Goal: Task Accomplishment & Management: Use online tool/utility

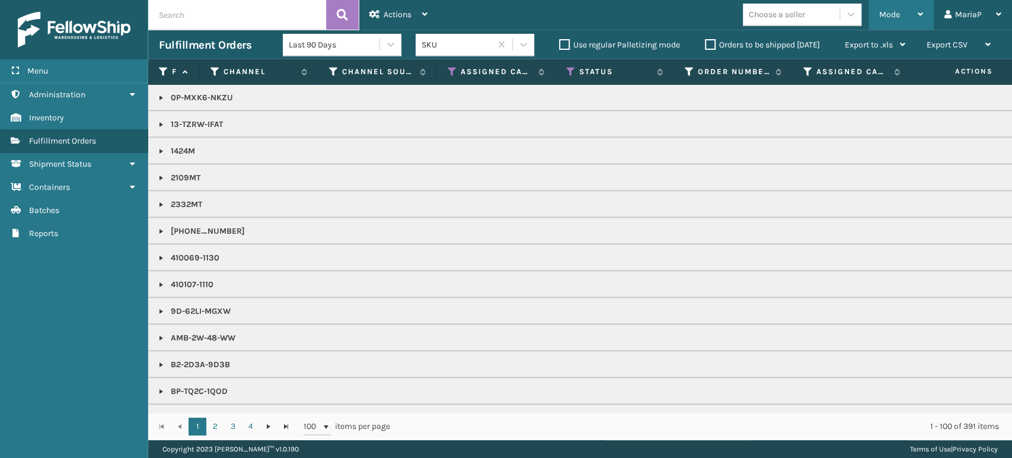
click at [886, 16] on span "Mode" at bounding box center [889, 14] width 21 height 10
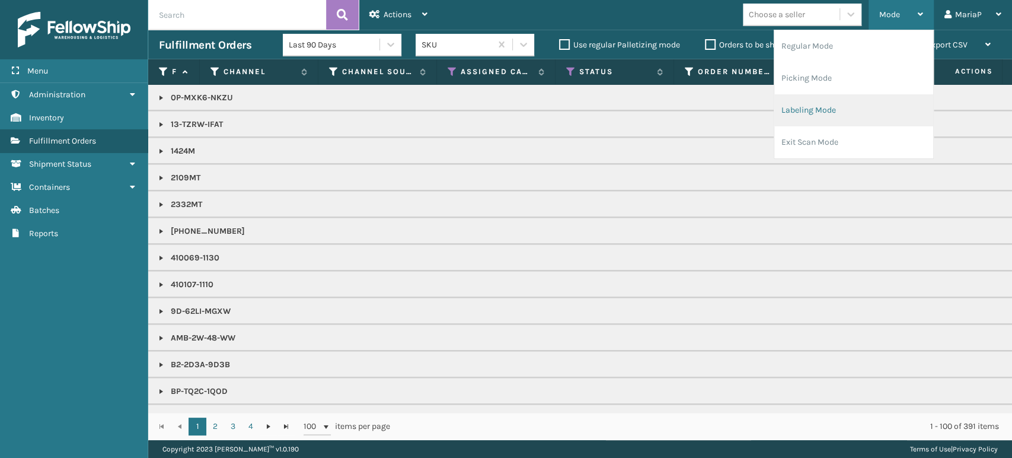
click at [839, 112] on li "Labeling Mode" at bounding box center [853, 110] width 159 height 32
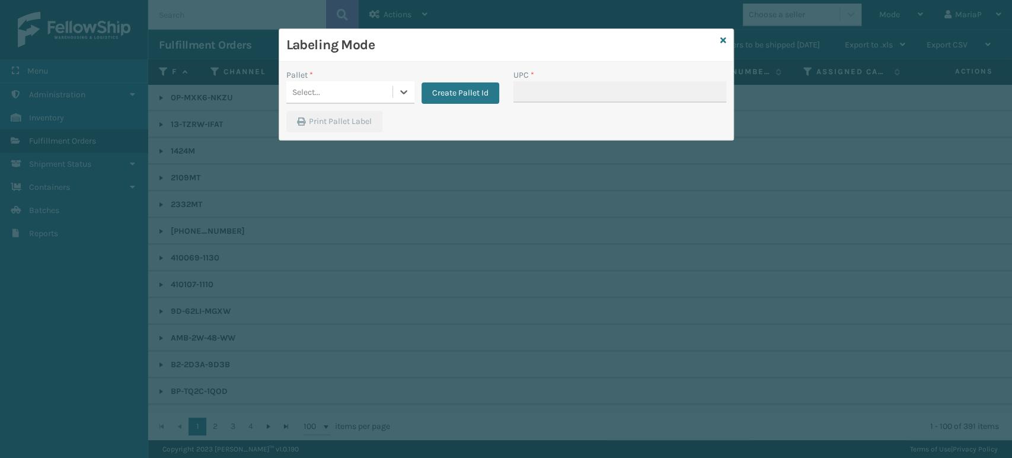
click at [391, 92] on div "Select..." at bounding box center [339, 92] width 106 height 20
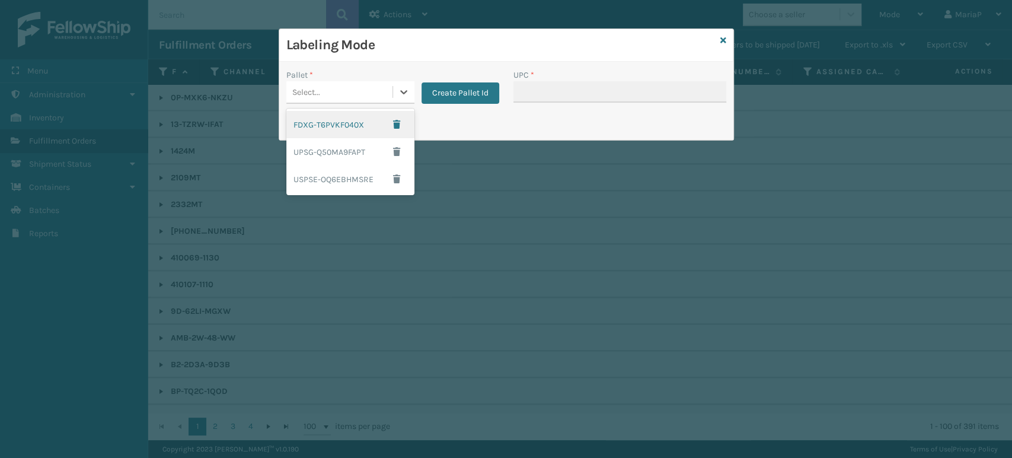
click at [340, 116] on div "FDXG-T6PVKF040X" at bounding box center [350, 124] width 128 height 27
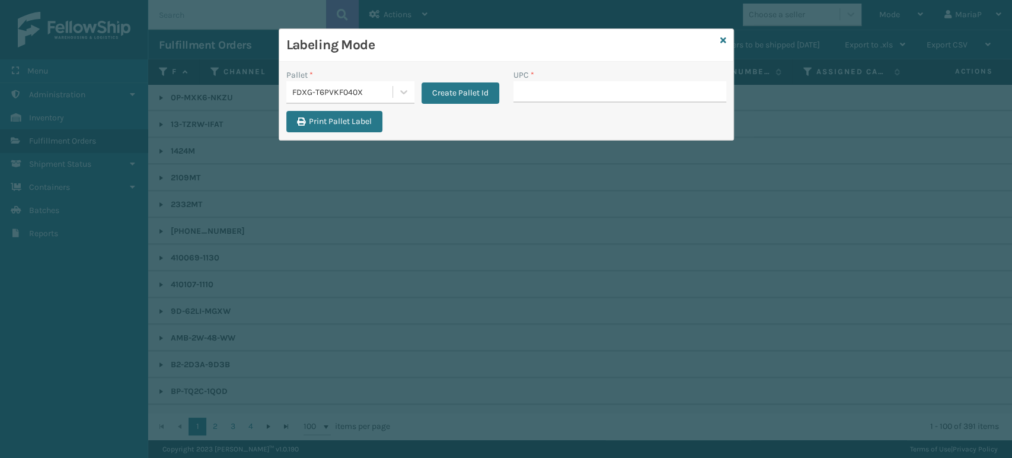
click at [535, 103] on div "UPC *" at bounding box center [619, 90] width 227 height 42
click at [539, 94] on input "UPC *" at bounding box center [619, 91] width 213 height 21
type input "850012486763"
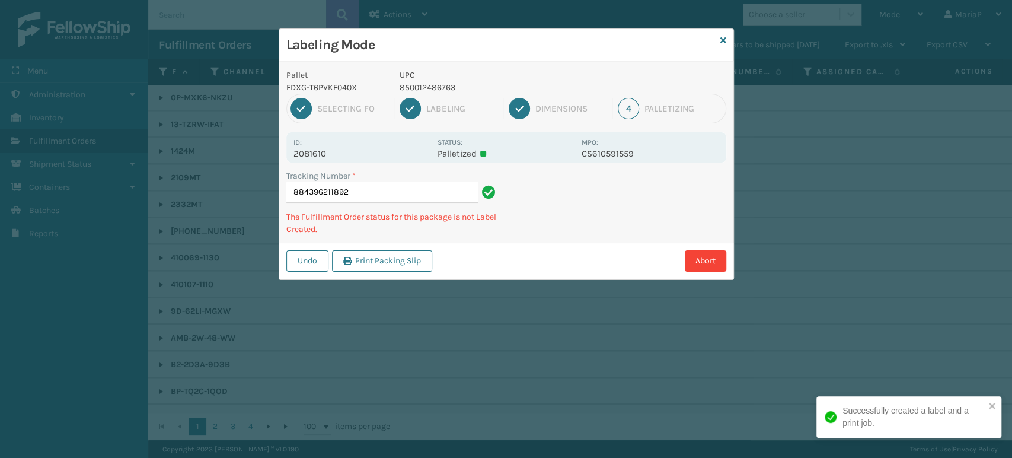
click at [420, 88] on p "850012486763" at bounding box center [487, 87] width 175 height 12
copy p "850012486763"
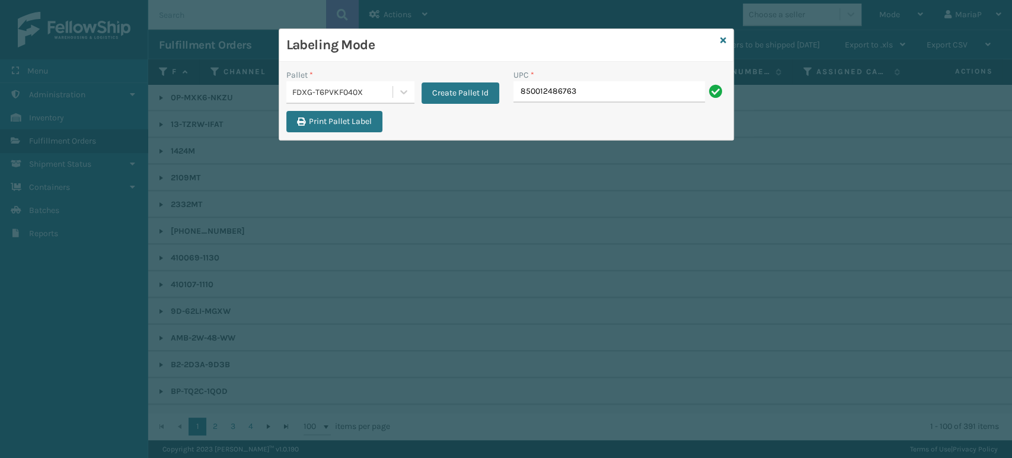
type input "850012486763"
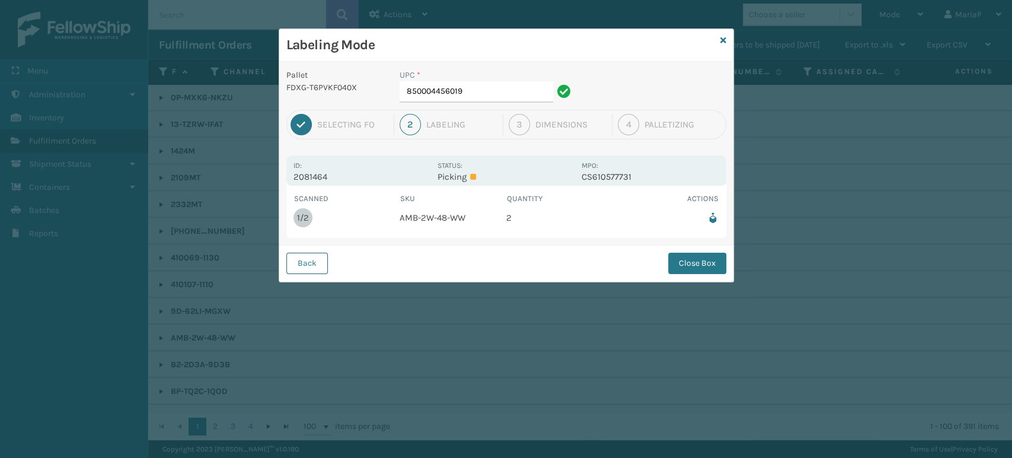
click at [320, 269] on button "Back" at bounding box center [307, 263] width 42 height 21
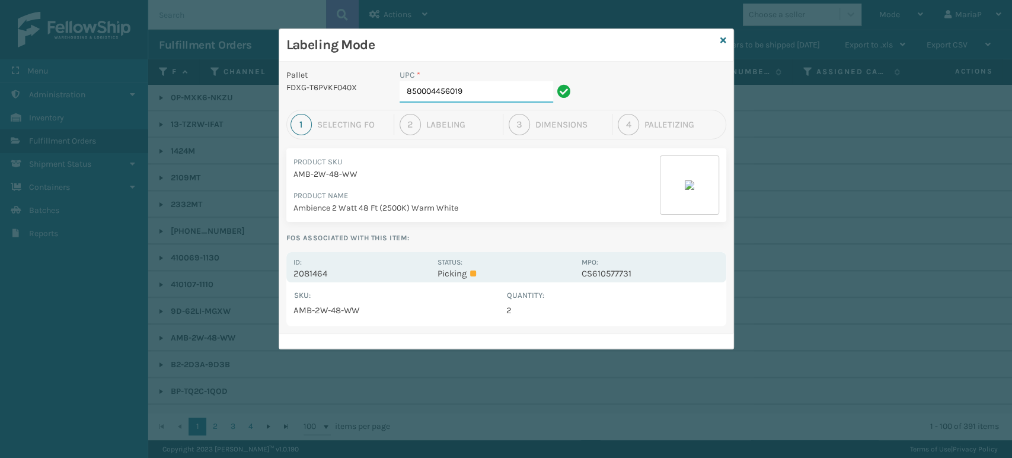
click at [498, 97] on input "850004456019" at bounding box center [477, 91] width 154 height 21
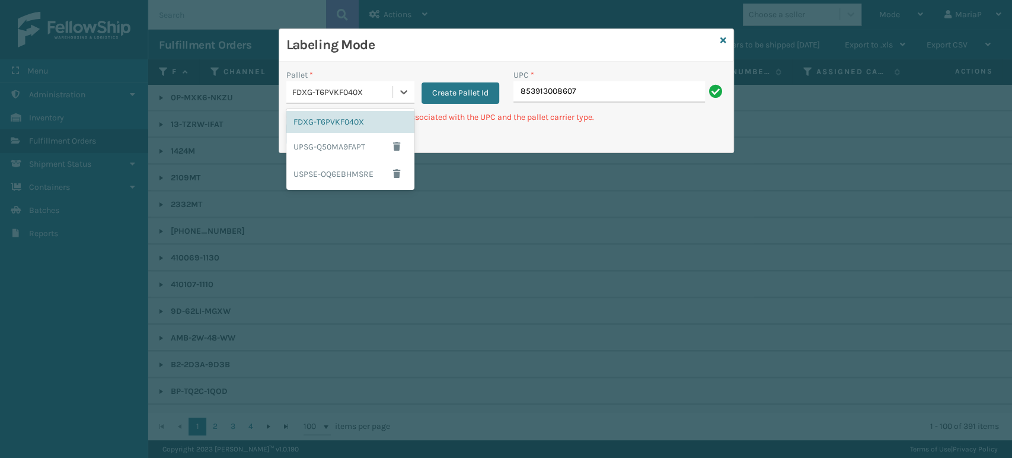
click at [347, 98] on div "FDXG-T6PVKF040X" at bounding box center [342, 92] width 101 height 12
click at [346, 146] on div "UPSG-Q50MA9FAPT" at bounding box center [350, 146] width 128 height 27
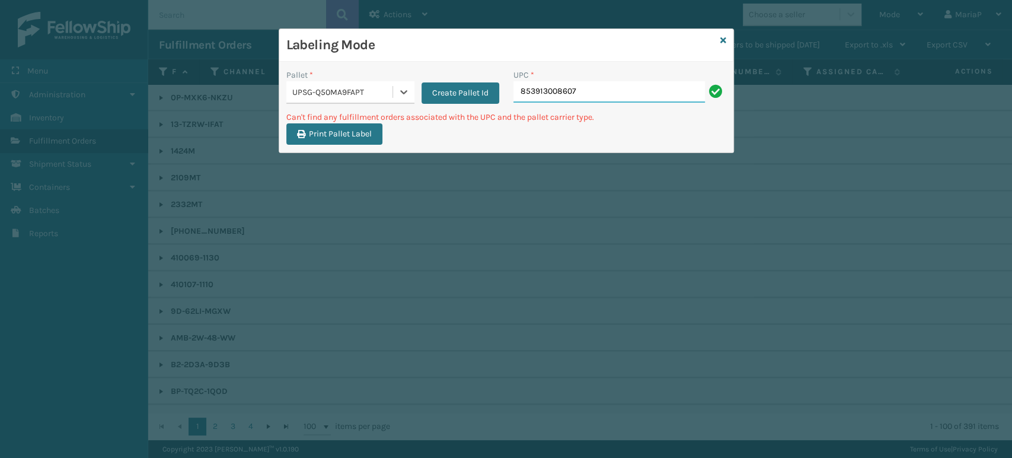
drag, startPoint x: 578, startPoint y: 91, endPoint x: 571, endPoint y: 94, distance: 6.9
click at [578, 91] on input "853913008607" at bounding box center [609, 91] width 192 height 21
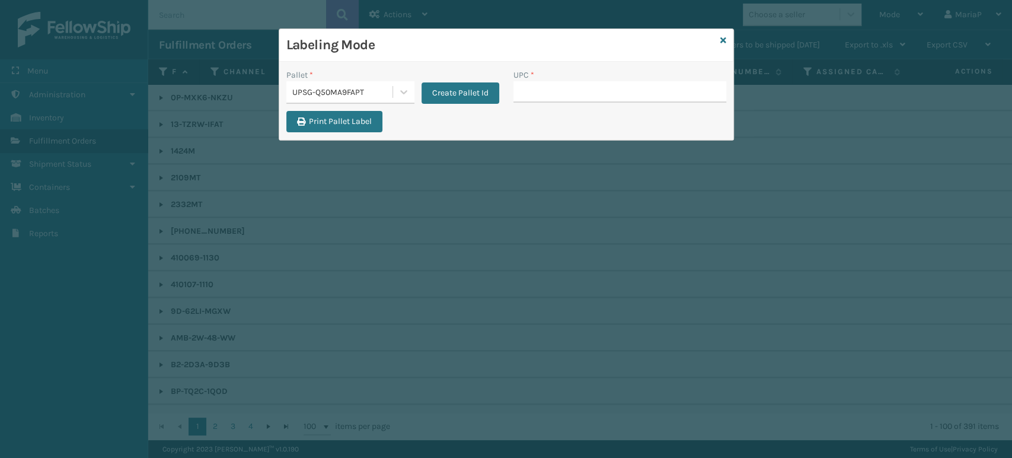
click at [368, 95] on div "UPSG-Q50MA9FAPT" at bounding box center [342, 92] width 101 height 12
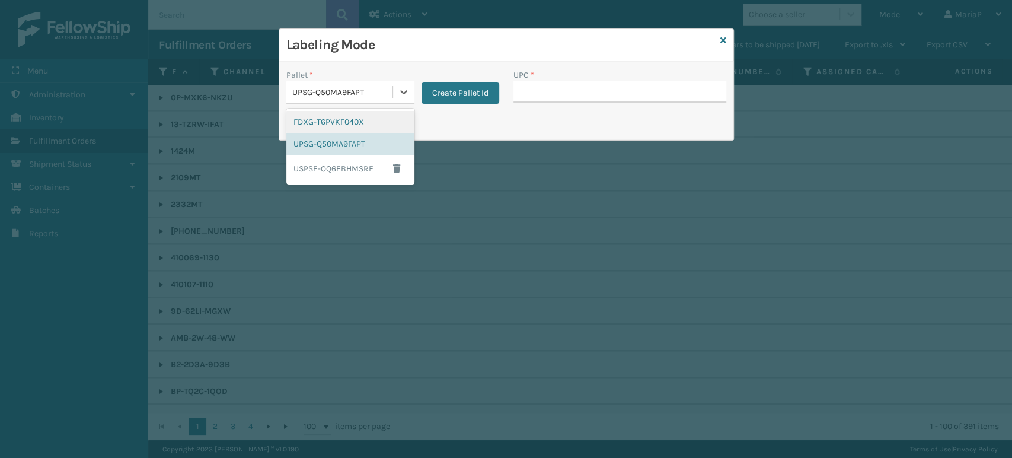
click at [355, 120] on div "FDXG-T6PVKF040X" at bounding box center [350, 122] width 128 height 22
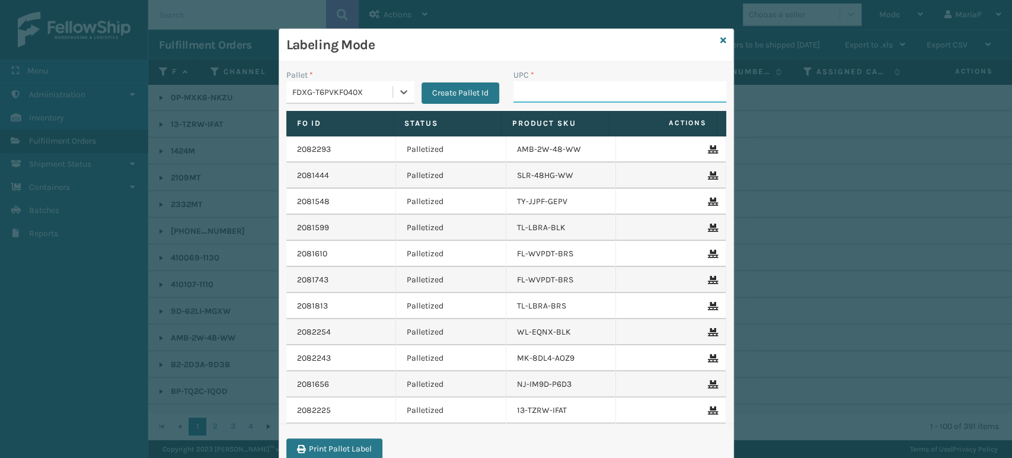
click at [521, 84] on input "UPC *" at bounding box center [619, 91] width 213 height 21
click at [562, 93] on input "UPC *" at bounding box center [619, 91] width 213 height 21
type input "8500044"
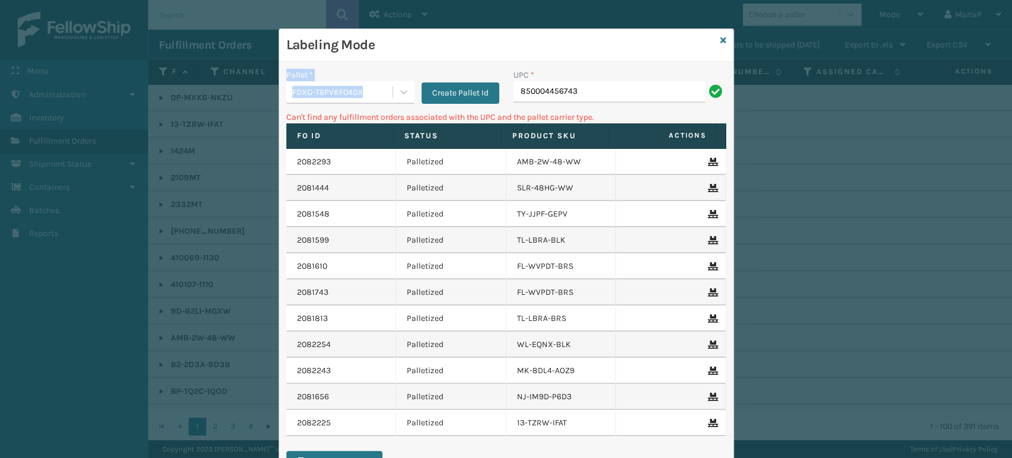
drag, startPoint x: 369, startPoint y: 105, endPoint x: 365, endPoint y: 97, distance: 8.5
click at [365, 101] on div "Pallet * FDXG-T6PVKF040X Create Pallet Id" at bounding box center [392, 90] width 227 height 42
click at [360, 105] on div "Pallet * FDXG-T6PVKF040X Create Pallet Id" at bounding box center [392, 90] width 227 height 42
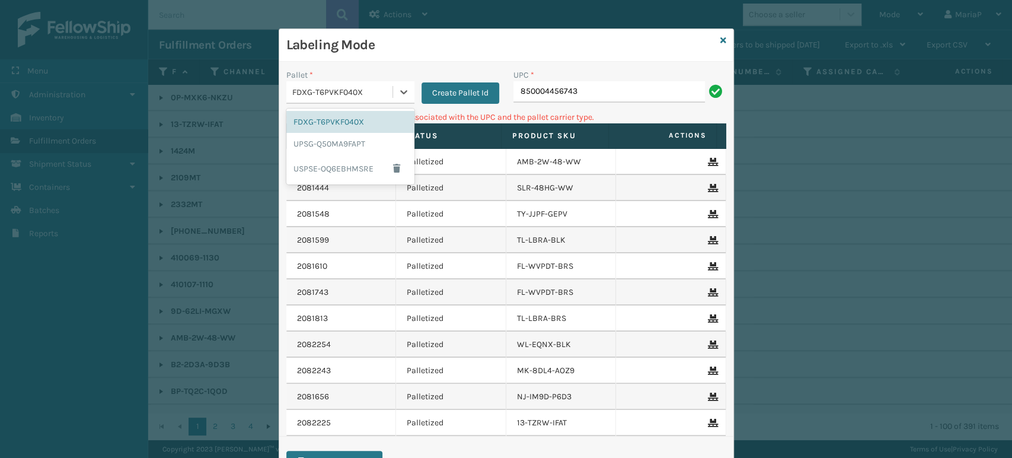
click at [366, 94] on div "FDXG-T6PVKF040X" at bounding box center [342, 92] width 101 height 12
click at [342, 136] on div "UPSG-Q50MA9FAPT" at bounding box center [350, 144] width 128 height 22
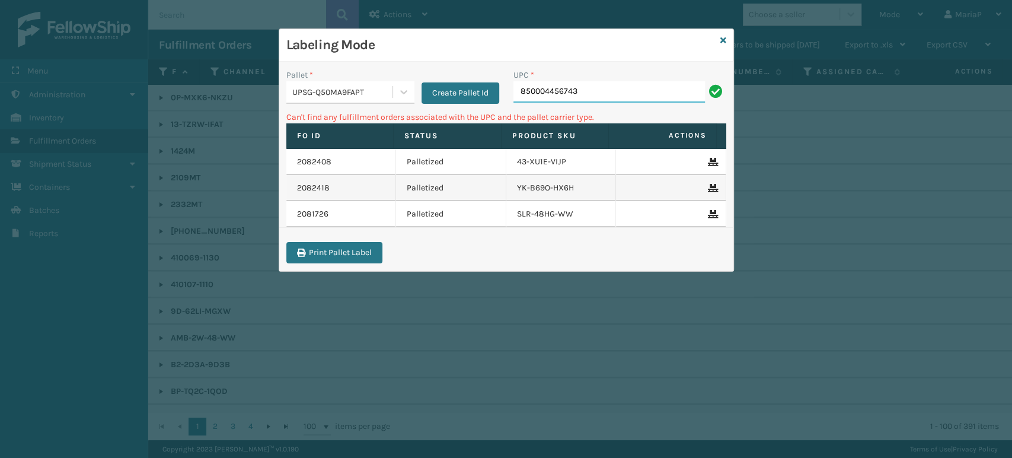
click at [602, 97] on input "850004456743" at bounding box center [609, 91] width 192 height 21
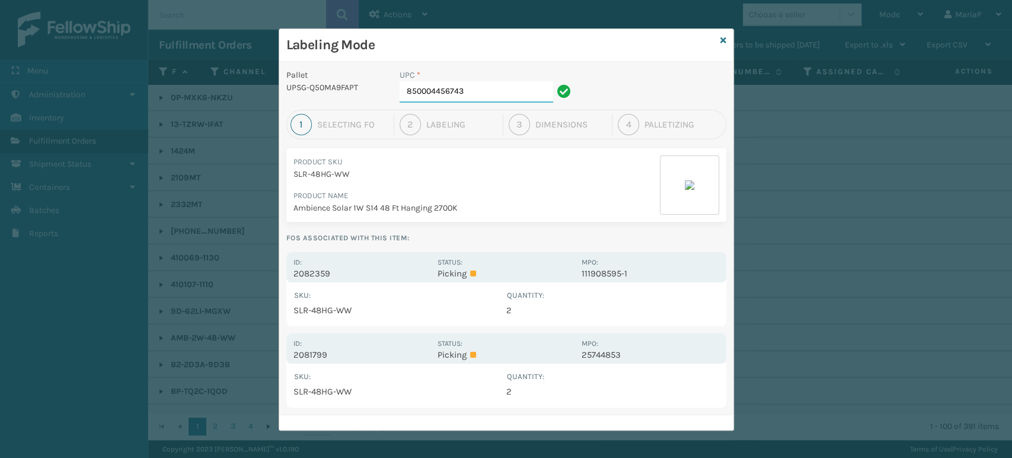
click at [472, 90] on input "850004456743" at bounding box center [477, 91] width 154 height 21
type input "85440030"
click at [714, 43] on div "Labeling Mode" at bounding box center [506, 45] width 454 height 33
click at [721, 37] on div "Labeling Mode" at bounding box center [506, 45] width 454 height 33
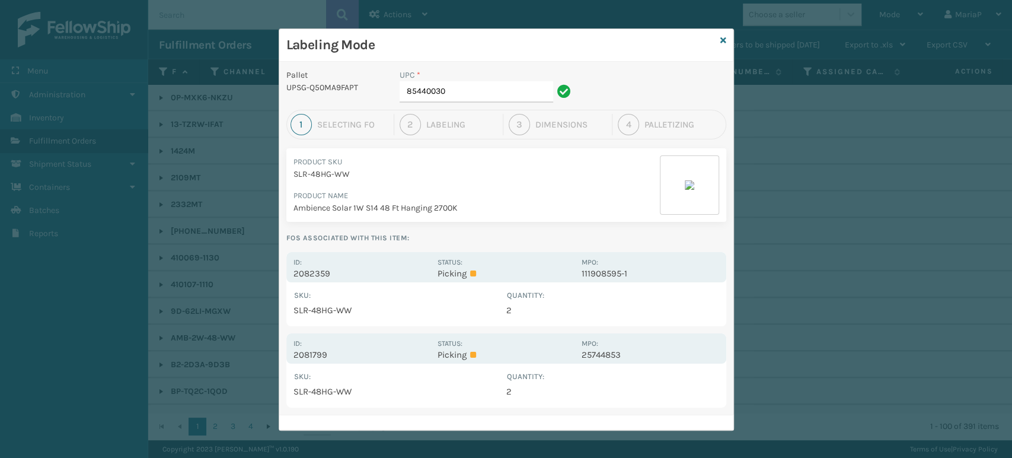
click at [714, 37] on div "Labeling Mode" at bounding box center [506, 45] width 454 height 33
click at [720, 37] on icon at bounding box center [723, 40] width 6 height 8
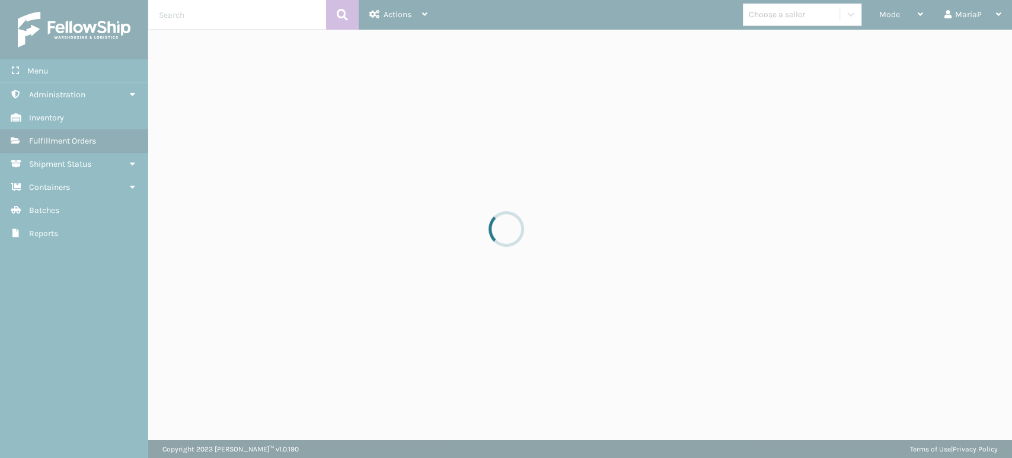
click at [891, 20] on div at bounding box center [506, 229] width 1012 height 458
click at [881, 12] on div at bounding box center [506, 229] width 1012 height 458
click at [880, 12] on div at bounding box center [506, 229] width 1012 height 458
click at [879, 12] on div at bounding box center [506, 229] width 1012 height 458
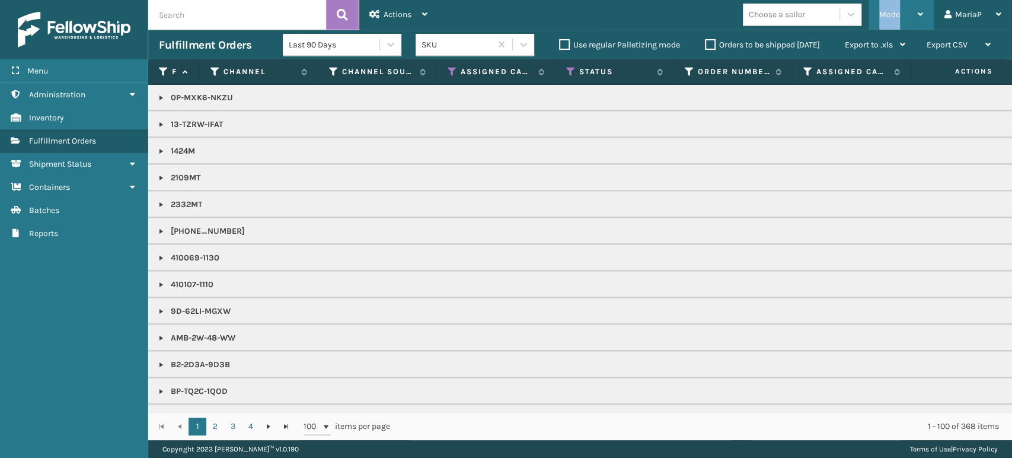
click at [879, 12] on span "Mode" at bounding box center [889, 14] width 21 height 10
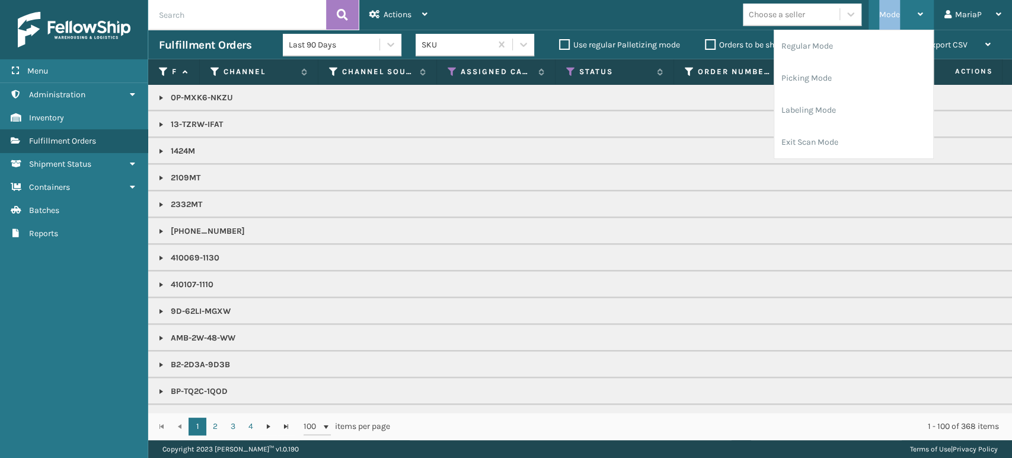
click at [878, 11] on div "Mode Regular Mode Picking Mode Labeling Mode Exit Scan Mode" at bounding box center [901, 15] width 65 height 30
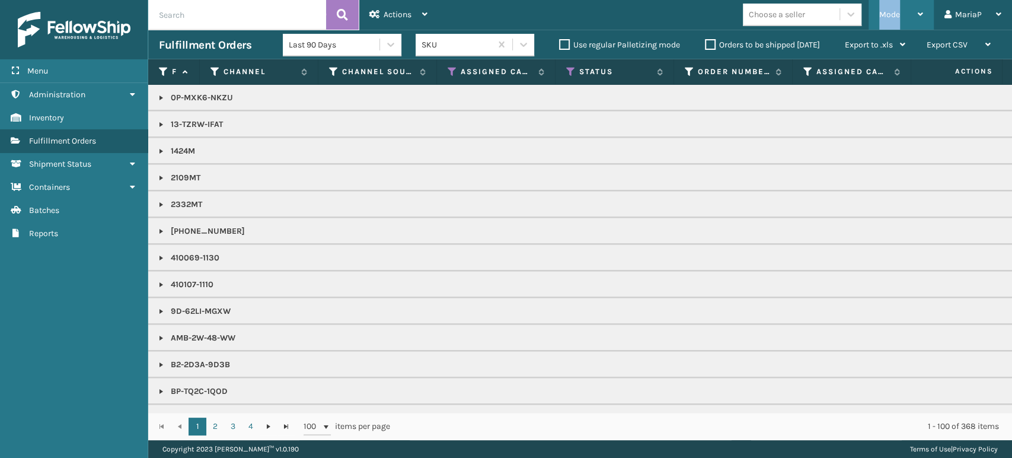
click at [877, 12] on div "Mode Regular Mode Picking Mode Labeling Mode Exit Scan Mode" at bounding box center [901, 15] width 65 height 30
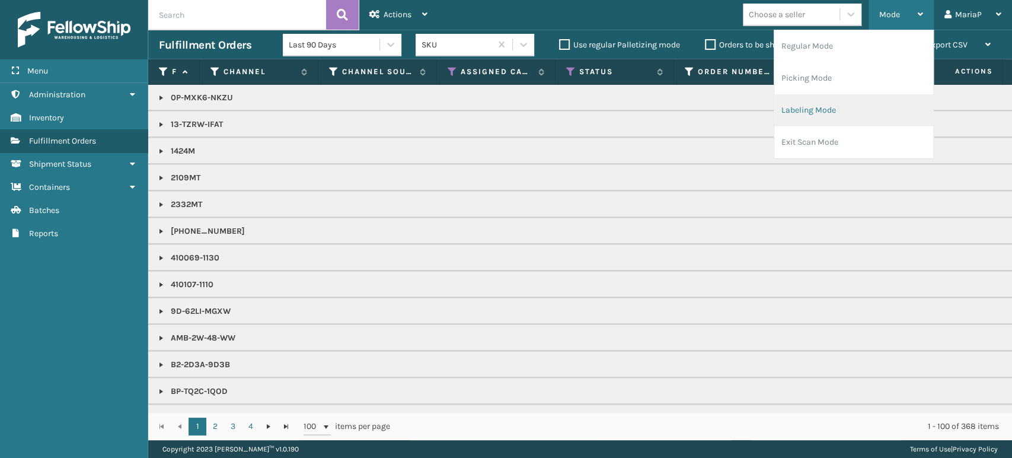
click at [858, 106] on li "Labeling Mode" at bounding box center [853, 110] width 159 height 32
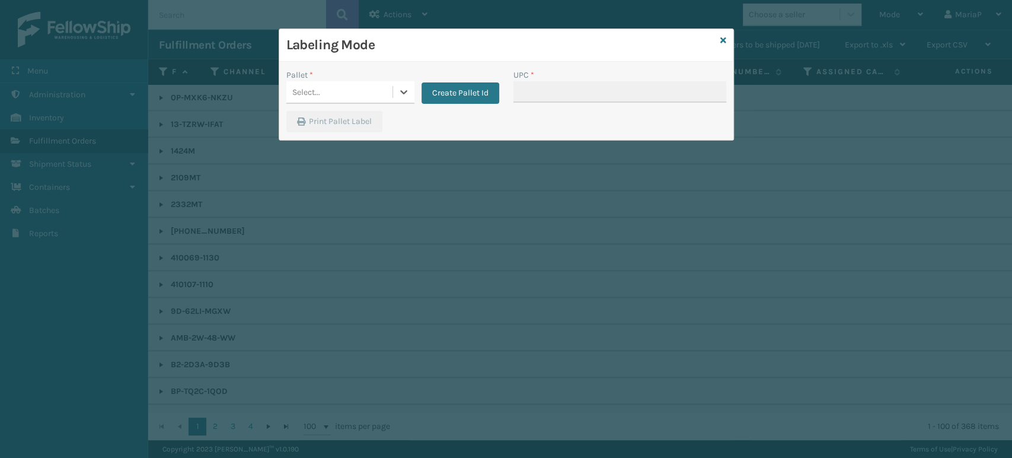
drag, startPoint x: 388, startPoint y: 75, endPoint x: 407, endPoint y: 71, distance: 20.0
click at [388, 74] on div "Pallet *" at bounding box center [350, 75] width 128 height 12
drag, startPoint x: 411, startPoint y: 75, endPoint x: 398, endPoint y: 90, distance: 20.1
click at [411, 78] on div "Pallet *" at bounding box center [350, 75] width 128 height 12
click at [377, 100] on div "Select..." at bounding box center [339, 92] width 106 height 20
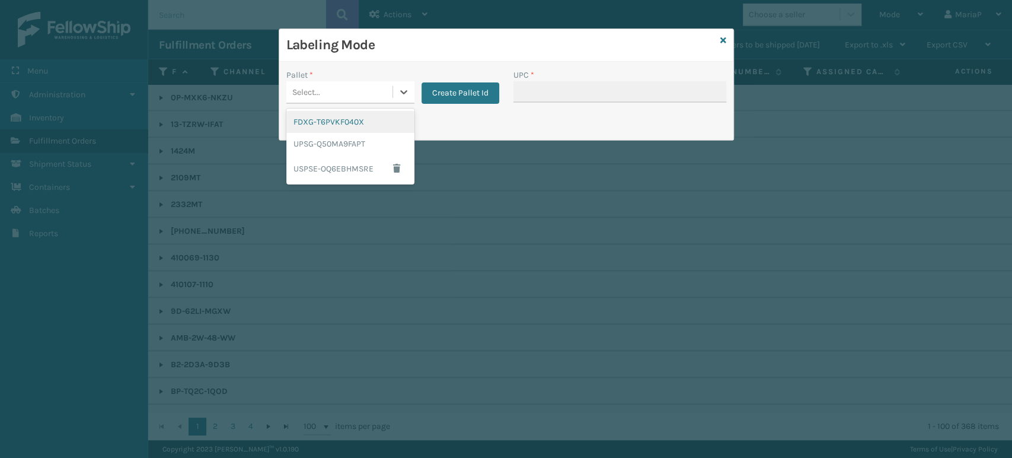
click at [373, 125] on div "FDXG-T6PVKF040X" at bounding box center [350, 122] width 128 height 22
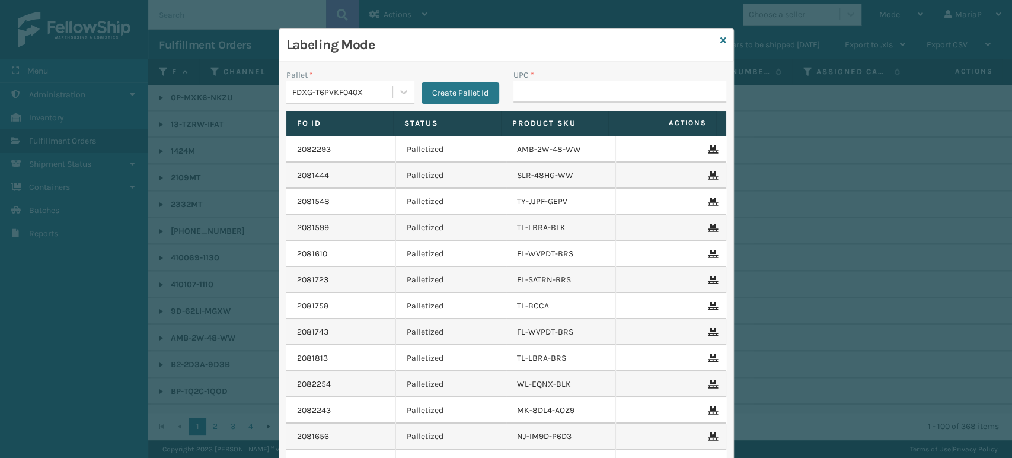
click at [553, 79] on div "UPC *" at bounding box center [619, 75] width 213 height 12
click at [560, 88] on input "UPC *" at bounding box center [619, 91] width 213 height 21
type input "85\4403007421"
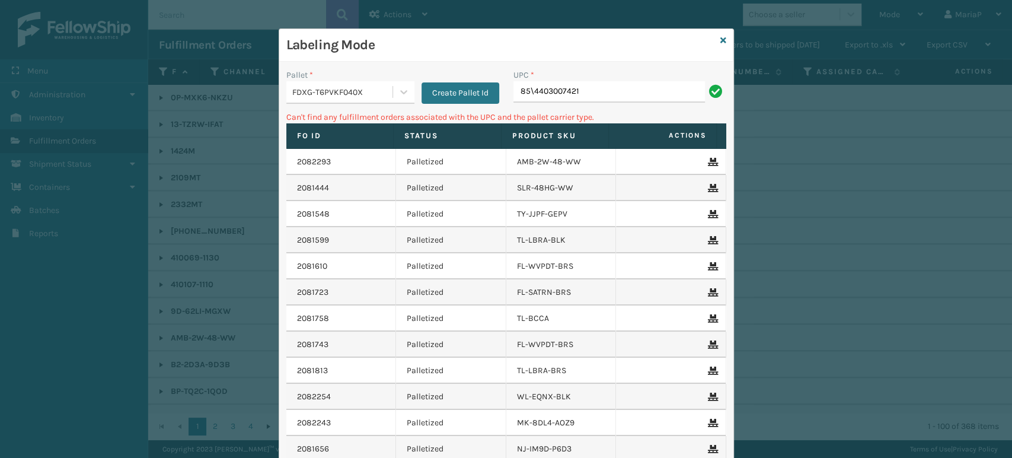
click at [527, 94] on input "85\4403007421" at bounding box center [609, 91] width 192 height 21
type input "854403007421"
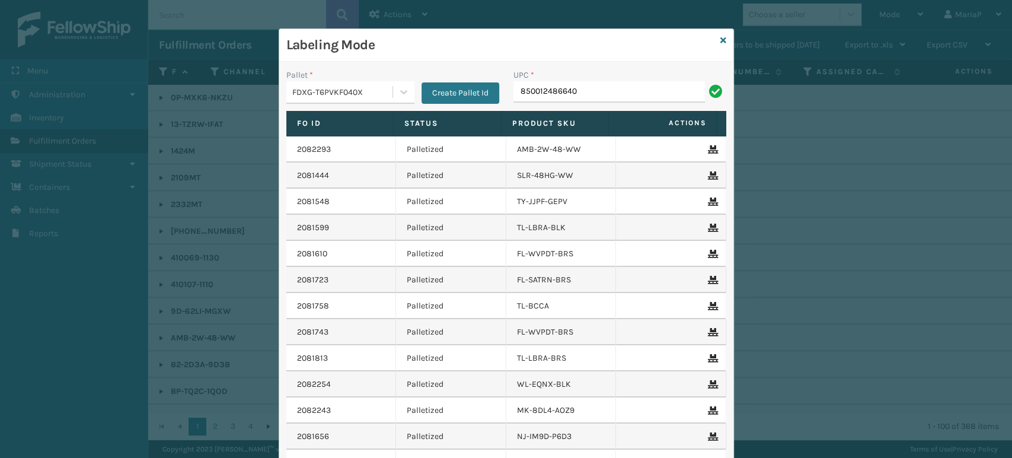
type input "850012486640"
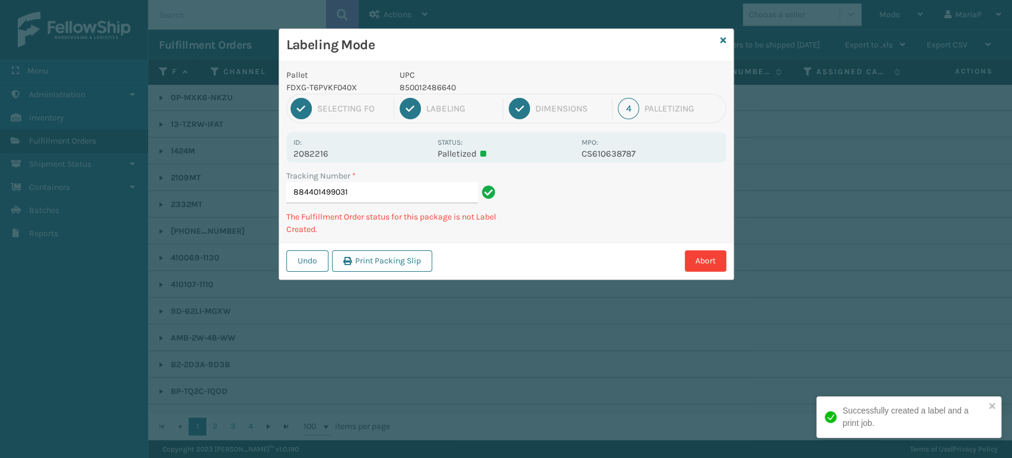
click at [442, 87] on p "850012486640" at bounding box center [487, 87] width 175 height 12
copy p "850012486640"
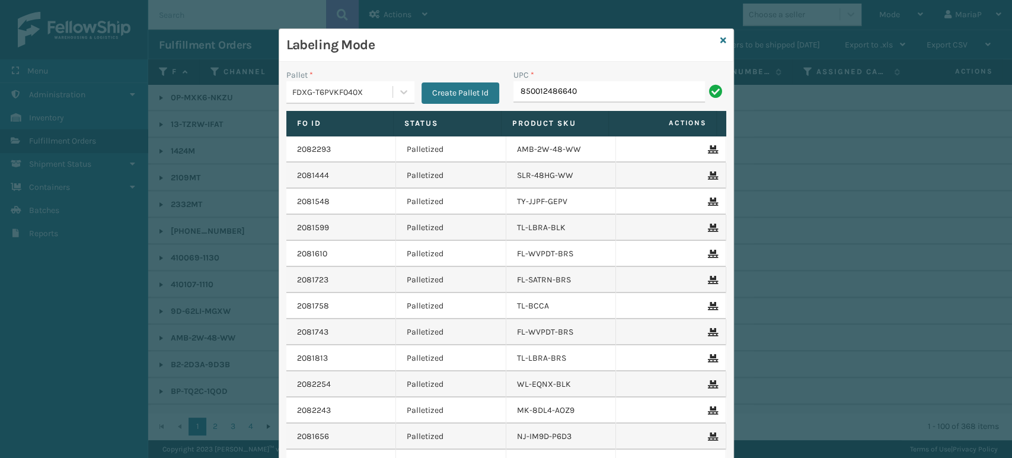
type input "850012486640"
type input "FL-OLVA-CRM"
type input "8544030"
type input "858100007623"
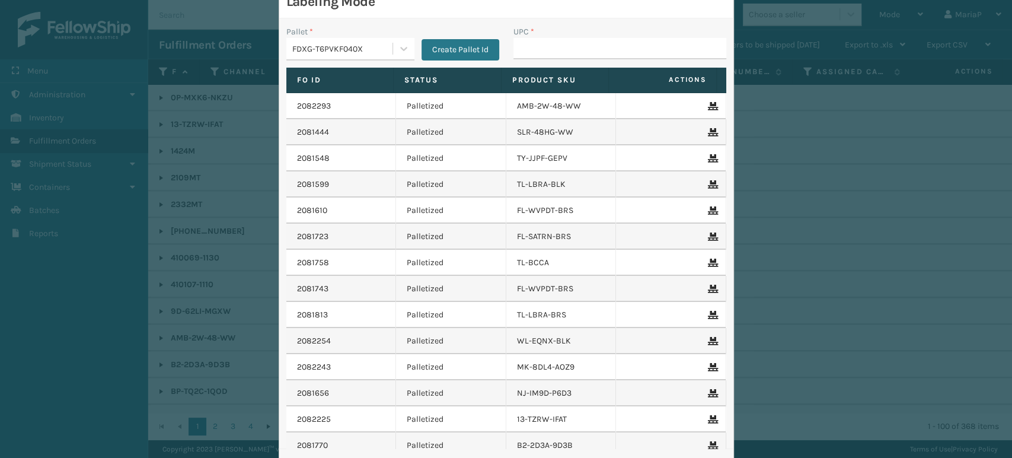
scroll to position [66, 0]
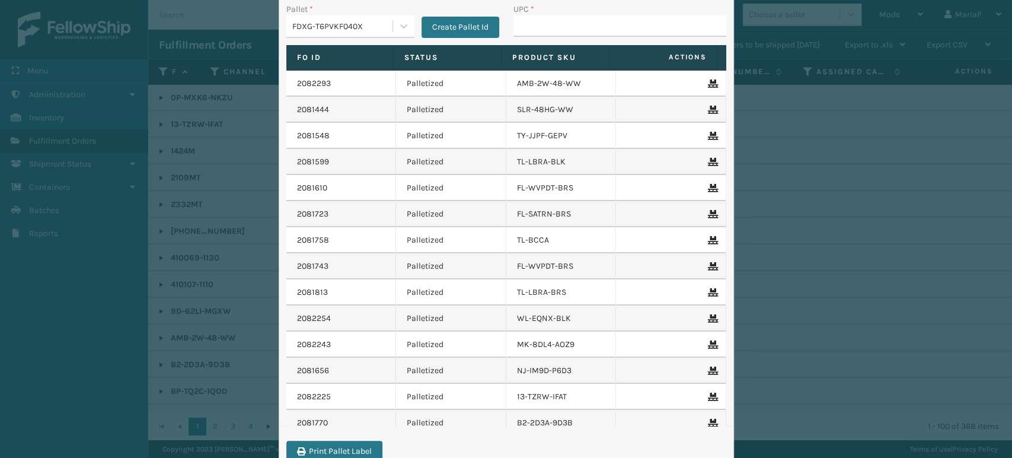
click at [350, 23] on div "FDXG-T6PVKF040X" at bounding box center [342, 26] width 101 height 12
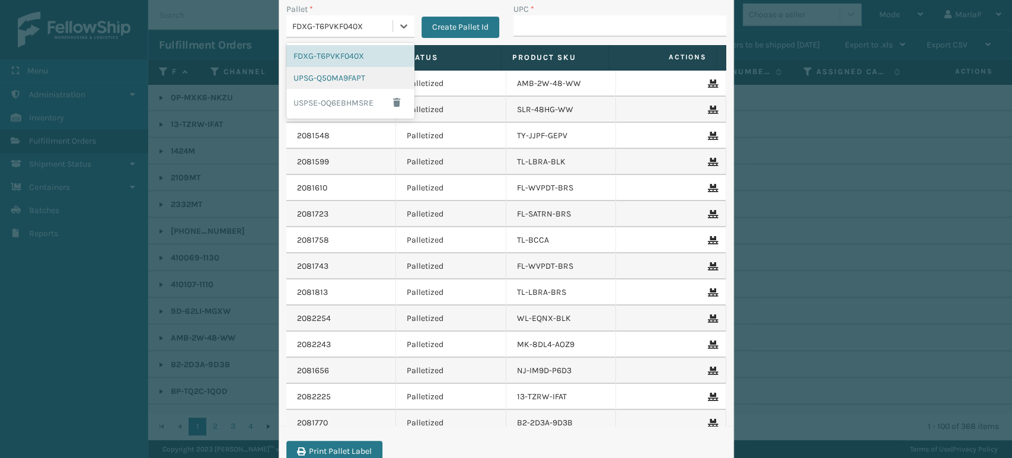
click at [331, 79] on div "UPSG-Q50MA9FAPT" at bounding box center [350, 78] width 128 height 22
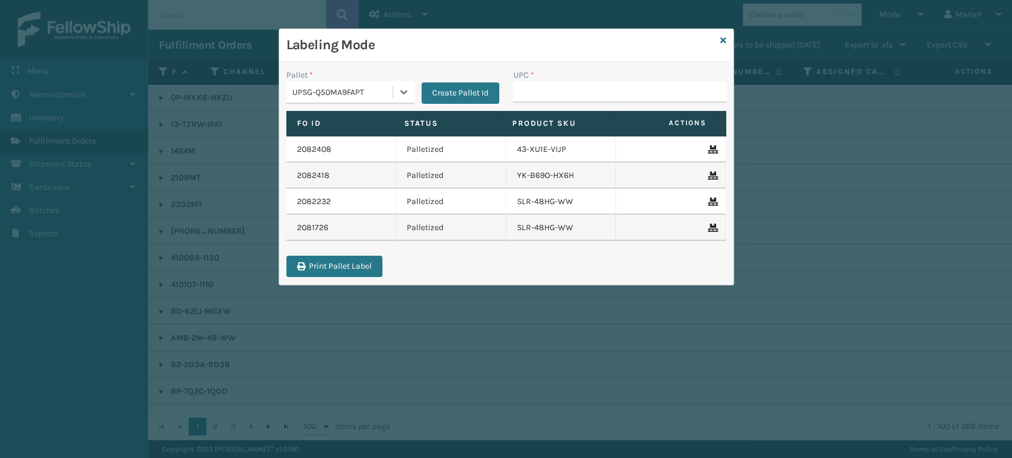
scroll to position [0, 0]
click at [538, 99] on input "UPC *" at bounding box center [619, 91] width 213 height 21
type input "810090"
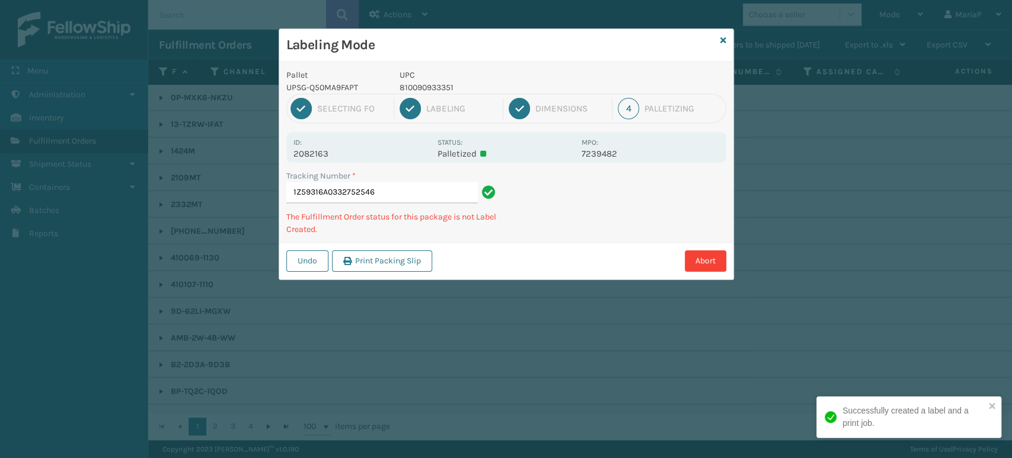
click at [419, 94] on div "1 Selecting FO 2 Labeling 3 Dimensions 4 Palletizing" at bounding box center [506, 109] width 440 height 30
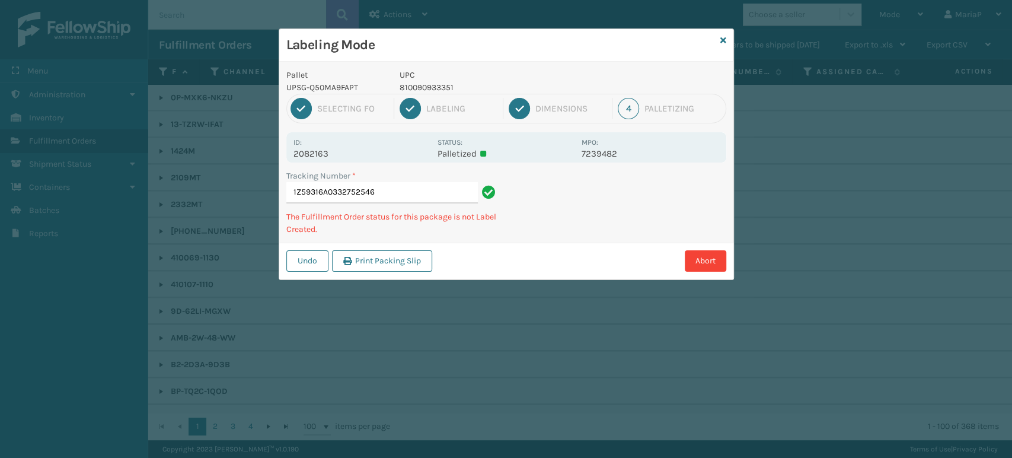
click at [423, 88] on p "810090933351" at bounding box center [487, 87] width 175 height 12
copy p "810090933351"
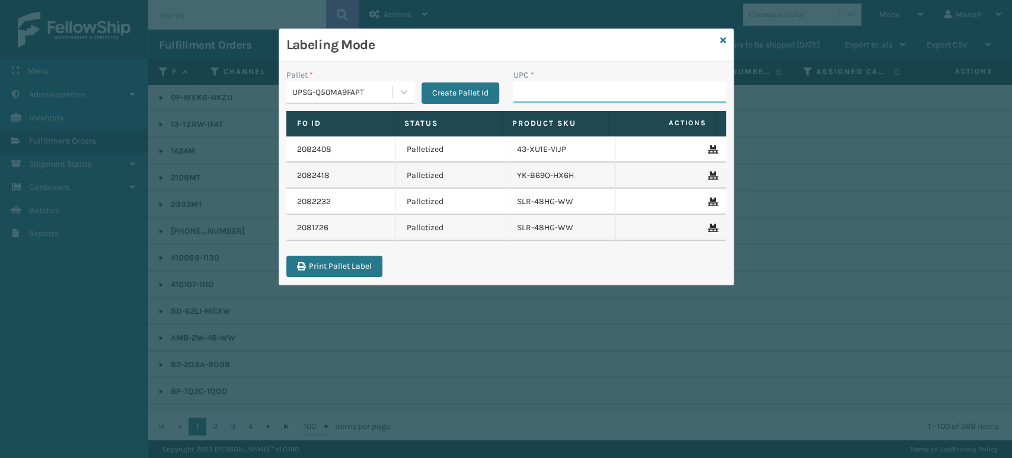
click at [604, 91] on input "UPC *" at bounding box center [619, 91] width 213 height 21
paste input "810090933351"
type input "810090933351"
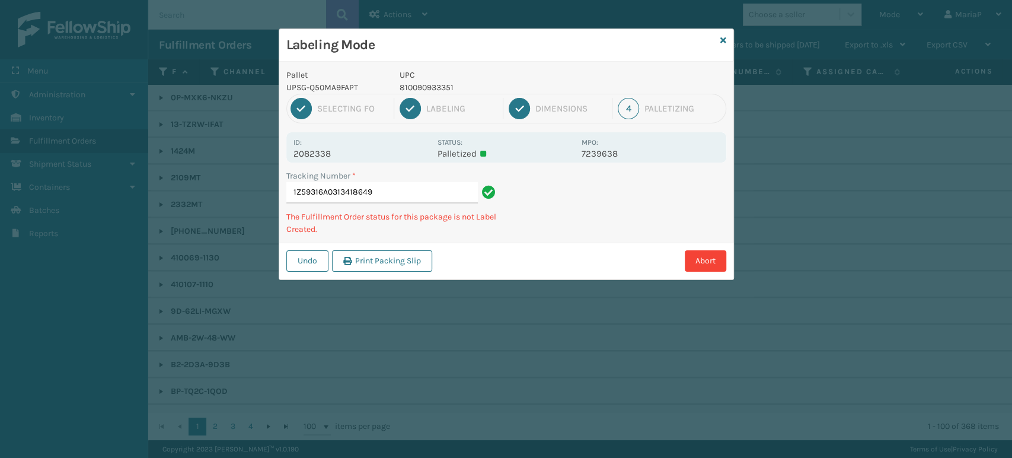
type input "1Z59316A0313418649810090933351"
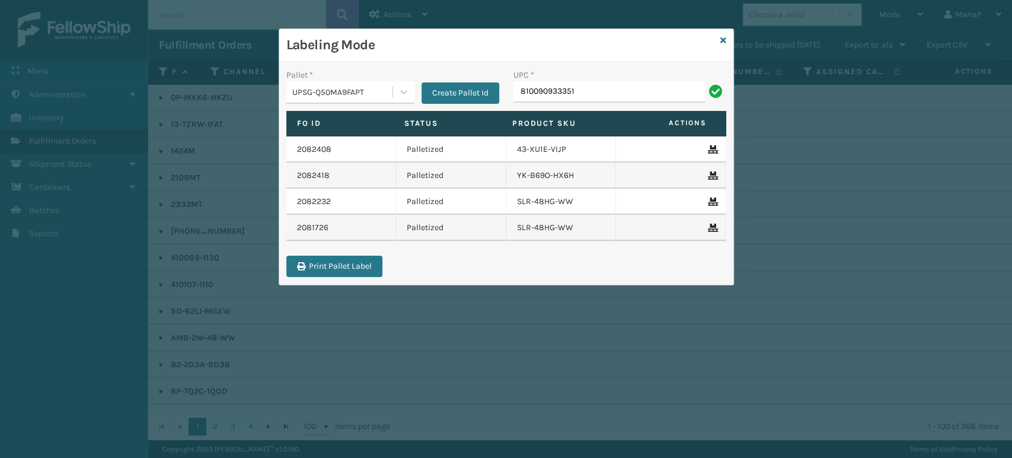
type input "810090933351"
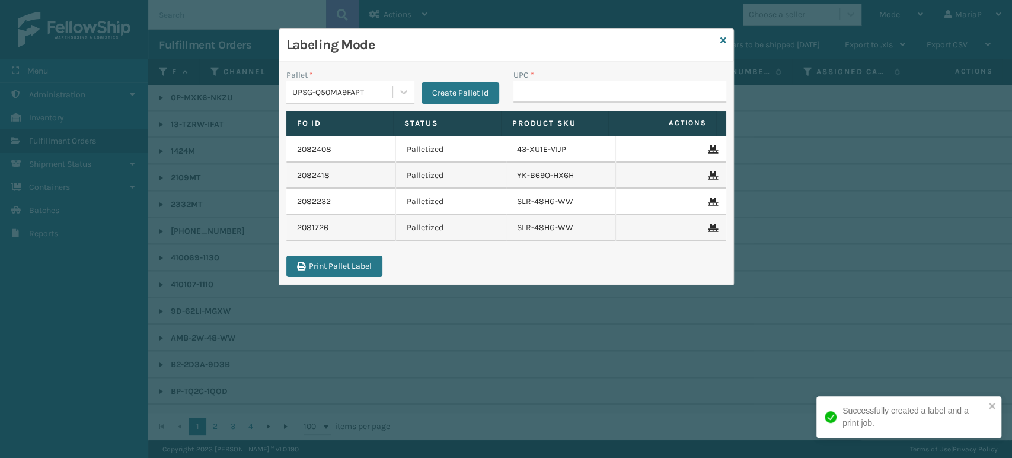
click at [393, 198] on tr "2082232 Palletized SLR-48HG-WW" at bounding box center [506, 202] width 440 height 26
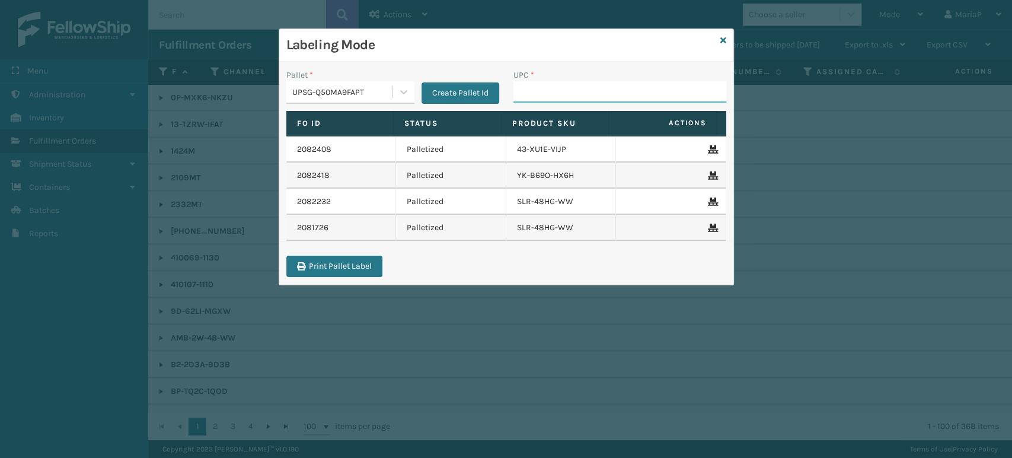
drag, startPoint x: 573, startPoint y: 97, endPoint x: 565, endPoint y: 103, distance: 9.7
click at [572, 97] on input "UPC *" at bounding box center [619, 91] width 213 height 21
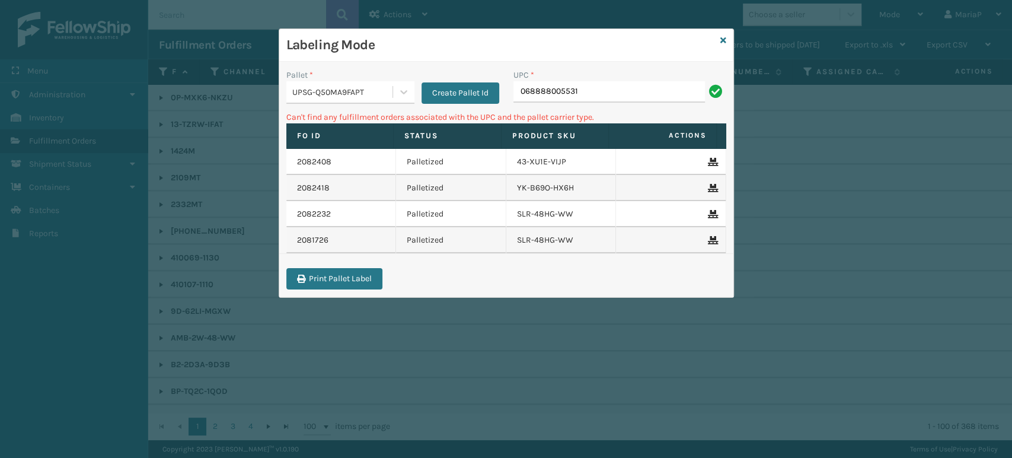
click at [579, 93] on input "068888005531" at bounding box center [609, 91] width 192 height 21
click at [580, 93] on input "068888005531" at bounding box center [609, 91] width 192 height 21
type input "8100909"
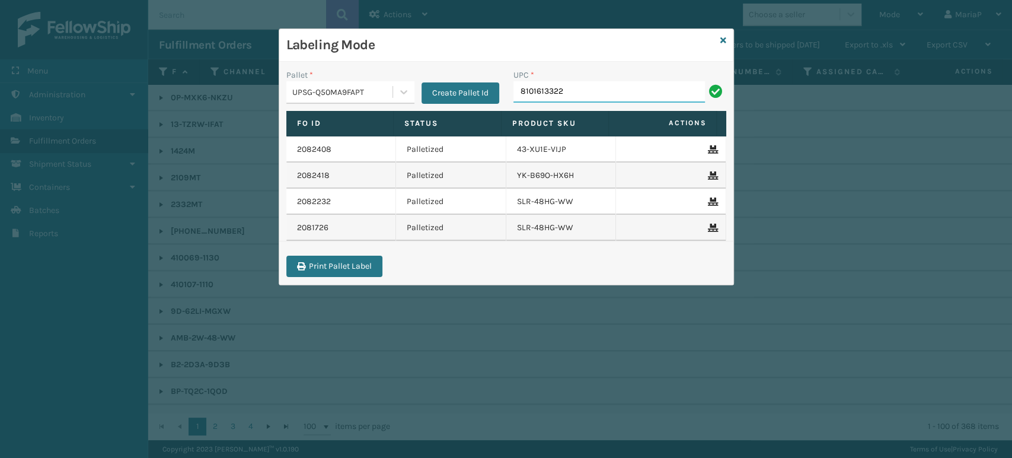
type input "81016133227"
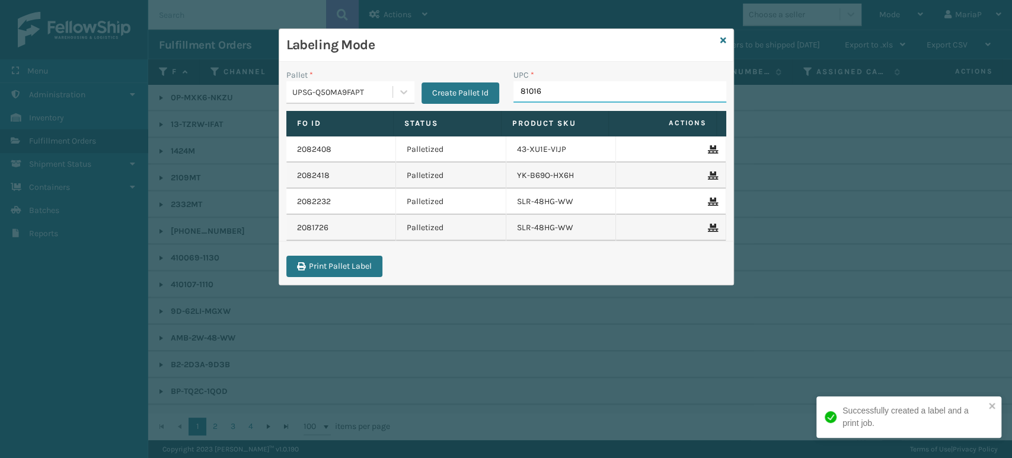
type input "810161"
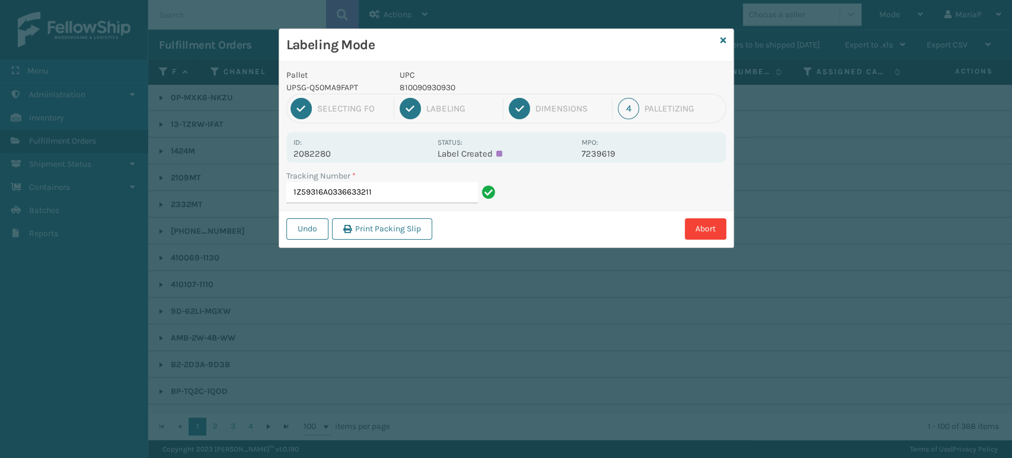
click at [429, 84] on p "810090930930" at bounding box center [487, 87] width 175 height 12
copy p "810090930930"
click at [406, 193] on input "1Z59316A0336633211" at bounding box center [382, 192] width 192 height 21
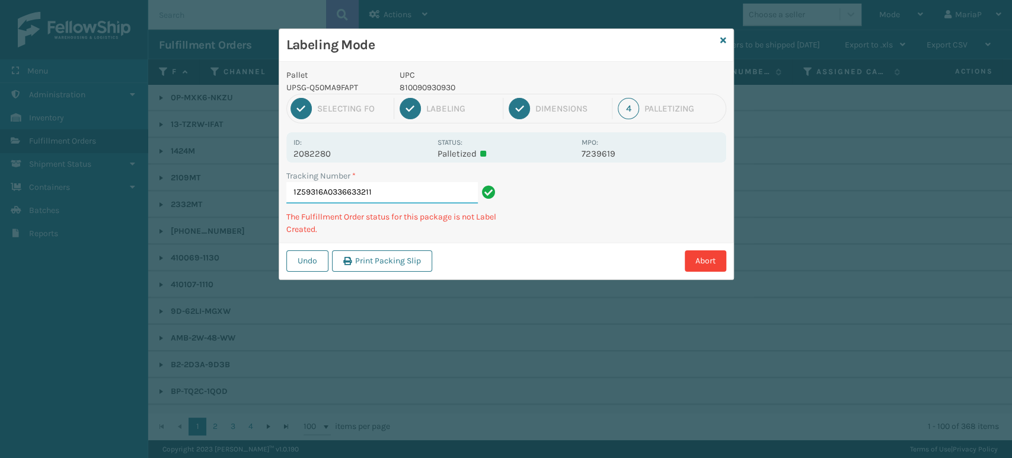
paste input "810090930930"
type input "1Z59316A0336633211810090930930"
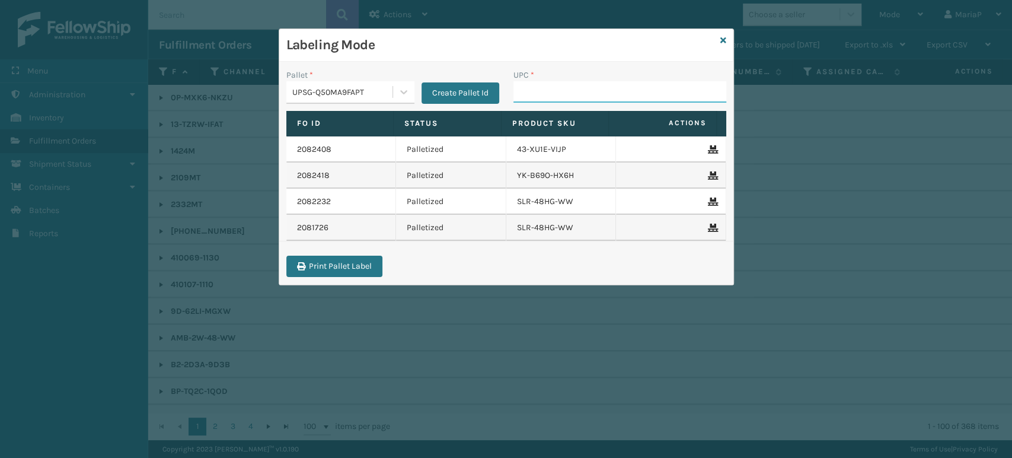
drag, startPoint x: 593, startPoint y: 90, endPoint x: 576, endPoint y: 90, distance: 16.6
click at [593, 90] on input "UPC *" at bounding box center [619, 91] width 213 height 21
paste input "810090930930"
type input "810090930930"
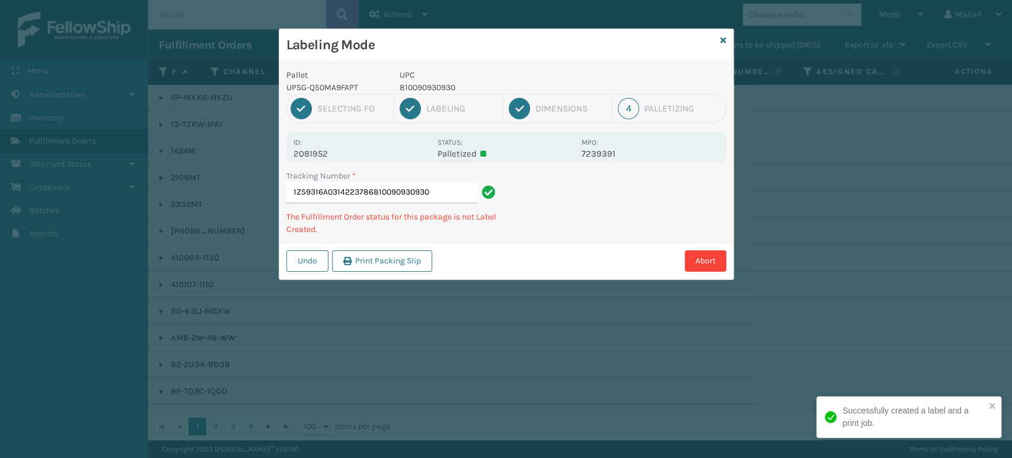
type input "1Z59316A0314223786810090930930"
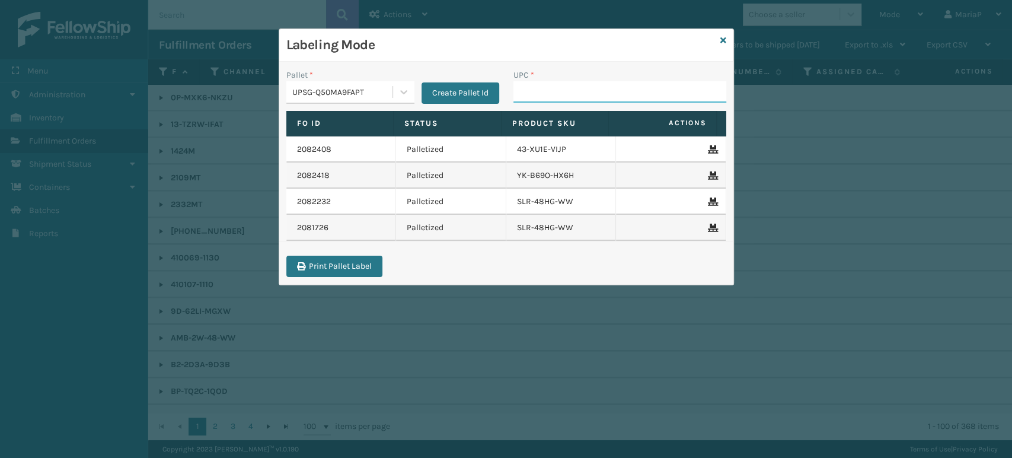
click at [524, 93] on input "UPC *" at bounding box center [619, 91] width 213 height 21
paste input "810090930930"
type input "810090930930"
click at [520, 93] on input "810090930930" at bounding box center [609, 91] width 192 height 21
type input "810090930930"
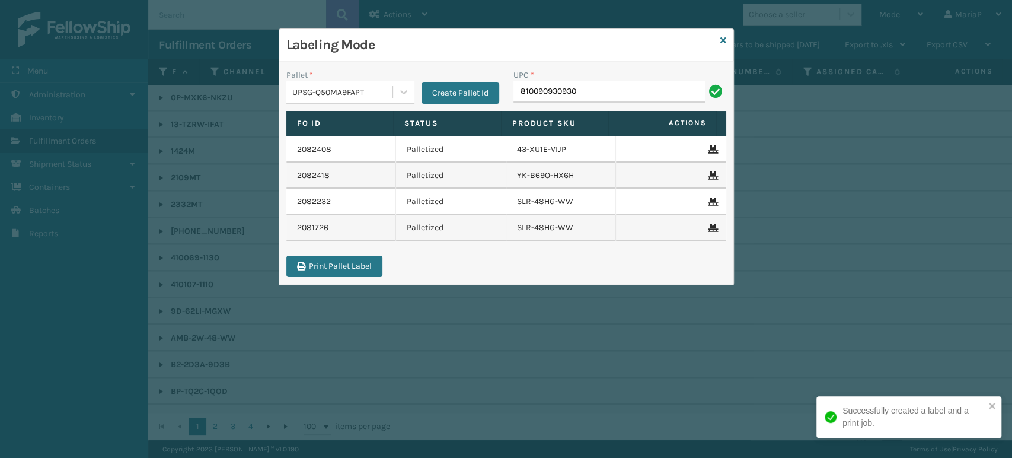
type input "810090930930"
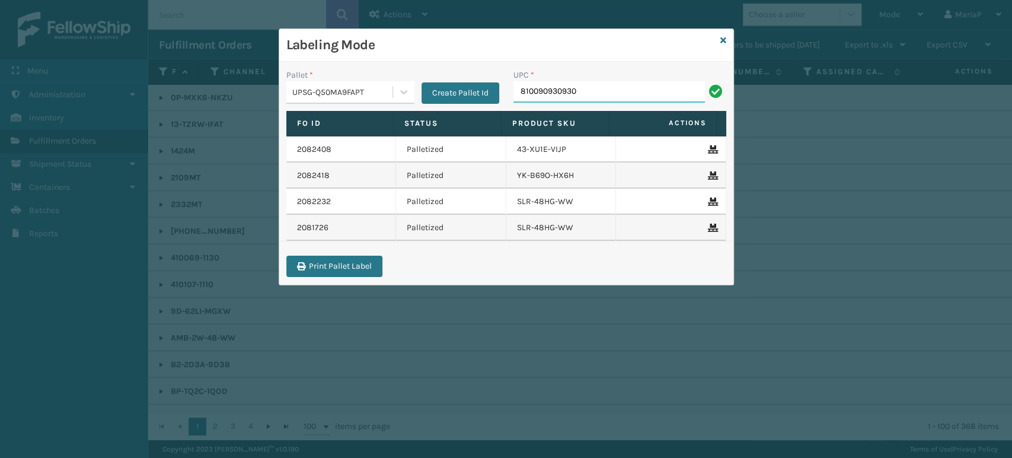
click at [521, 94] on input "810090930930" at bounding box center [609, 91] width 192 height 21
type input "810090930930"
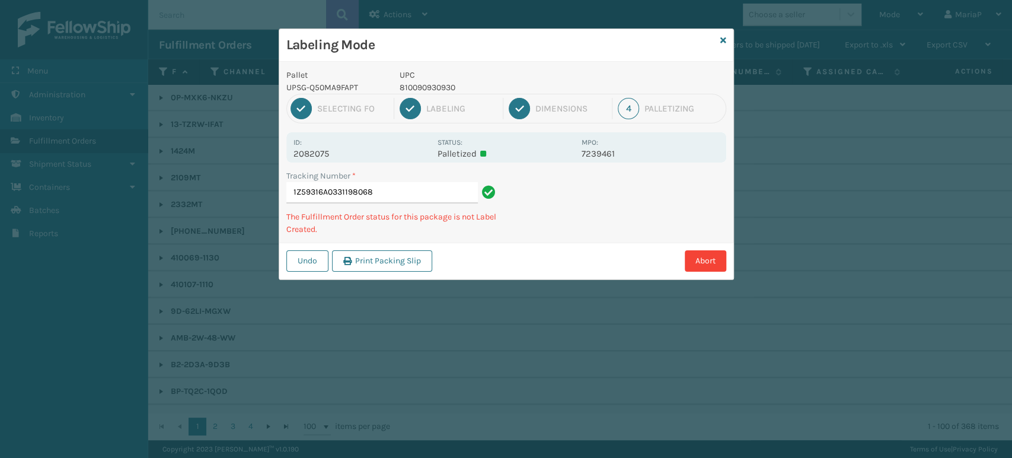
type input "1Z59316A0331198068810090930930"
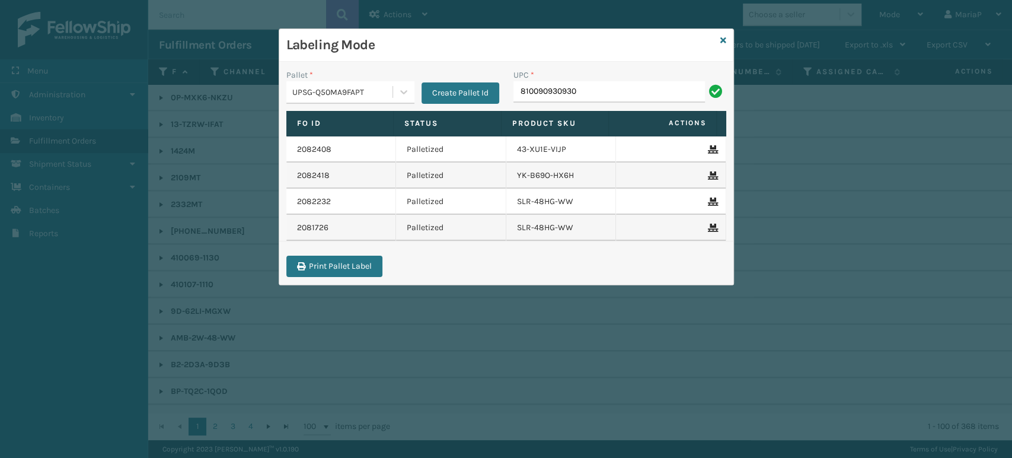
type input "810090930930"
click at [715, 37] on h3 "Labeling Mode" at bounding box center [500, 45] width 429 height 18
click at [723, 39] on icon at bounding box center [723, 40] width 6 height 8
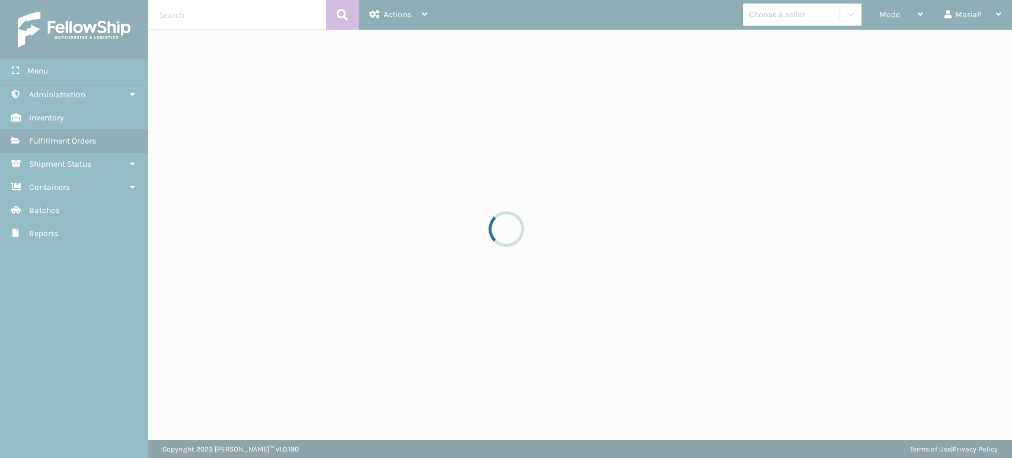
click at [773, 20] on div at bounding box center [506, 229] width 1012 height 458
click at [773, 19] on div at bounding box center [506, 229] width 1012 height 458
click at [773, 18] on div at bounding box center [506, 229] width 1012 height 458
click at [771, 16] on div at bounding box center [506, 229] width 1012 height 458
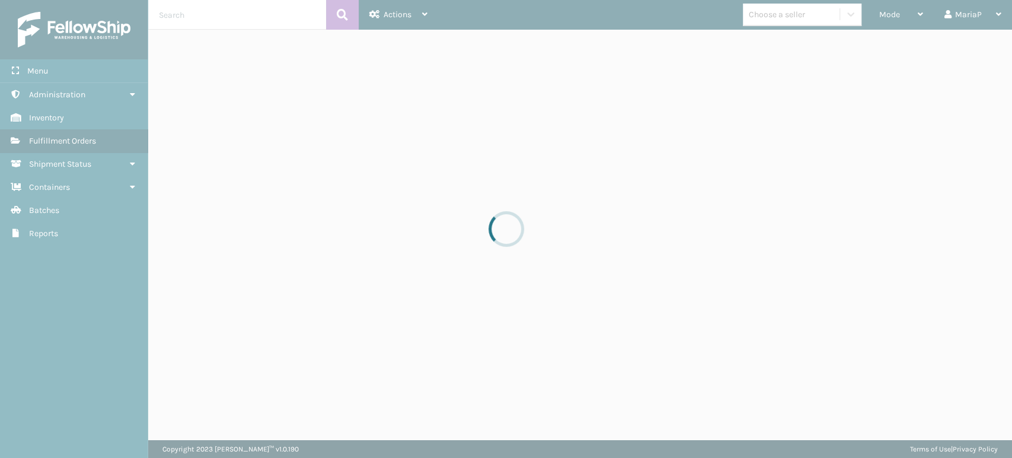
click at [771, 16] on div at bounding box center [506, 229] width 1012 height 458
click at [769, 15] on div "Choose a seller" at bounding box center [777, 14] width 56 height 12
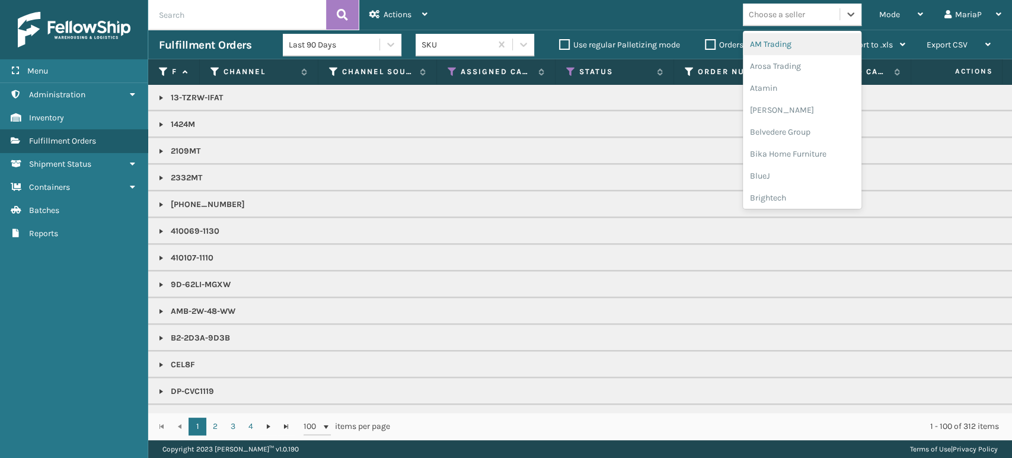
click at [768, 15] on div "Choose a seller" at bounding box center [777, 14] width 56 height 12
type input "br"
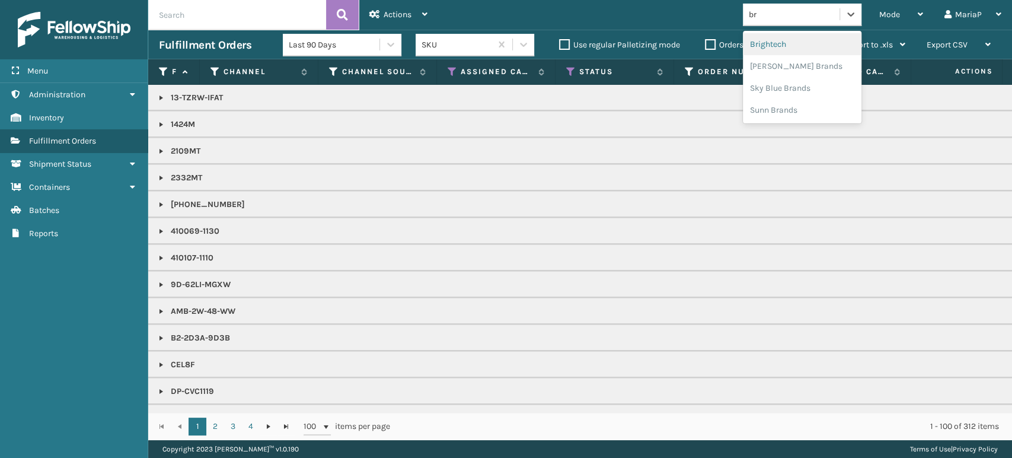
click at [803, 44] on div "Brightech" at bounding box center [802, 44] width 119 height 22
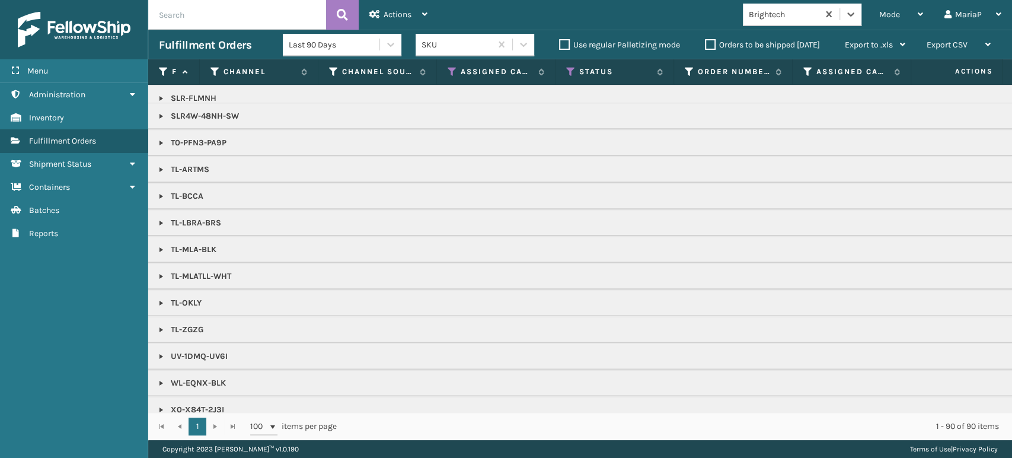
scroll to position [985, 0]
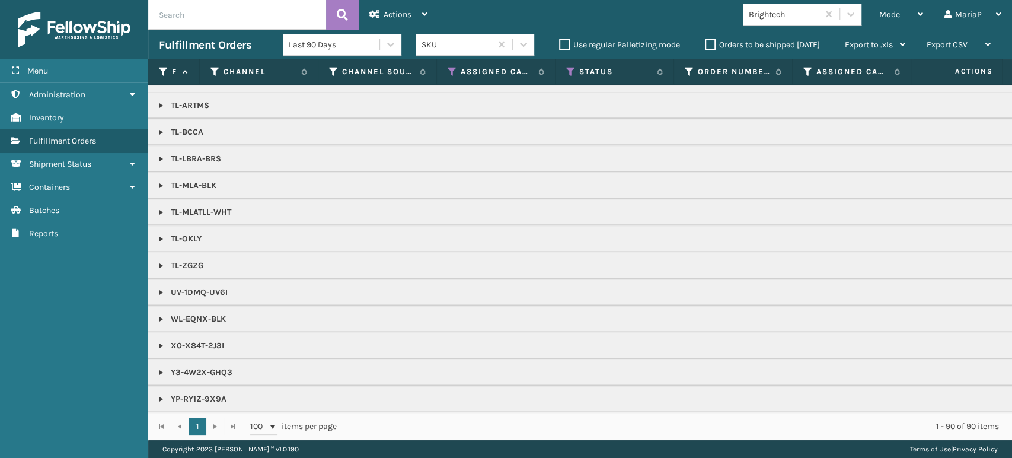
click at [162, 127] on link at bounding box center [161, 131] width 9 height 9
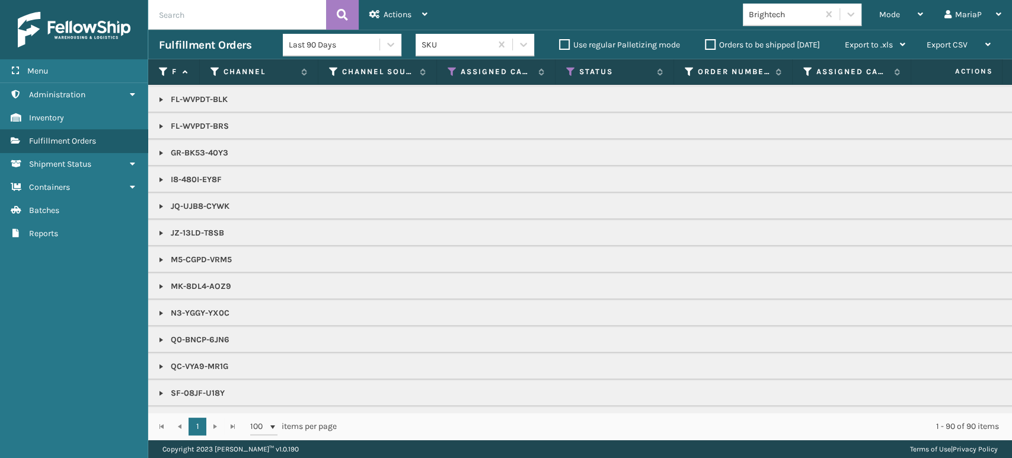
scroll to position [393, 0]
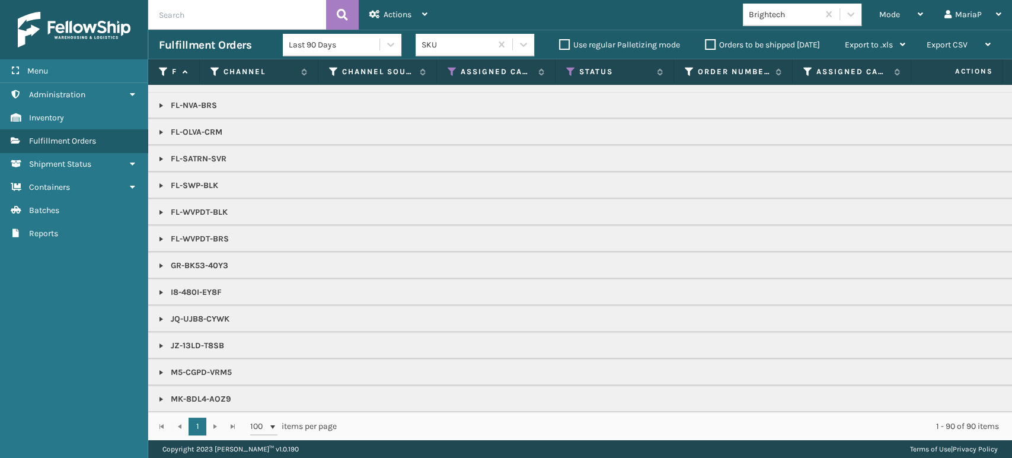
click at [162, 369] on link at bounding box center [161, 372] width 9 height 9
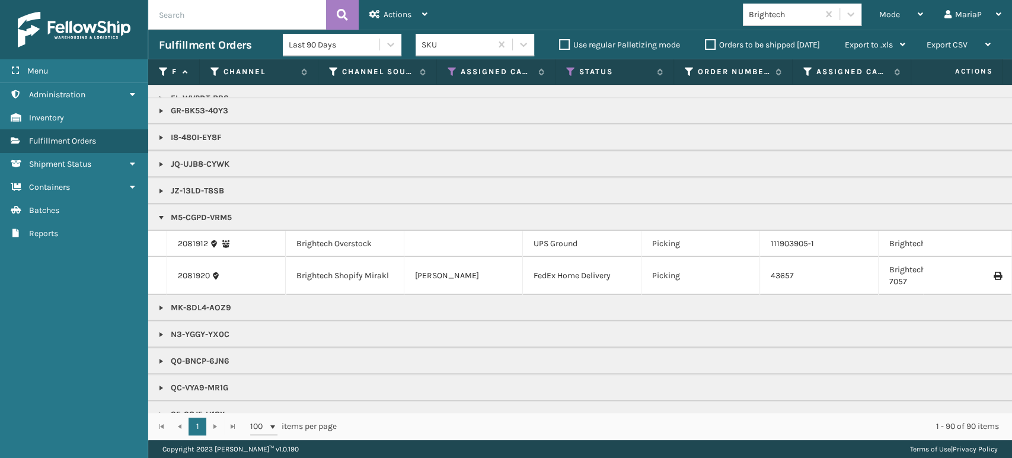
scroll to position [590, 0]
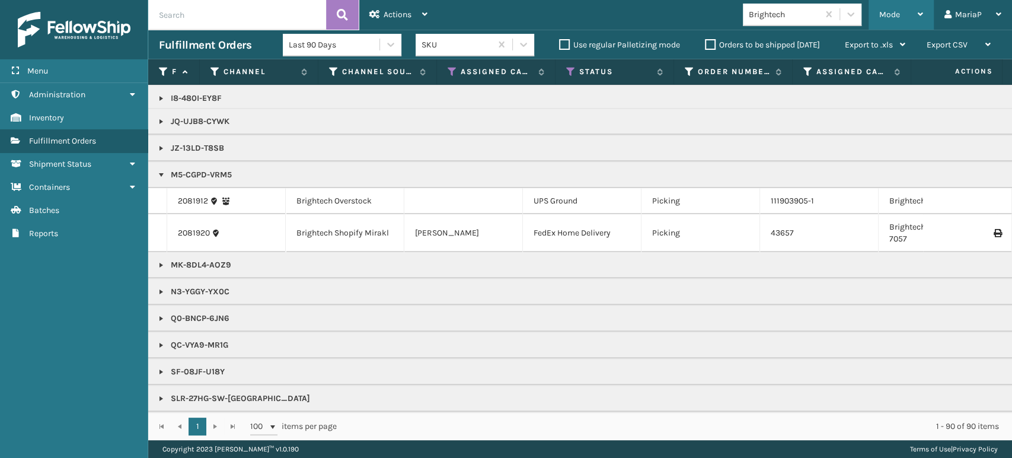
click at [903, 16] on div "Mode" at bounding box center [901, 15] width 44 height 30
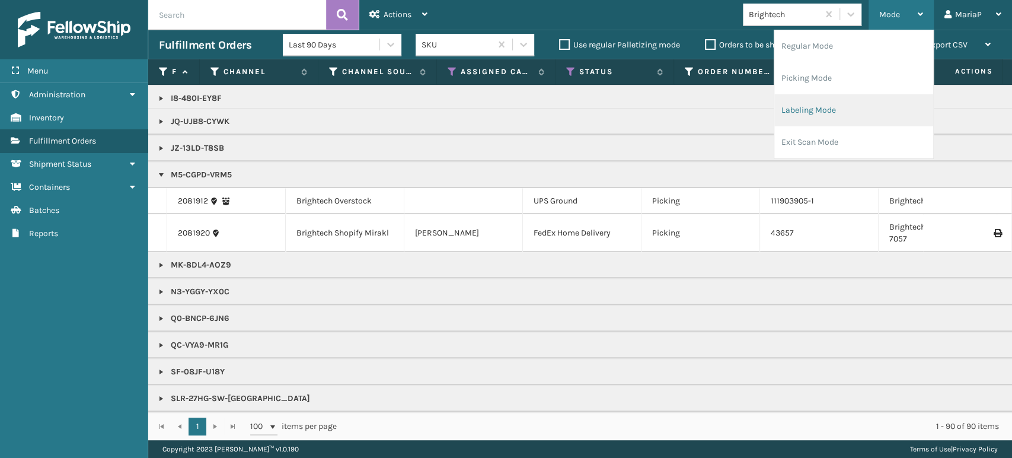
click at [846, 110] on li "Labeling Mode" at bounding box center [853, 110] width 159 height 32
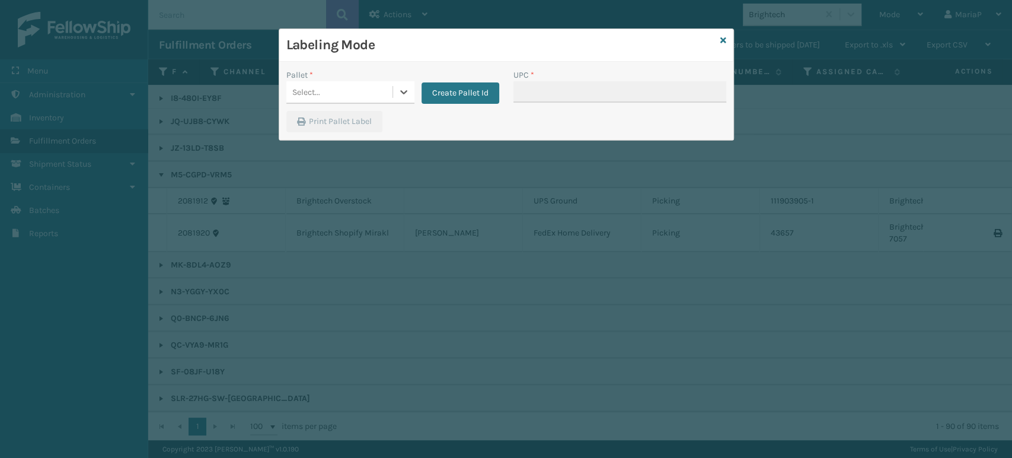
click at [358, 95] on div "Select..." at bounding box center [339, 92] width 106 height 20
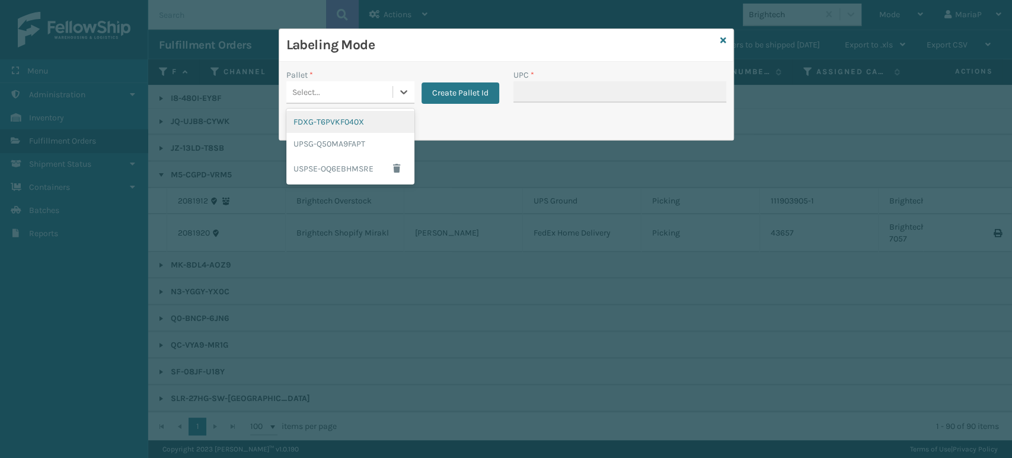
click at [337, 122] on div "FDXG-T6PVKF040X" at bounding box center [350, 122] width 128 height 22
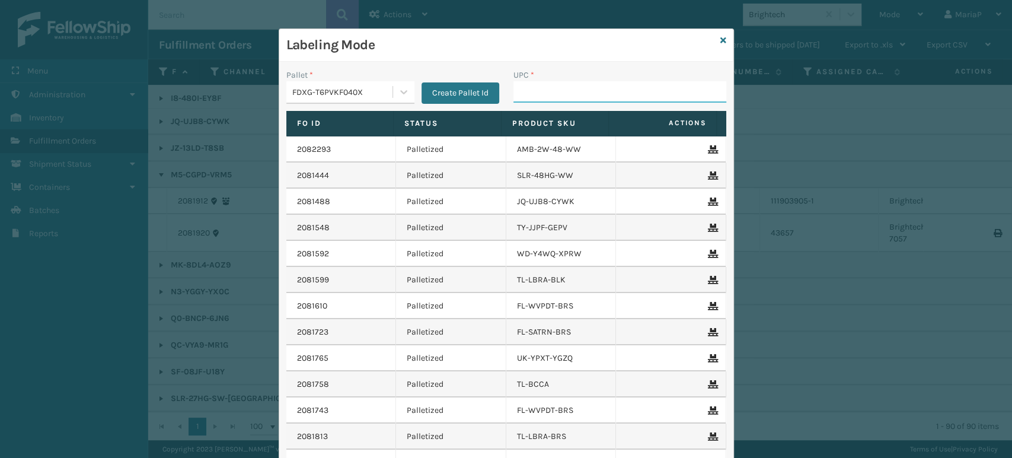
click at [522, 98] on input "UPC *" at bounding box center [619, 91] width 213 height 21
type input "854403007438"
type input "85789900667"
type input "850012486736"
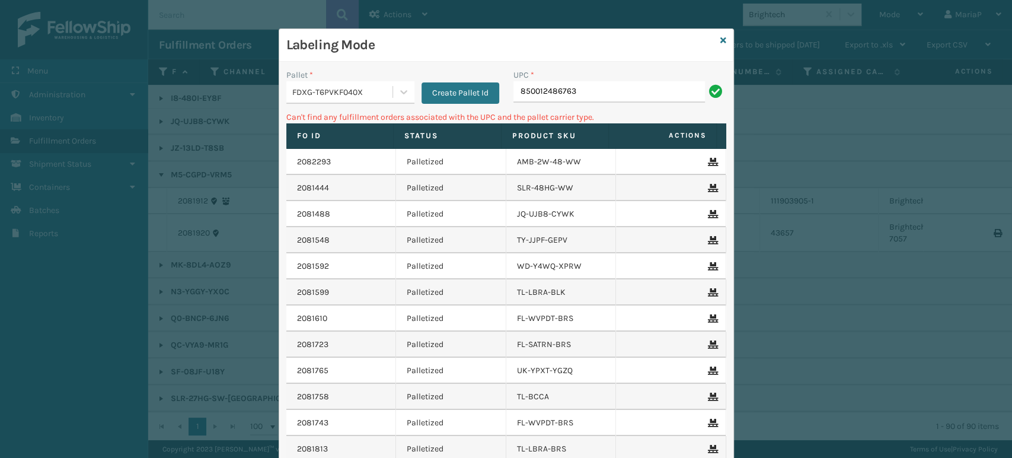
type input "850012486763"
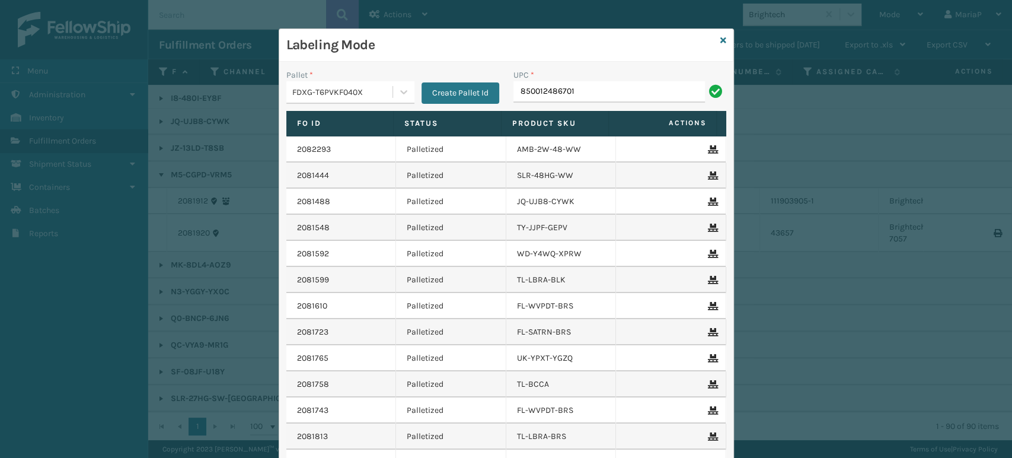
type input "850012486701"
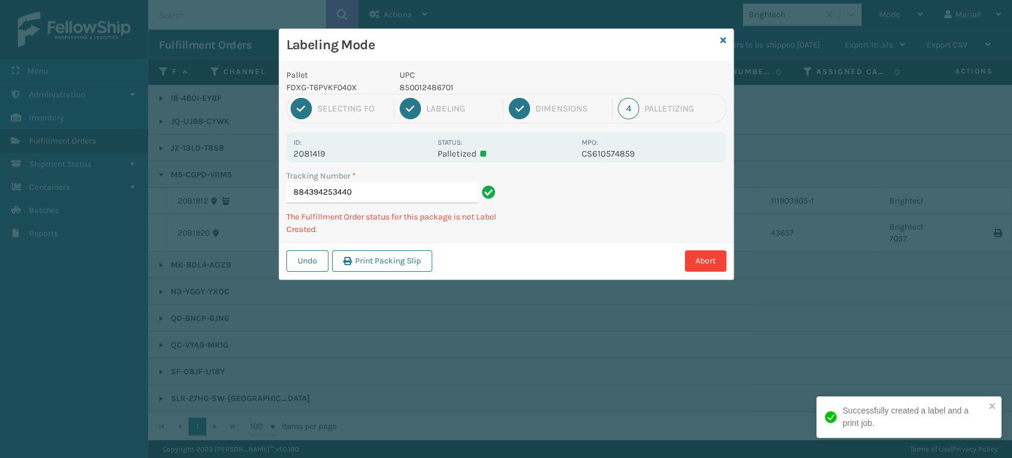
click at [430, 82] on p "850012486701" at bounding box center [487, 87] width 175 height 12
copy p "850012486701"
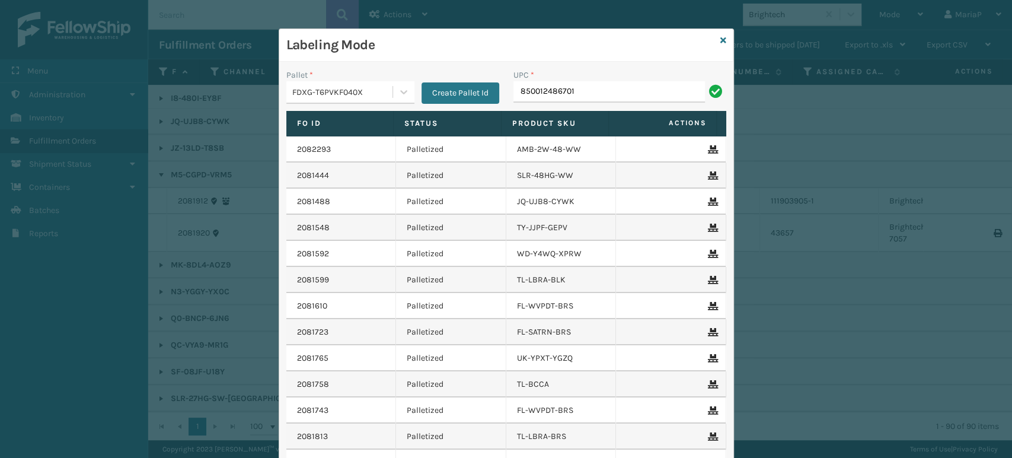
type input "850012486701"
type input "8500124"
type input "8500406"
type input "8500124"
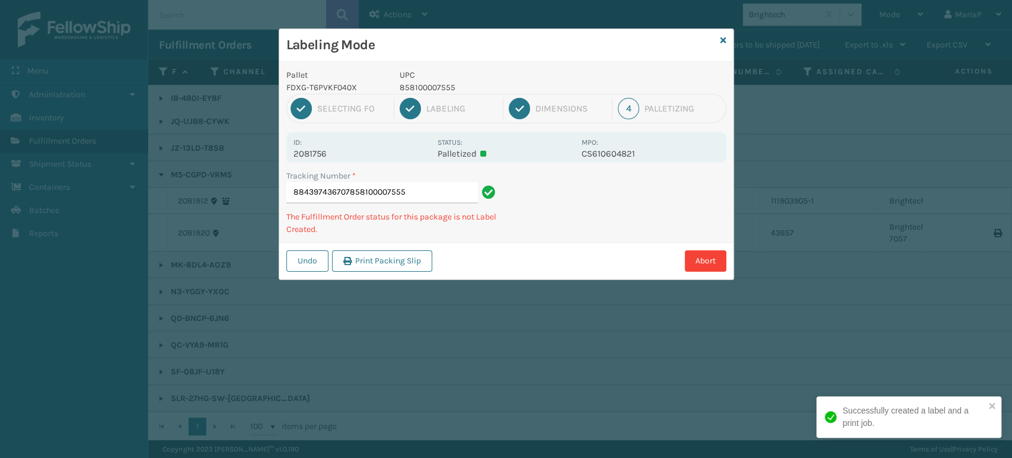
type input "884397436707858100007555"
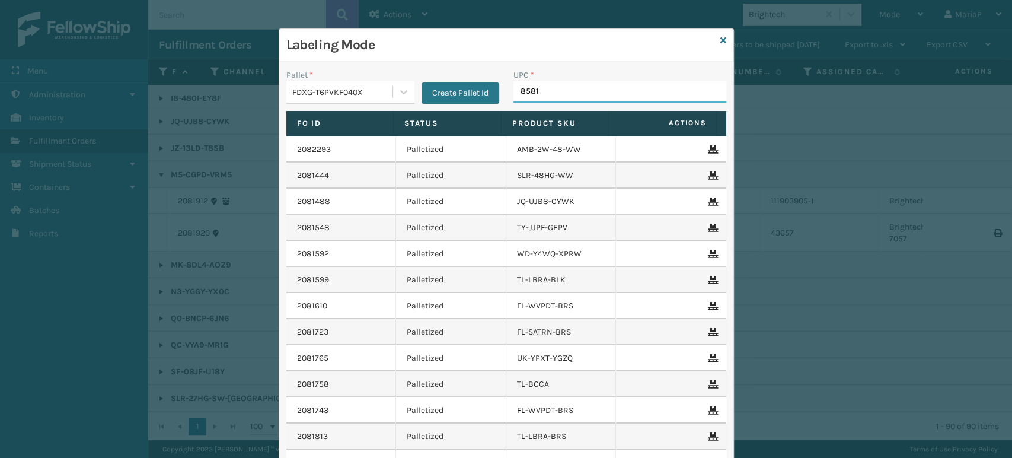
type input "85810"
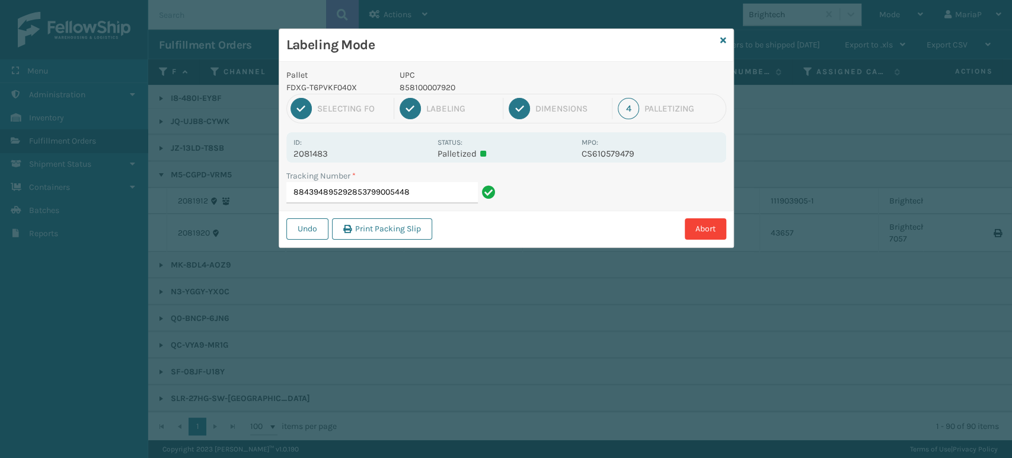
type input "884394895292853799005448"
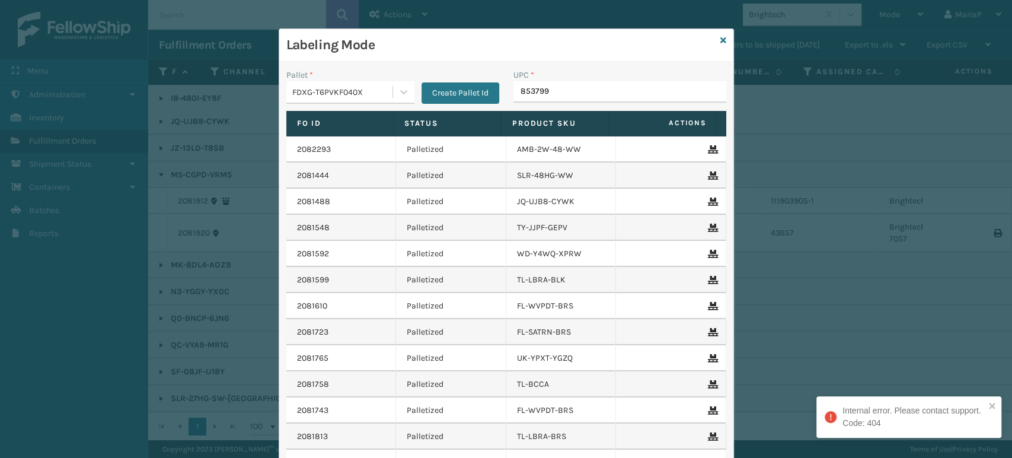
type input "8537990"
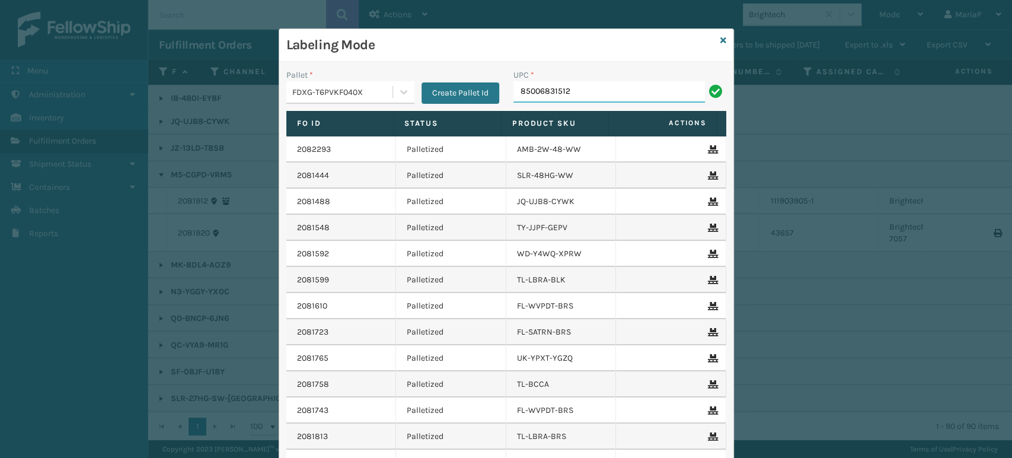
type input "850068315123"
type input "857899006473"
type input "850012486763"
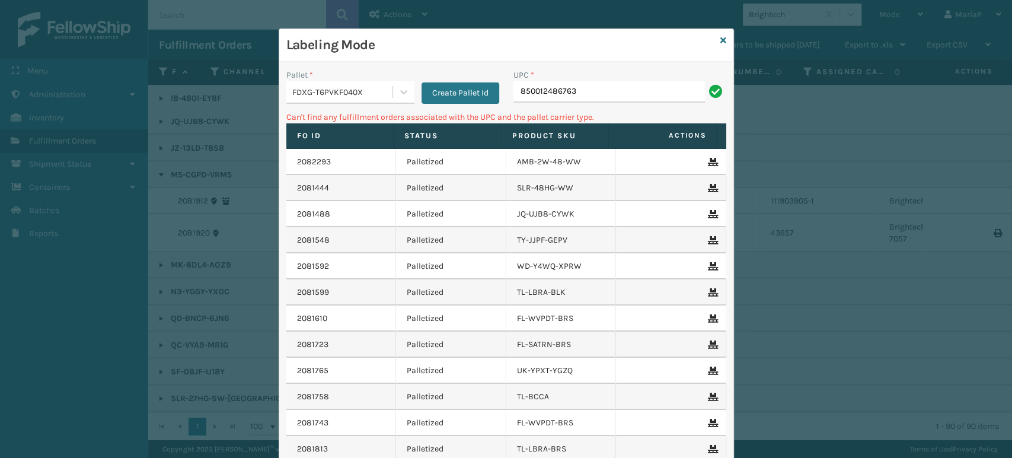
click at [631, 90] on input "850012486763" at bounding box center [609, 91] width 192 height 21
type input "850068315147"
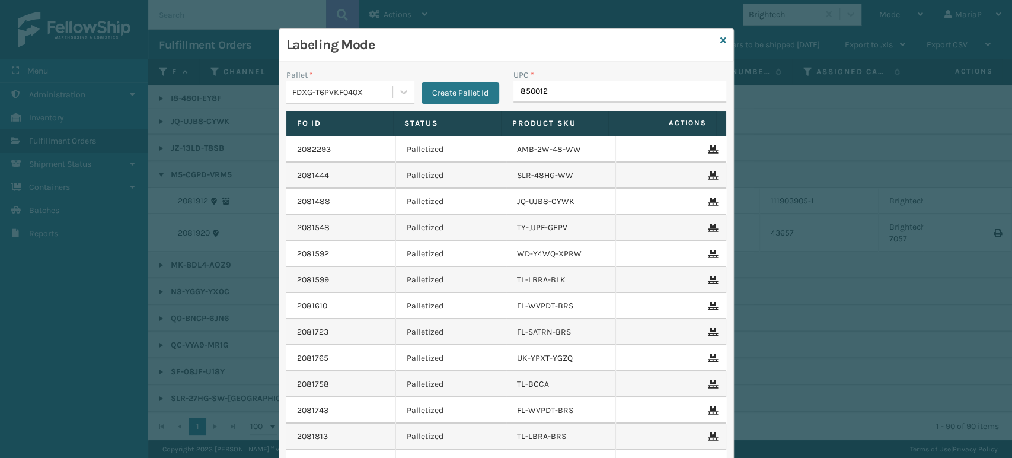
type input "8500124"
click at [586, 94] on input "UPC *" at bounding box center [619, 91] width 213 height 21
type input "854403007063"
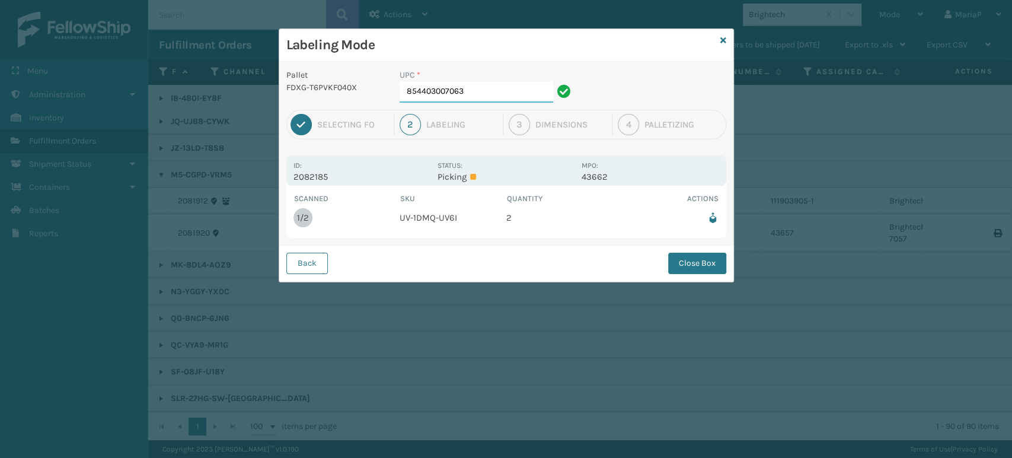
click at [513, 89] on input "854403007063" at bounding box center [477, 91] width 154 height 21
click at [669, 267] on button "Close Box" at bounding box center [697, 263] width 58 height 21
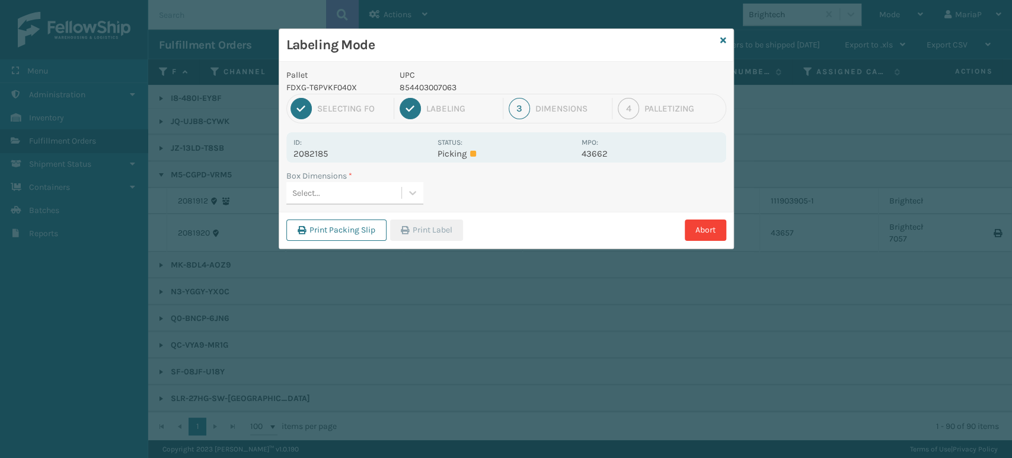
click at [368, 190] on div "Select..." at bounding box center [343, 193] width 115 height 20
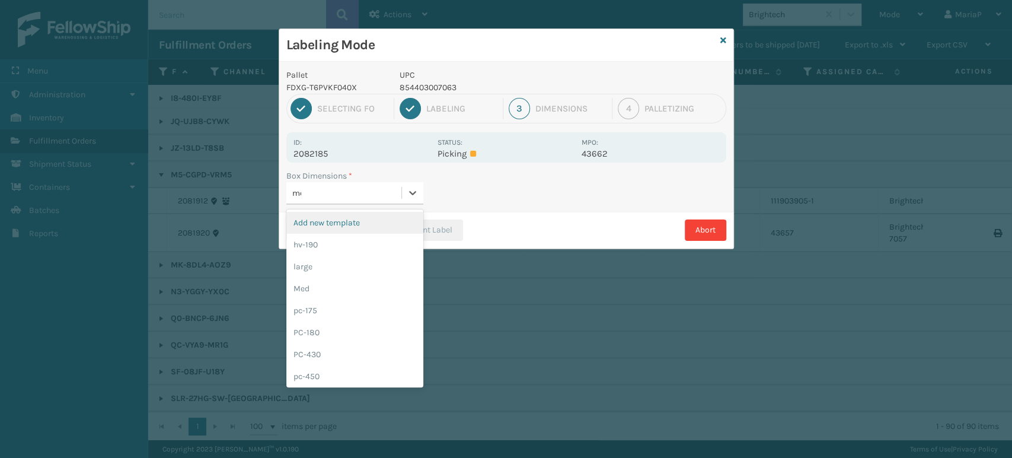
type input "med"
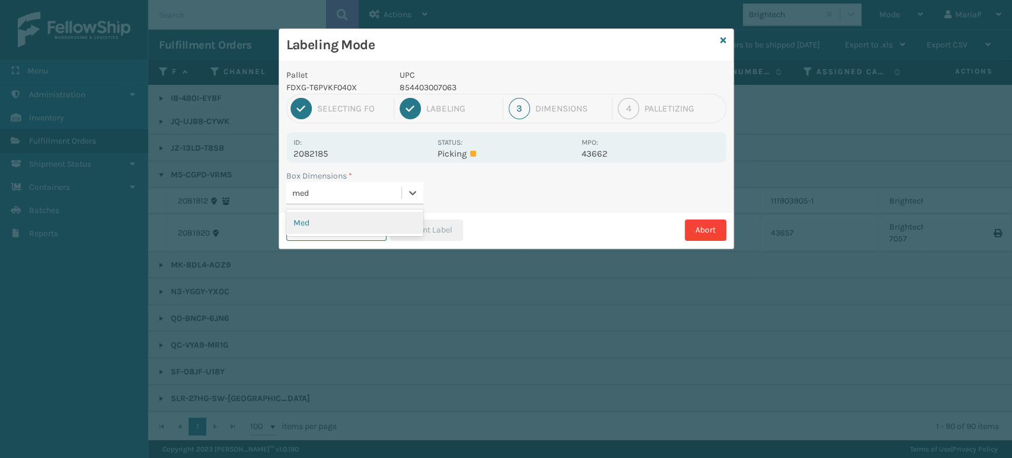
click at [337, 209] on div "Med" at bounding box center [354, 222] width 137 height 27
click at [337, 210] on div "Med" at bounding box center [354, 222] width 137 height 27
click at [343, 220] on div "Med" at bounding box center [354, 223] width 137 height 22
click at [407, 233] on button "Print Label" at bounding box center [426, 229] width 73 height 21
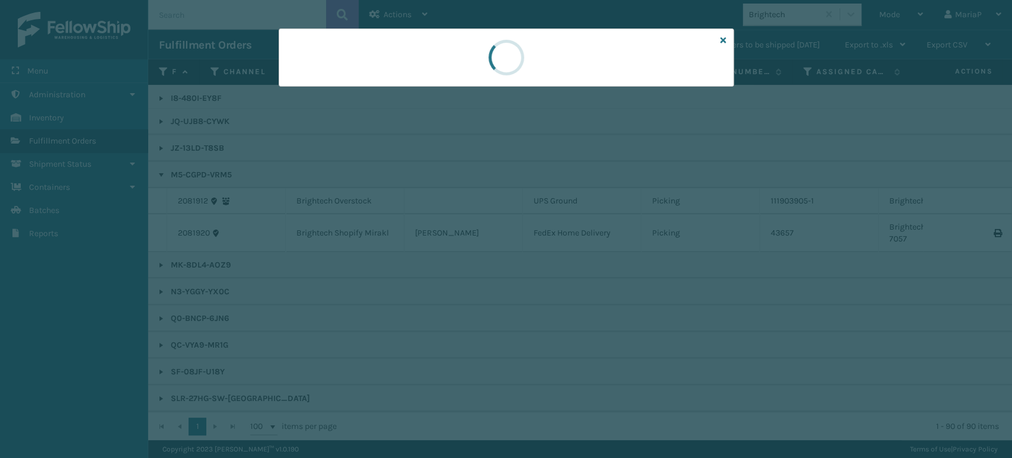
click at [409, 232] on div at bounding box center [506, 229] width 1012 height 458
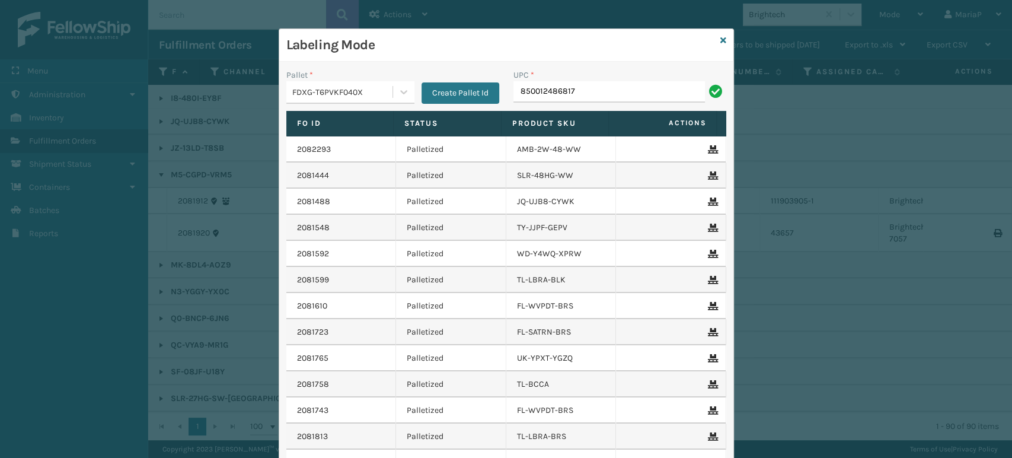
type input "850012486817"
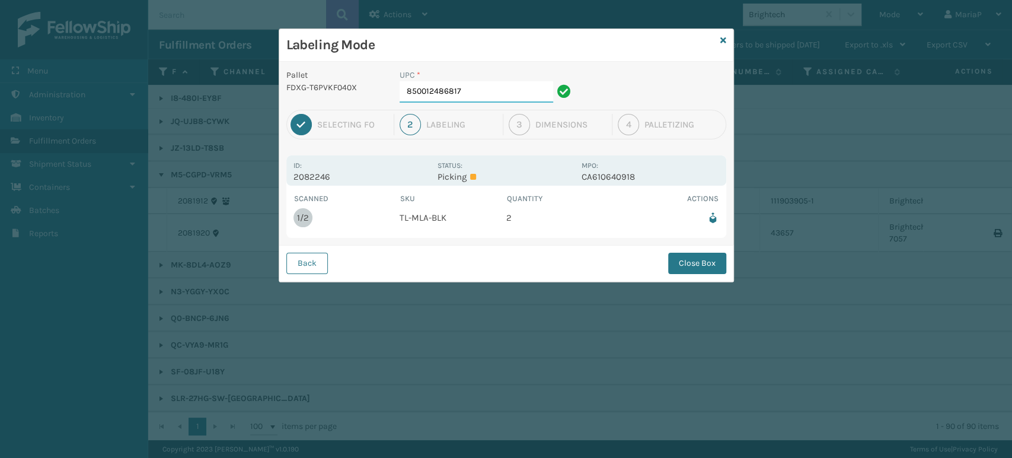
click at [486, 81] on input "850012486817" at bounding box center [477, 91] width 154 height 21
click at [693, 253] on button "Close Box" at bounding box center [697, 263] width 58 height 21
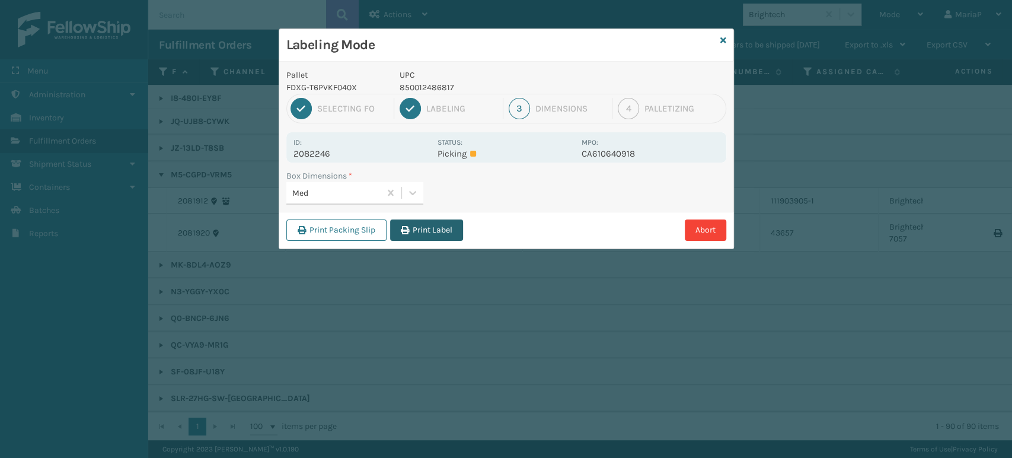
click at [427, 225] on button "Print Label" at bounding box center [426, 229] width 73 height 21
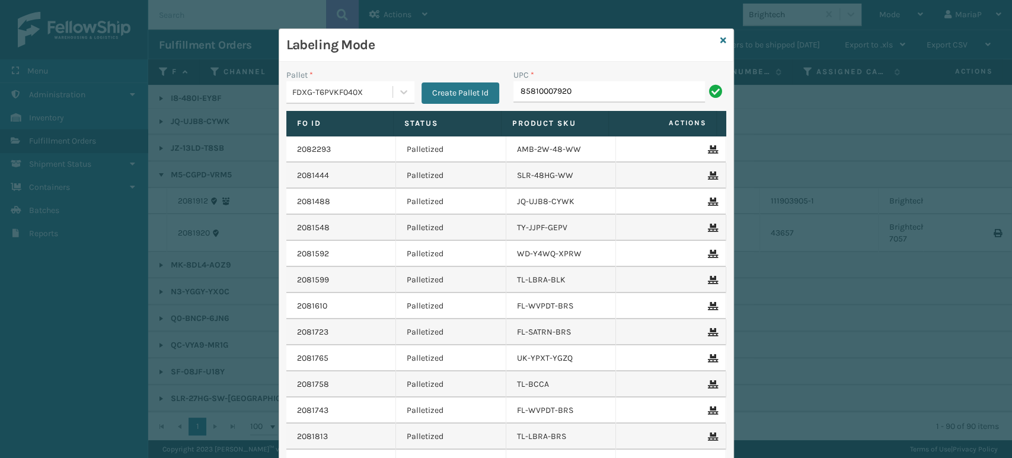
type input "85810007920"
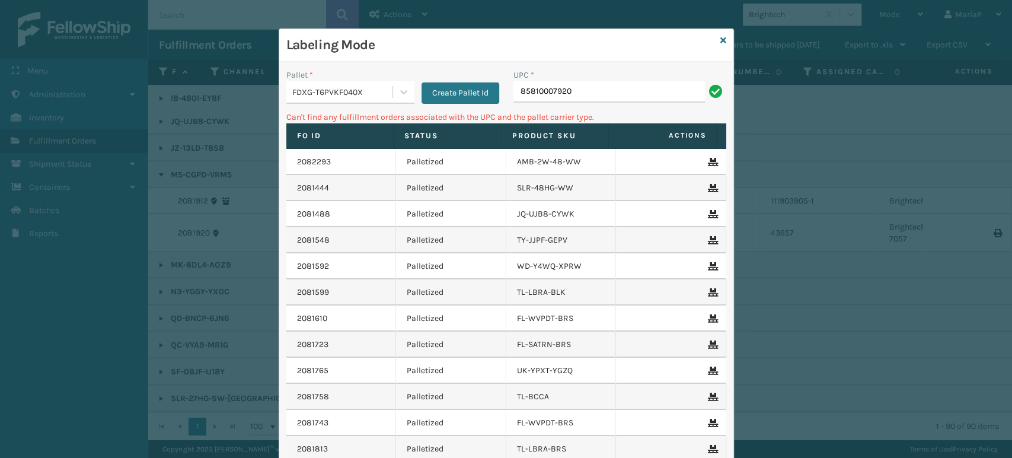
click at [537, 97] on input "85810007920" at bounding box center [609, 91] width 192 height 21
type input "858100007920"
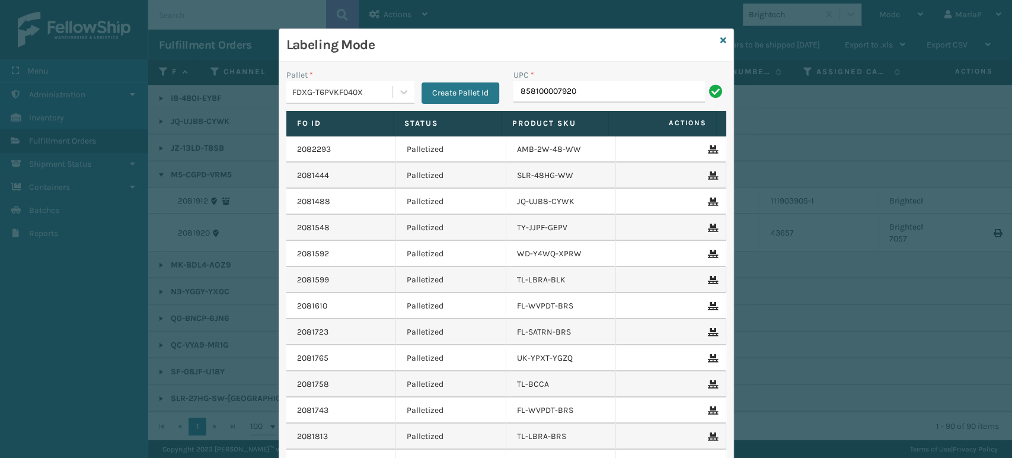
type input "858100007920"
type input "8544030"
type input "85391300885"
type input "858100007920"
type input "8581000"
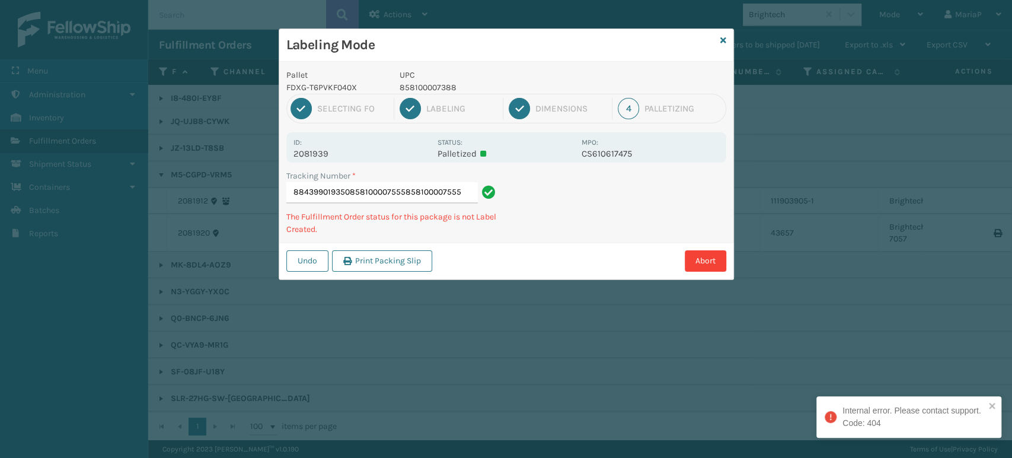
type input "884399019350858100007555858100007555"
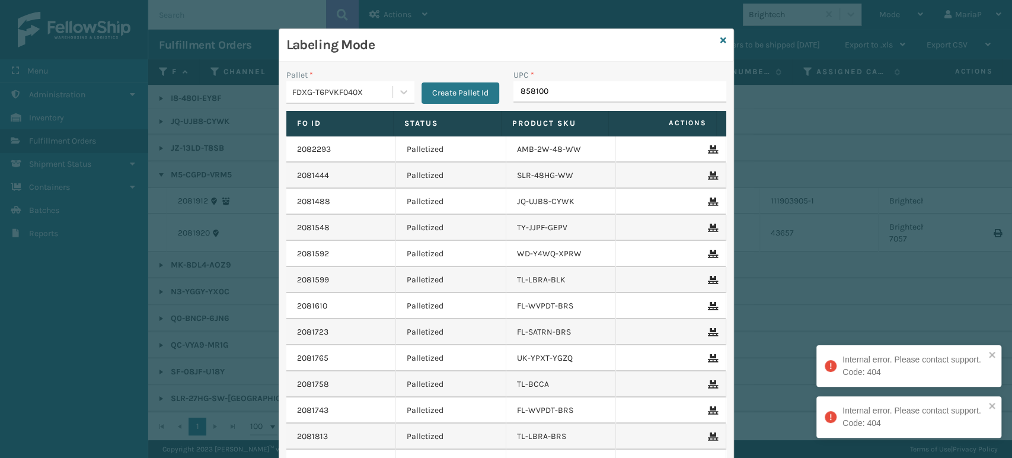
type input "8581000"
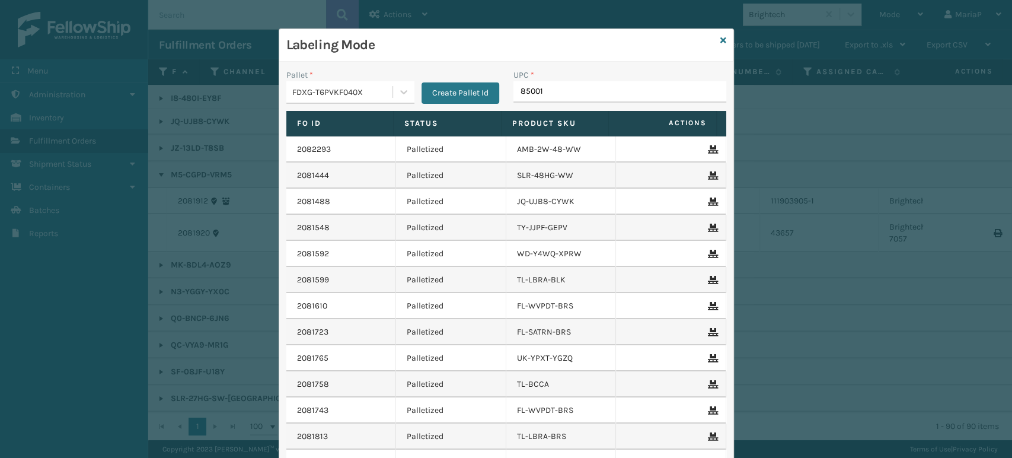
type input "850012"
type input "857899006879"
type input "FL-OLVA-CRM"
type input "858100007623"
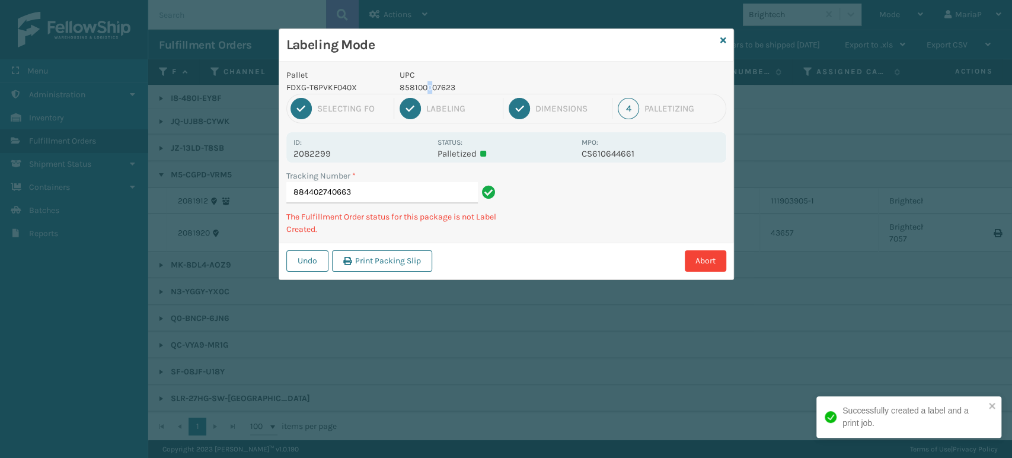
click at [427, 91] on p "858100007623" at bounding box center [487, 87] width 175 height 12
click at [426, 91] on p "858100007623" at bounding box center [487, 87] width 175 height 12
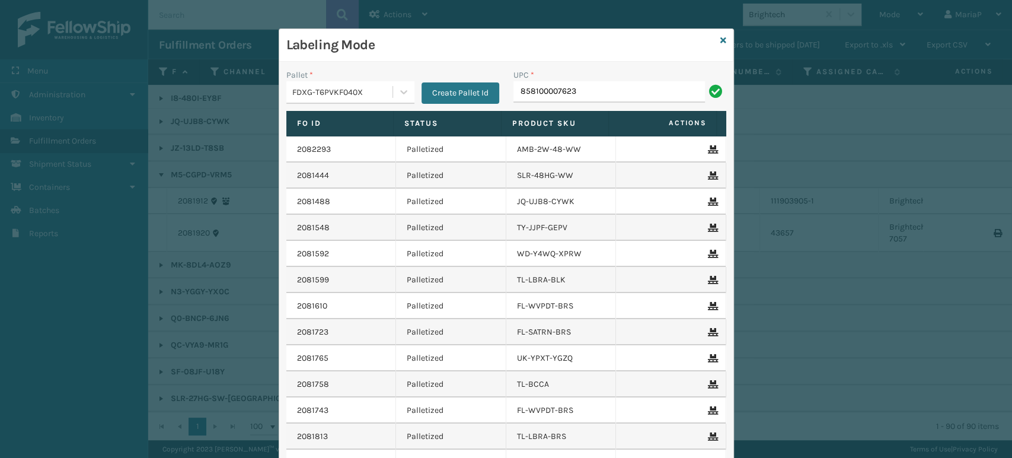
type input "858100007623"
click at [720, 40] on icon at bounding box center [723, 40] width 6 height 8
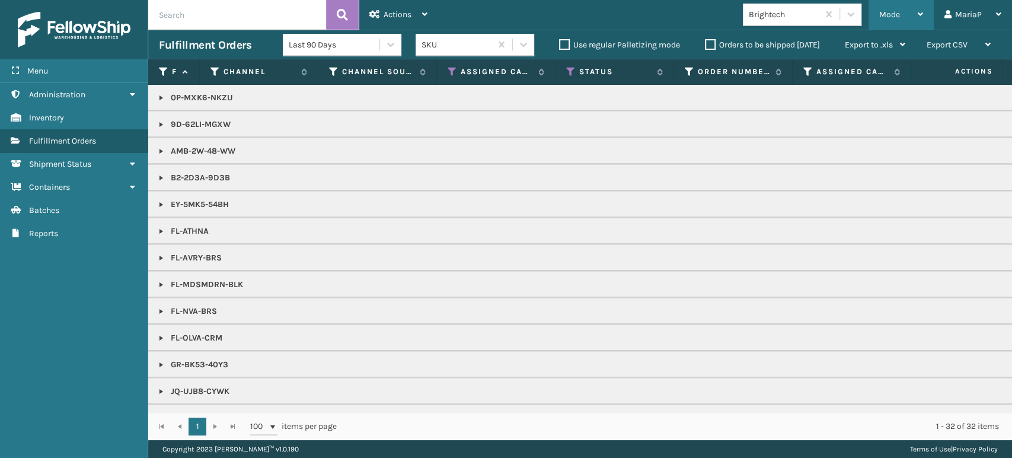
click at [885, 12] on span "Mode" at bounding box center [889, 14] width 21 height 10
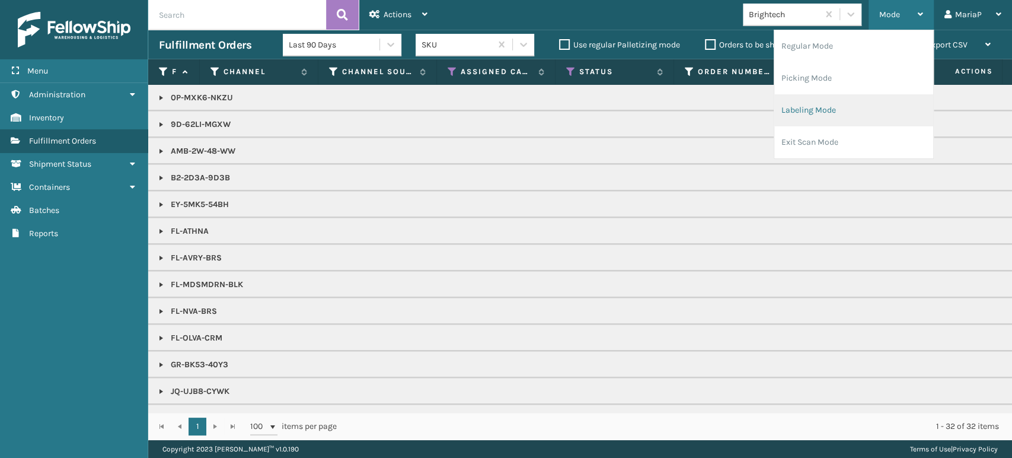
click at [835, 111] on li "Labeling Mode" at bounding box center [853, 110] width 159 height 32
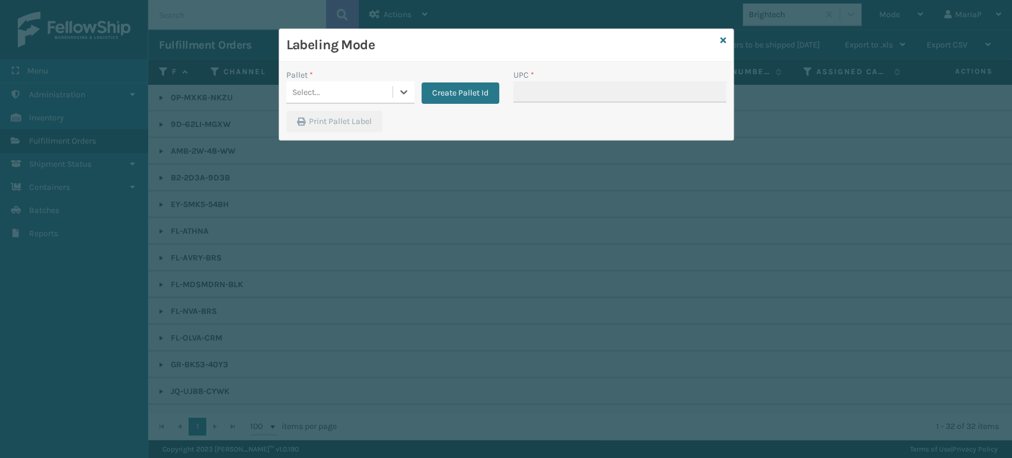
click at [358, 79] on div "Pallet *" at bounding box center [350, 75] width 128 height 12
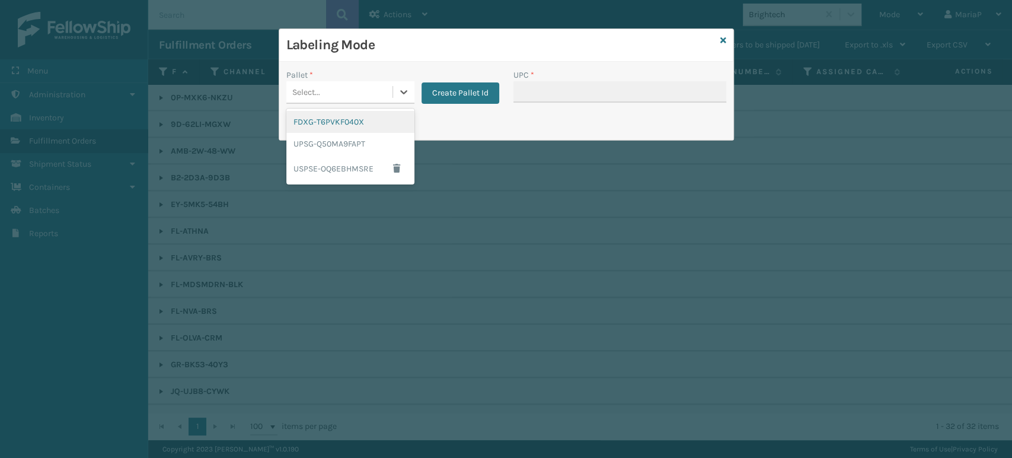
click at [366, 90] on div "Select..." at bounding box center [339, 92] width 106 height 20
click at [349, 145] on div "UPSG-Q50MA9FAPT" at bounding box center [350, 144] width 128 height 22
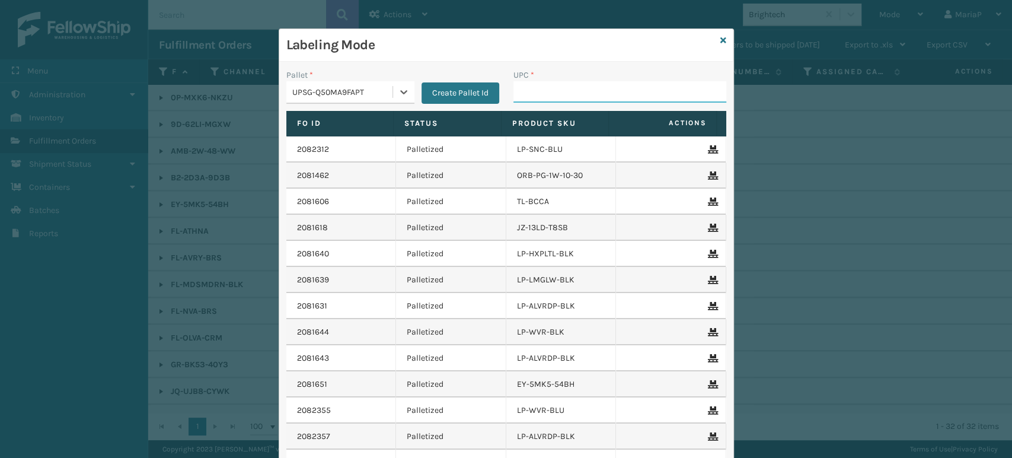
click at [545, 101] on input "UPC *" at bounding box center [619, 91] width 213 height 21
click at [523, 100] on input "UPC *" at bounding box center [619, 91] width 213 height 21
type input "k"
type input "KM-PHR-45C"
type input "810081"
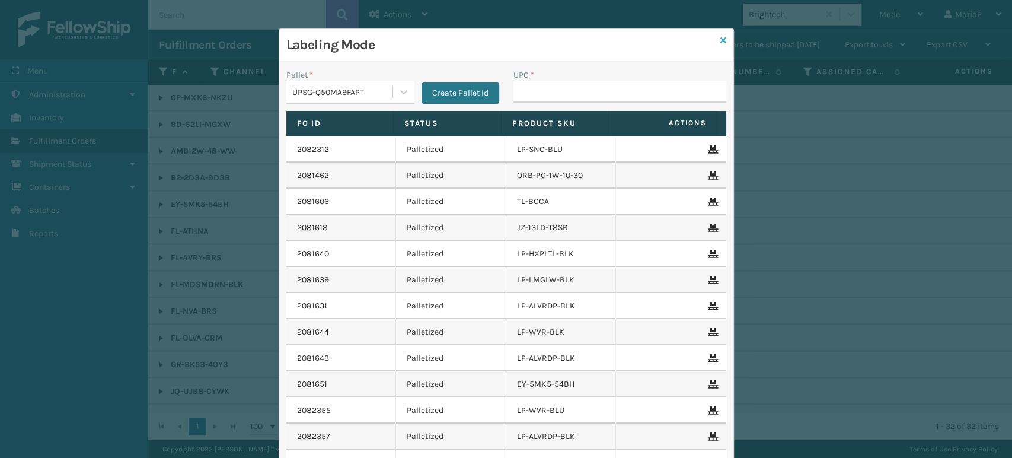
click at [714, 36] on div "Labeling Mode" at bounding box center [506, 45] width 454 height 33
click at [720, 37] on icon at bounding box center [723, 40] width 6 height 8
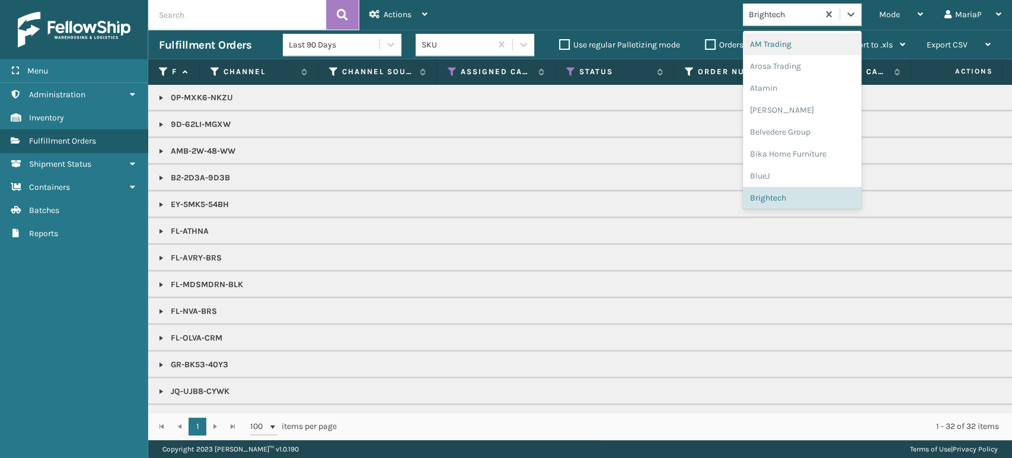
click at [773, 15] on div "Brightech" at bounding box center [784, 14] width 71 height 12
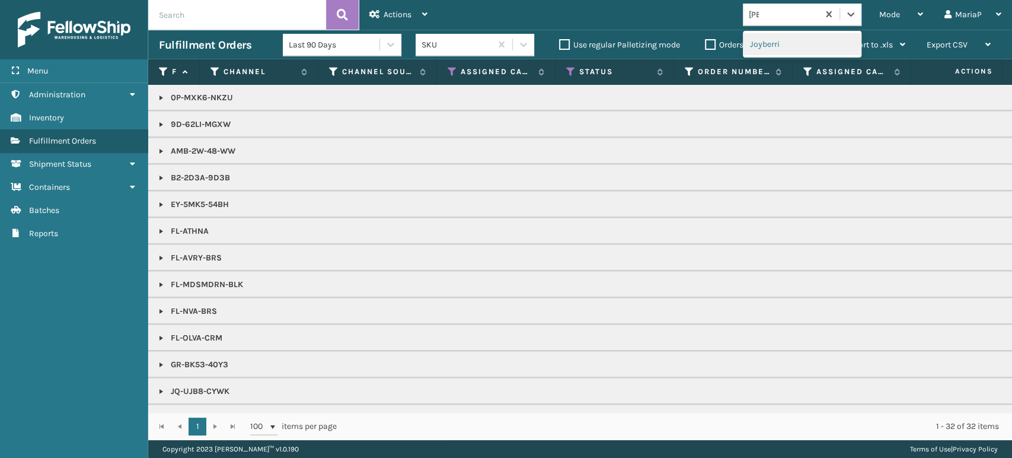
type input "JOY"
click at [757, 44] on div "Joyberri" at bounding box center [802, 44] width 119 height 22
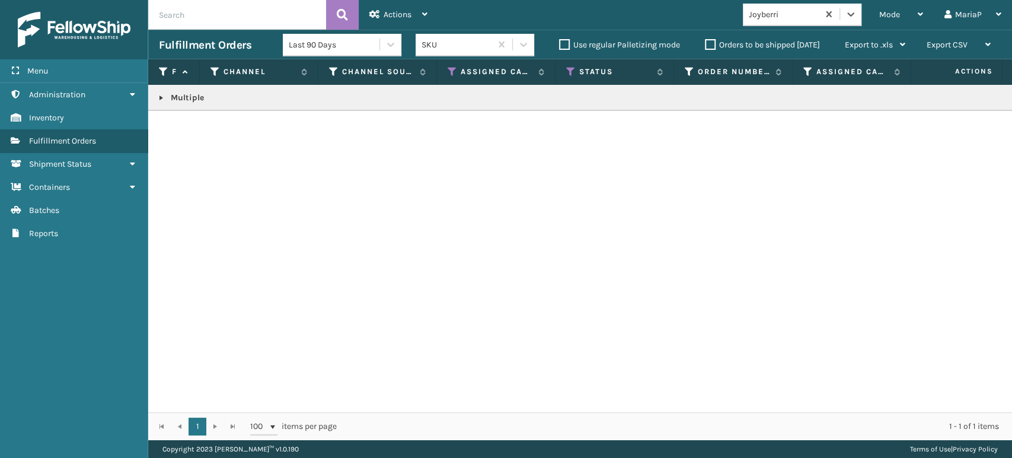
click at [159, 98] on link at bounding box center [161, 97] width 9 height 9
click at [184, 143] on link "2082174" at bounding box center [193, 142] width 31 height 12
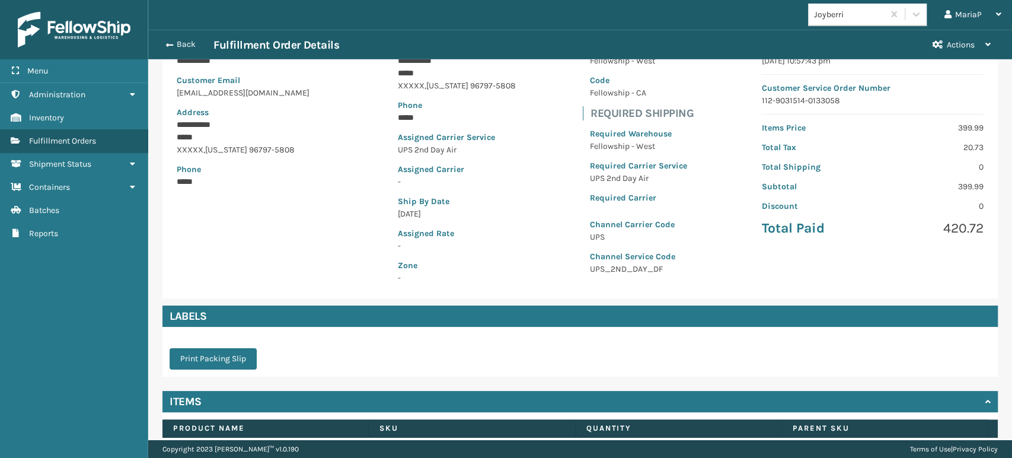
scroll to position [221, 0]
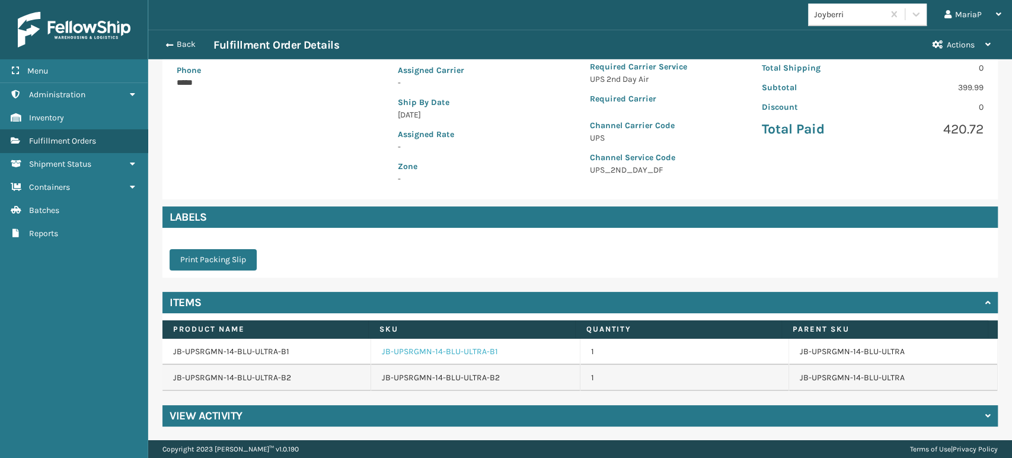
click at [441, 353] on link "JB-UPSRGMN-14-BLU-ULTRA-B1" at bounding box center [440, 352] width 116 height 12
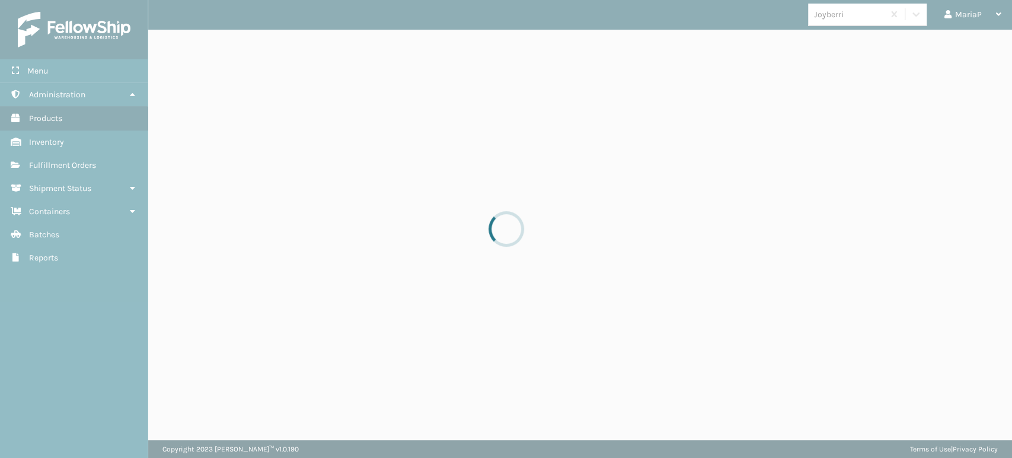
click at [441, 353] on div at bounding box center [506, 229] width 1012 height 458
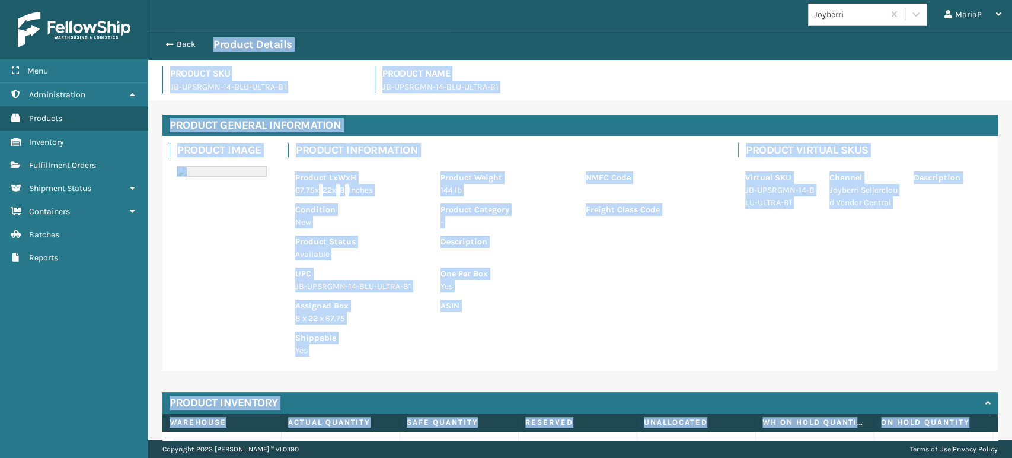
click at [341, 280] on p "JB-UPSRGMN-14-BLU-ULTRA-B1" at bounding box center [360, 286] width 131 height 12
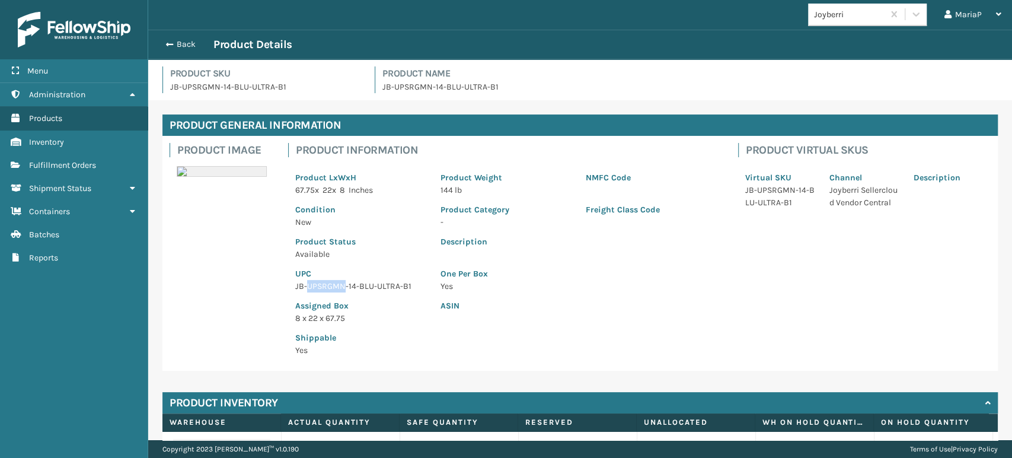
click at [341, 280] on p "JB-UPSRGMN-14-BLU-ULTRA-B1" at bounding box center [360, 286] width 131 height 12
click at [196, 44] on button "Back" at bounding box center [186, 44] width 55 height 11
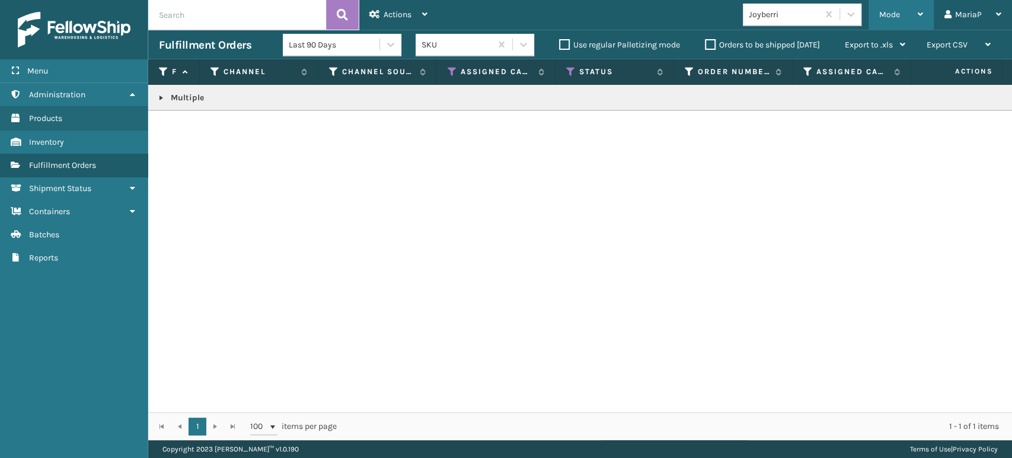
click at [906, 15] on div "Mode" at bounding box center [901, 15] width 44 height 30
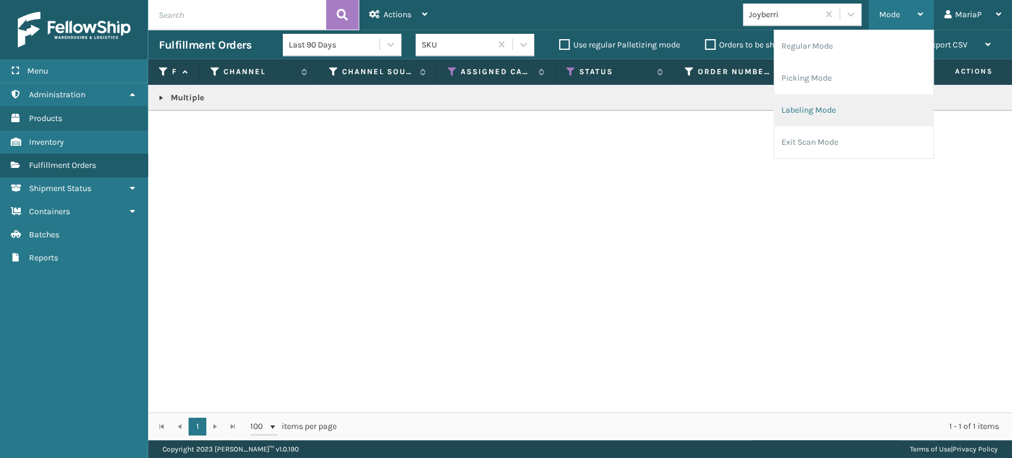
click at [822, 111] on li "Labeling Mode" at bounding box center [853, 110] width 159 height 32
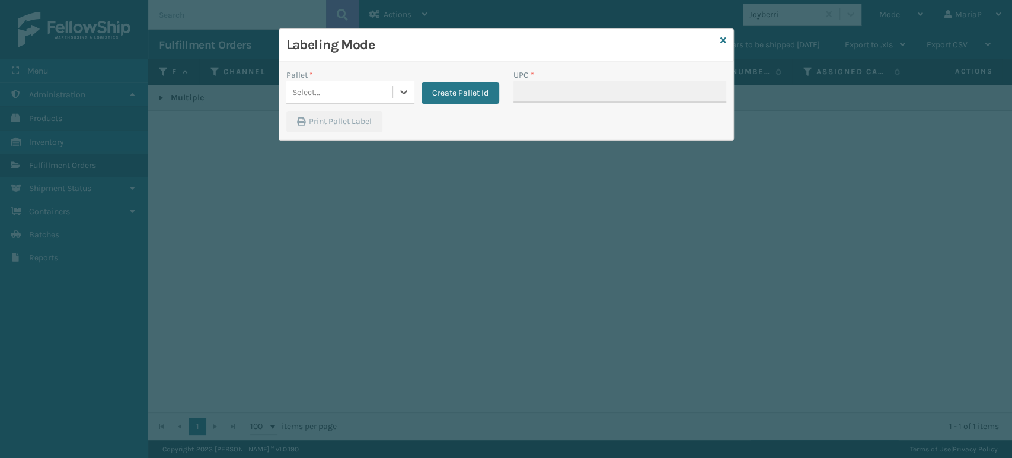
click at [324, 92] on div "Select..." at bounding box center [339, 92] width 106 height 20
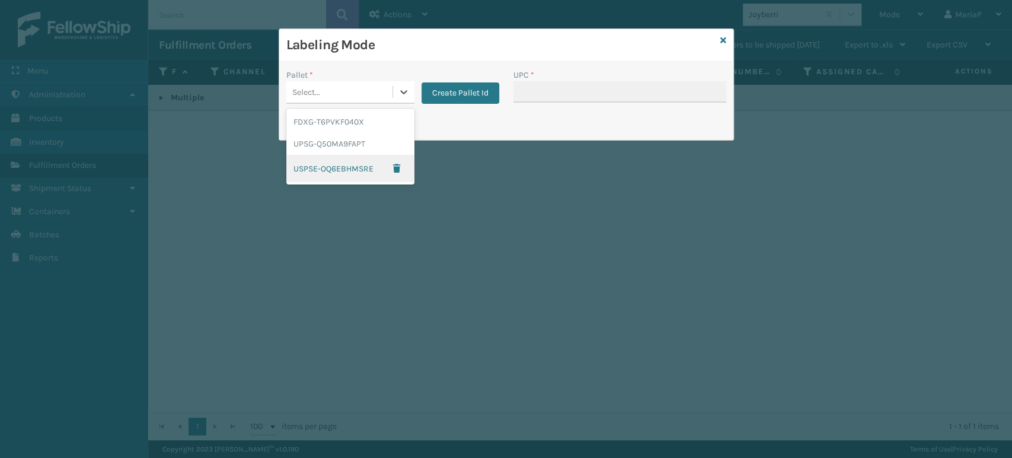
click at [388, 155] on div "USPSE-OQ6EBHMSRE" at bounding box center [350, 168] width 128 height 27
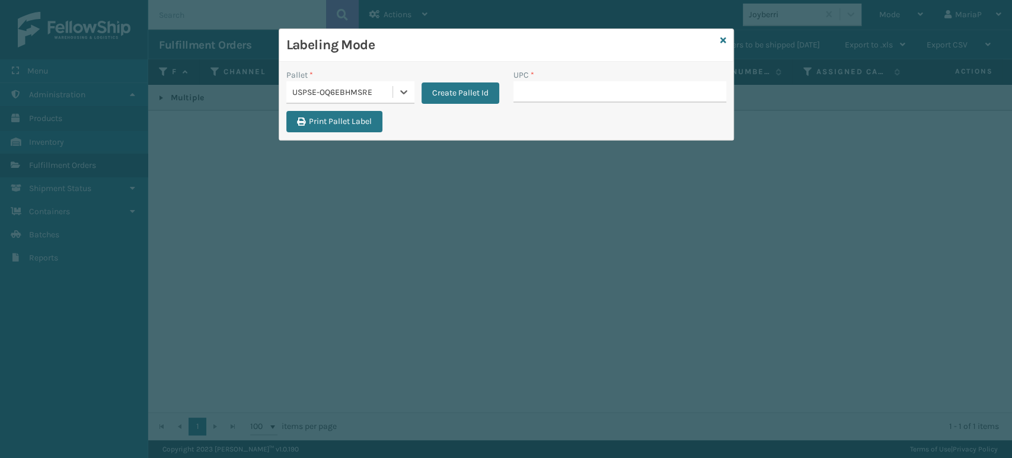
click at [574, 75] on div "UPC *" at bounding box center [619, 75] width 213 height 12
click at [564, 98] on input "UPC *" at bounding box center [619, 91] width 213 height 21
paste input "JB-UPSRGMN-14-BLU-ULTRA-B1"
type input "JB-UPSRGMN-14-BLU-ULTRA-B1"
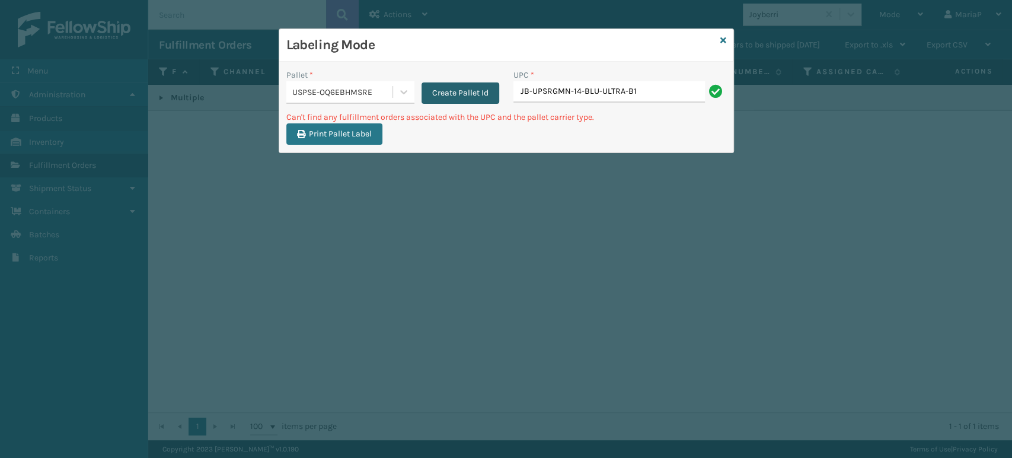
click at [436, 89] on button "Create Pallet Id" at bounding box center [461, 92] width 78 height 21
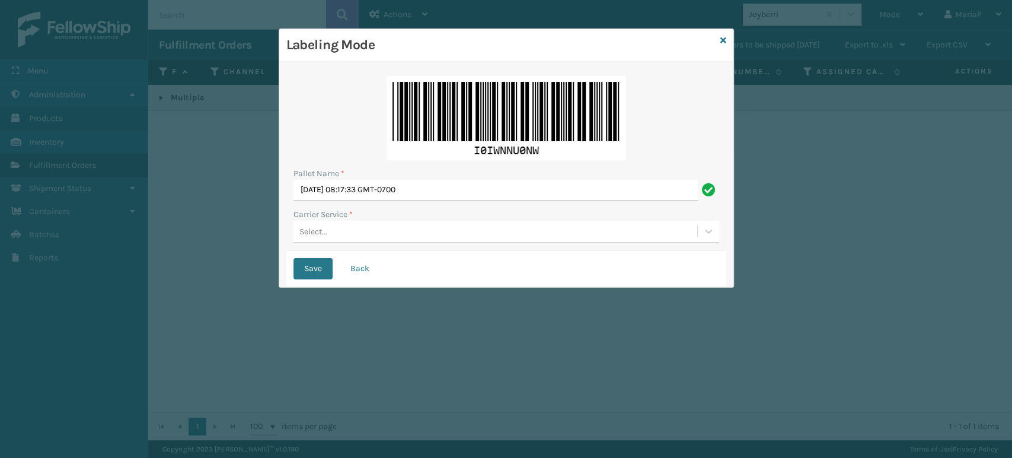
click at [452, 177] on div "Pallet Name *" at bounding box center [506, 173] width 426 height 12
click at [451, 180] on input "[DATE] 08:17:33 GMT-0700" at bounding box center [495, 190] width 404 height 21
type input "BOX TRUCK"
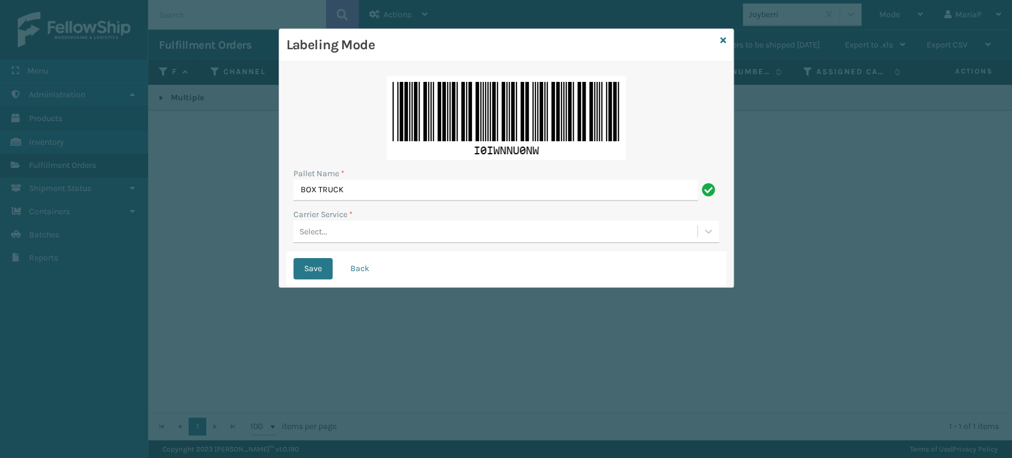
click at [304, 233] on div "Select..." at bounding box center [313, 231] width 28 height 12
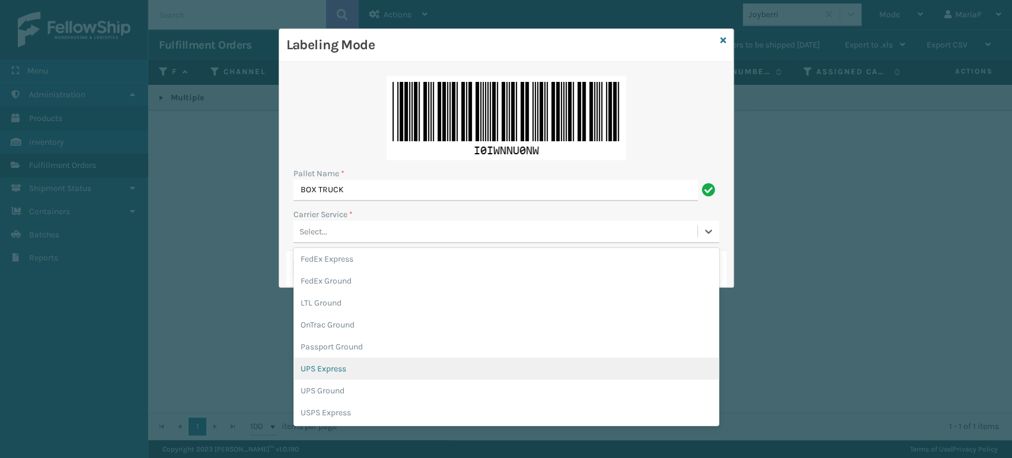
scroll to position [66, 0]
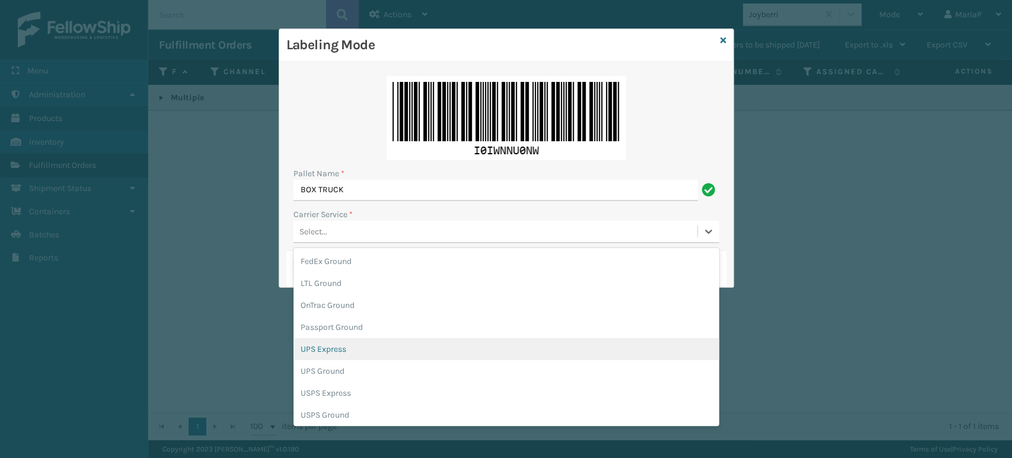
click at [320, 349] on div "UPS Express" at bounding box center [506, 349] width 426 height 22
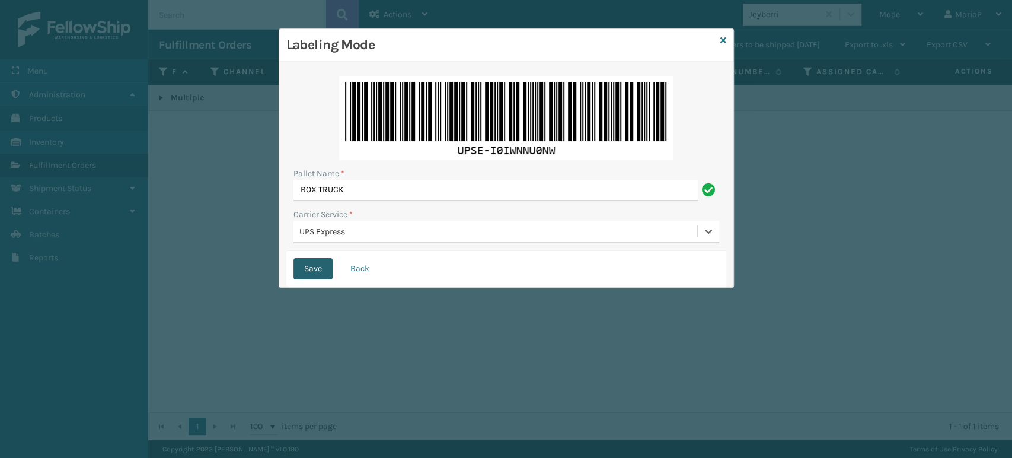
click at [314, 267] on button "Save" at bounding box center [312, 268] width 39 height 21
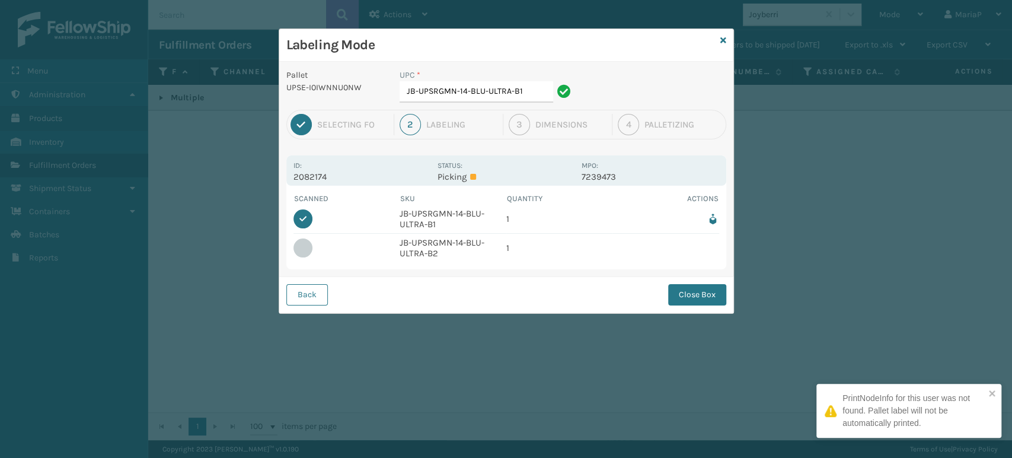
click at [684, 297] on button "Close Box" at bounding box center [697, 294] width 58 height 21
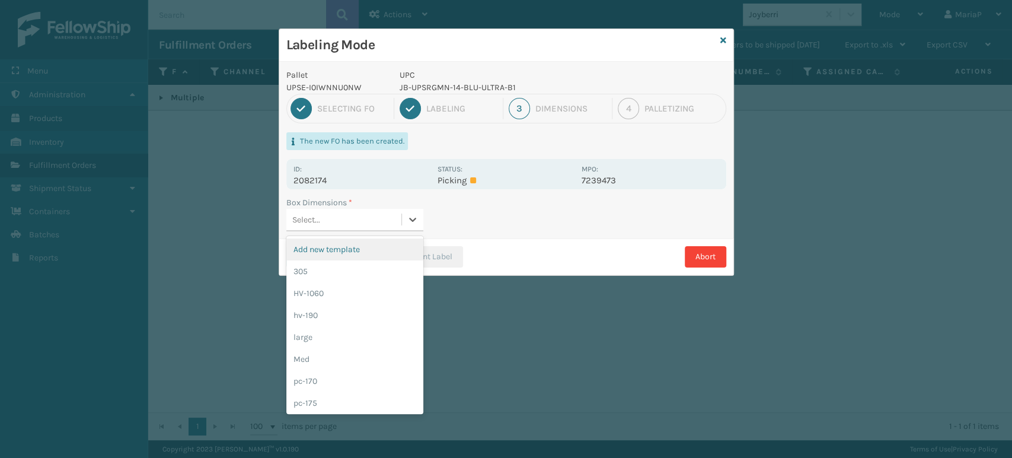
click at [379, 216] on div "Select..." at bounding box center [343, 220] width 115 height 20
type input "LA"
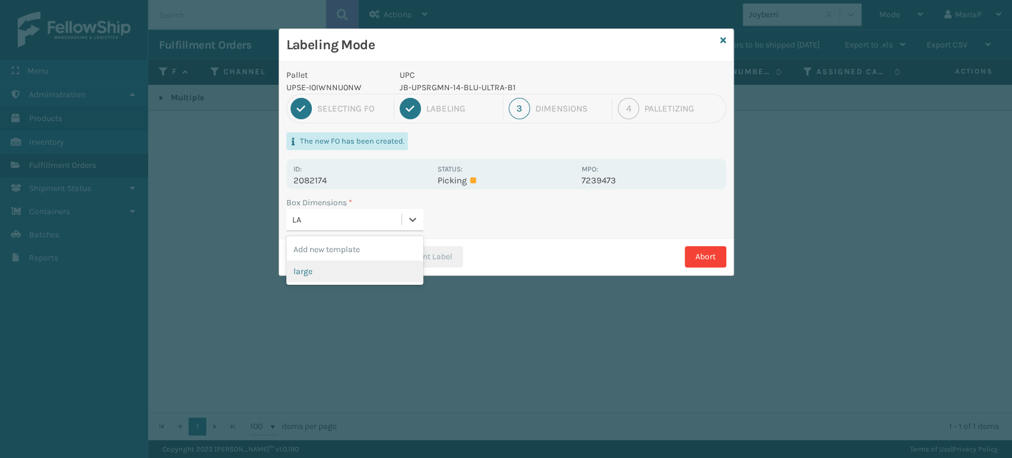
click at [337, 269] on div "large" at bounding box center [354, 271] width 137 height 22
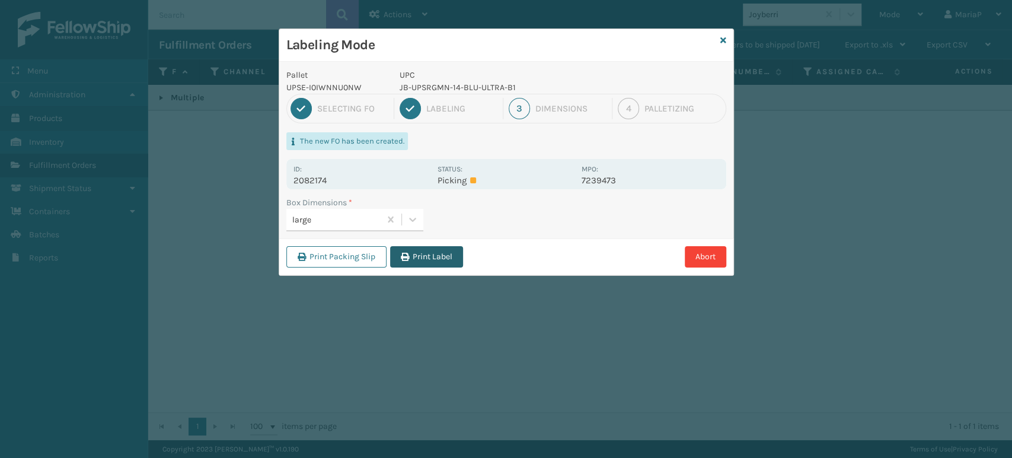
click at [416, 256] on button "Print Label" at bounding box center [426, 256] width 73 height 21
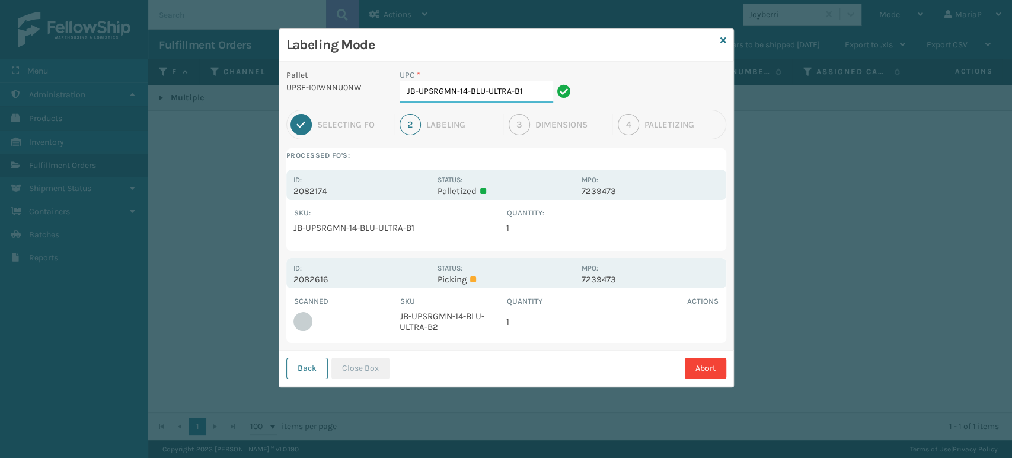
click at [528, 90] on input "JB-UPSRGMN-14-BLU-ULTRA-B1" at bounding box center [477, 91] width 154 height 21
type input "JB-UPSRGMN-14-BLU-ULTRA-B2"
click at [356, 369] on button "Close Box" at bounding box center [360, 368] width 58 height 21
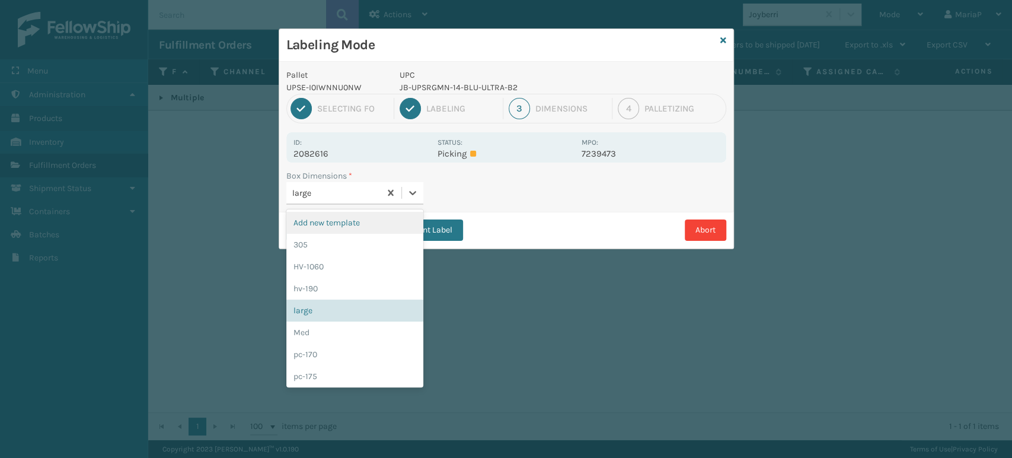
click at [337, 192] on div "large" at bounding box center [336, 193] width 89 height 12
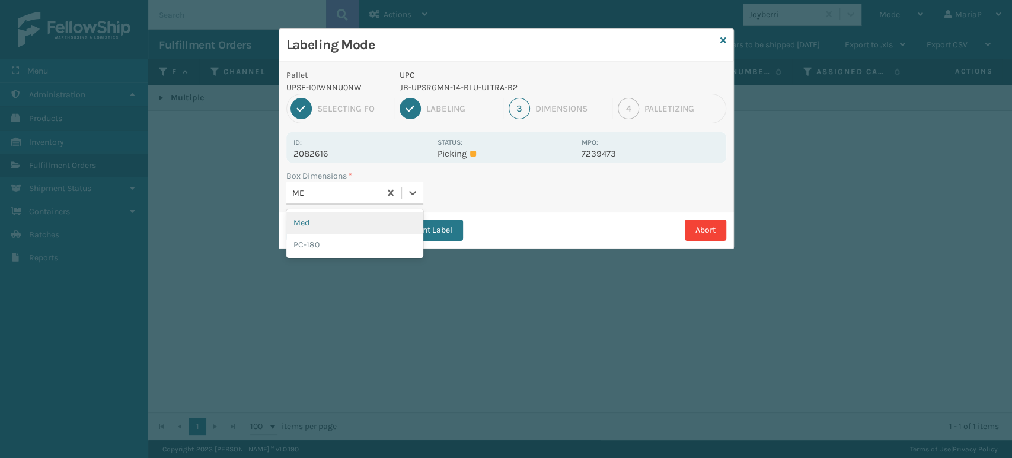
type input "MED"
click at [315, 226] on div "Med" at bounding box center [354, 223] width 137 height 22
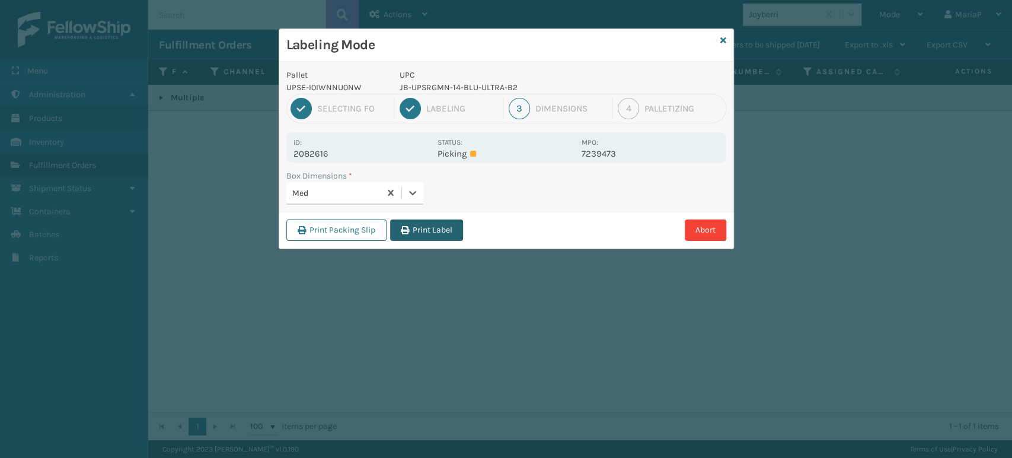
click at [433, 231] on button "Print Label" at bounding box center [426, 229] width 73 height 21
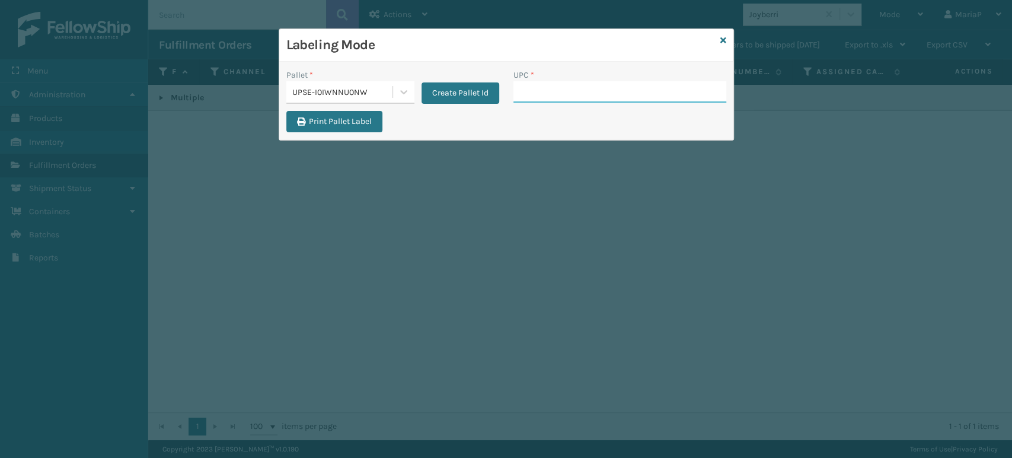
click at [550, 94] on input "UPC *" at bounding box center [619, 91] width 213 height 21
type input "85006452"
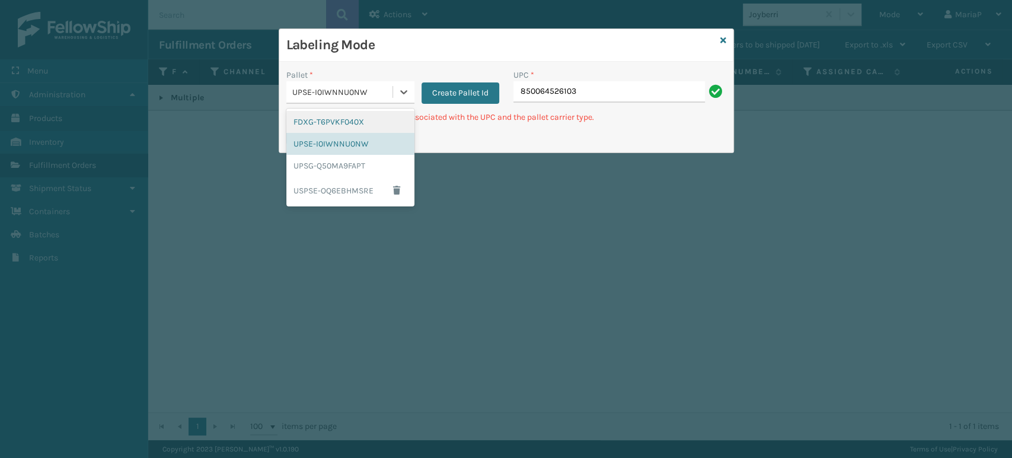
click at [386, 92] on div "UPSE-I0IWNNU0NW" at bounding box center [342, 92] width 101 height 12
click at [359, 162] on div "UPSG-Q50MA9FAPT" at bounding box center [350, 166] width 128 height 22
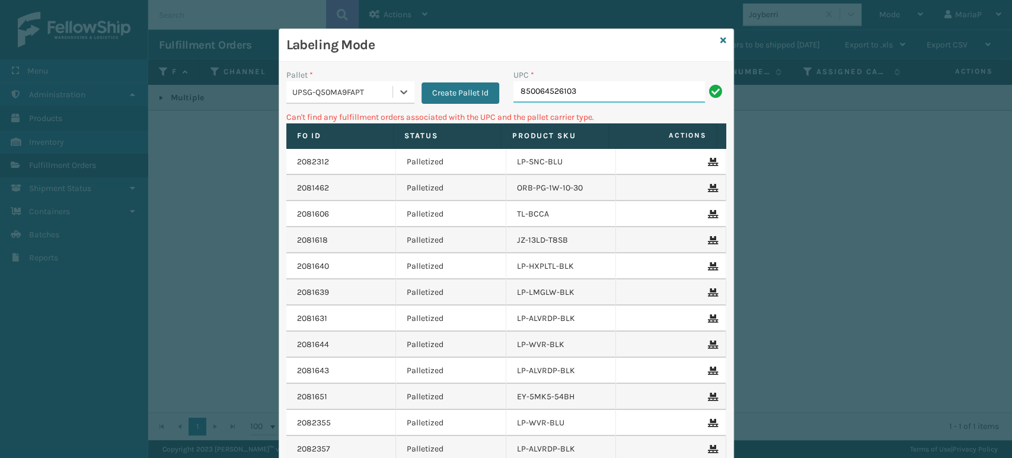
click at [604, 85] on input "850064526103" at bounding box center [609, 91] width 192 height 21
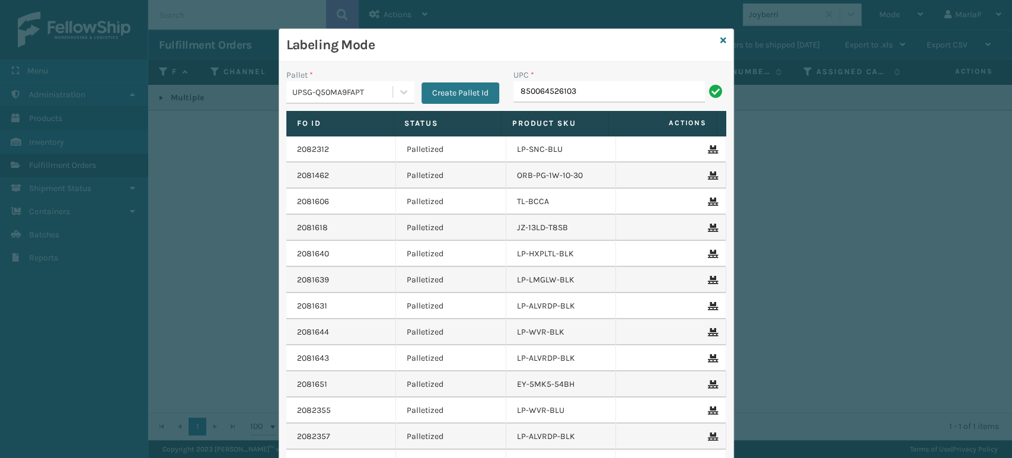
type input "850064526103"
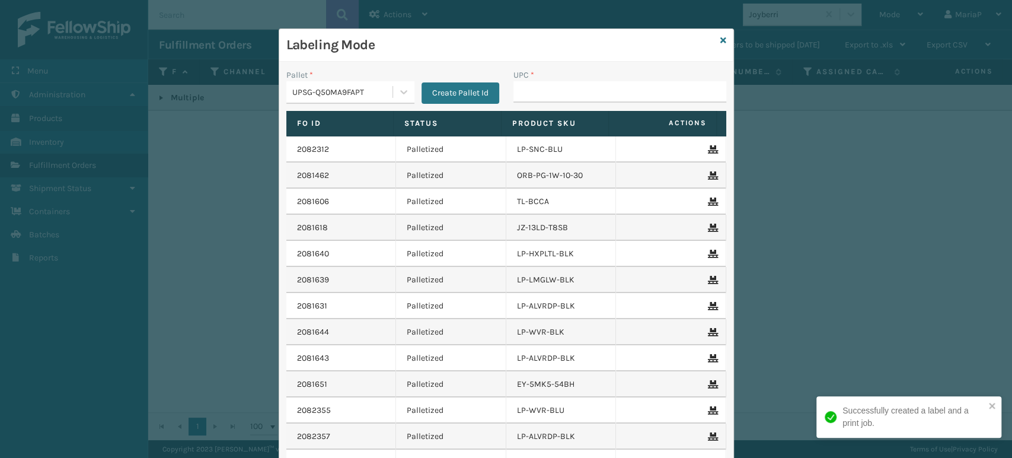
type input "850064526103"
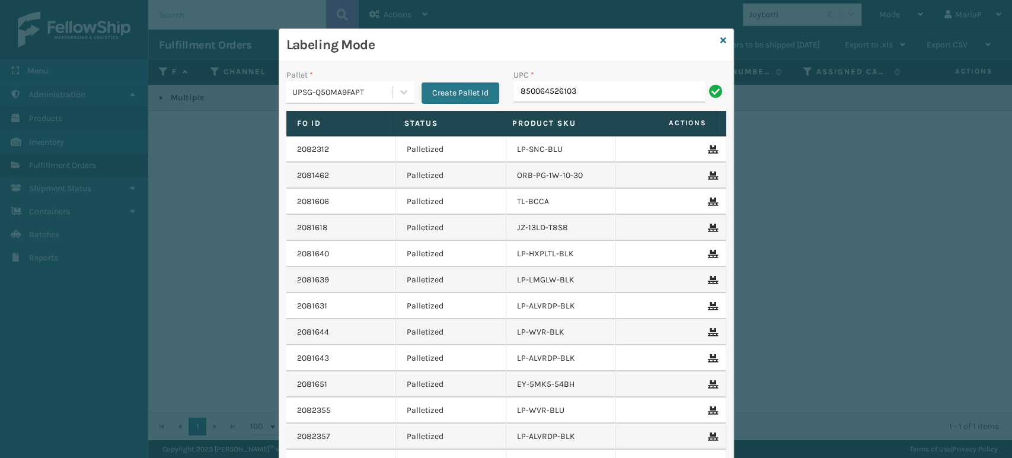
type input "850064526103"
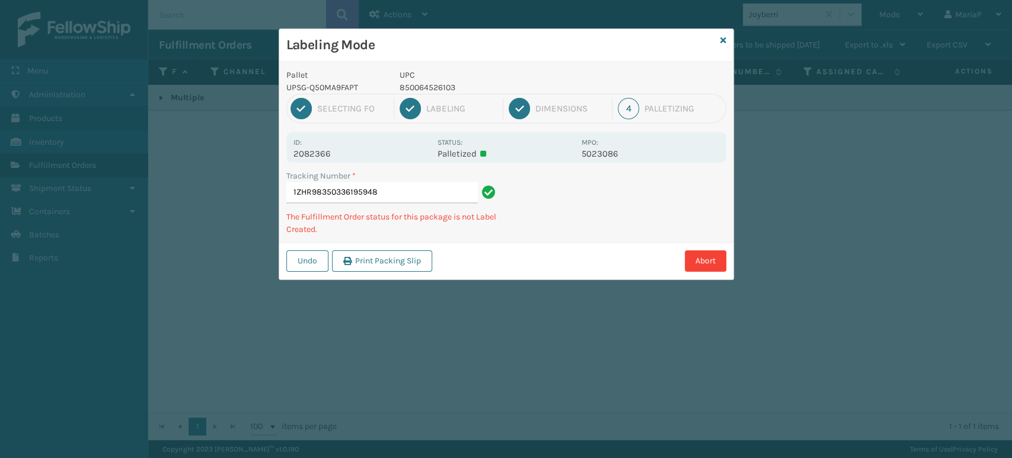
type input "1ZHR98350336195948850064526103"
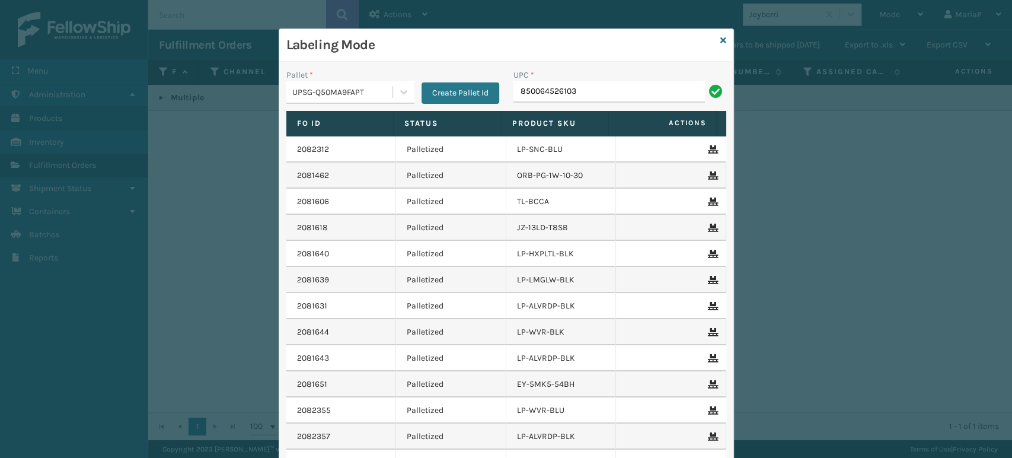
type input "850064526103"
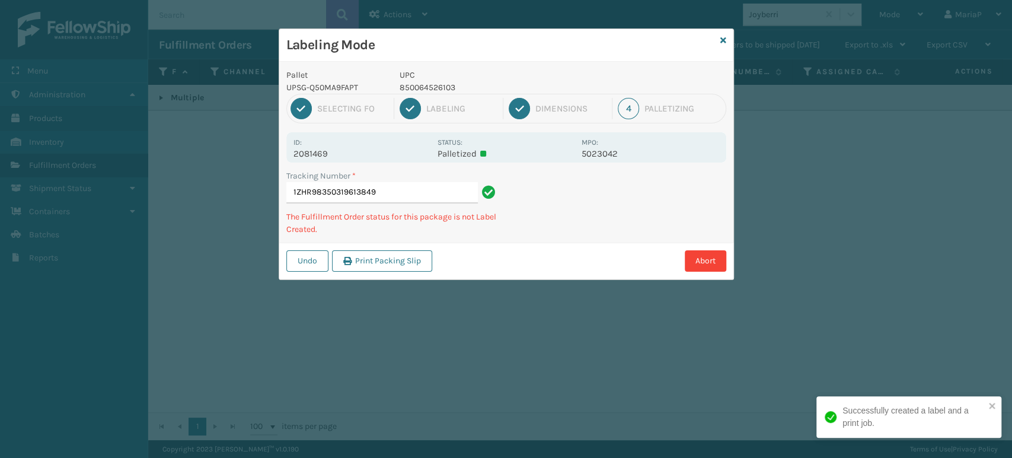
type input "1ZHR98350319613849850064526103"
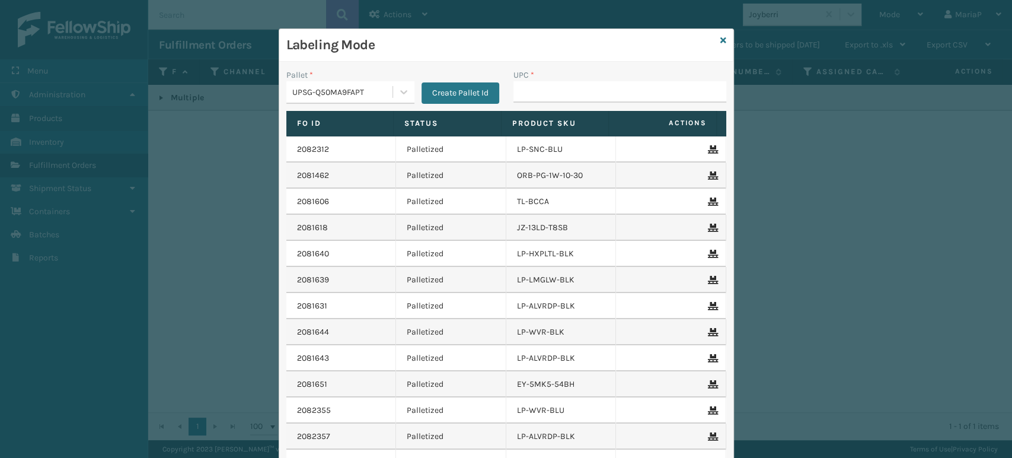
type input "850064526103"
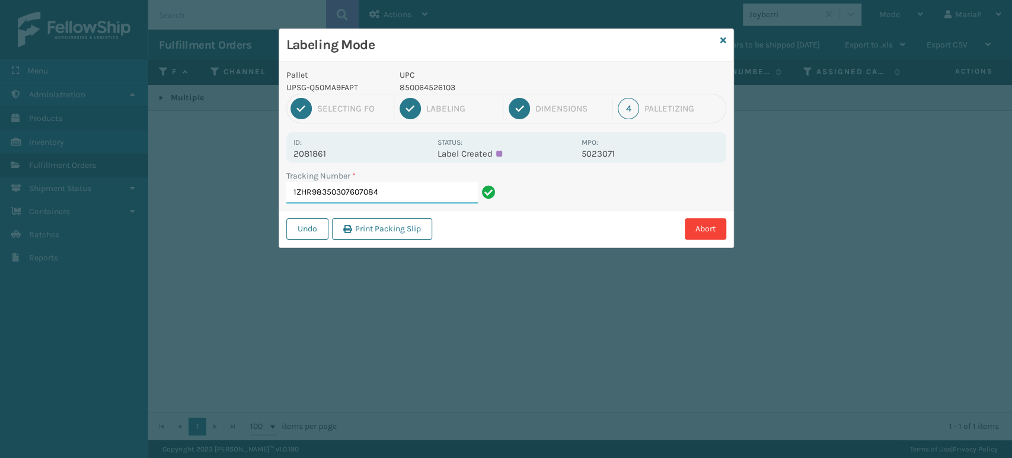
click at [446, 187] on input "1ZHR98350307607084" at bounding box center [382, 192] width 192 height 21
click at [720, 40] on icon at bounding box center [723, 40] width 6 height 8
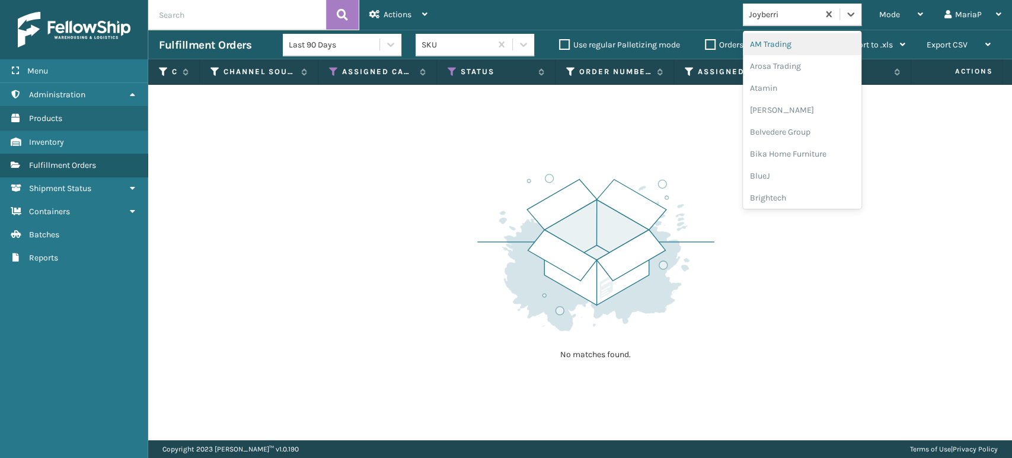
click at [770, 7] on div "Joyberri" at bounding box center [780, 15] width 75 height 20
type input "BR"
click at [770, 50] on div "Brightech" at bounding box center [802, 44] width 119 height 22
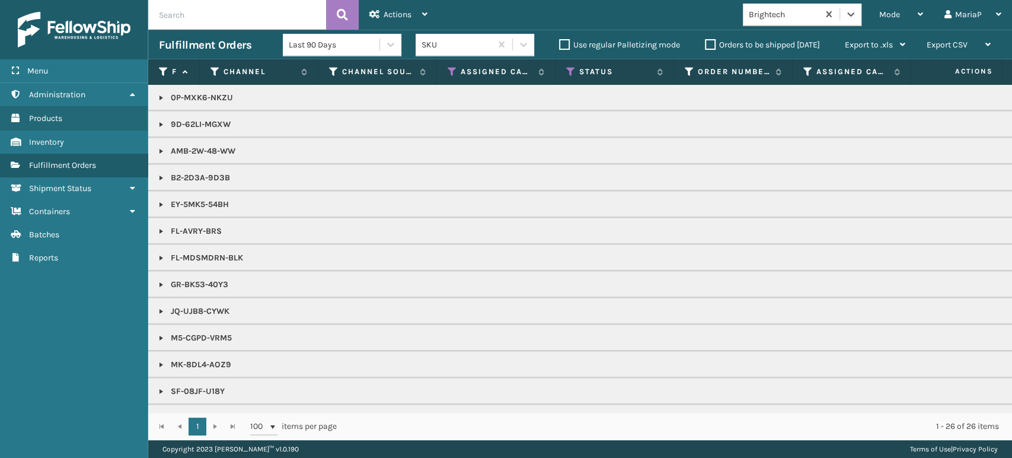
click at [159, 205] on link at bounding box center [161, 204] width 9 height 9
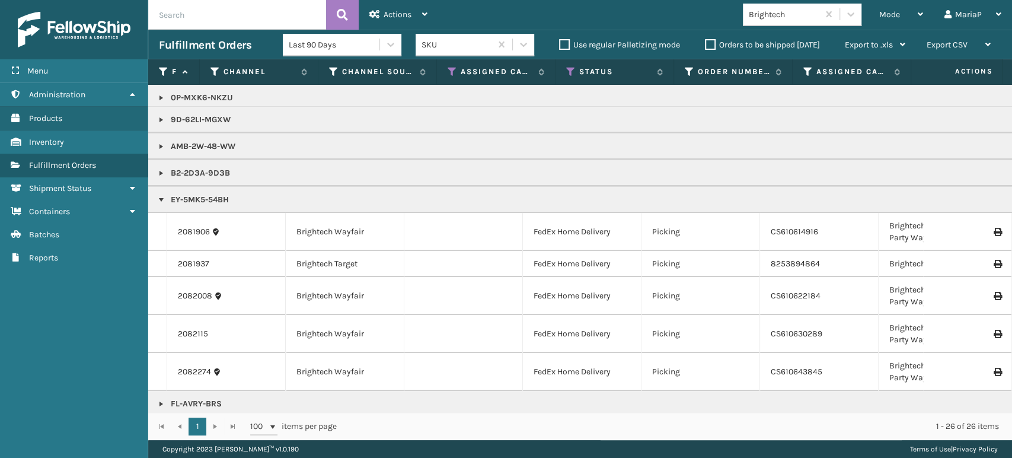
scroll to position [0, 0]
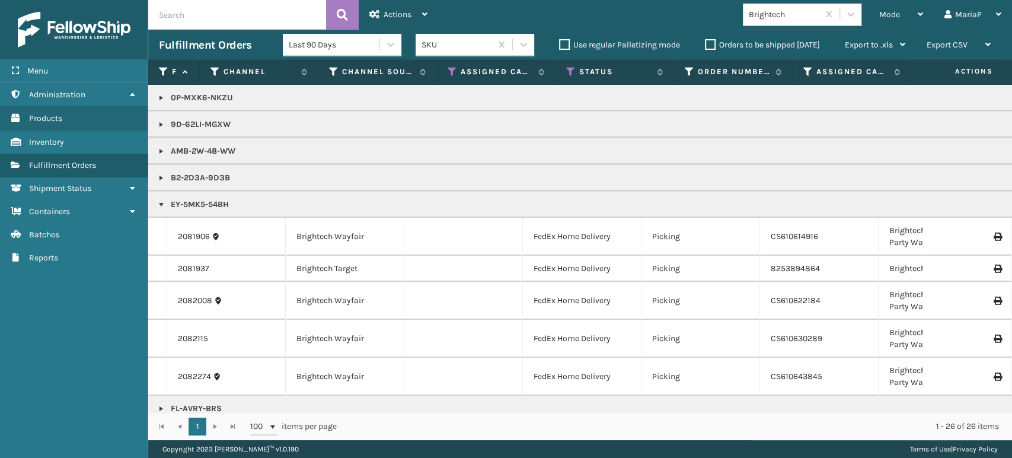
click at [164, 179] on link at bounding box center [161, 177] width 9 height 9
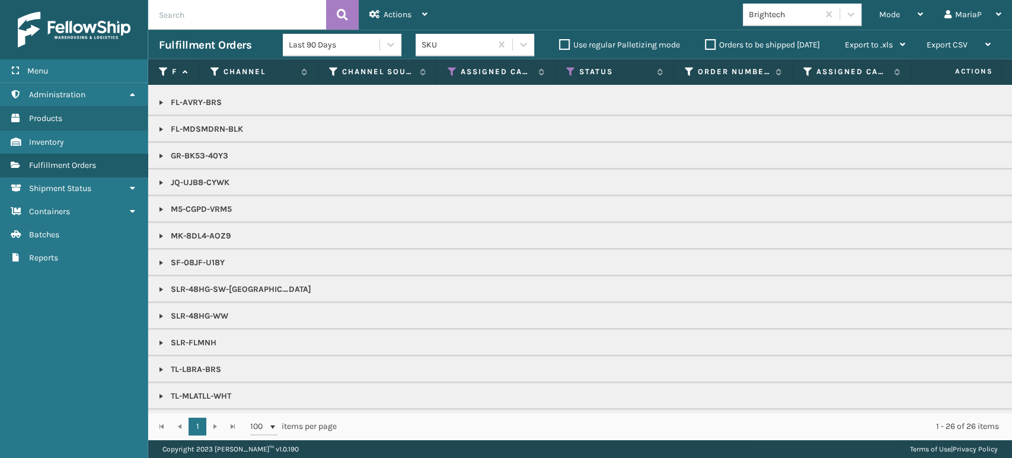
scroll to position [503, 0]
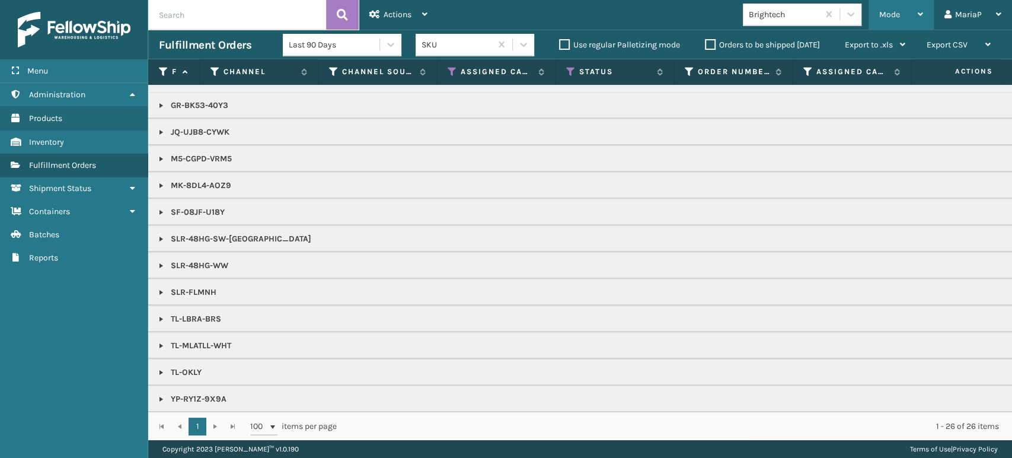
drag, startPoint x: 897, startPoint y: 14, endPoint x: 890, endPoint y: 13, distance: 6.5
click at [897, 14] on span "Mode" at bounding box center [889, 14] width 21 height 10
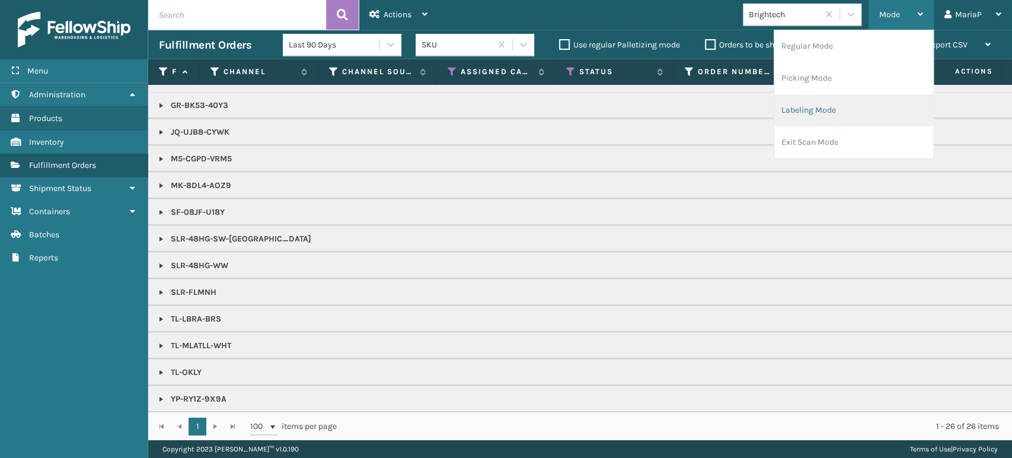
click at [848, 103] on li "Labeling Mode" at bounding box center [853, 110] width 159 height 32
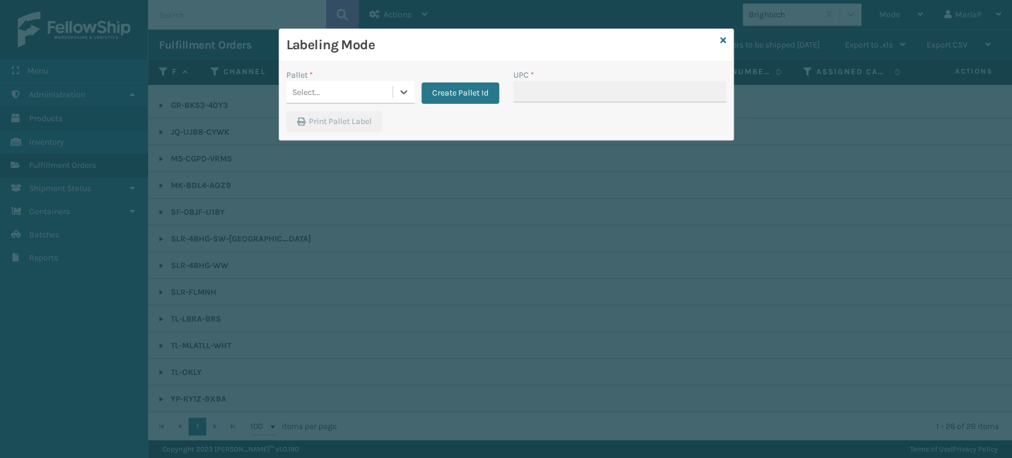
click at [340, 97] on div "Select..." at bounding box center [339, 92] width 106 height 20
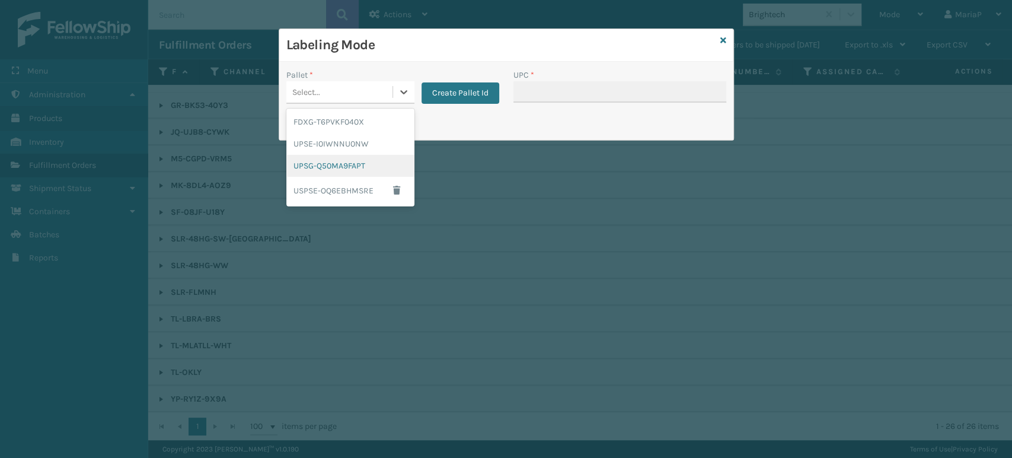
click at [378, 161] on div "UPSG-Q50MA9FAPT" at bounding box center [350, 166] width 128 height 22
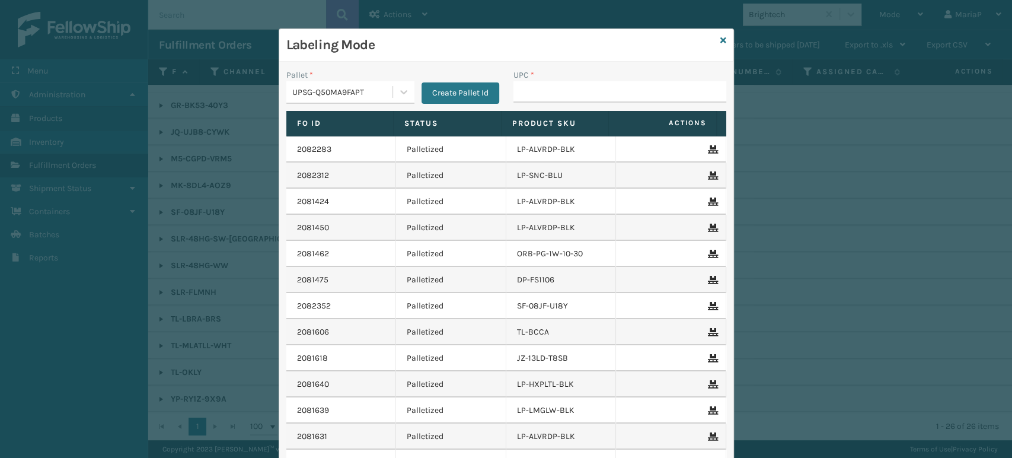
click at [537, 103] on div "UPC *" at bounding box center [619, 90] width 227 height 42
click at [538, 98] on input "UPC *" at bounding box center [619, 91] width 213 height 21
type input "81009093092"
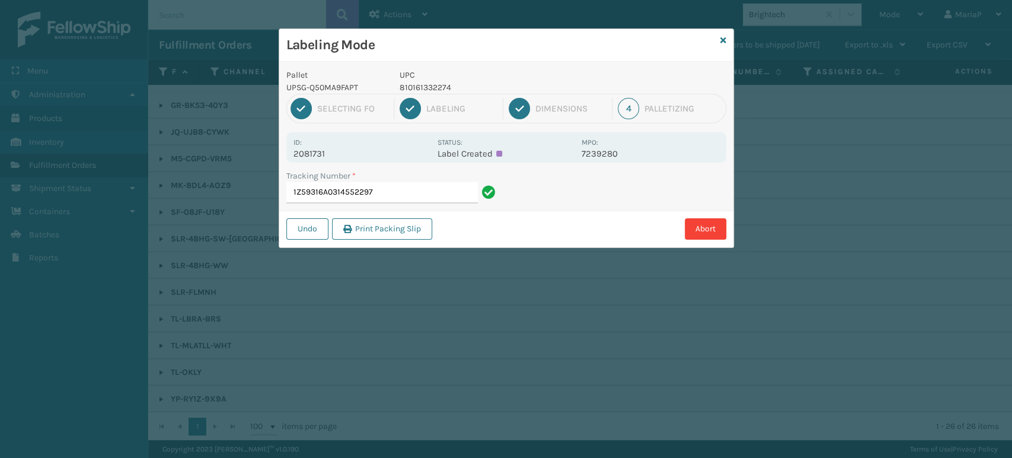
click at [430, 91] on p "810161332274" at bounding box center [487, 87] width 175 height 12
copy p "810161332274"
click at [404, 190] on input "1Z59316A0314552297" at bounding box center [382, 192] width 192 height 21
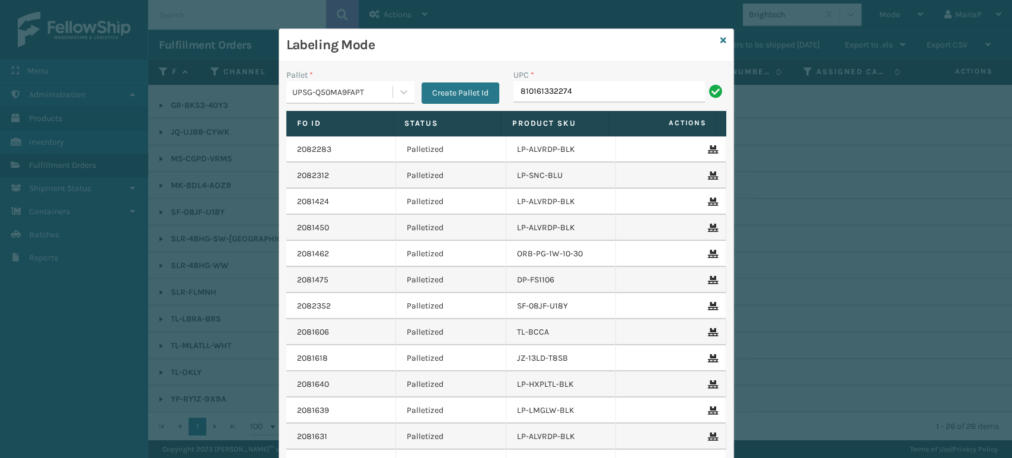
type input "810161332274"
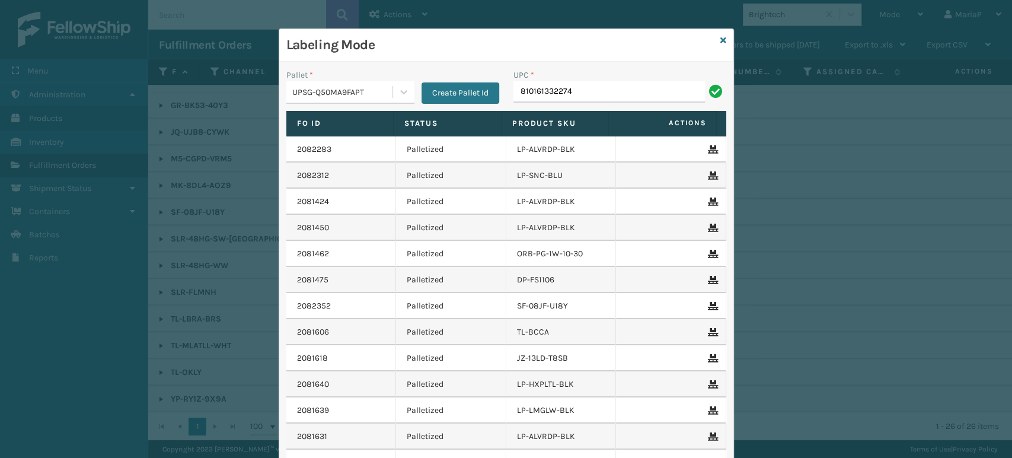
type input "810161332274"
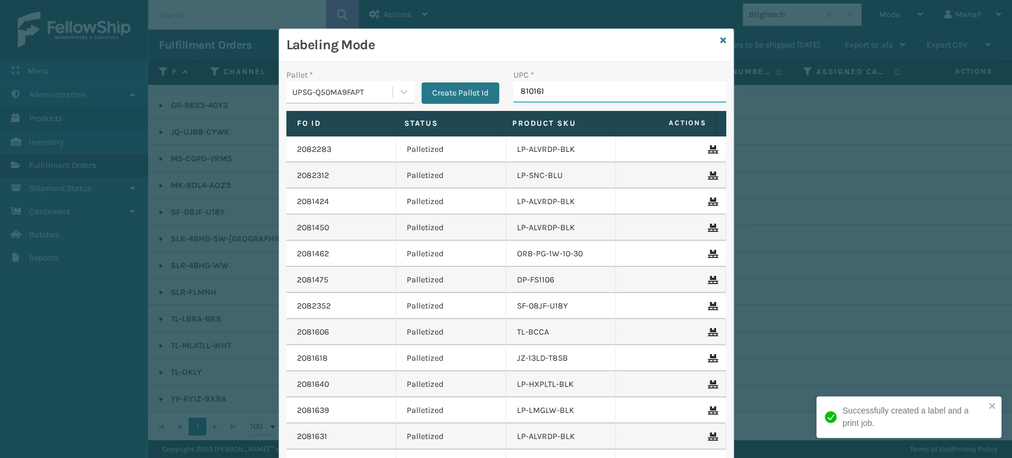
type input "8101613"
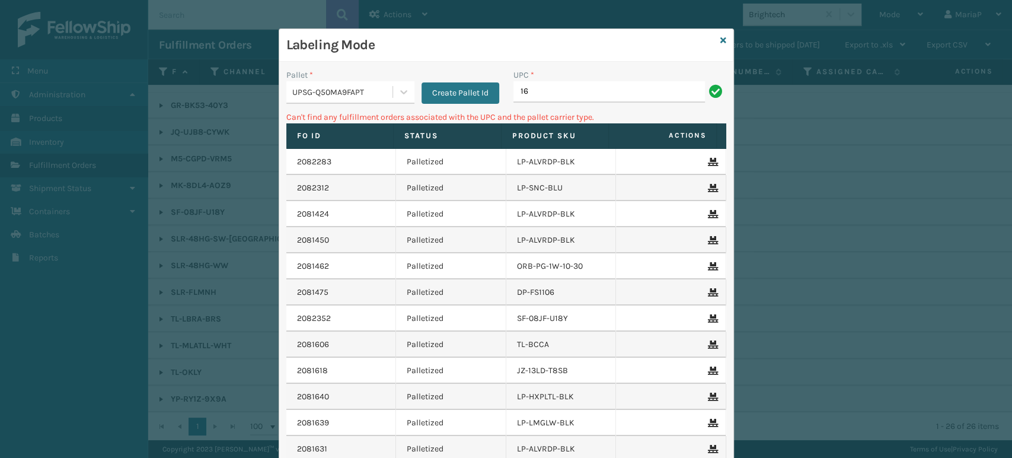
type input "1"
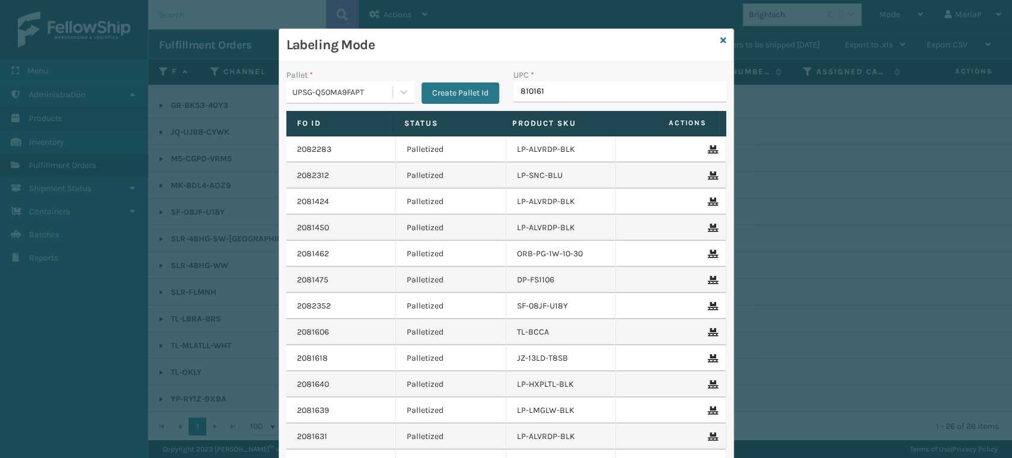
type input "8101613"
type input "810090"
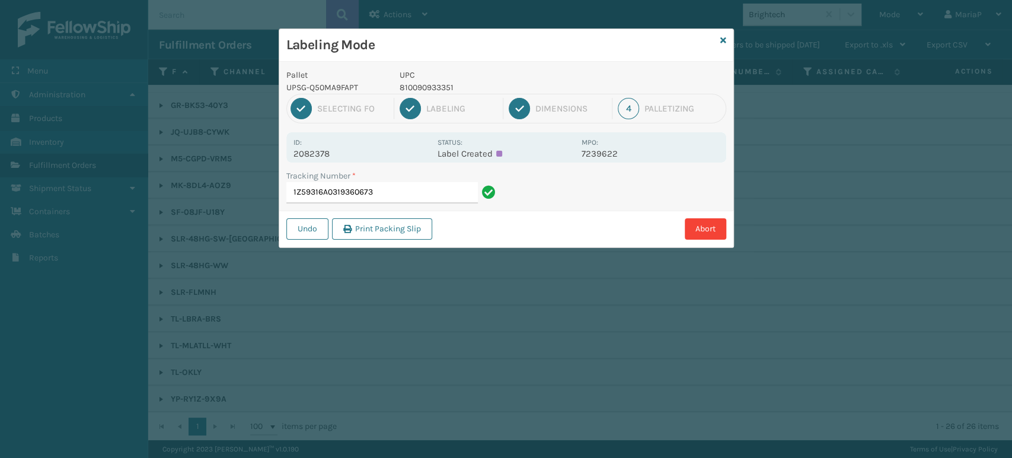
click at [375, 204] on div "Tracking Number * 1Z59316A0319360673" at bounding box center [392, 190] width 227 height 41
click at [435, 189] on input "1Z59316A0319360673" at bounding box center [382, 192] width 192 height 21
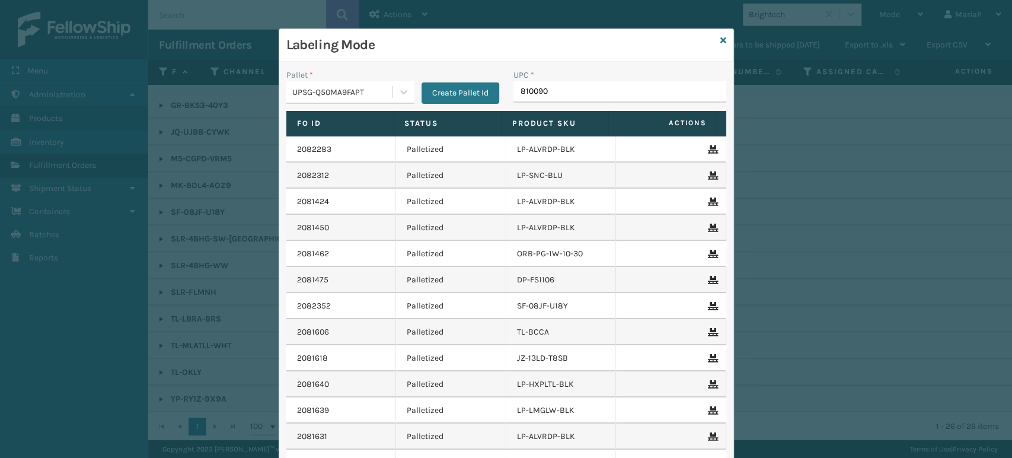
type input "8100909"
type input "810161332281"
type input "068"
type input "8100909"
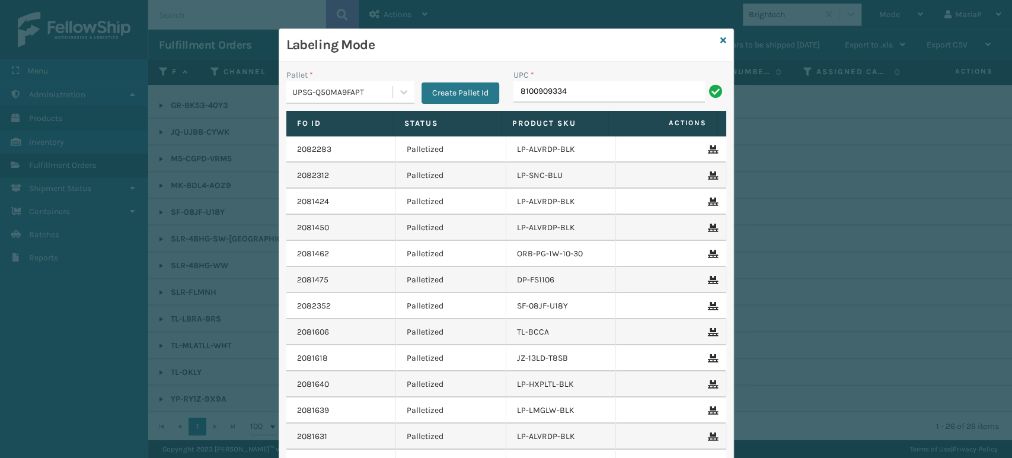
type input "81009093345"
type input "8101645"
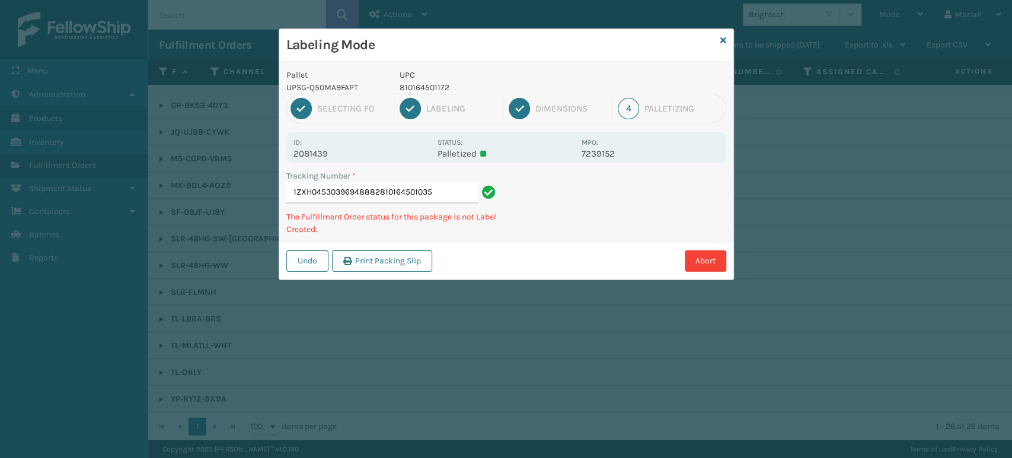
type input "1ZXH04530396948882810164501035"
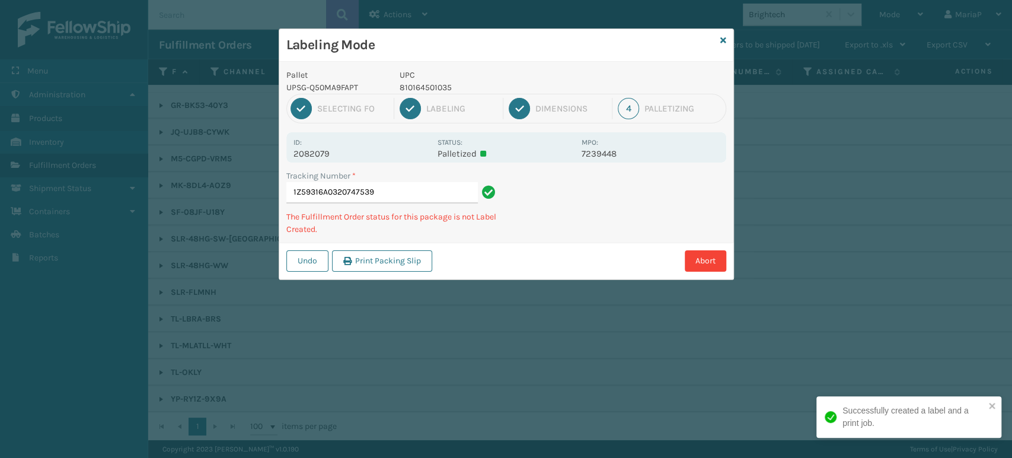
click at [442, 84] on p "810164501035" at bounding box center [487, 87] width 175 height 12
copy p "810164501035"
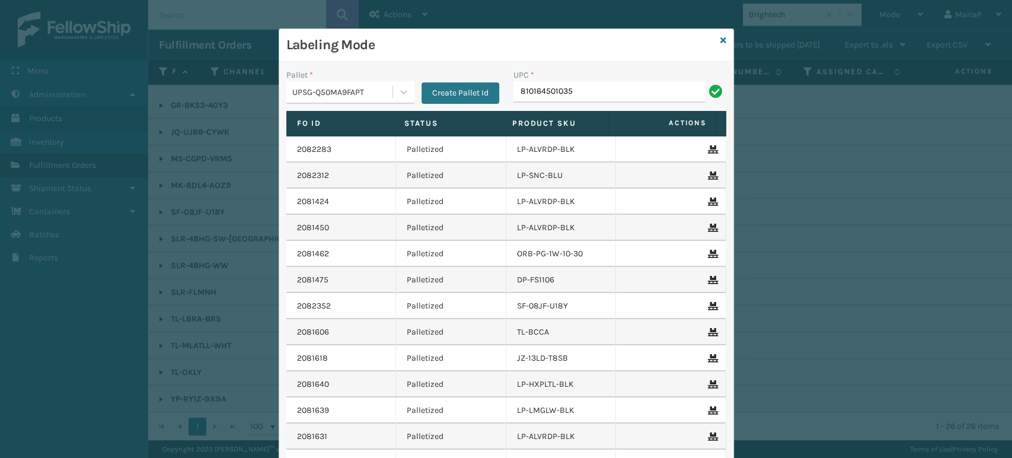
type input "810164501035"
paste input "810164501035"
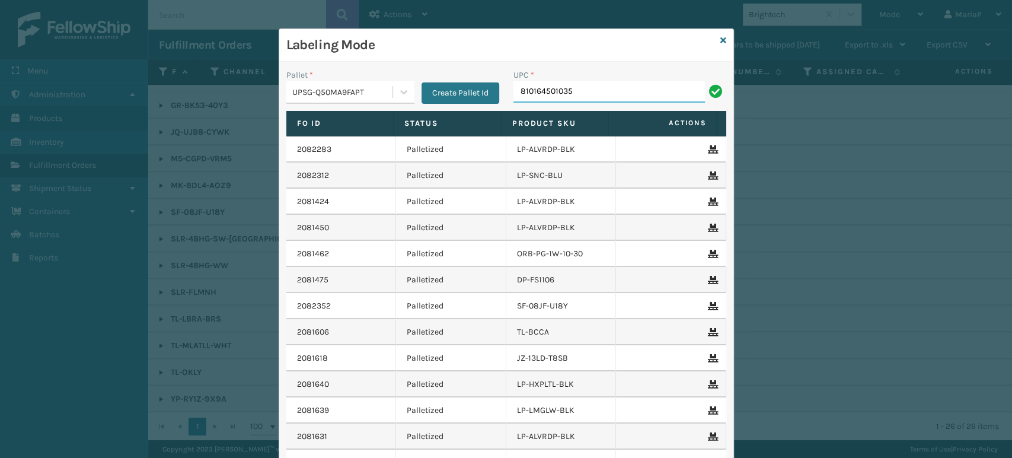
type input "810164501035"
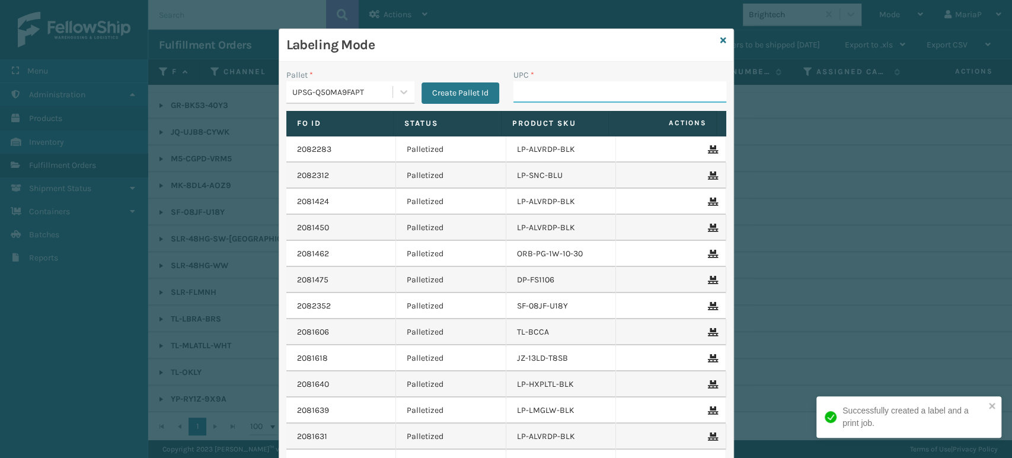
click at [608, 101] on input "UPC *" at bounding box center [619, 91] width 213 height 21
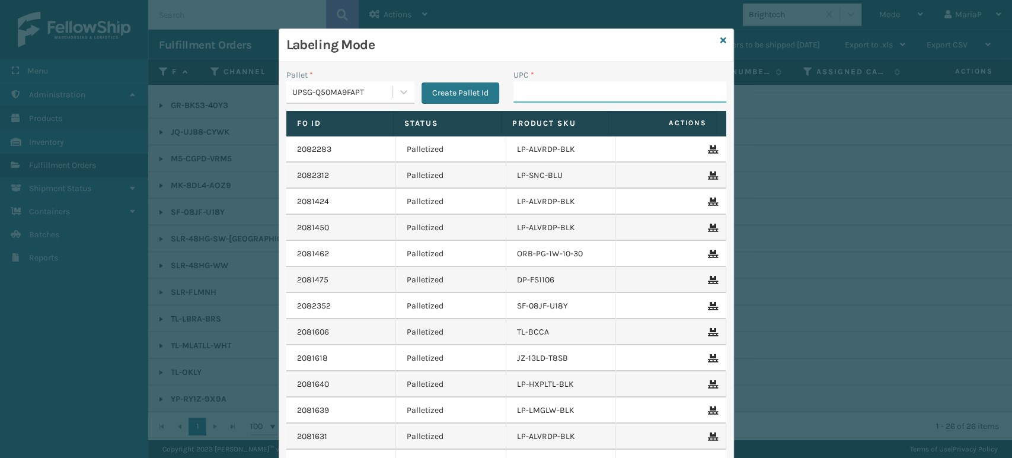
paste input "810164501035"
click at [640, 89] on input "810164501035 G810164501035" at bounding box center [609, 91] width 192 height 21
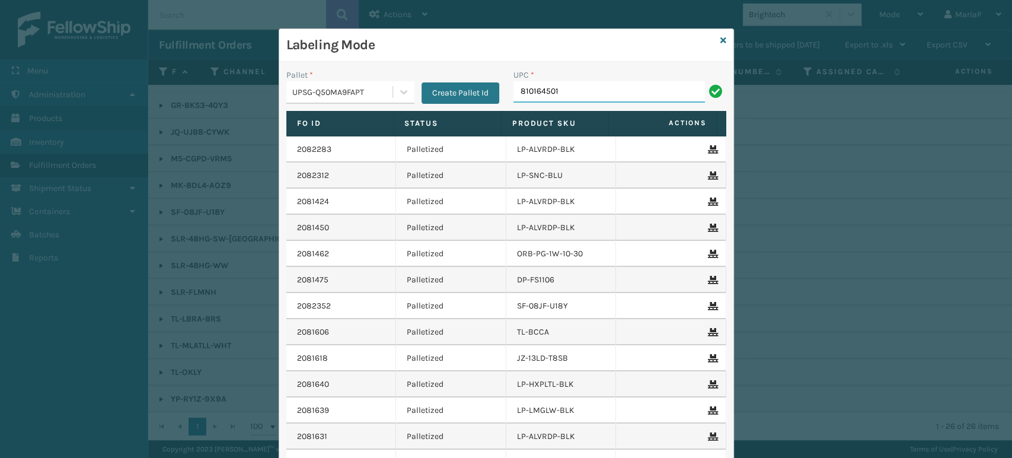
type input "8101645012"
click at [720, 39] on icon at bounding box center [723, 40] width 6 height 8
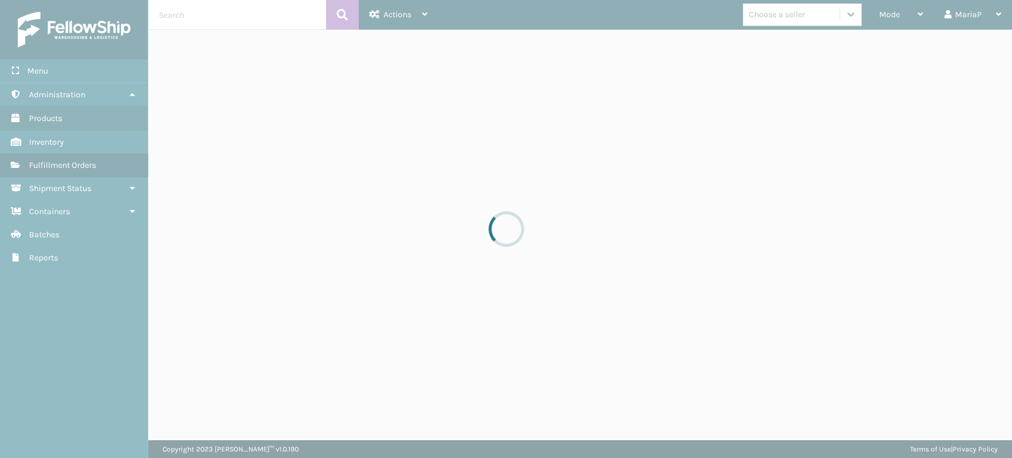
click at [272, 15] on div at bounding box center [506, 229] width 1012 height 458
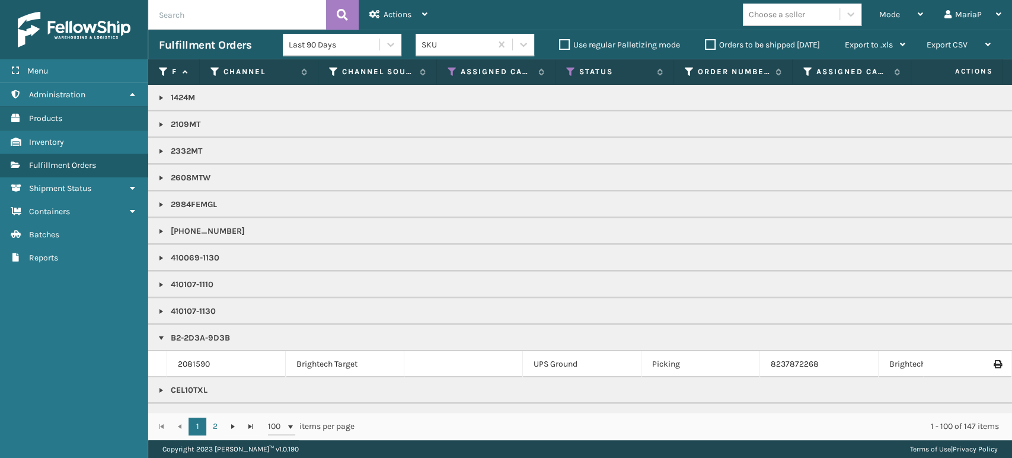
click at [276, 15] on input "text" at bounding box center [237, 15] width 178 height 30
type input "1ZXH04530354866950"
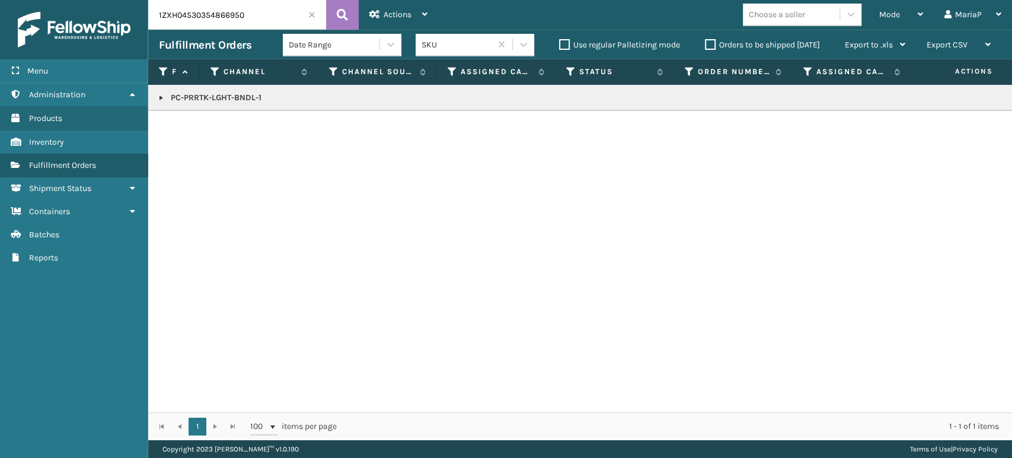
click at [315, 15] on span at bounding box center [311, 14] width 7 height 7
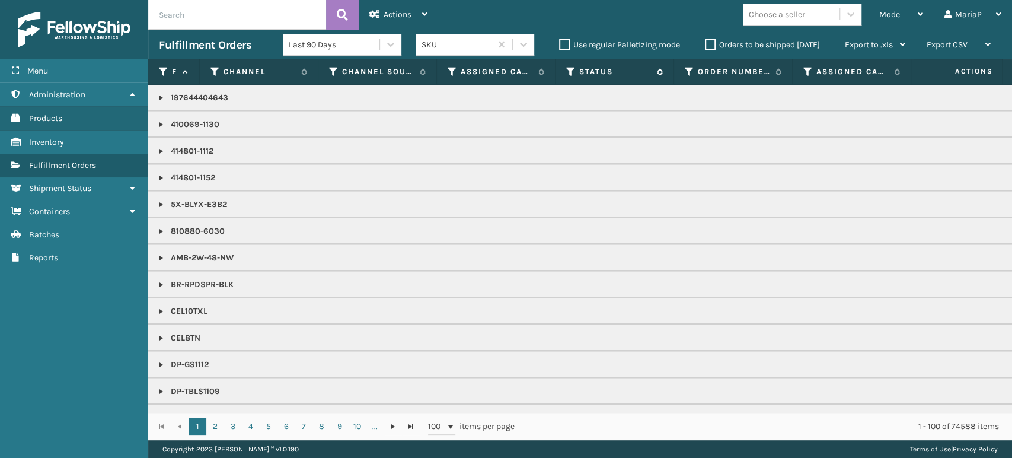
click at [573, 68] on icon at bounding box center [570, 71] width 9 height 11
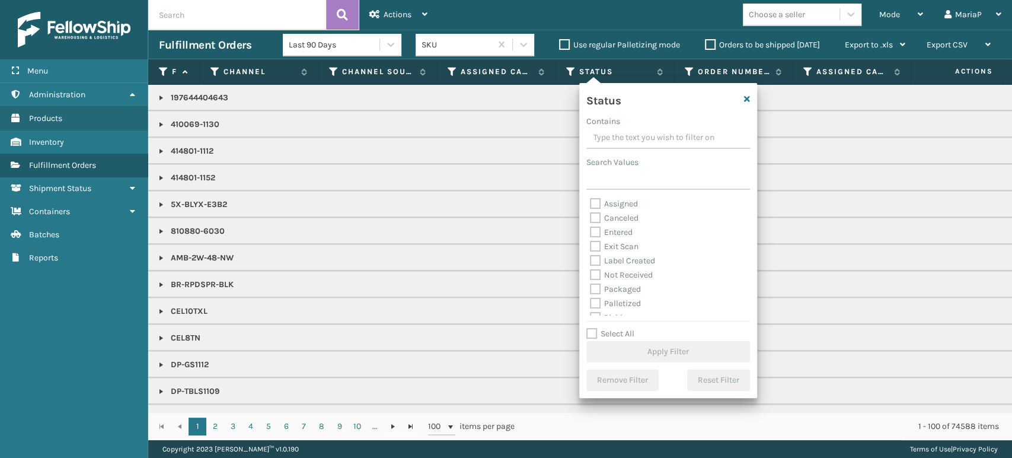
scroll to position [66, 0]
drag, startPoint x: 585, startPoint y: 250, endPoint x: 595, endPoint y: 250, distance: 10.1
click at [585, 250] on div "Status Contains Search Values Assigned Canceled Entered Exit Scan Label Created…" at bounding box center [668, 240] width 178 height 315
click at [607, 252] on label "Picking" at bounding box center [611, 252] width 42 height 10
click at [593, 243] on div "Palletized" at bounding box center [668, 238] width 157 height 14
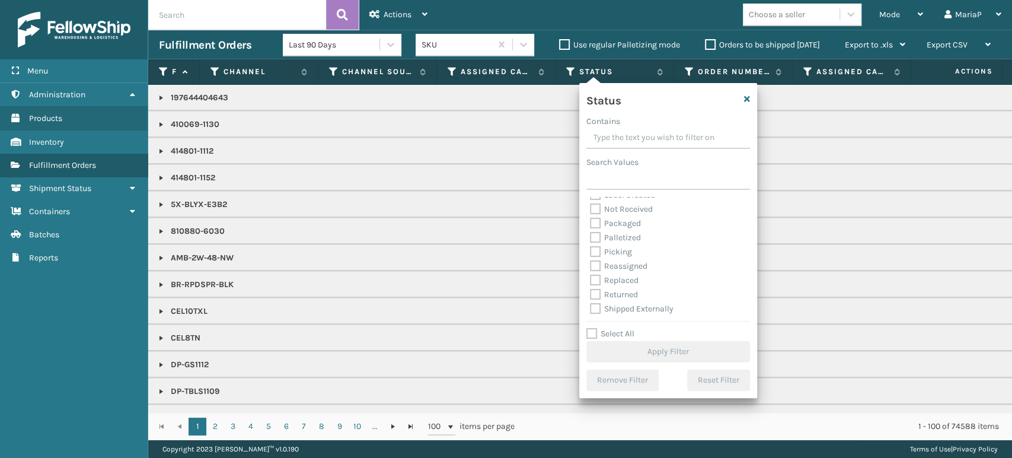
click at [592, 248] on label "Picking" at bounding box center [611, 252] width 42 height 10
click at [591, 248] on input "Picking" at bounding box center [590, 249] width 1 height 8
checkbox input "true"
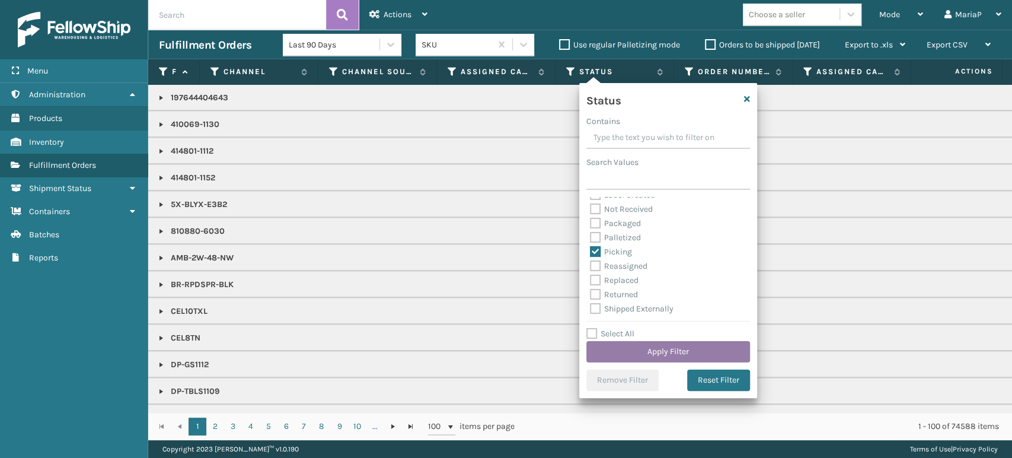
click at [662, 347] on button "Apply Filter" at bounding box center [668, 351] width 164 height 21
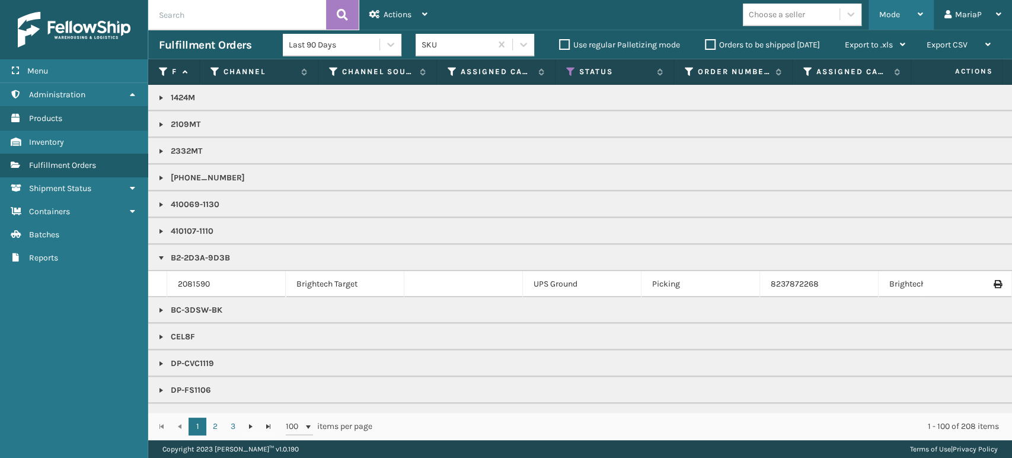
click at [898, 17] on span "Mode" at bounding box center [889, 14] width 21 height 10
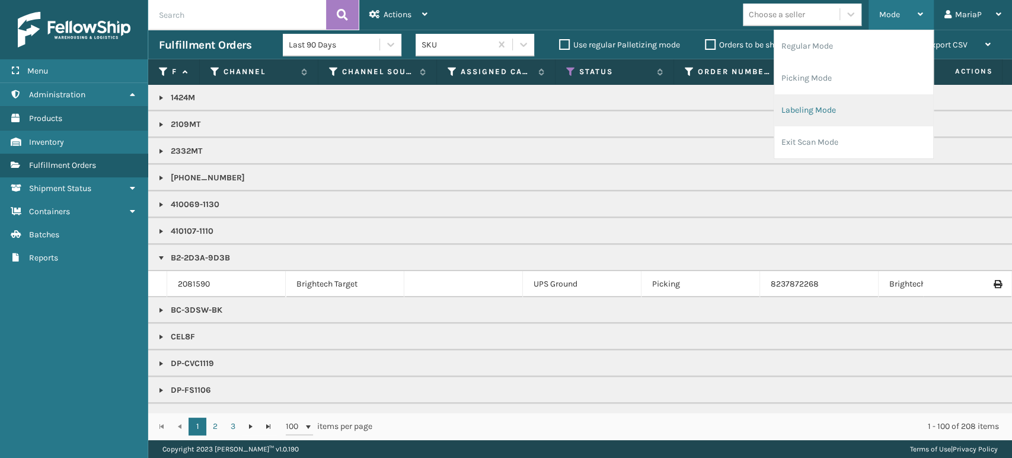
click at [816, 98] on li "Labeling Mode" at bounding box center [853, 110] width 159 height 32
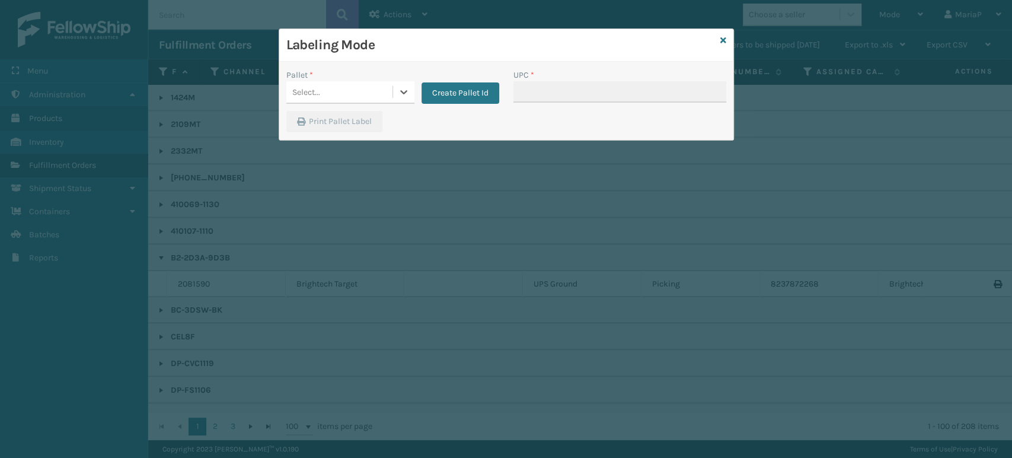
click at [354, 89] on div "Select..." at bounding box center [339, 92] width 106 height 20
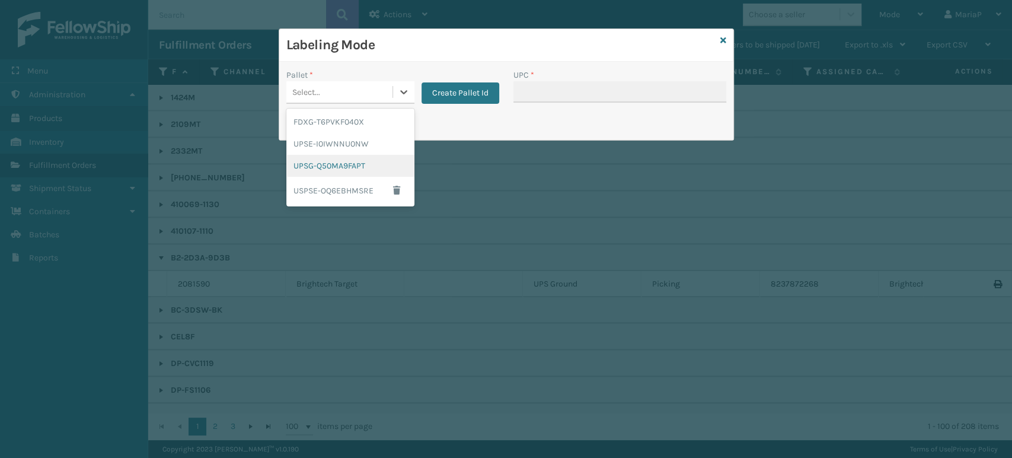
click at [341, 168] on div "UPSG-Q50MA9FAPT" at bounding box center [350, 166] width 128 height 22
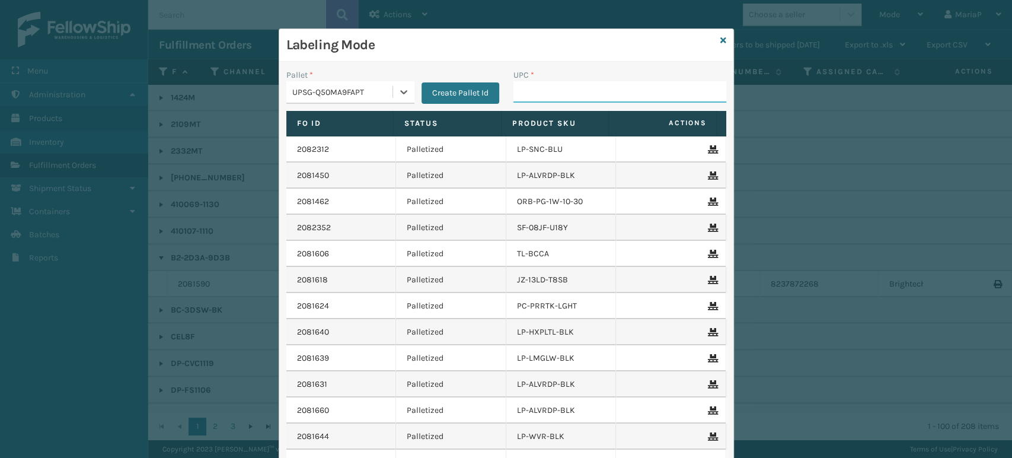
drag, startPoint x: 586, startPoint y: 92, endPoint x: 590, endPoint y: 101, distance: 9.8
click at [587, 94] on input "UPC *" at bounding box center [619, 91] width 213 height 21
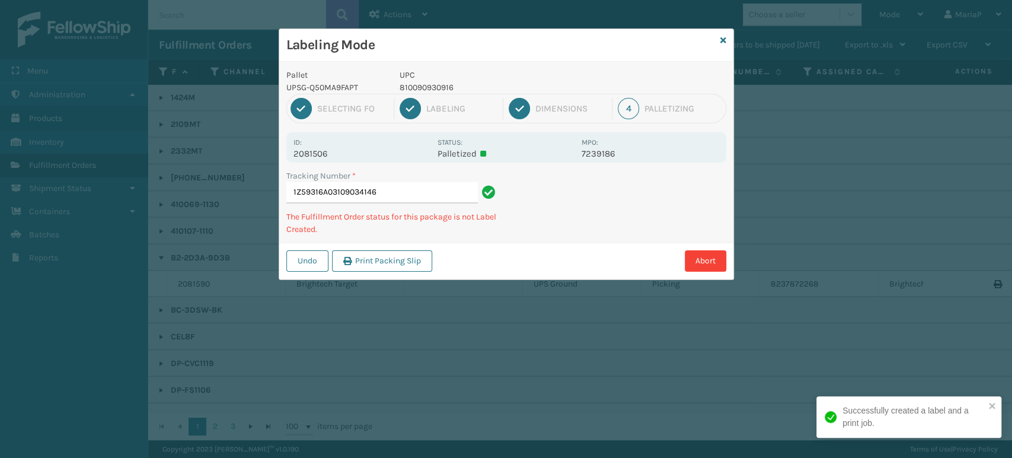
type input "1Z59316A031090341466"
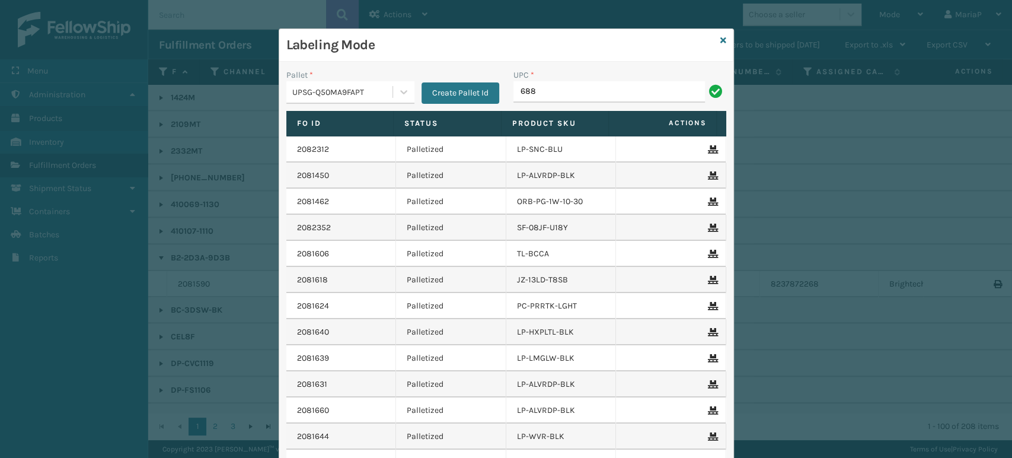
type input "68888027106"
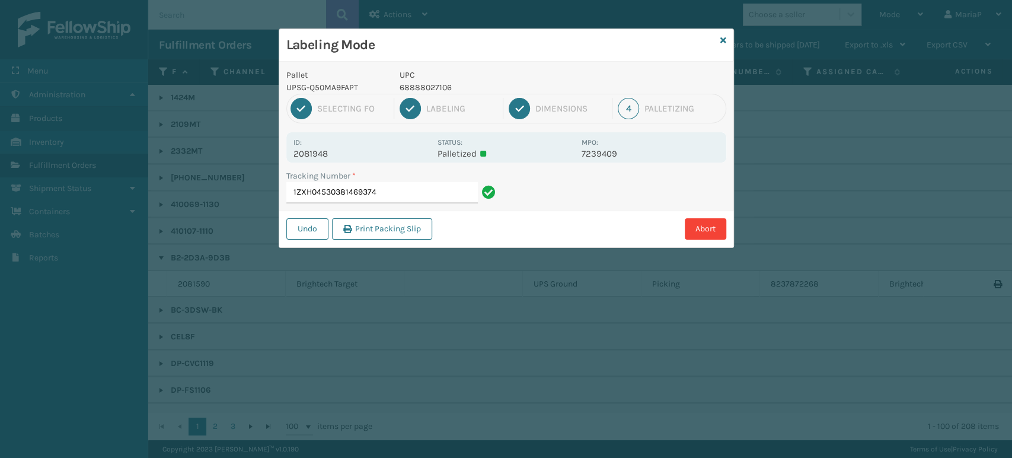
type input "1ZXH045303814693746"
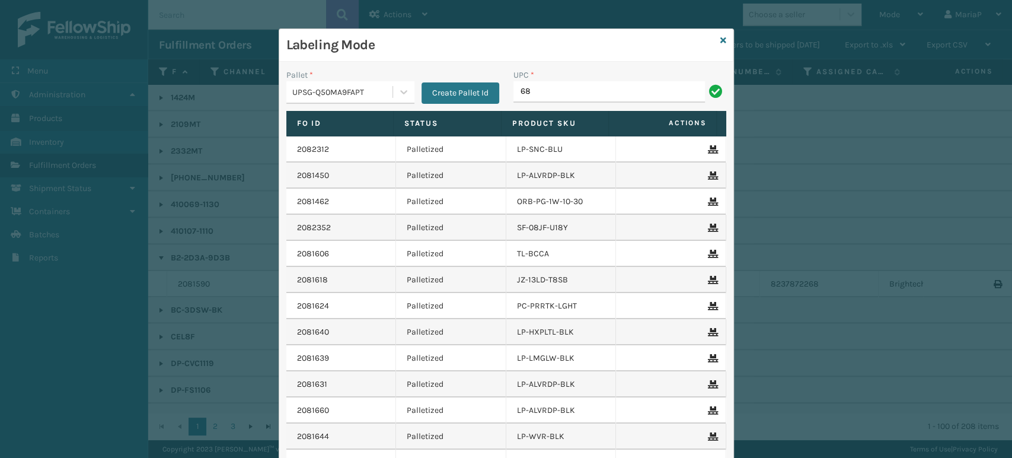
type input "68888027106"
type input "8100909"
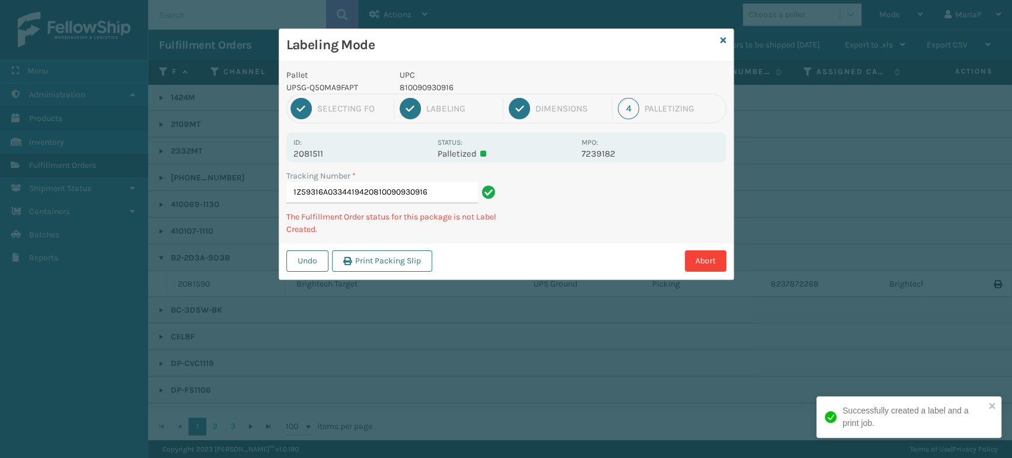
type input "1Z59316A0334419420810090930916"
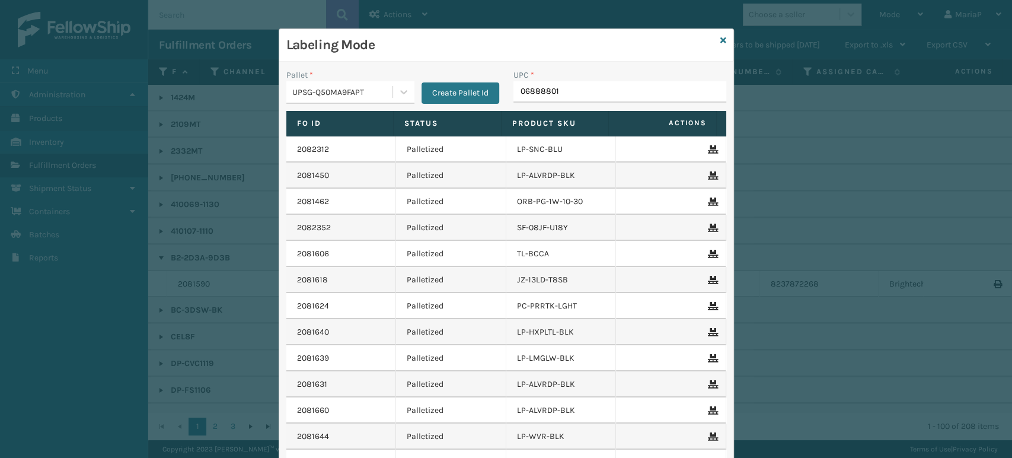
type input "068888011"
type input "10080313029841"
type input "858100007623"
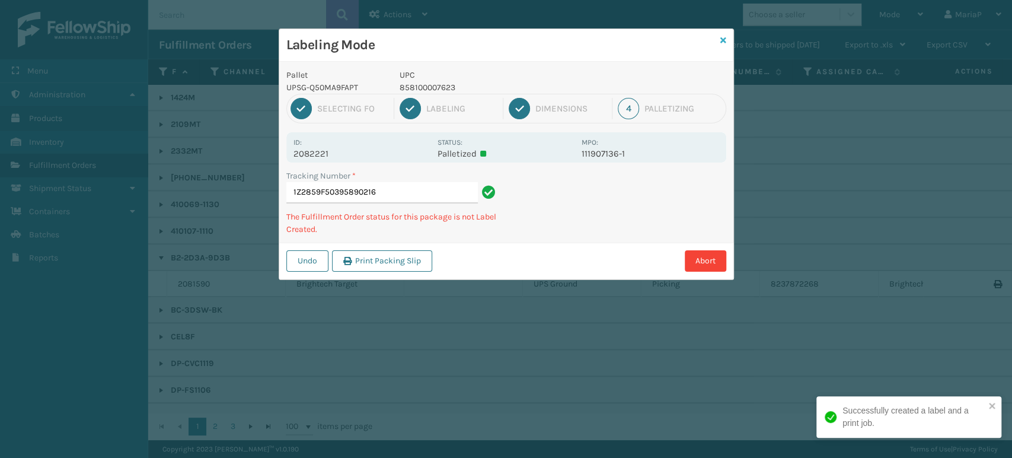
click at [723, 39] on div "Labeling Mode Pallet UPSG-Q50MA9FAPT UPC 858100007623 1 Selecting FO 2 Labeling…" at bounding box center [506, 153] width 455 height 251
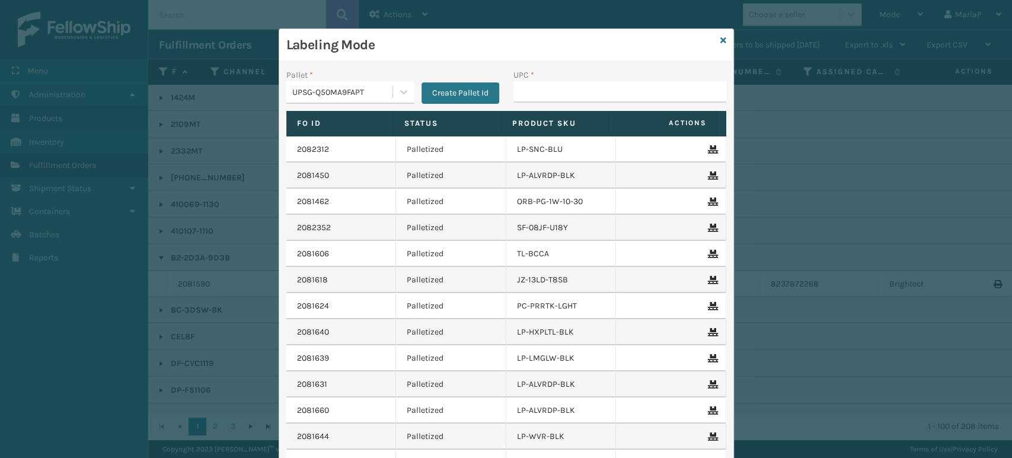
click at [796, 14] on div "Labeling Mode Pallet * UPSG-Q50MA9FAPT Create Pallet Id UPC * Fo Id Status Prod…" at bounding box center [506, 229] width 1012 height 458
click at [712, 35] on div "Labeling Mode" at bounding box center [506, 45] width 454 height 33
click at [720, 39] on icon at bounding box center [723, 40] width 6 height 8
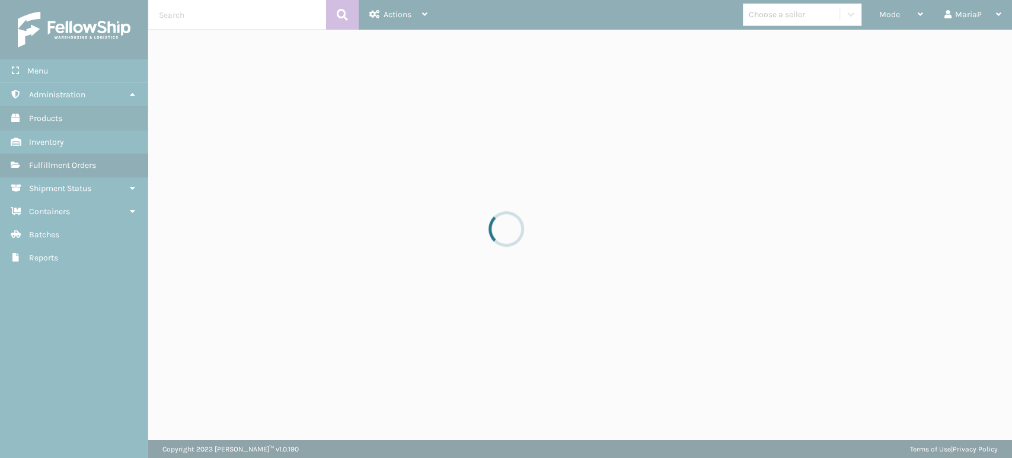
click at [771, 17] on div at bounding box center [506, 229] width 1012 height 458
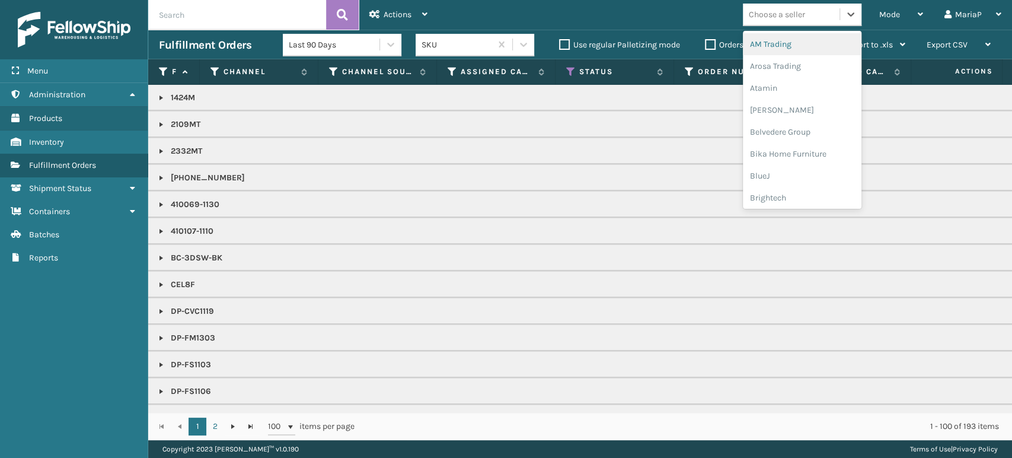
click at [770, 14] on div "Choose a seller" at bounding box center [777, 14] width 56 height 12
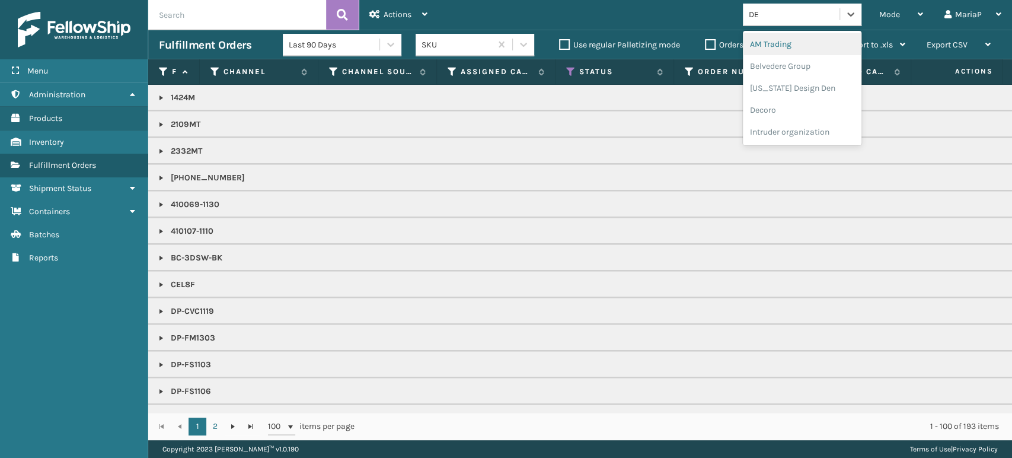
type input "DEC"
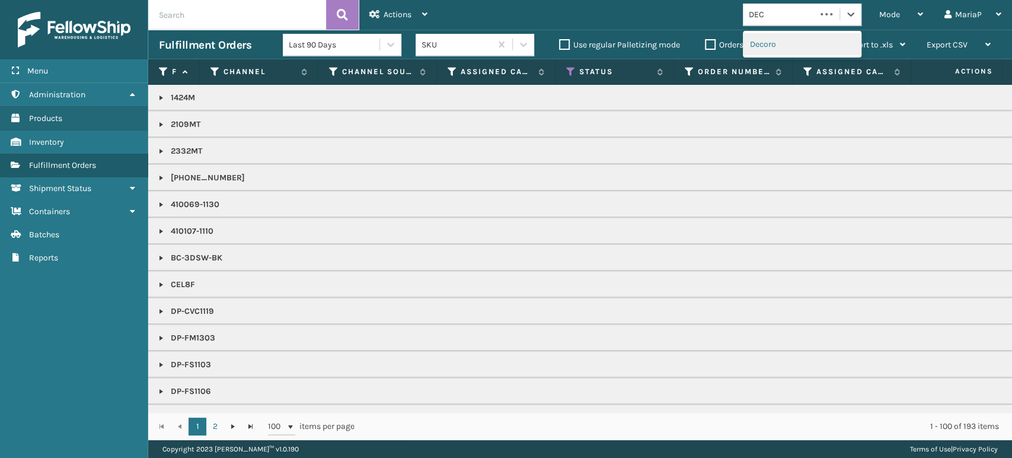
click at [779, 55] on div "Decoro" at bounding box center [802, 44] width 119 height 27
click at [821, 37] on div "Decoro" at bounding box center [802, 44] width 119 height 22
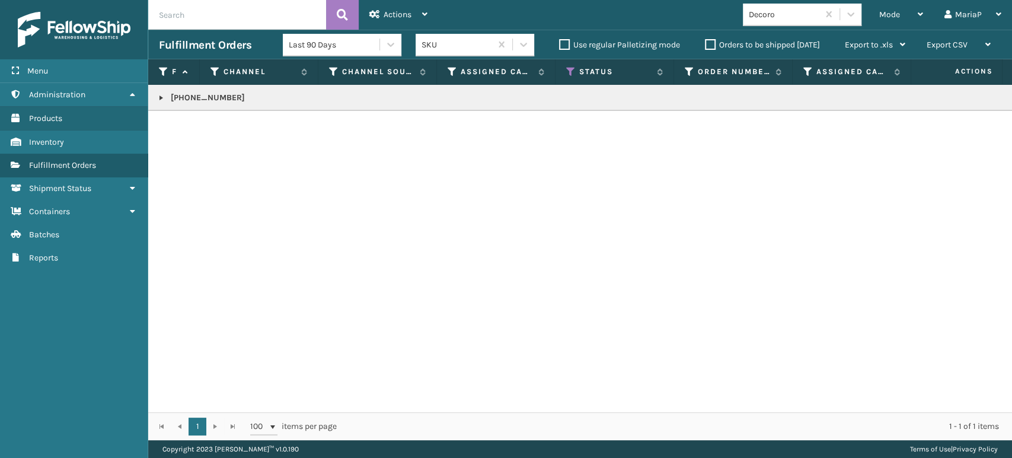
click at [161, 100] on link at bounding box center [161, 97] width 9 height 9
click at [190, 135] on link "2081614" at bounding box center [193, 136] width 30 height 12
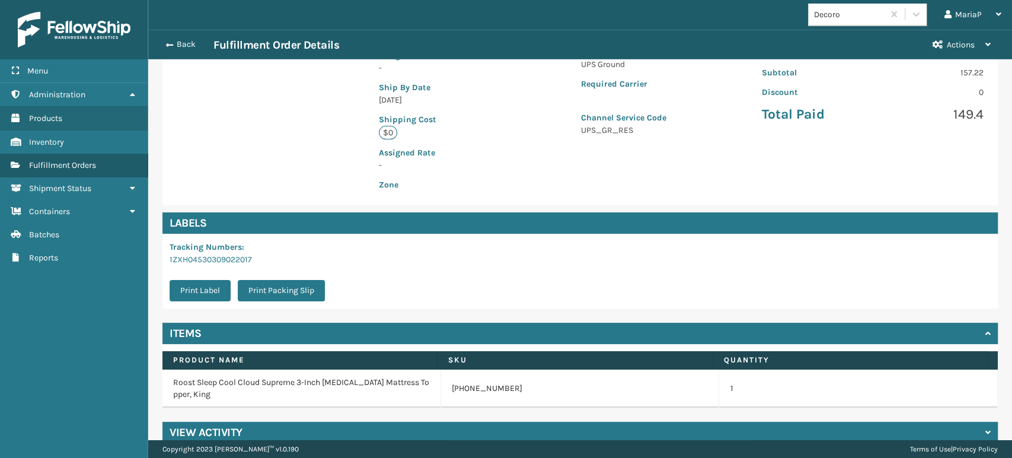
scroll to position [253, 0]
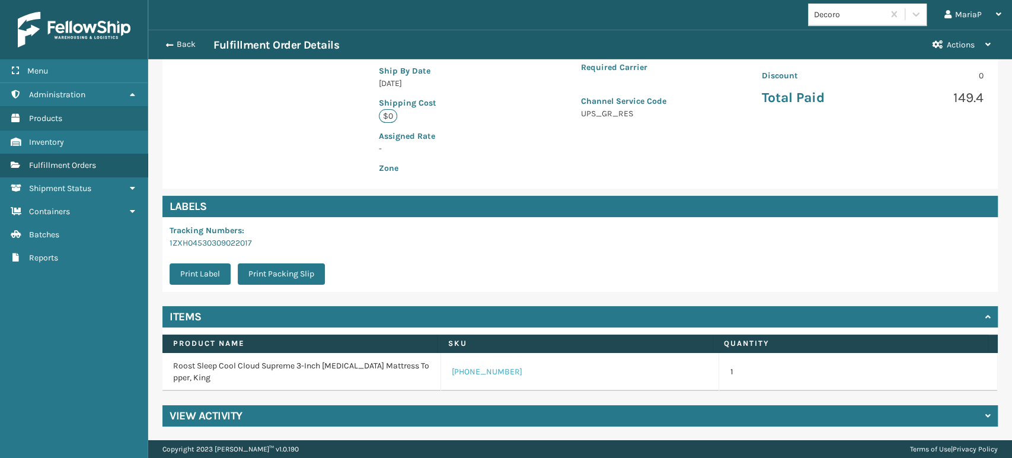
click at [459, 369] on link "[PHONE_NUMBER]" at bounding box center [487, 372] width 71 height 12
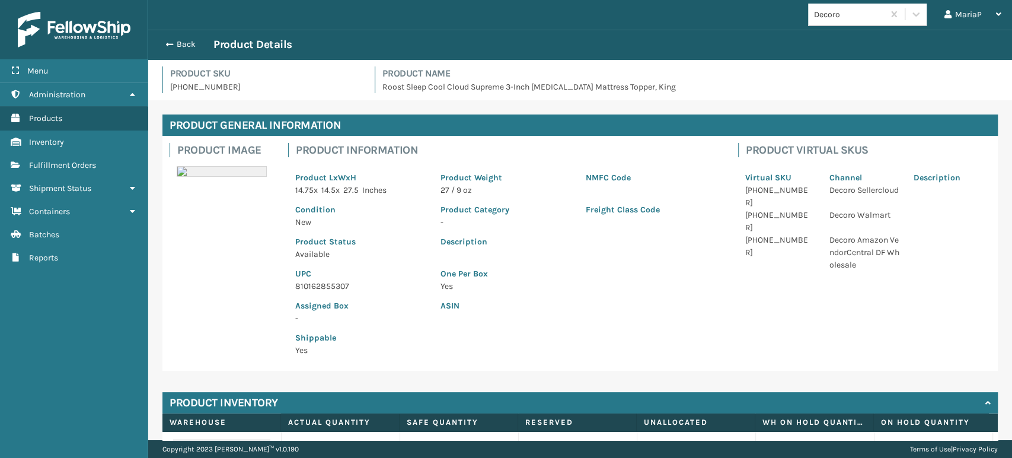
click at [334, 290] on p "810162855307" at bounding box center [360, 286] width 131 height 12
click at [334, 289] on p "810162855307" at bounding box center [360, 286] width 131 height 12
copy p "810162855307"
click at [164, 47] on span "button" at bounding box center [167, 44] width 7 height 8
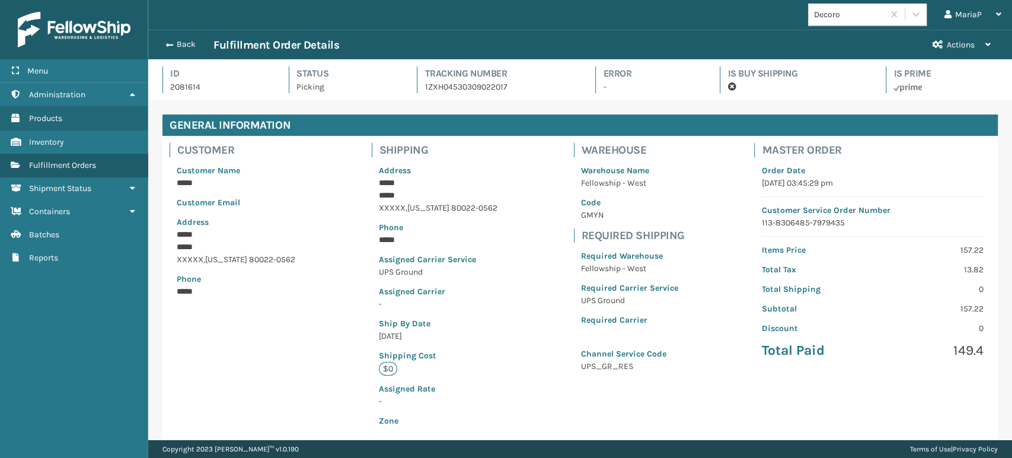
scroll to position [28, 863]
drag, startPoint x: 199, startPoint y: 40, endPoint x: 224, endPoint y: 42, distance: 25.5
click at [199, 40] on button "Back" at bounding box center [186, 44] width 55 height 11
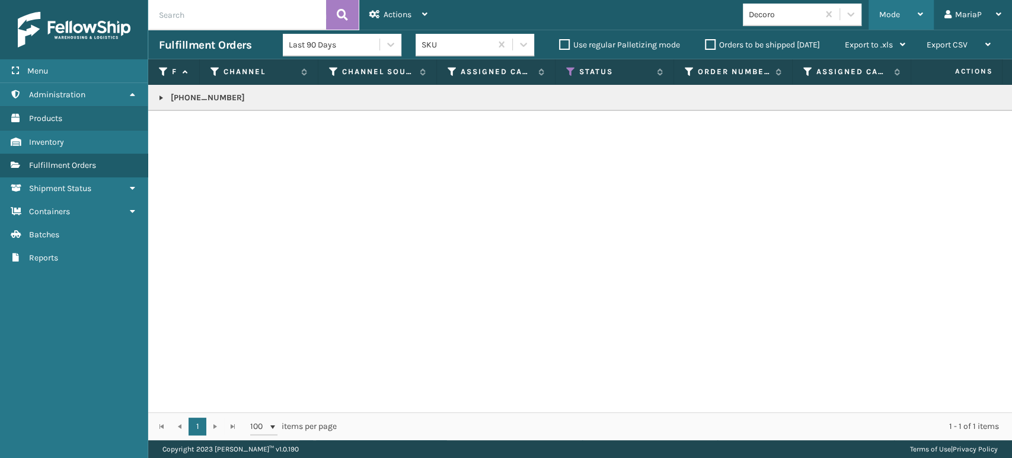
click at [887, 12] on span "Mode" at bounding box center [889, 14] width 21 height 10
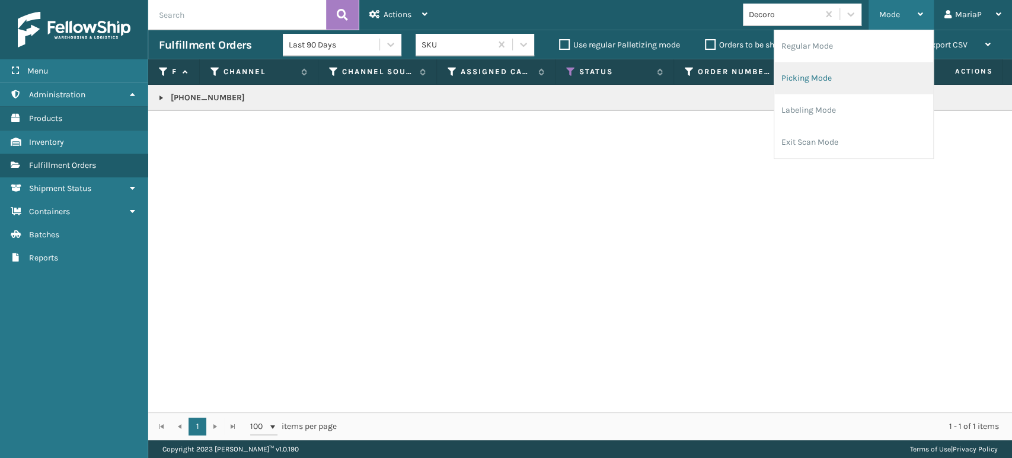
click at [834, 94] on li "Picking Mode" at bounding box center [853, 78] width 159 height 32
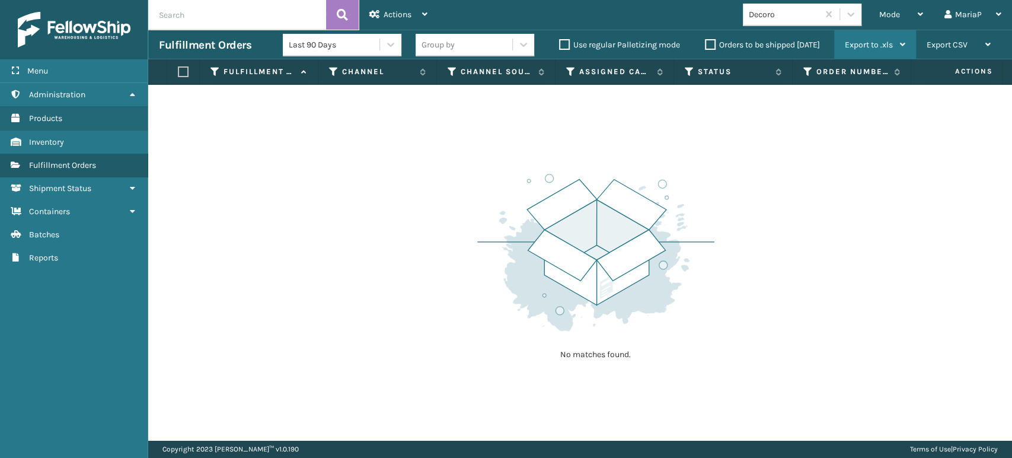
click at [893, 30] on div "Export to .xls" at bounding box center [875, 45] width 60 height 30
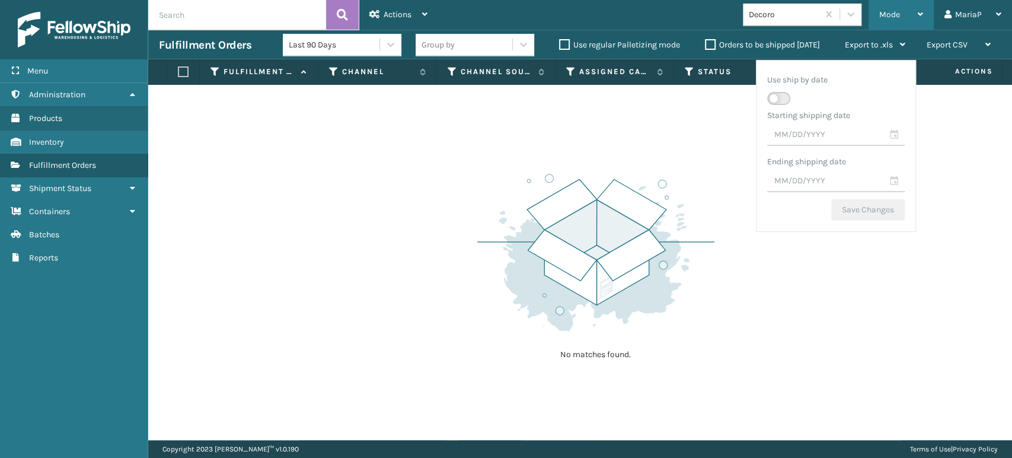
click at [887, 21] on div "Mode" at bounding box center [901, 15] width 44 height 30
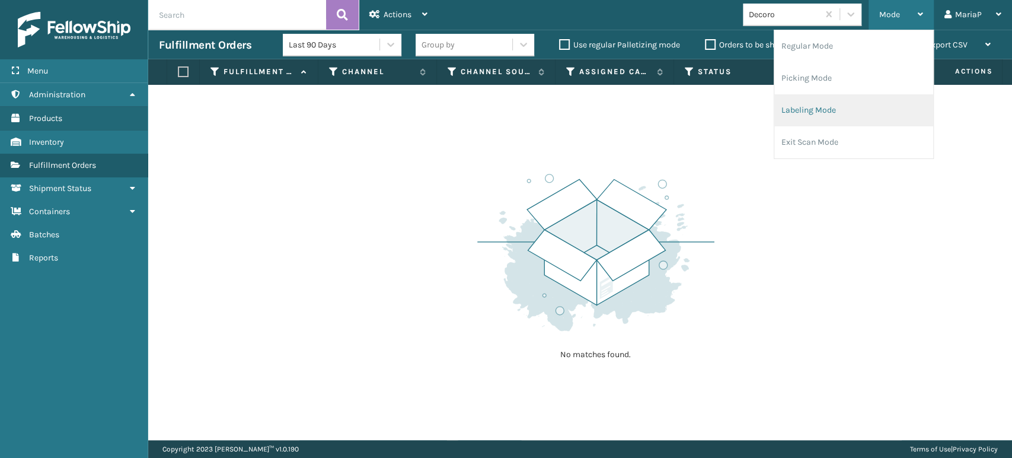
click at [817, 111] on li "Labeling Mode" at bounding box center [853, 110] width 159 height 32
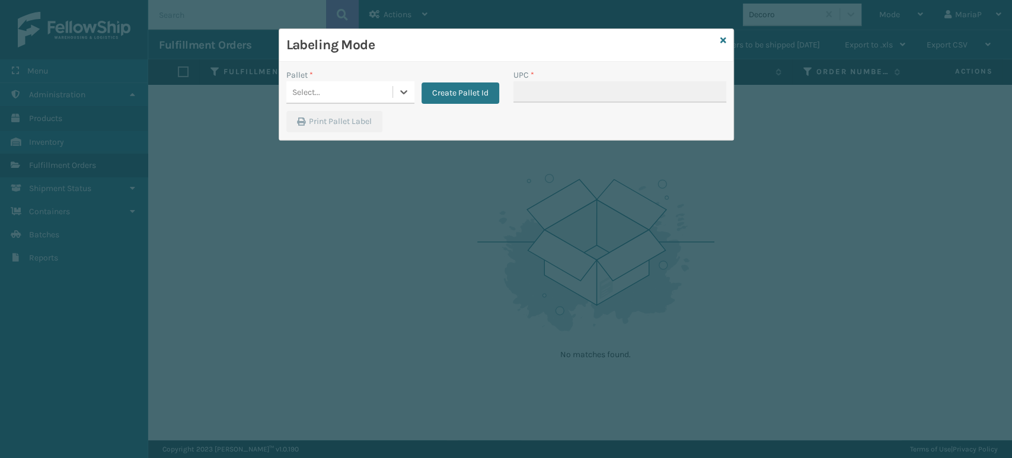
click at [342, 82] on div "Select..." at bounding box center [339, 92] width 106 height 20
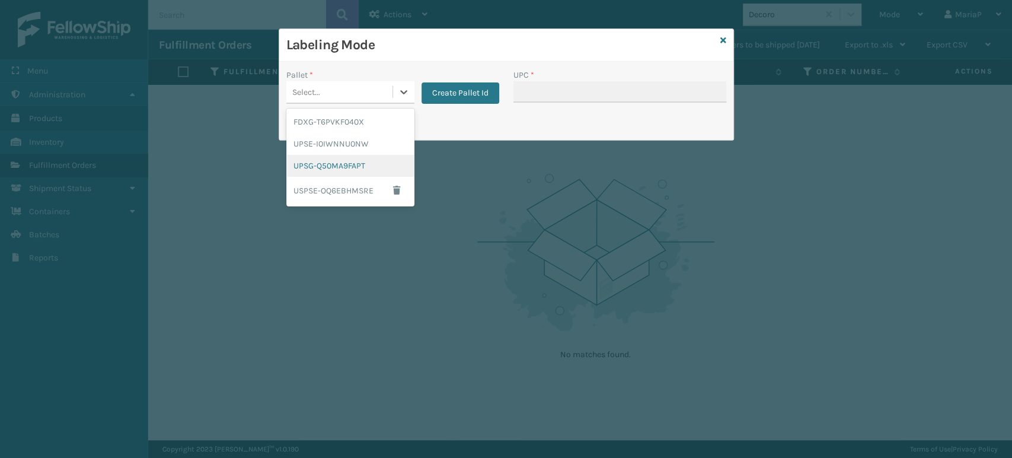
click at [353, 171] on div "UPSG-Q50MA9FAPT" at bounding box center [350, 166] width 128 height 22
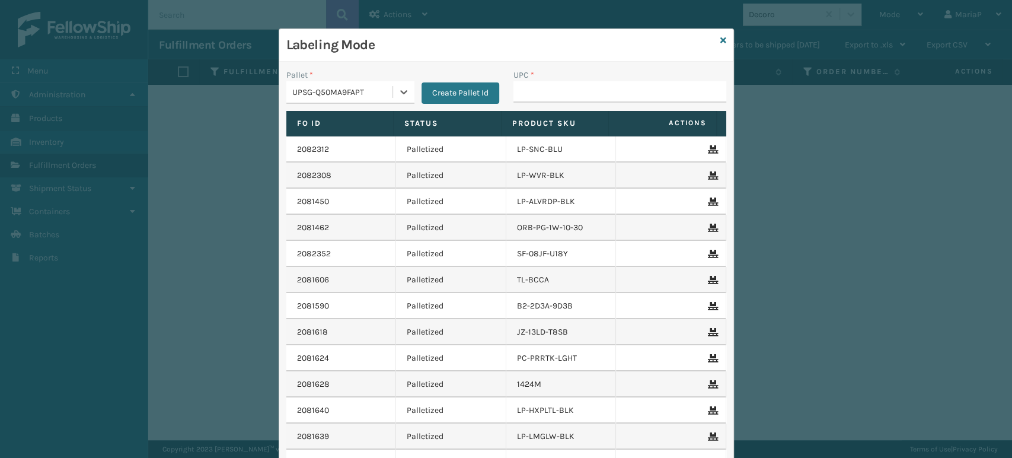
click at [537, 107] on div "UPC *" at bounding box center [619, 90] width 227 height 42
click at [550, 95] on input "UPC *" at bounding box center [619, 91] width 213 height 21
paste input "810162855307"
type input "810162855307"
click at [720, 39] on icon at bounding box center [723, 40] width 6 height 8
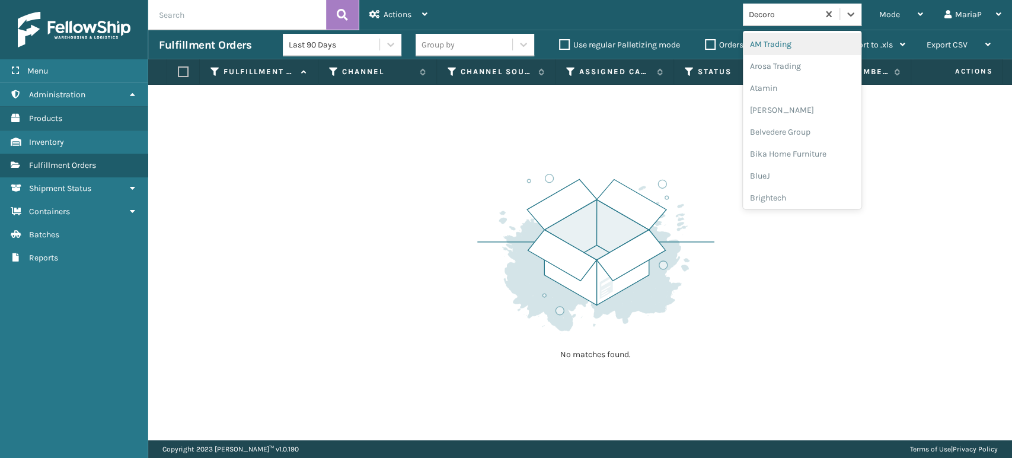
click at [763, 23] on div "Decoro" at bounding box center [780, 15] width 75 height 20
click at [901, 13] on div "Mode" at bounding box center [901, 15] width 44 height 30
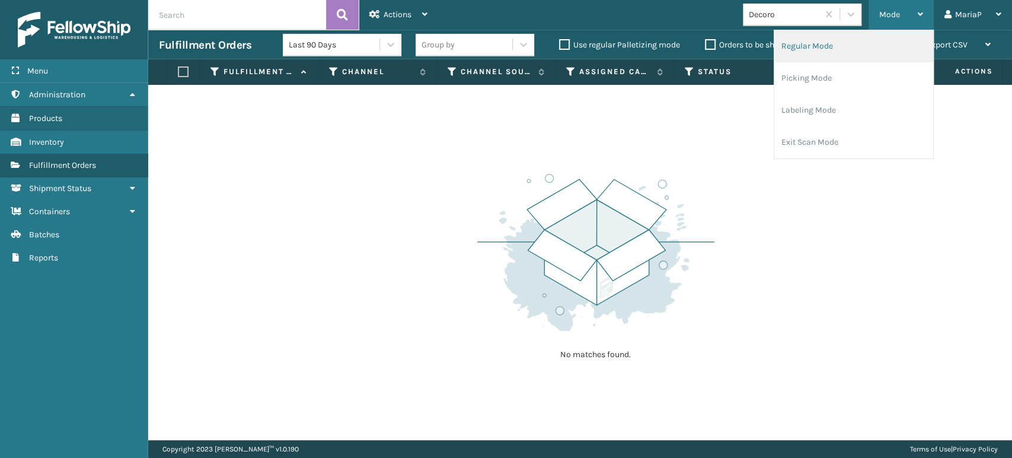
click at [811, 52] on li "Regular Mode" at bounding box center [853, 46] width 159 height 32
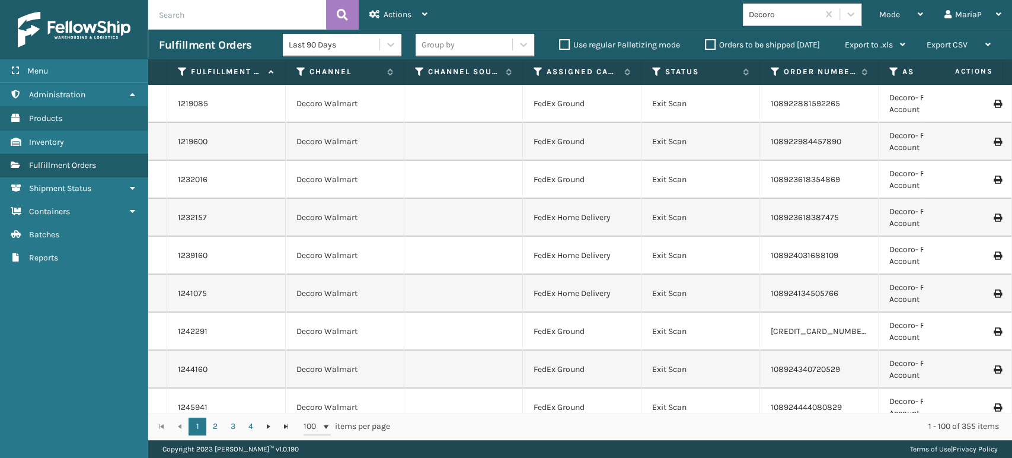
click at [795, 17] on div "Decoro" at bounding box center [784, 14] width 71 height 12
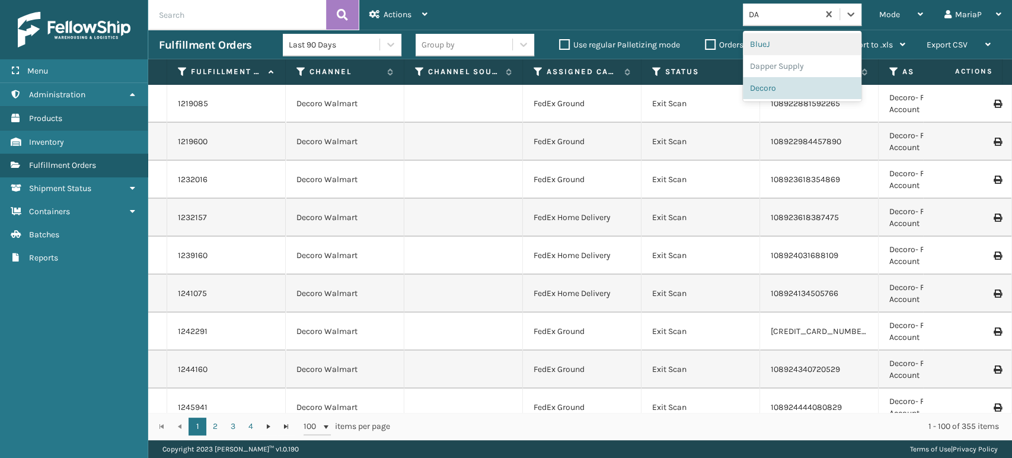
type input "DAP"
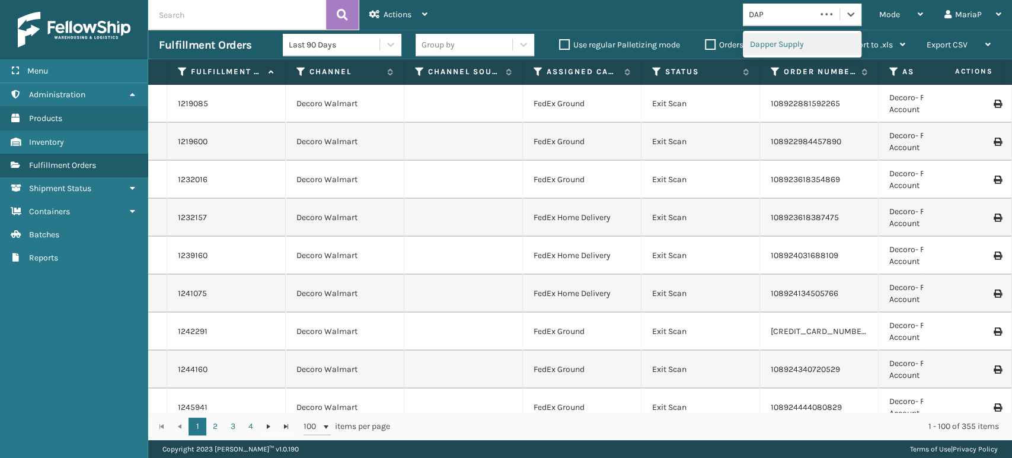
click at [797, 37] on div "Dapper Supply" at bounding box center [802, 44] width 119 height 22
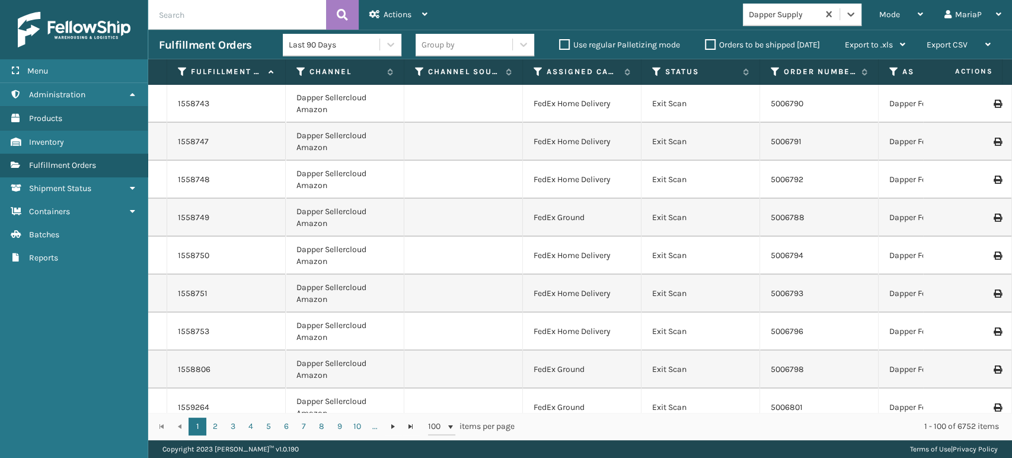
click at [480, 46] on div "Group by" at bounding box center [464, 45] width 97 height 20
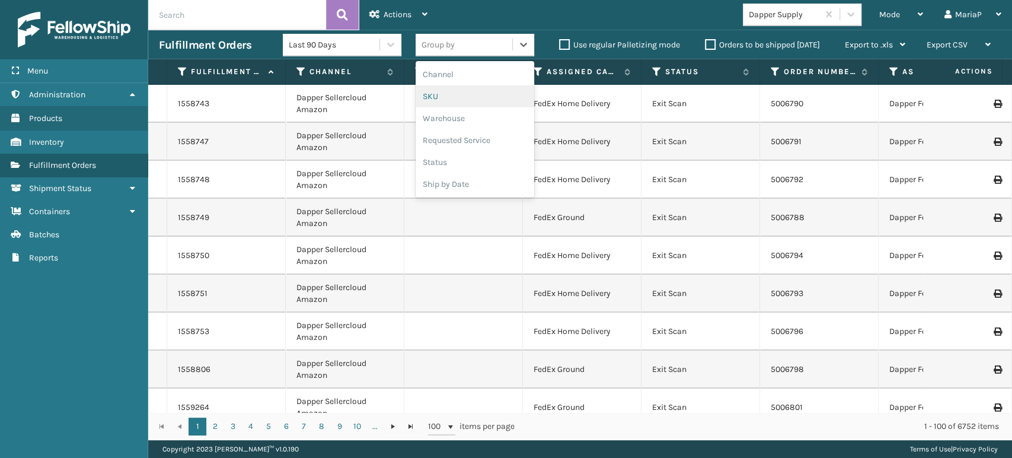
click at [449, 104] on div "SKU" at bounding box center [475, 96] width 119 height 22
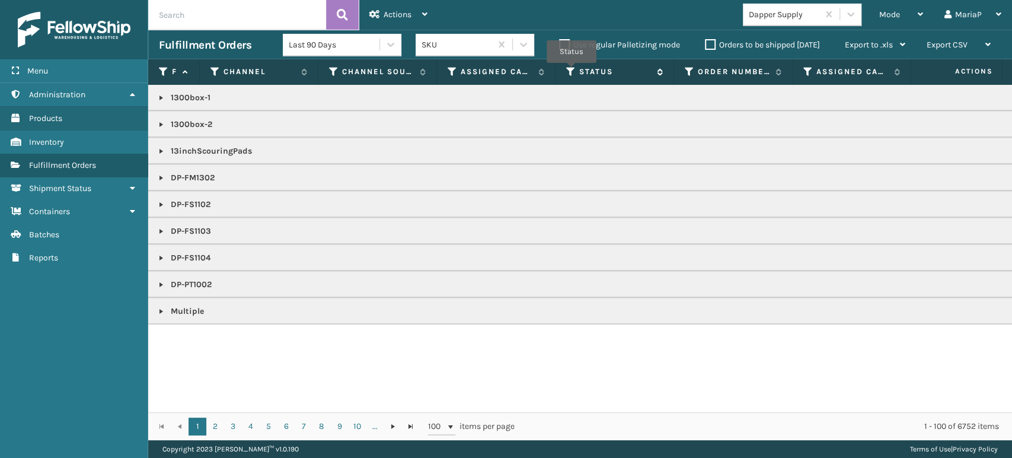
click at [572, 71] on icon at bounding box center [570, 71] width 9 height 11
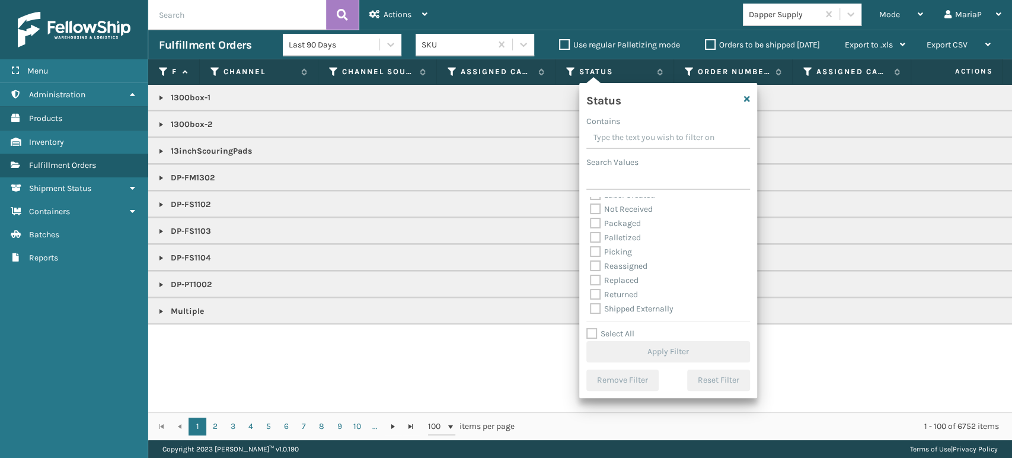
scroll to position [66, 0]
click at [593, 254] on label "Picking" at bounding box center [611, 251] width 42 height 10
click at [591, 252] on input "Picking" at bounding box center [590, 248] width 1 height 8
checkbox input "true"
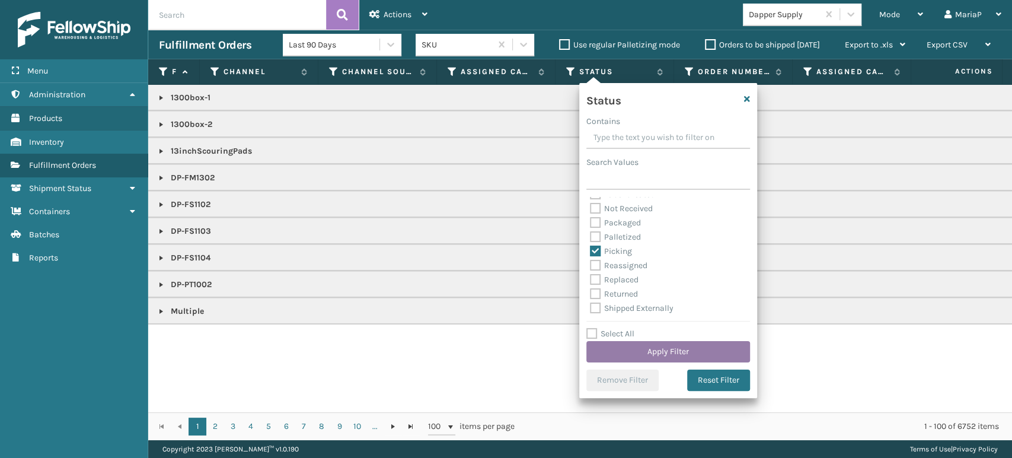
click at [657, 359] on button "Apply Filter" at bounding box center [668, 351] width 164 height 21
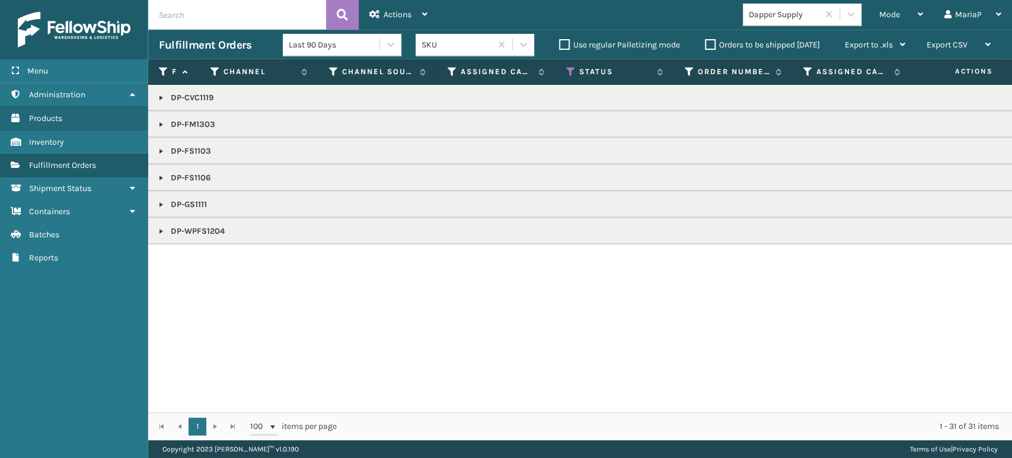
click at [159, 151] on link at bounding box center [161, 150] width 9 height 9
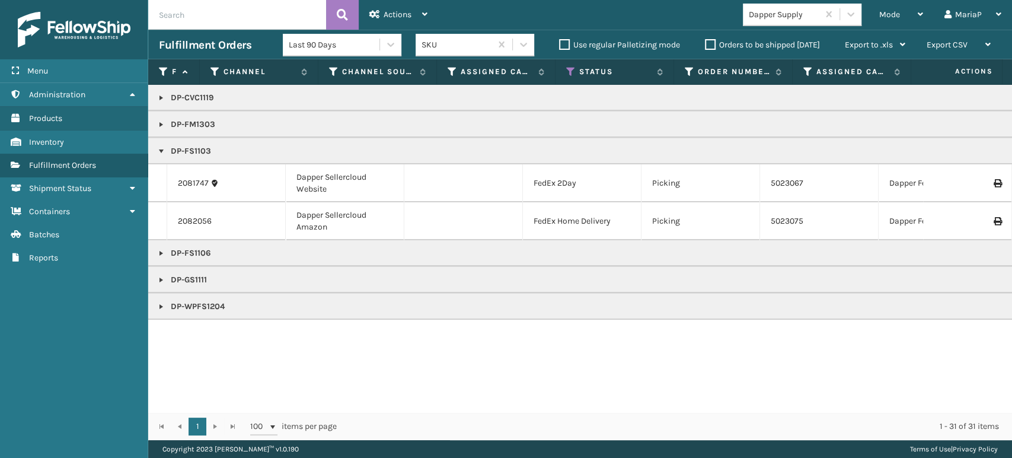
click at [707, 46] on label "Orders to be shipped [DATE]" at bounding box center [762, 45] width 115 height 10
click at [706, 46] on input "Orders to be shipped [DATE]" at bounding box center [705, 42] width 1 height 8
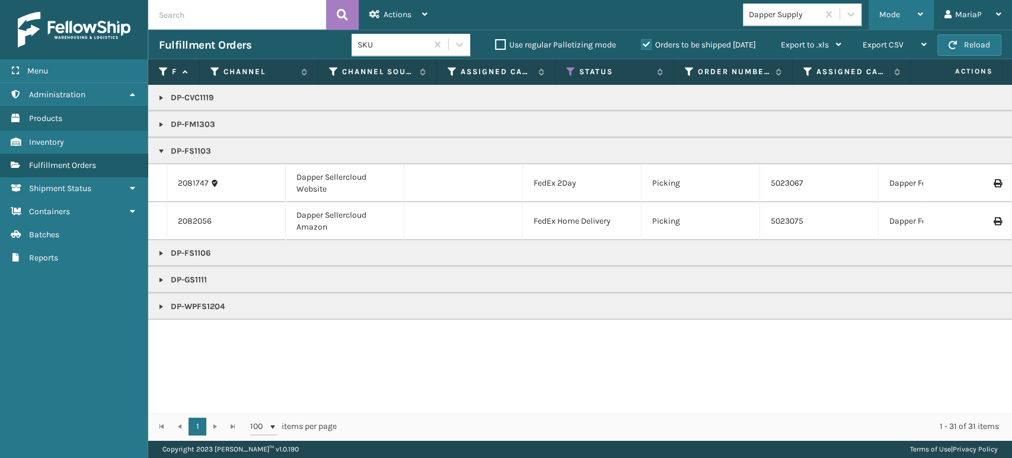
click at [898, 8] on div "Mode" at bounding box center [901, 15] width 44 height 30
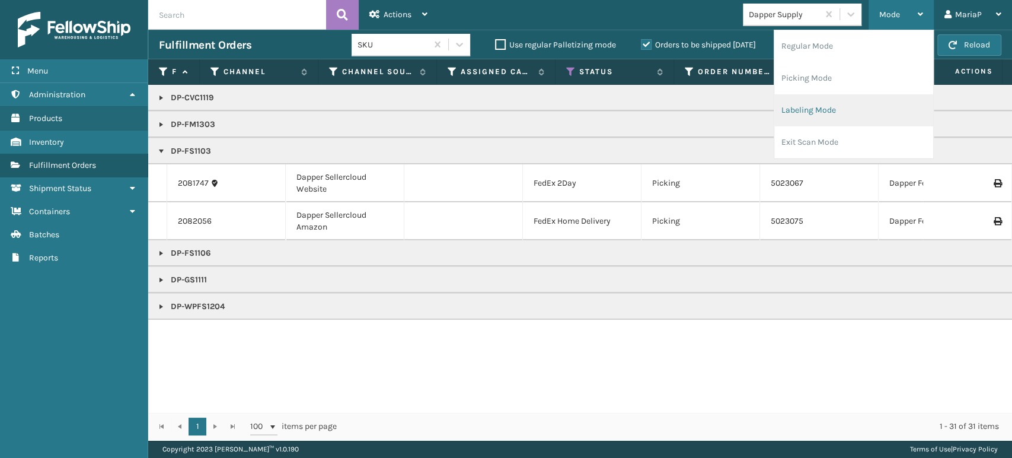
click at [863, 108] on li "Labeling Mode" at bounding box center [853, 110] width 159 height 32
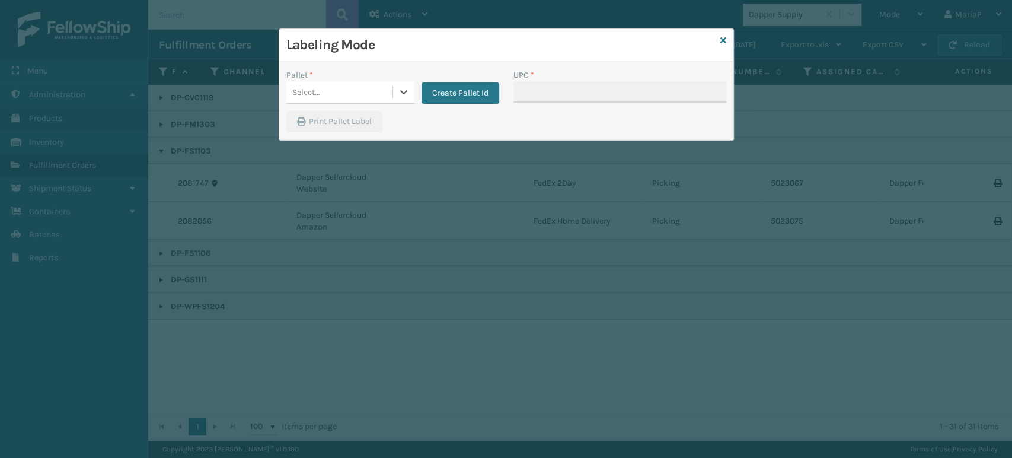
click at [356, 90] on div "Select..." at bounding box center [339, 92] width 106 height 20
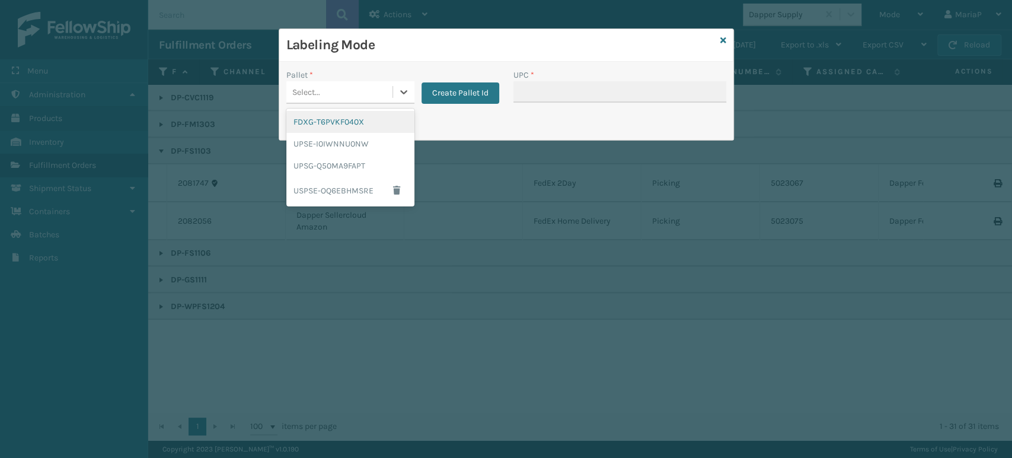
click at [368, 123] on div "FDXG-T6PVKF040X" at bounding box center [350, 122] width 128 height 22
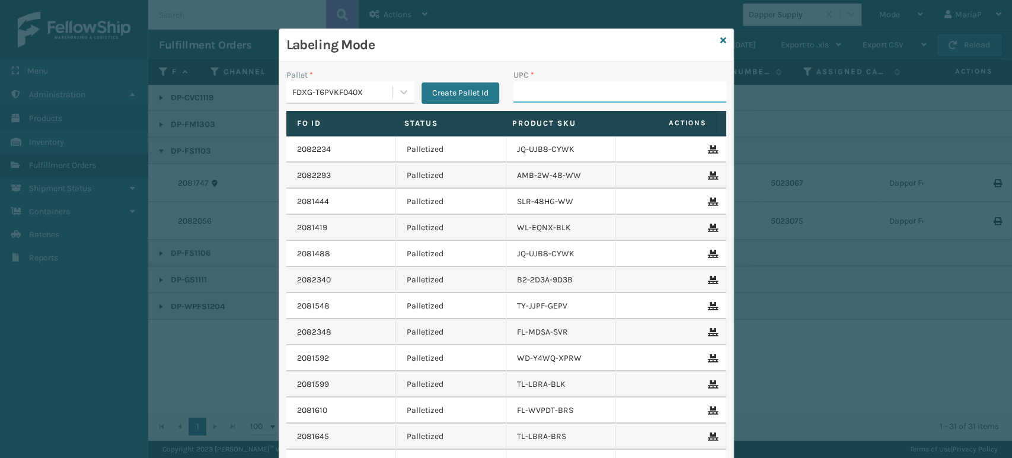
drag, startPoint x: 562, startPoint y: 95, endPoint x: 579, endPoint y: 94, distance: 17.2
click at [562, 95] on input "UPC *" at bounding box center [619, 91] width 213 height 21
type input "8500645"
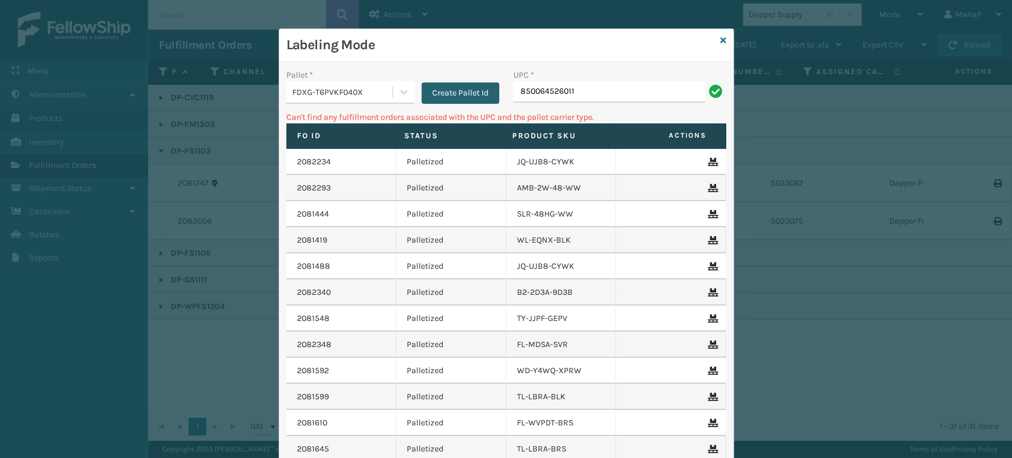
click at [458, 98] on button "Create Pallet Id" at bounding box center [461, 92] width 78 height 21
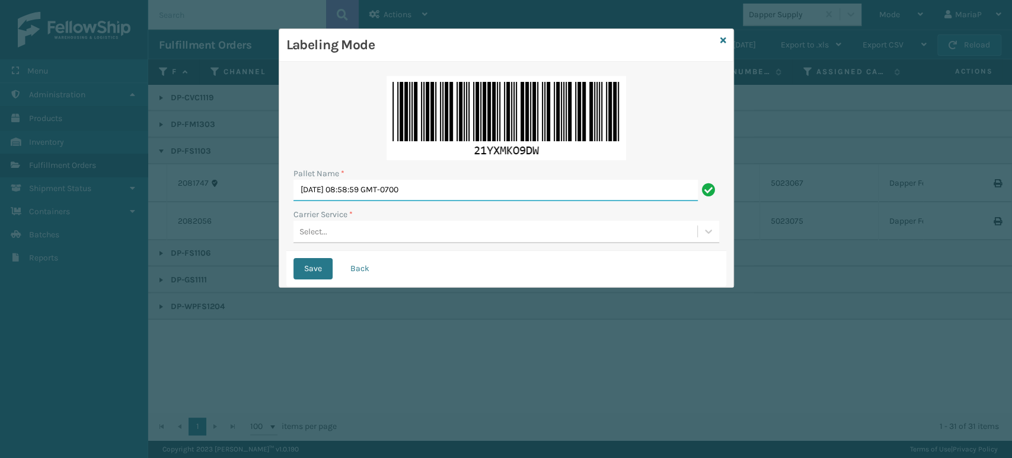
click at [444, 192] on input "[DATE] 08:58:59 GMT-0700" at bounding box center [495, 190] width 404 height 21
type input "BOX TRUCK"
click at [328, 231] on div "Select..." at bounding box center [495, 232] width 404 height 20
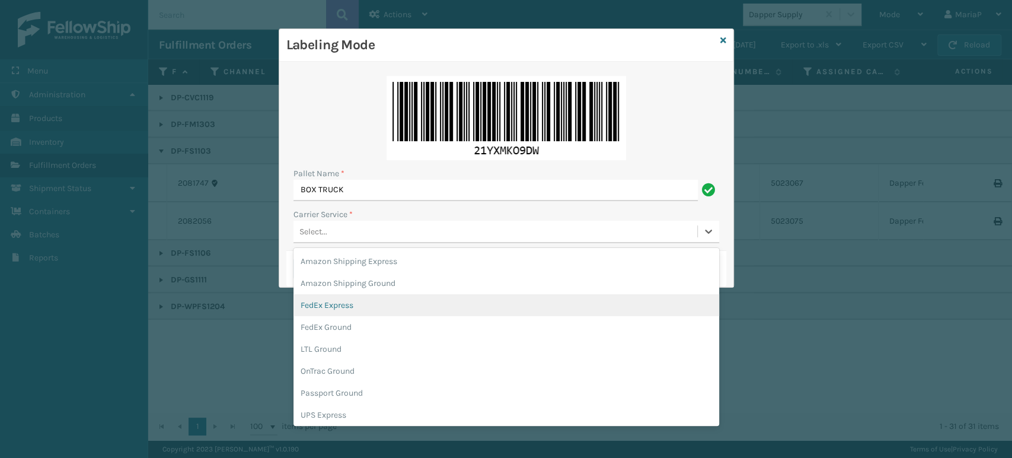
click at [360, 308] on div "FedEx Express" at bounding box center [506, 305] width 426 height 22
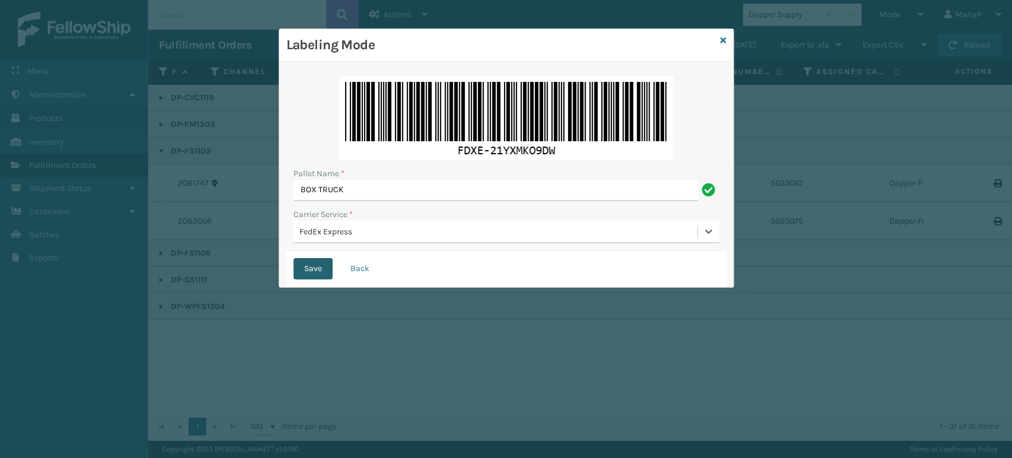
click at [318, 272] on button "Save" at bounding box center [312, 268] width 39 height 21
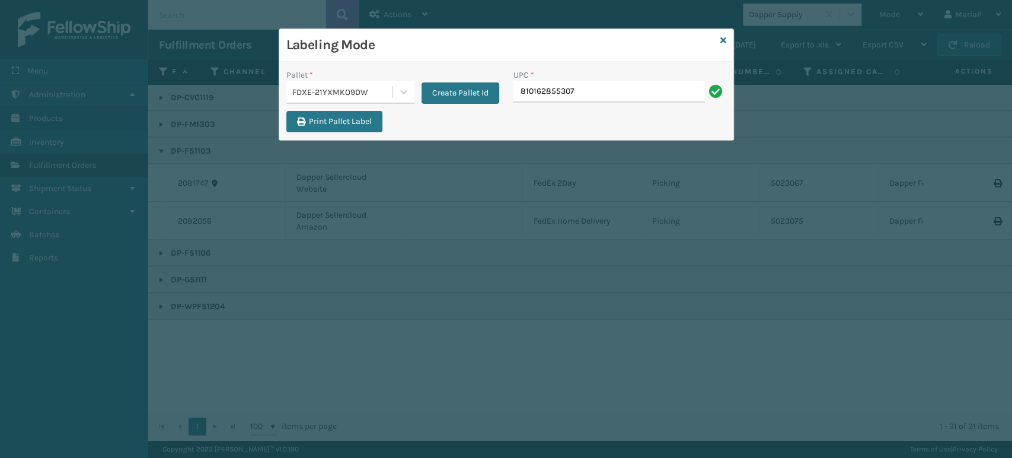
type input "810162855307"
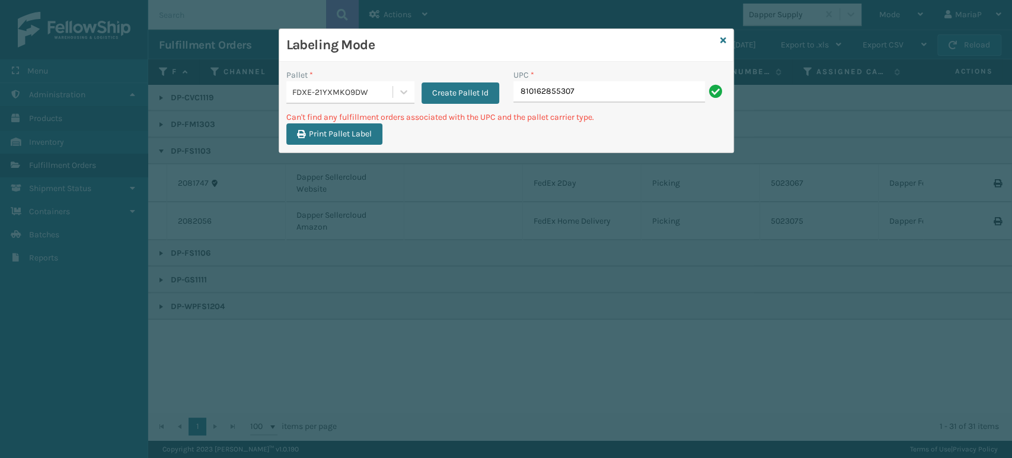
click at [601, 100] on input "810162855307" at bounding box center [609, 91] width 192 height 21
click at [601, 99] on input "810162855307" at bounding box center [609, 91] width 192 height 21
type input "8500"
click at [585, 107] on div "UPC * 850064526011" at bounding box center [619, 90] width 227 height 42
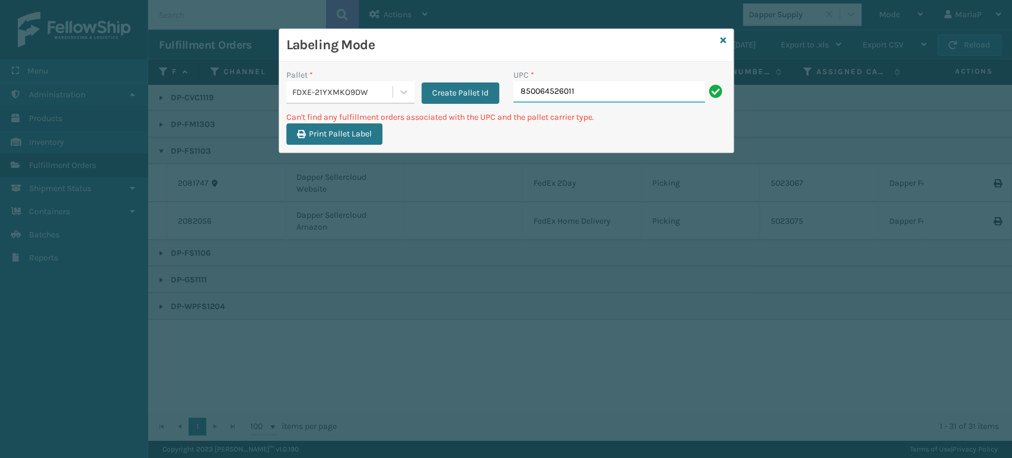
click at [585, 91] on input "850064526011" at bounding box center [609, 91] width 192 height 21
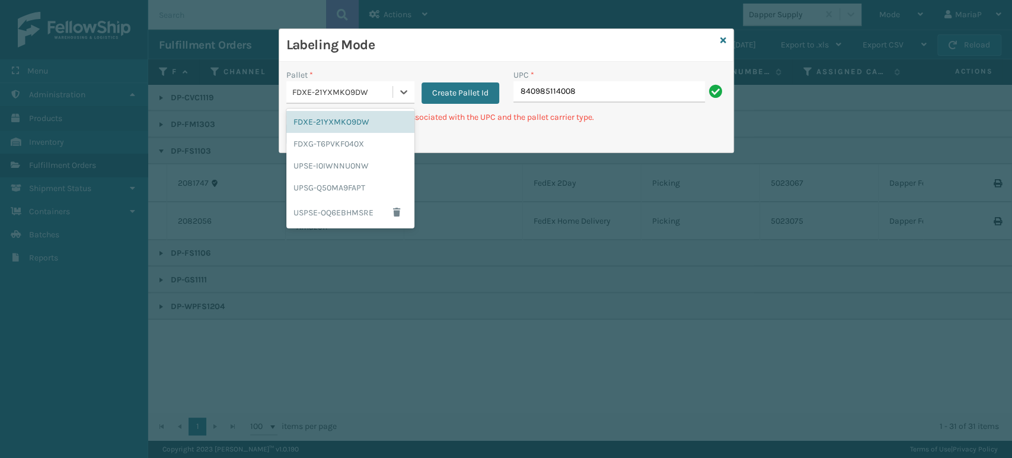
click at [351, 90] on div "FDXE-21YXMKO9DW" at bounding box center [342, 92] width 101 height 12
click at [350, 129] on div "FDXE-21YXMKO9DW" at bounding box center [350, 122] width 128 height 22
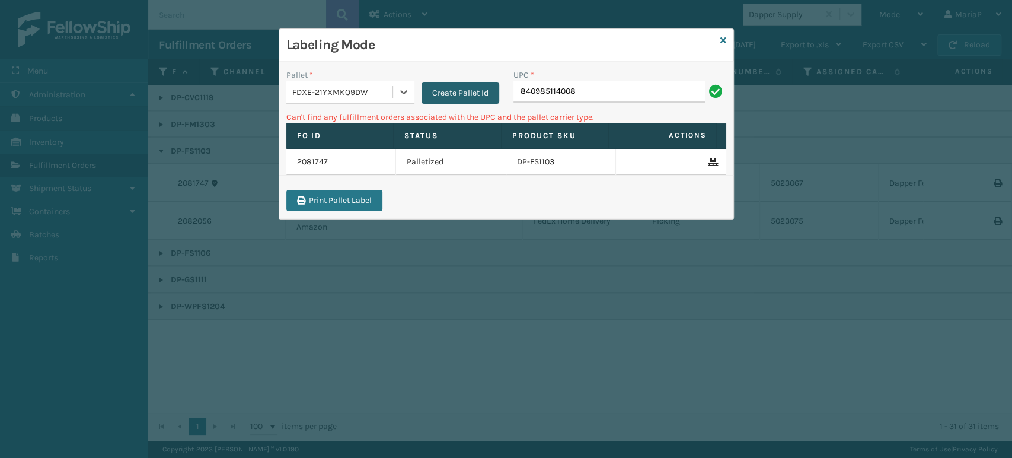
click at [426, 92] on button "Create Pallet Id" at bounding box center [461, 92] width 78 height 21
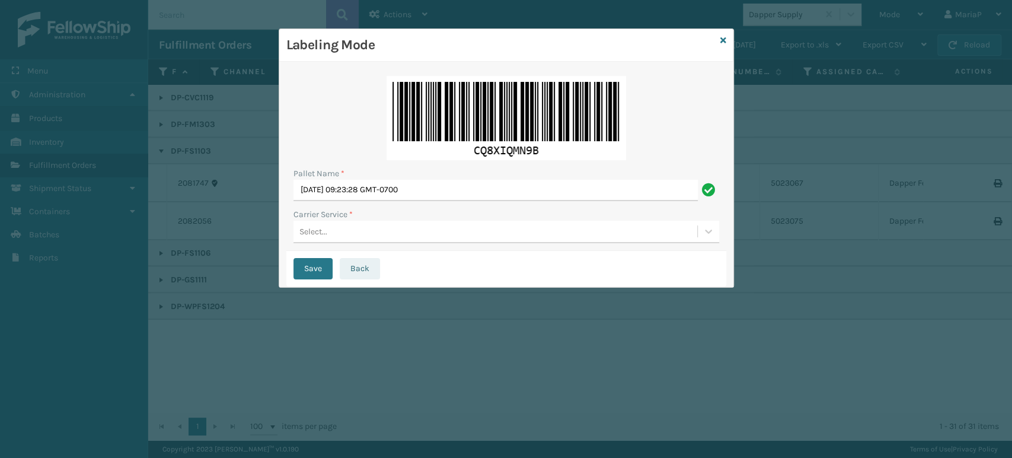
click at [357, 269] on button "Back" at bounding box center [360, 268] width 40 height 21
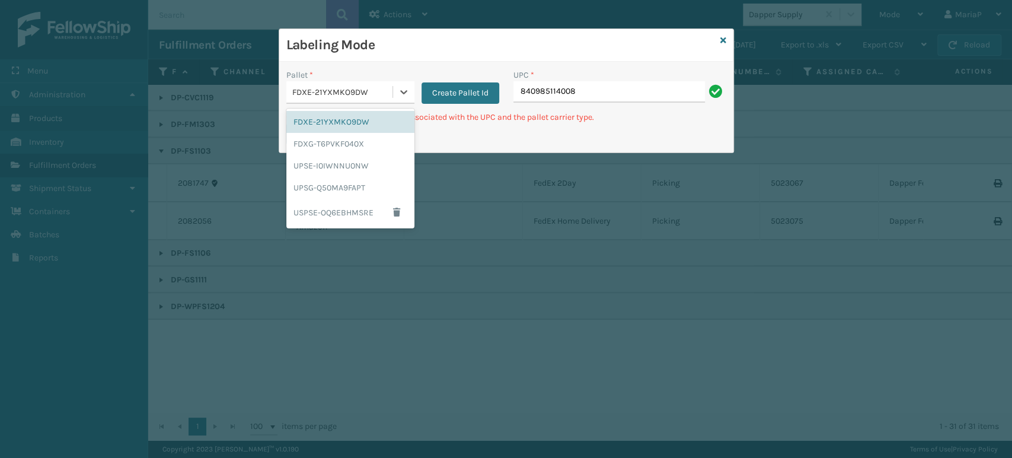
click at [387, 91] on div "FDXE-21YXMKO9DW" at bounding box center [342, 92] width 101 height 12
click at [353, 146] on div "FDXG-T6PVKF040X" at bounding box center [350, 144] width 128 height 22
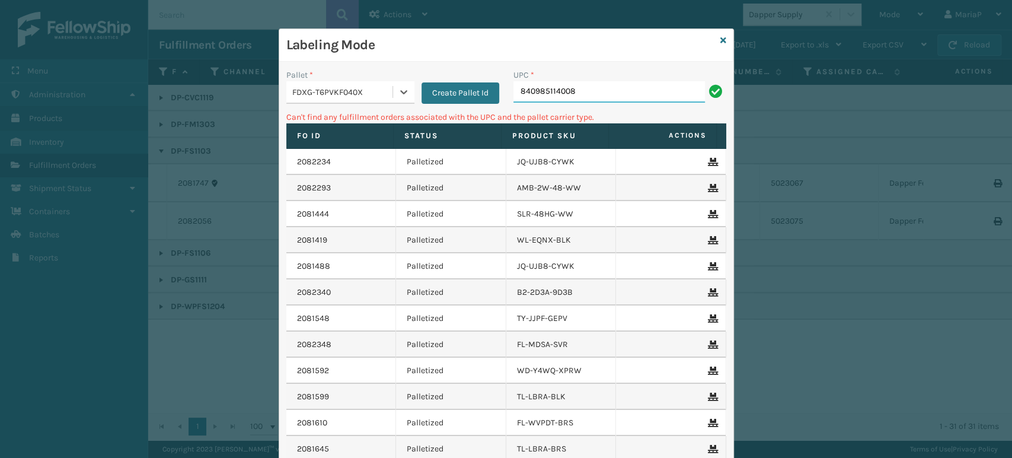
click at [580, 94] on input "840985114008" at bounding box center [609, 91] width 192 height 21
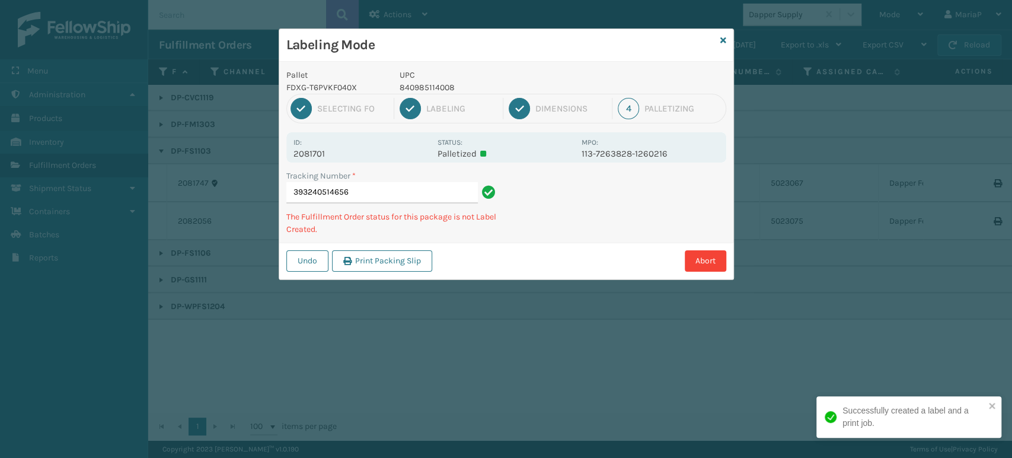
click at [425, 85] on p "840985114008" at bounding box center [487, 87] width 175 height 12
copy p "840985114008"
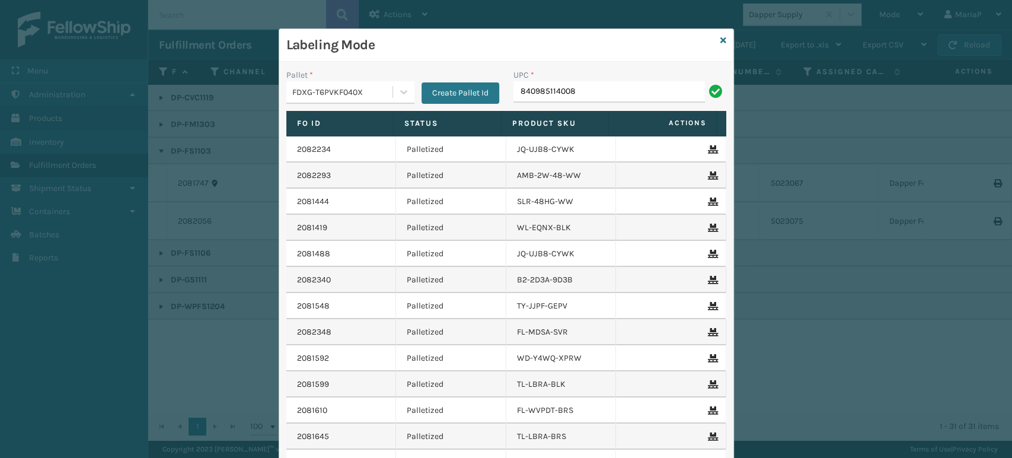
type input "840985114008"
type input "080313"
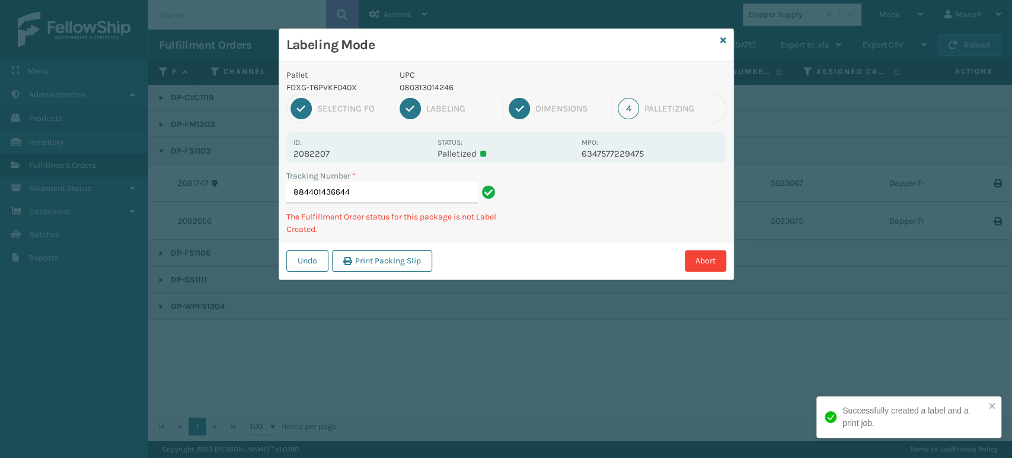
click at [426, 87] on p "080313014246" at bounding box center [487, 87] width 175 height 12
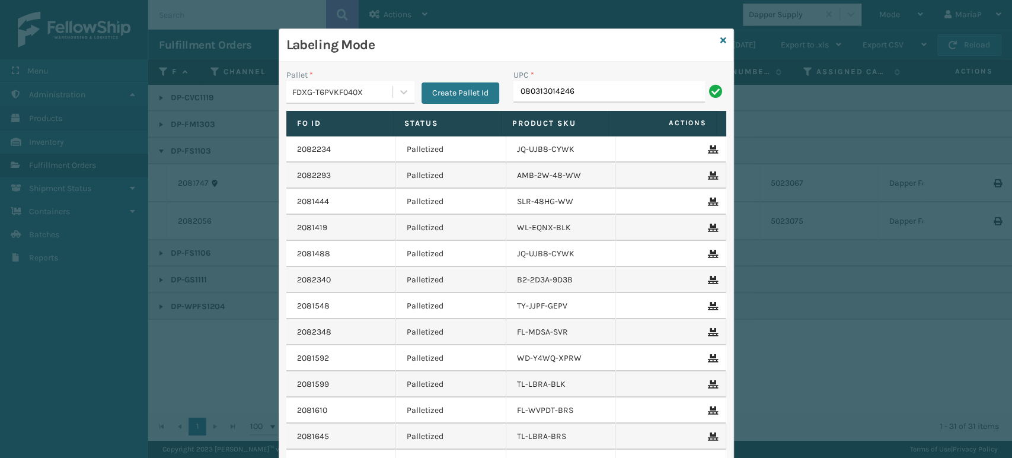
type input "080313014246"
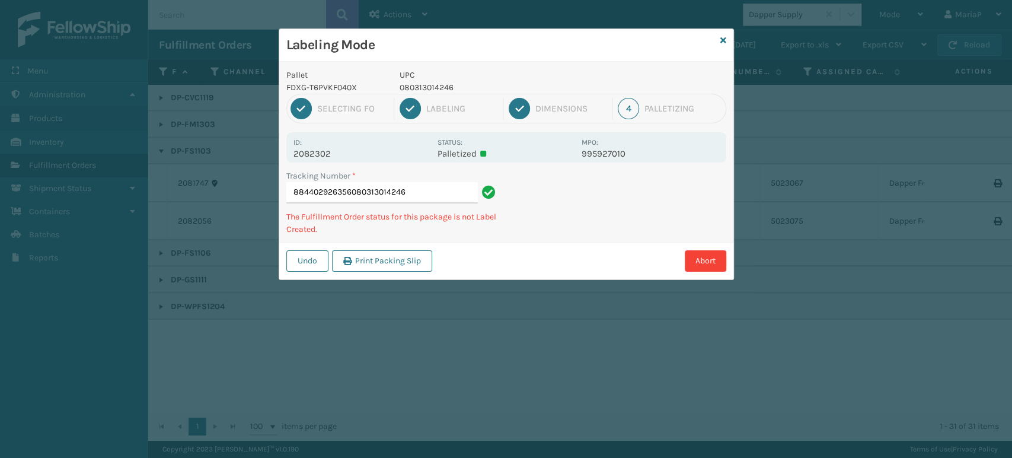
type input "884402926356080313014246080313014246"
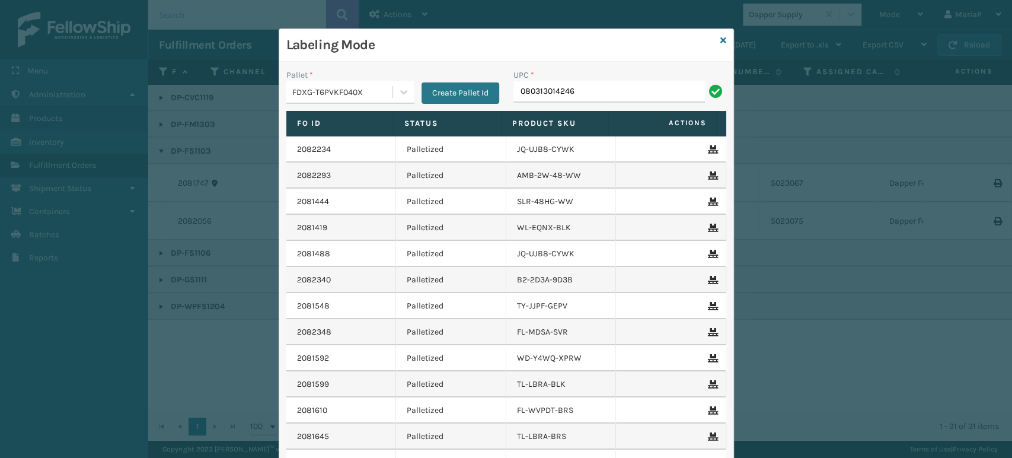
type input "080313014246"
type input "8409851"
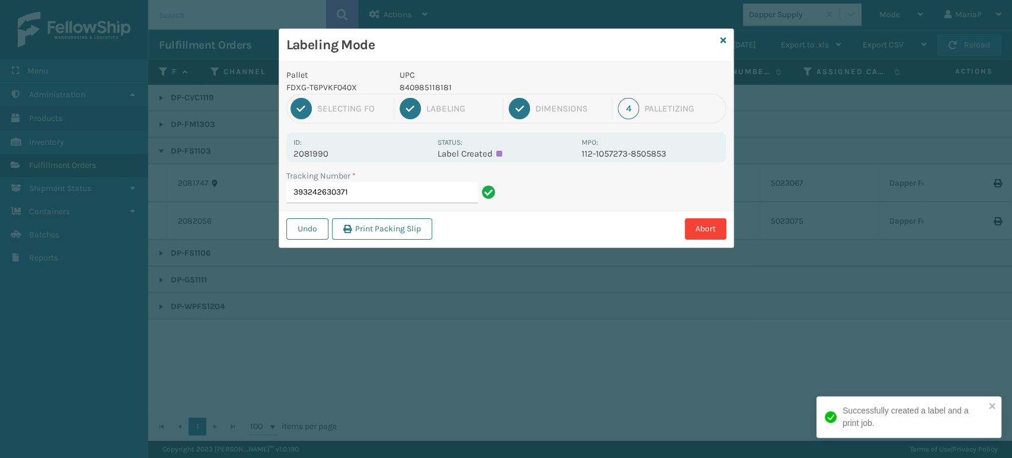
click at [430, 84] on p "840985118181" at bounding box center [487, 87] width 175 height 12
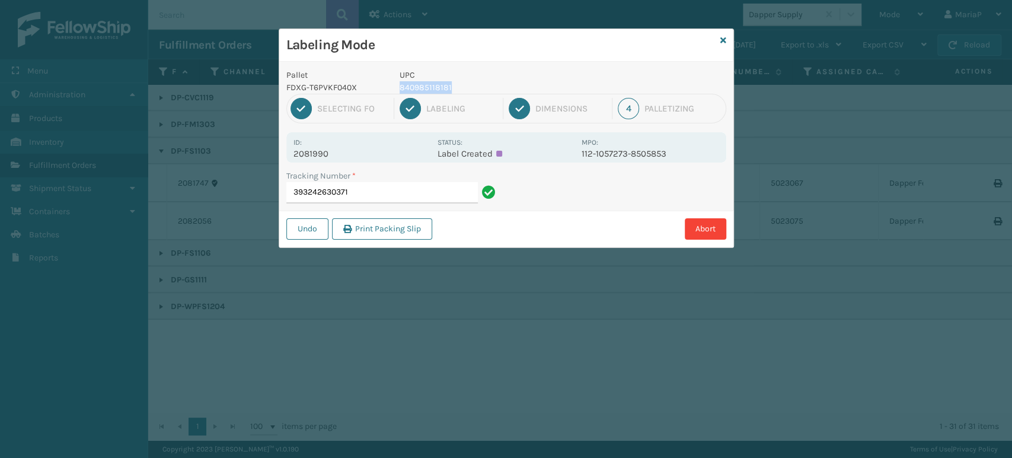
click at [430, 84] on p "840985118181" at bounding box center [487, 87] width 175 height 12
click at [453, 202] on input "393242630371" at bounding box center [382, 192] width 192 height 21
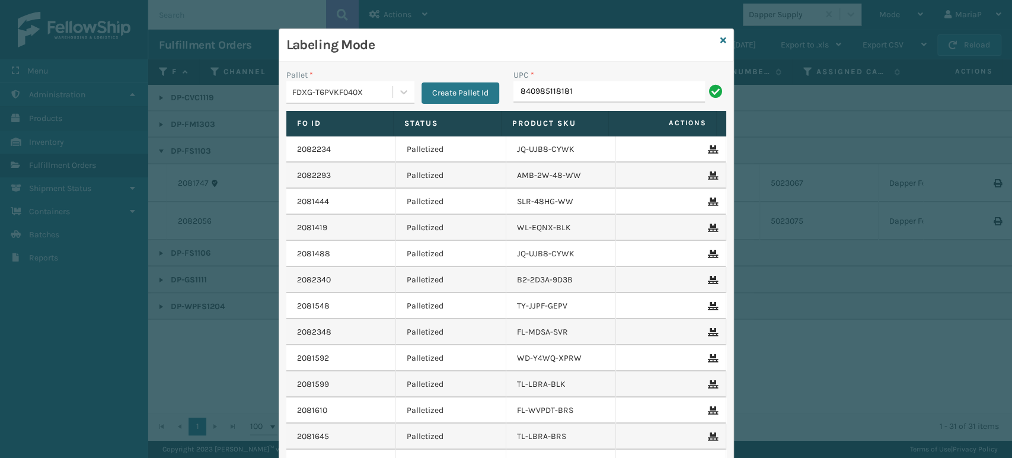
type input "840985118181"
type input "8165540103"
type input "10080313026085"
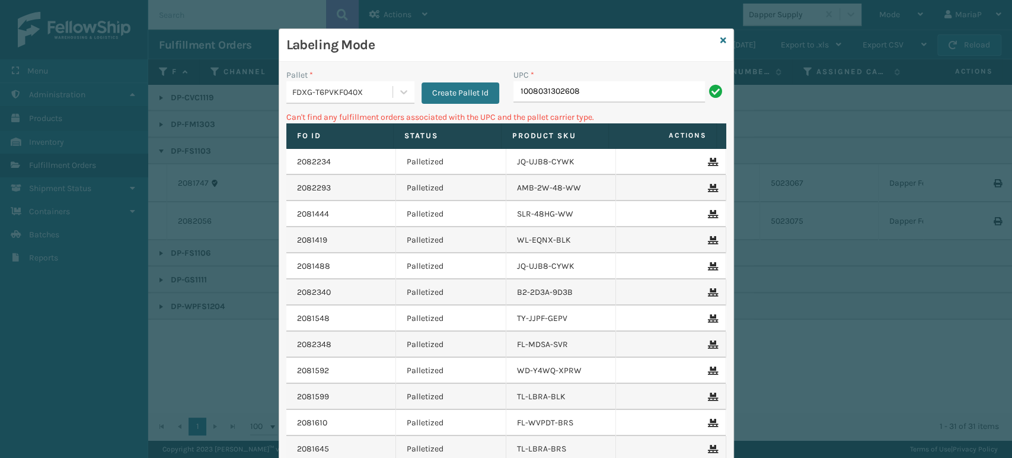
type input "10080313026086"
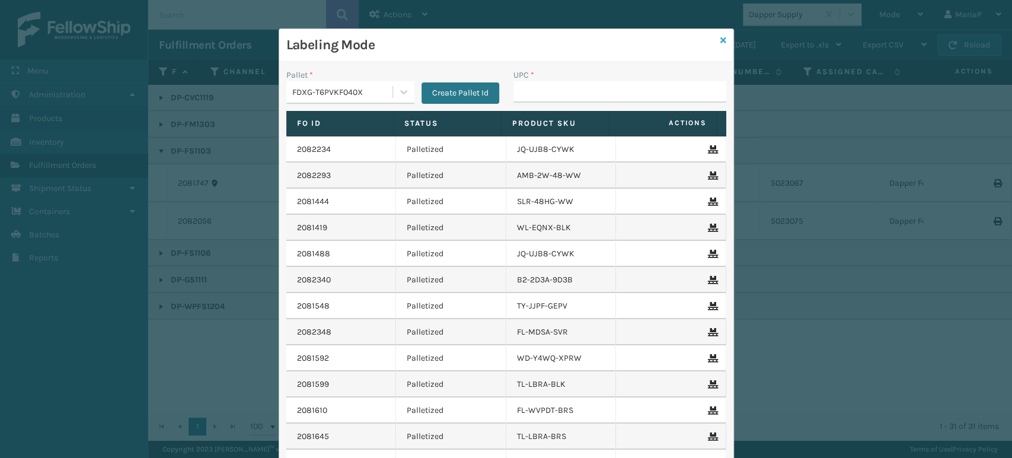
click at [720, 39] on icon at bounding box center [723, 40] width 6 height 8
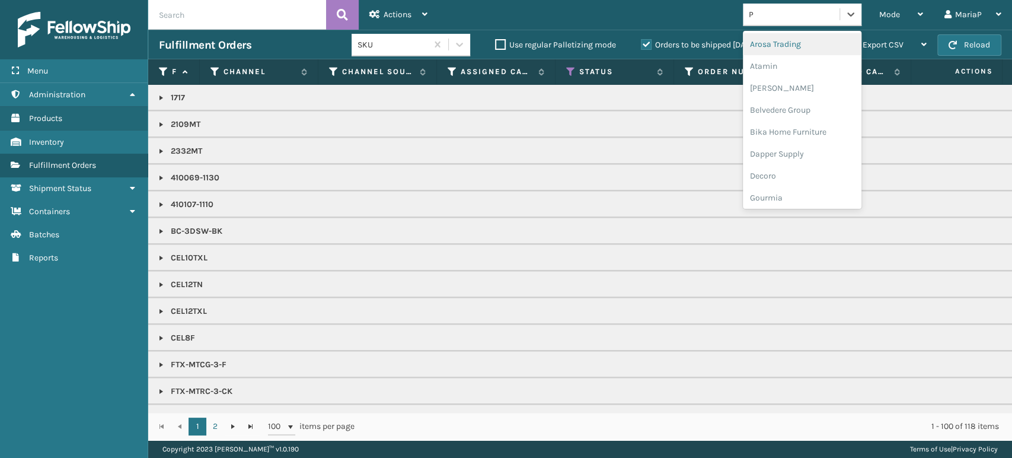
type input "PL"
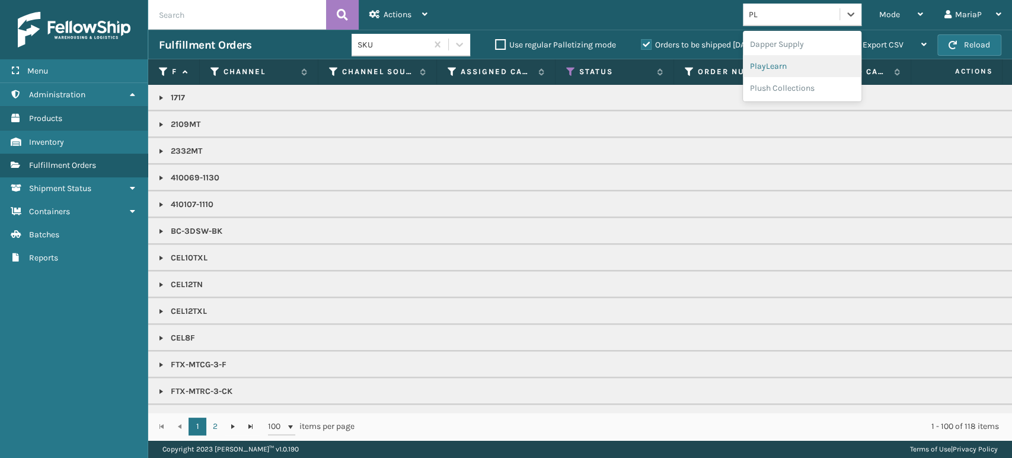
click at [768, 69] on div "PlayLearn" at bounding box center [802, 66] width 119 height 22
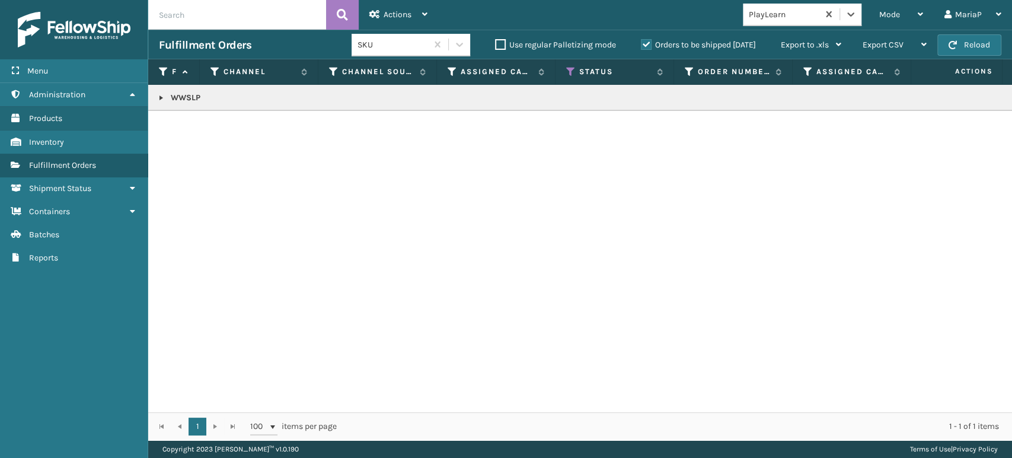
click at [162, 98] on link at bounding box center [161, 97] width 9 height 9
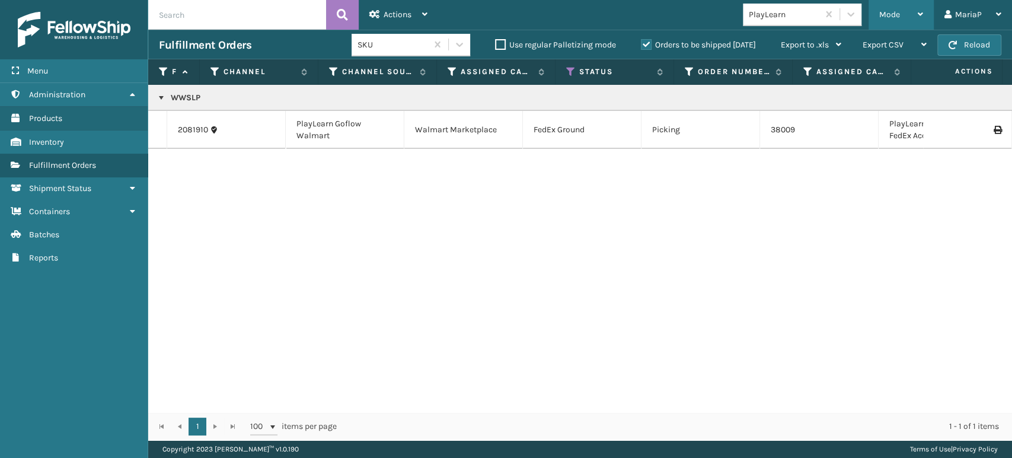
click at [900, 15] on div "Mode" at bounding box center [901, 15] width 44 height 30
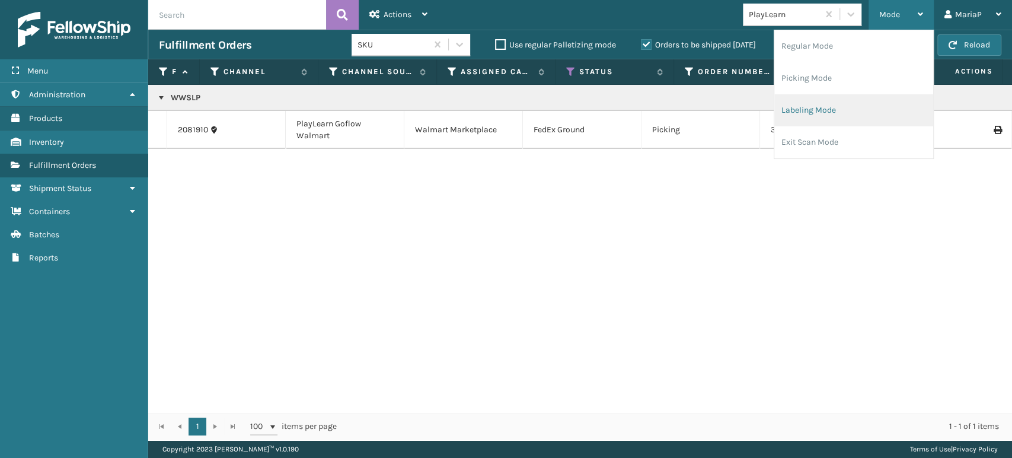
click at [849, 114] on li "Labeling Mode" at bounding box center [853, 110] width 159 height 32
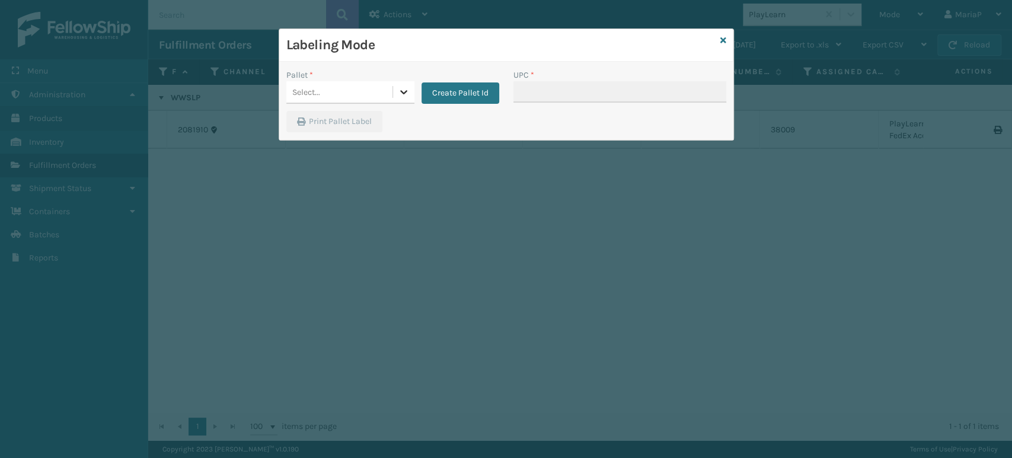
click at [394, 90] on div at bounding box center [403, 91] width 21 height 21
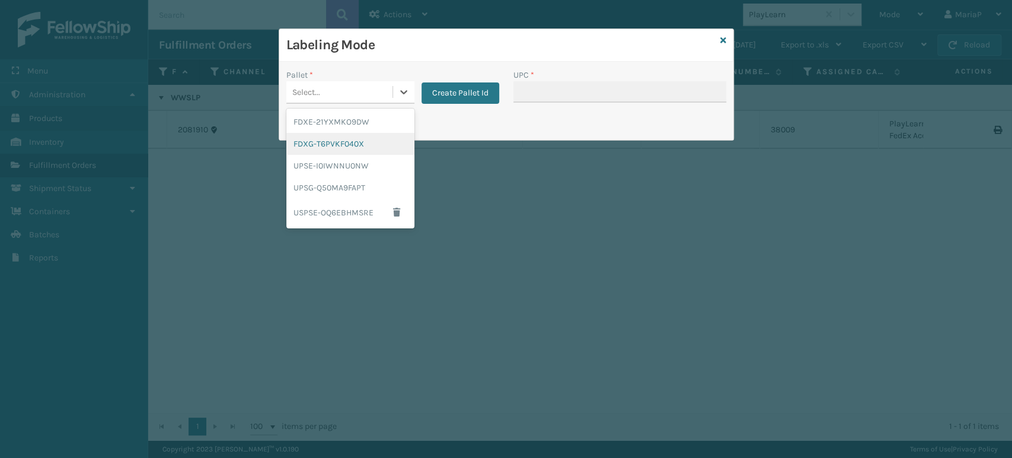
click at [342, 141] on div "FDXG-T6PVKF040X" at bounding box center [350, 144] width 128 height 22
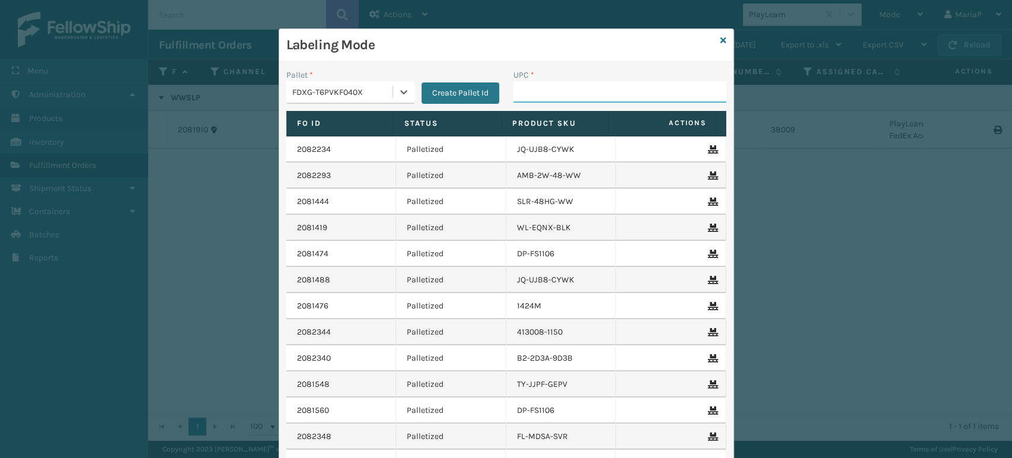
click at [547, 91] on input "UPC *" at bounding box center [619, 91] width 213 height 21
paste input "WWSLP"
type input "WWSLP"
click at [556, 95] on input "10080313" at bounding box center [609, 91] width 192 height 21
click at [603, 95] on input "10080313033" at bounding box center [609, 91] width 192 height 21
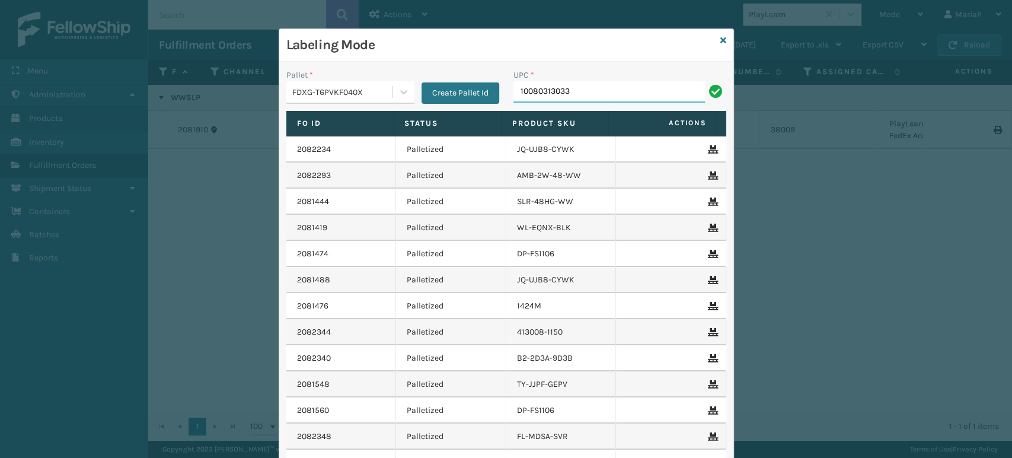
click at [603, 95] on input "10080313033" at bounding box center [609, 91] width 192 height 21
type input "10080313023320"
type input "8409851241"
type input "10080313017176"
type input "10080313021098"
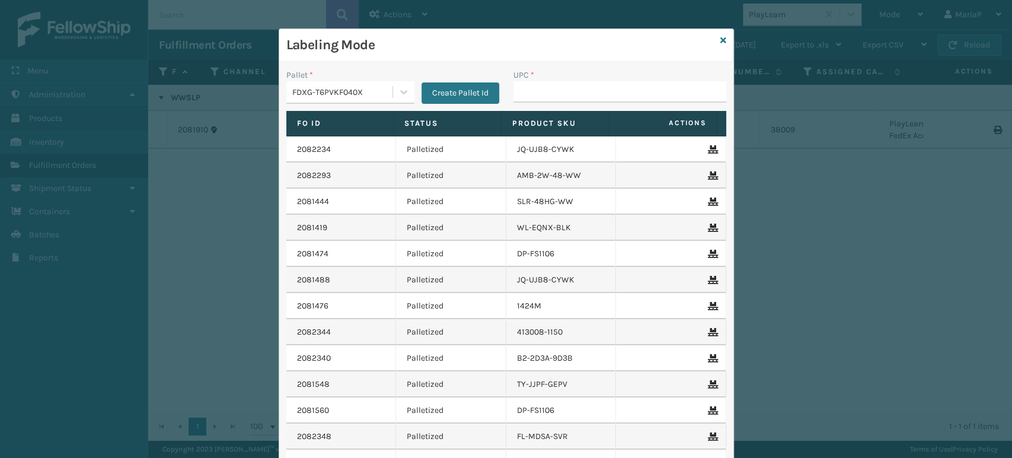
click at [350, 79] on div "Pallet *" at bounding box center [350, 75] width 128 height 12
click at [353, 95] on div "FDXG-T6PVKF040X" at bounding box center [342, 92] width 101 height 12
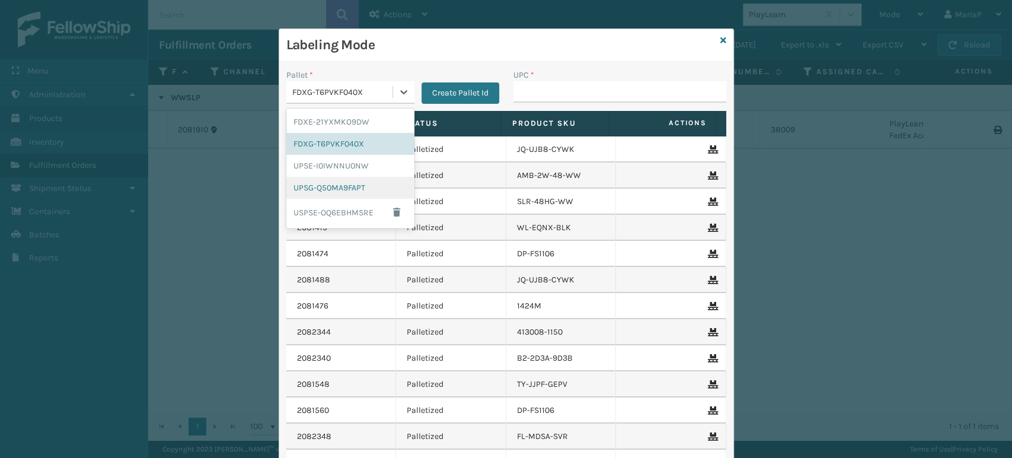
click at [353, 188] on div "UPSG-Q50MA9FAPT" at bounding box center [350, 188] width 128 height 22
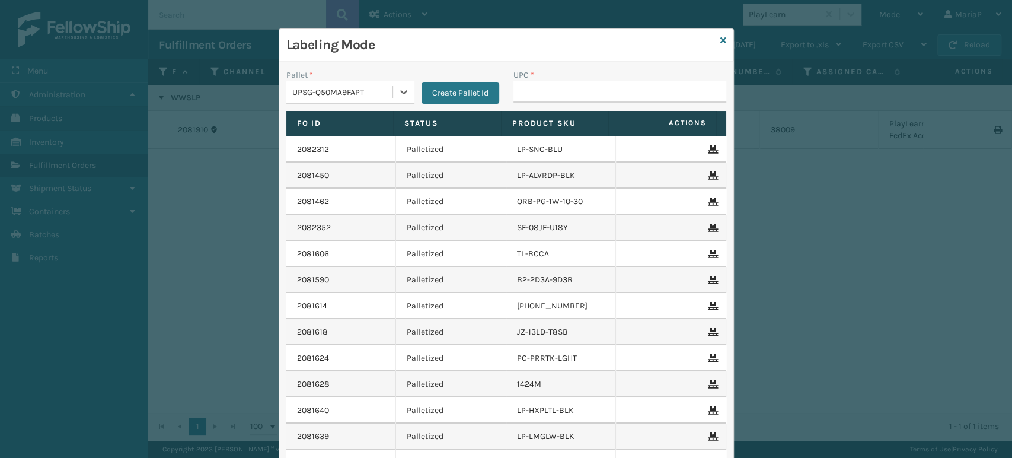
click at [340, 98] on div "UPSG-Q50MA9FAPT" at bounding box center [339, 92] width 106 height 20
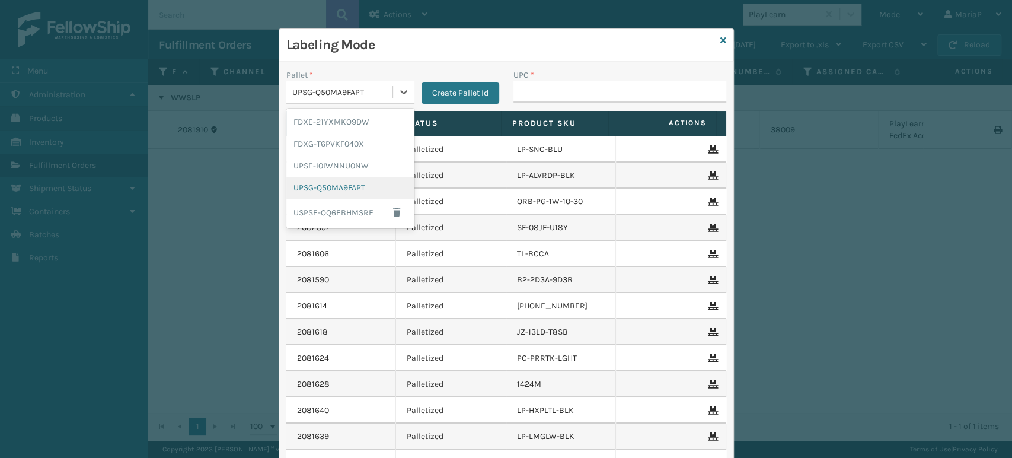
click at [324, 184] on div "UPSG-Q50MA9FAPT" at bounding box center [350, 188] width 128 height 22
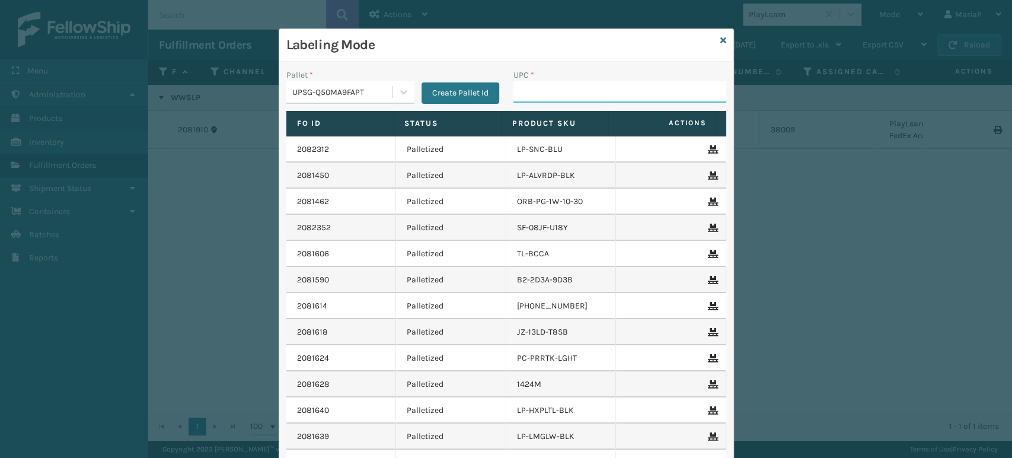
click at [516, 97] on input "UPC *" at bounding box center [619, 91] width 213 height 21
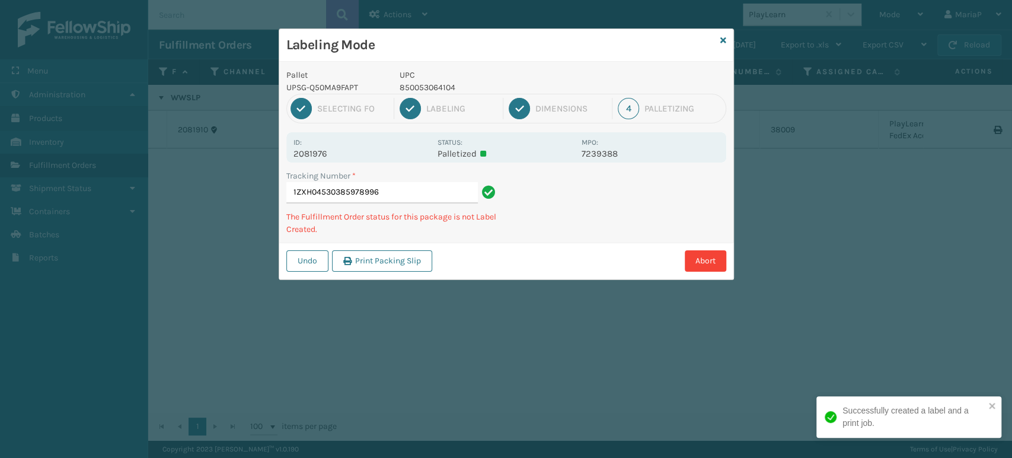
click at [408, 89] on p "850053064104" at bounding box center [487, 87] width 175 height 12
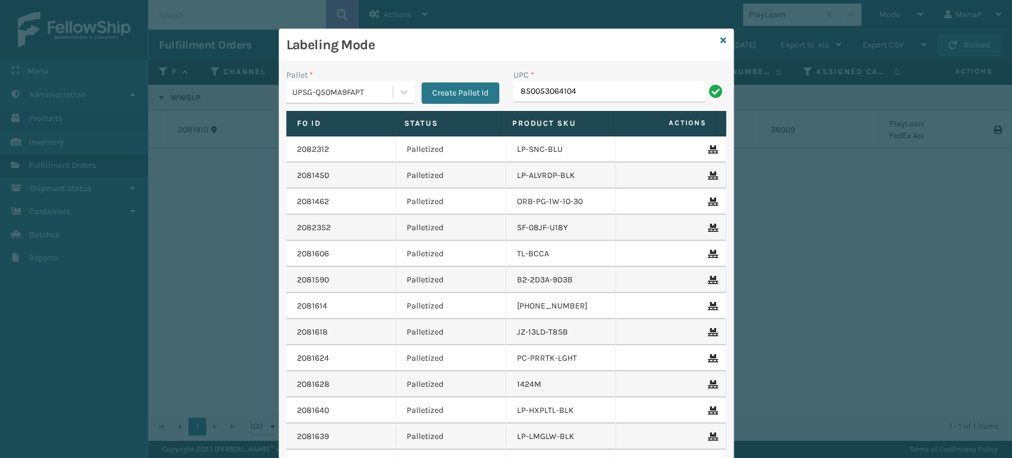
type input "850053064104"
click at [591, 99] on input "850053064104" at bounding box center [609, 91] width 192 height 21
type input "850053064104"
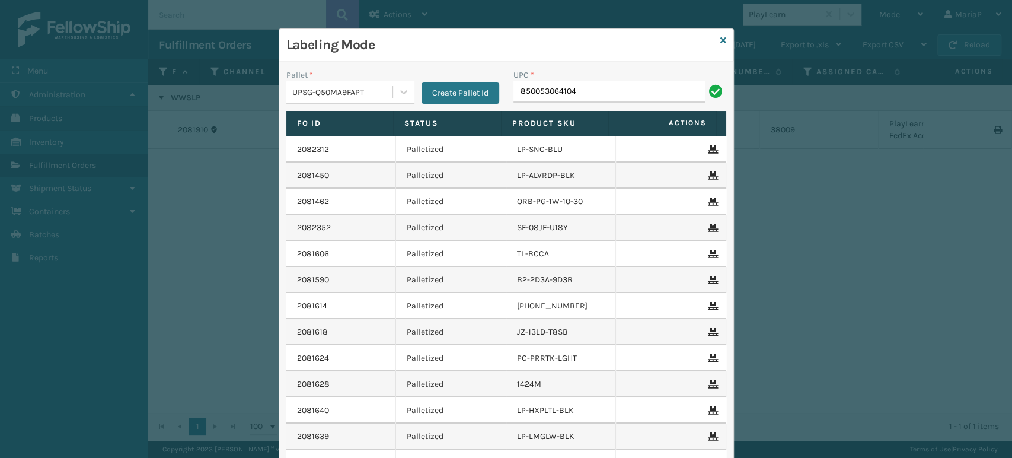
type input "850053064104"
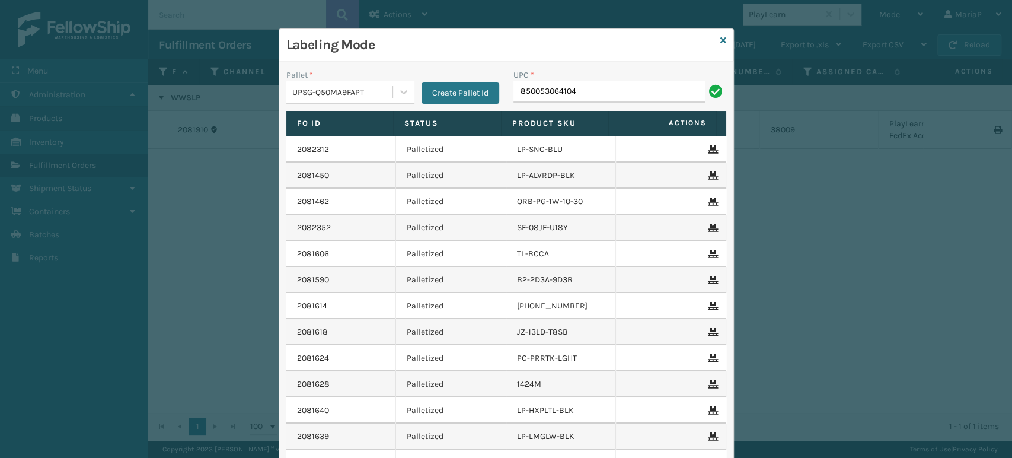
type input "850053064104"
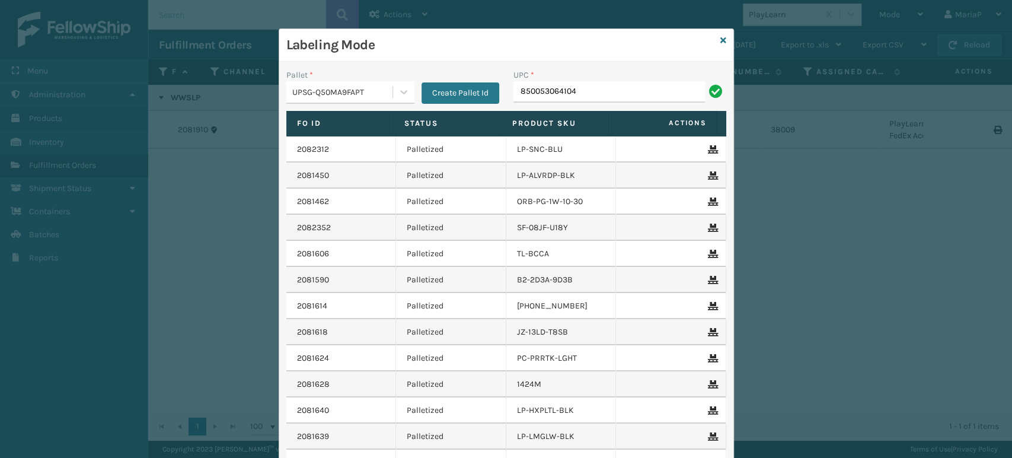
type input "850053064104"
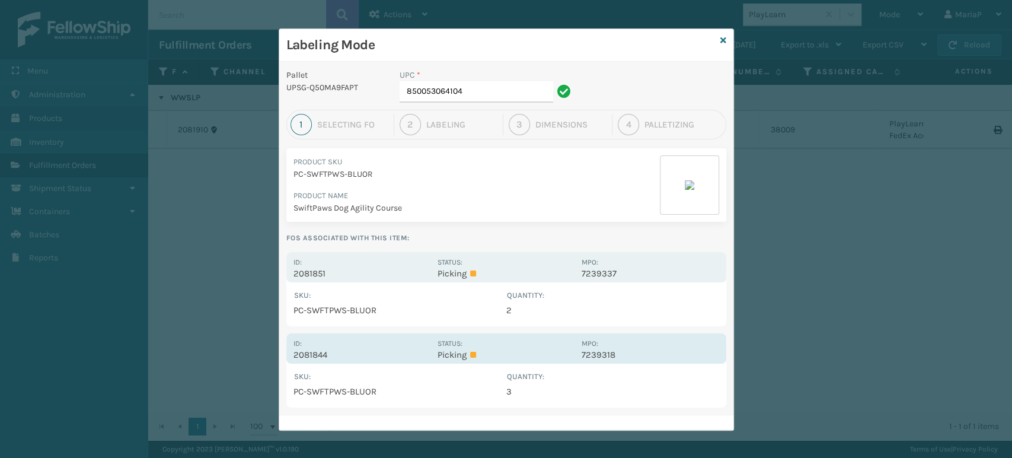
scroll to position [0, 0]
click at [310, 356] on p "2081844" at bounding box center [361, 354] width 137 height 11
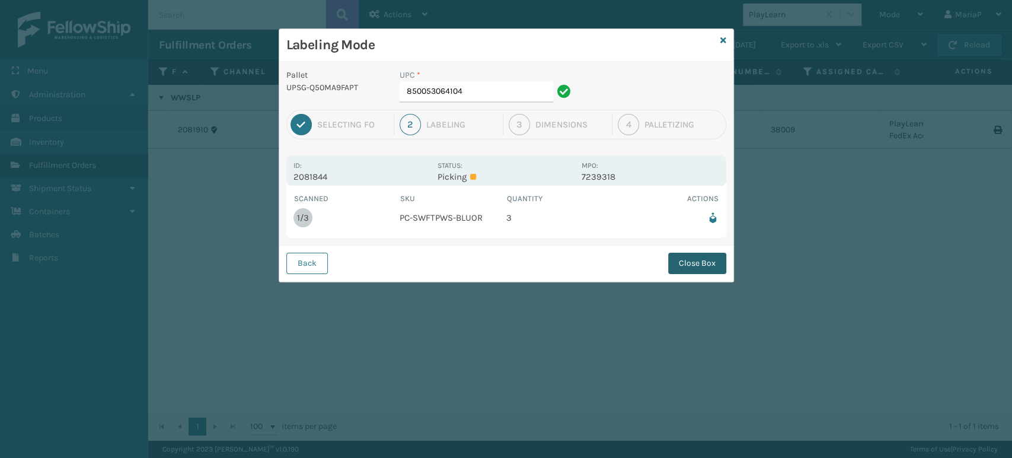
click at [697, 265] on button "Close Box" at bounding box center [697, 263] width 58 height 21
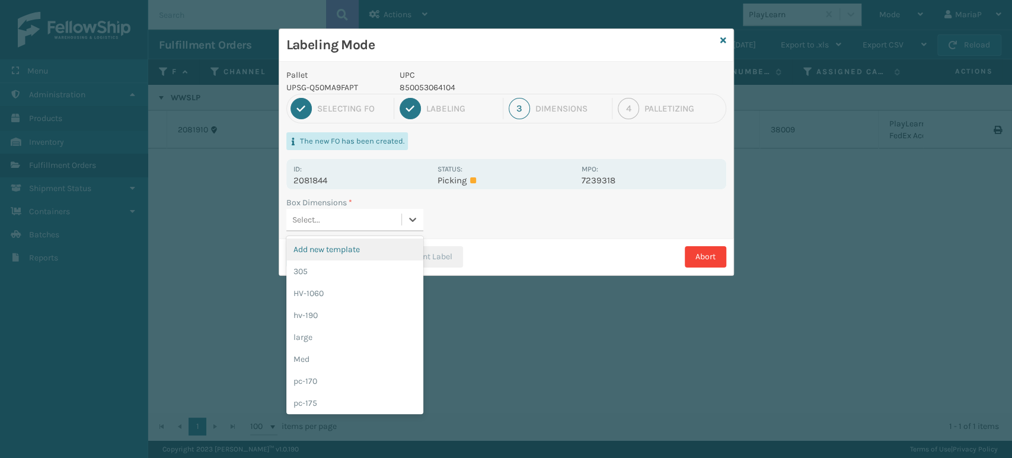
click at [363, 221] on div "Select..." at bounding box center [343, 220] width 115 height 20
click at [705, 253] on button "Abort" at bounding box center [706, 256] width 42 height 21
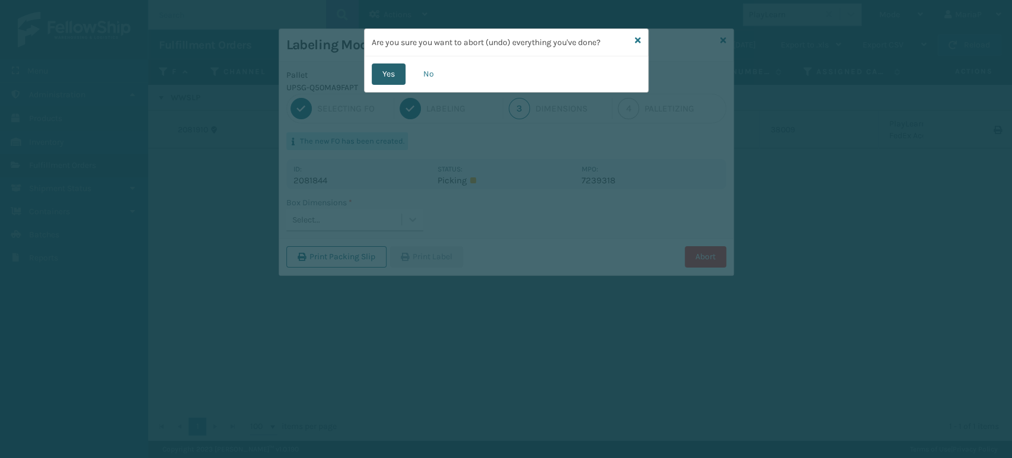
click at [384, 69] on button "Yes" at bounding box center [389, 73] width 34 height 21
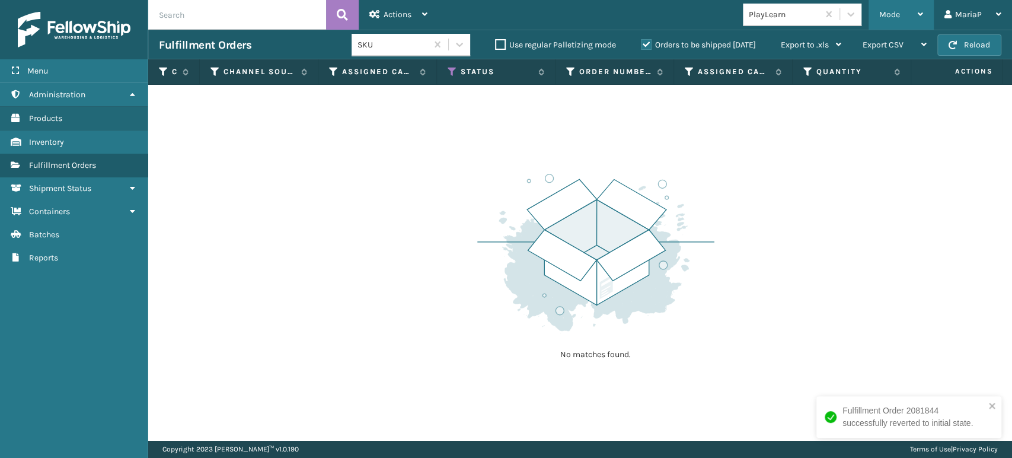
click at [907, 13] on div "Mode" at bounding box center [901, 15] width 44 height 30
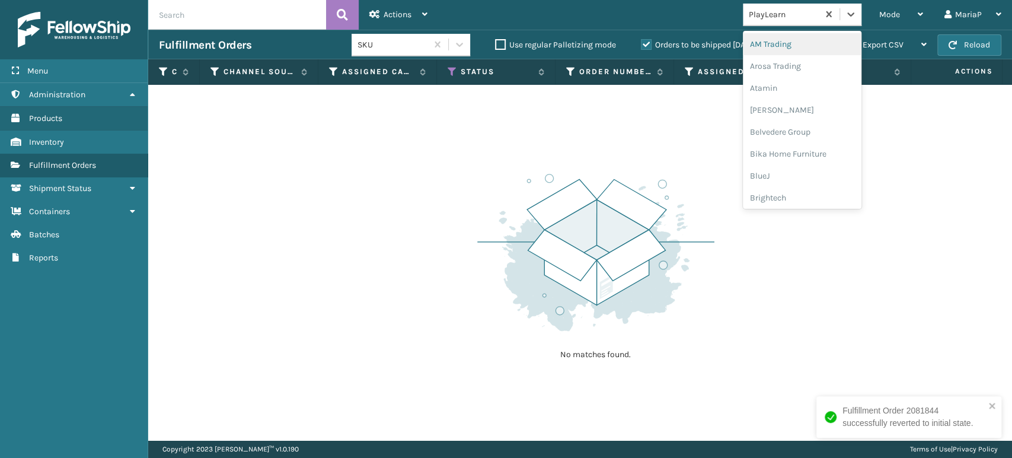
click at [803, 17] on div "PlayLearn" at bounding box center [784, 14] width 71 height 12
type input "PET"
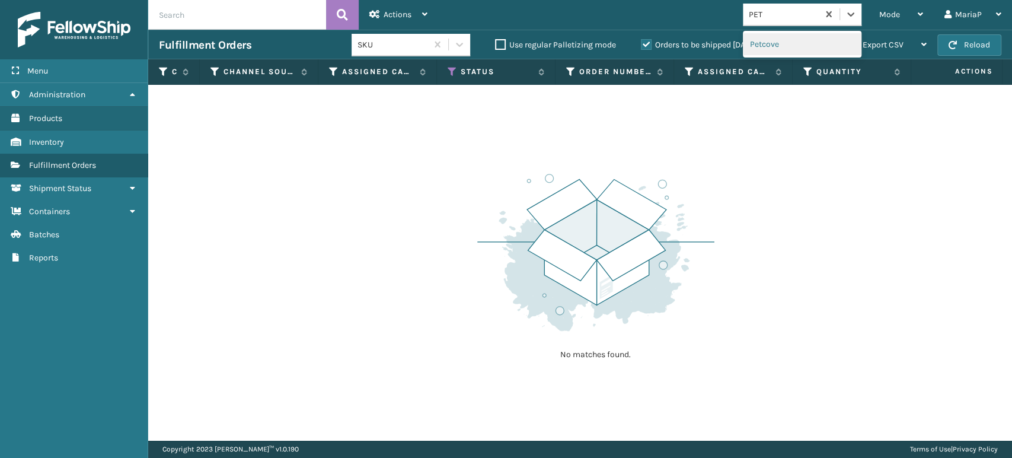
click at [767, 47] on div "Petcove" at bounding box center [802, 44] width 119 height 22
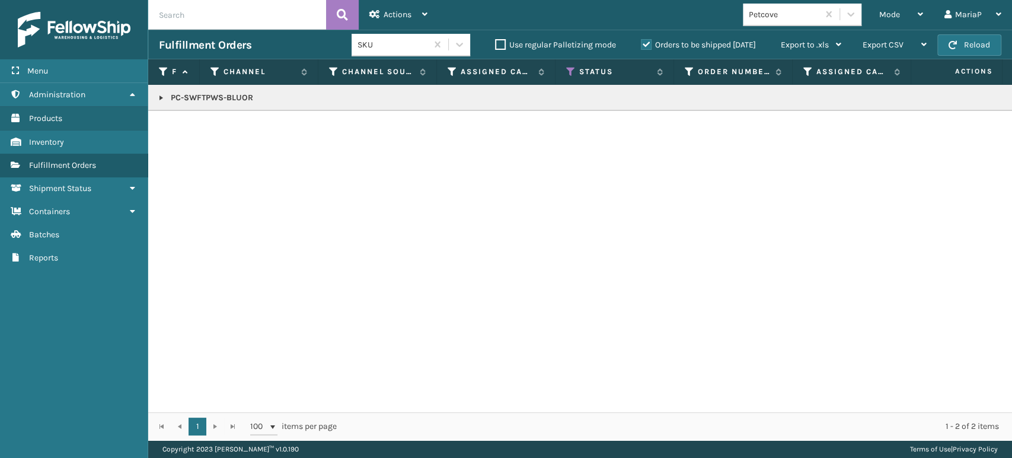
click at [161, 95] on link at bounding box center [161, 97] width 9 height 9
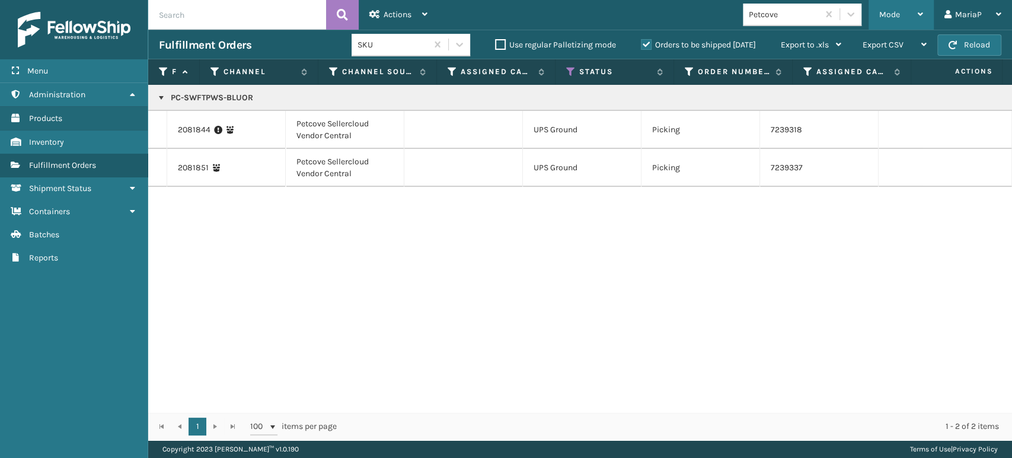
click at [905, 14] on div "Mode" at bounding box center [901, 15] width 44 height 30
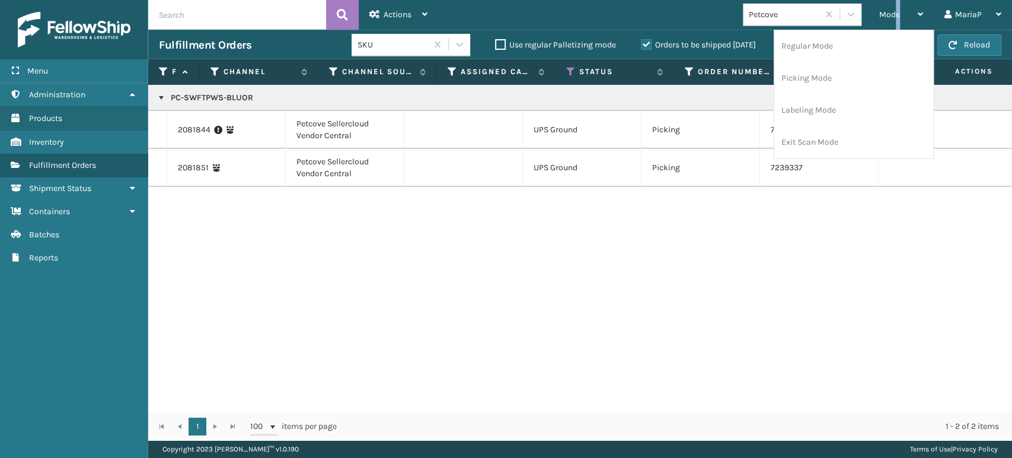
click at [758, 20] on div "Petcove" at bounding box center [784, 14] width 71 height 12
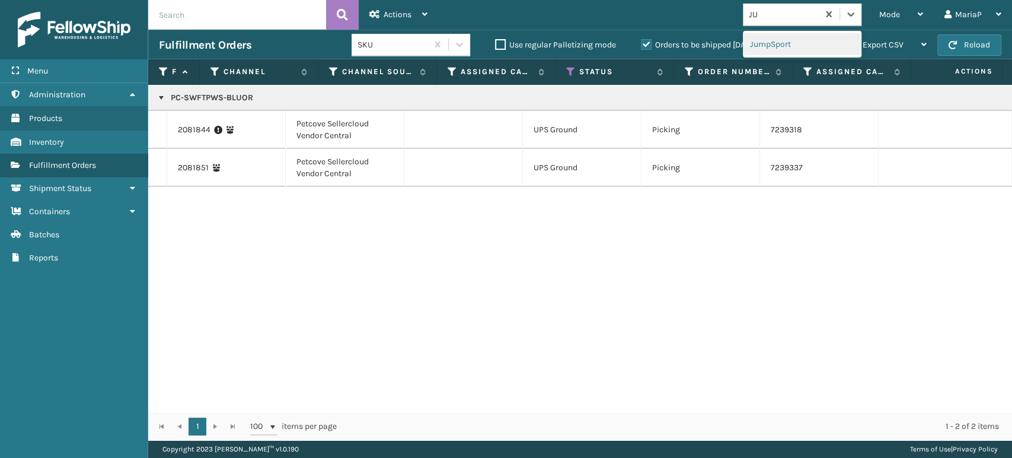
type input "JUM"
click at [771, 31] on div "JumpSport" at bounding box center [802, 44] width 119 height 27
click at [773, 43] on div "JumpSport" at bounding box center [802, 44] width 119 height 22
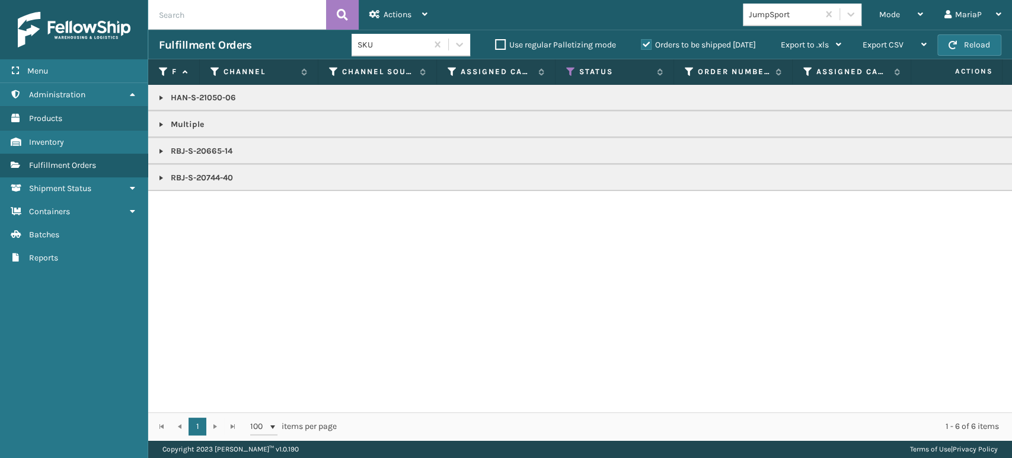
click at [162, 122] on link at bounding box center [161, 124] width 9 height 9
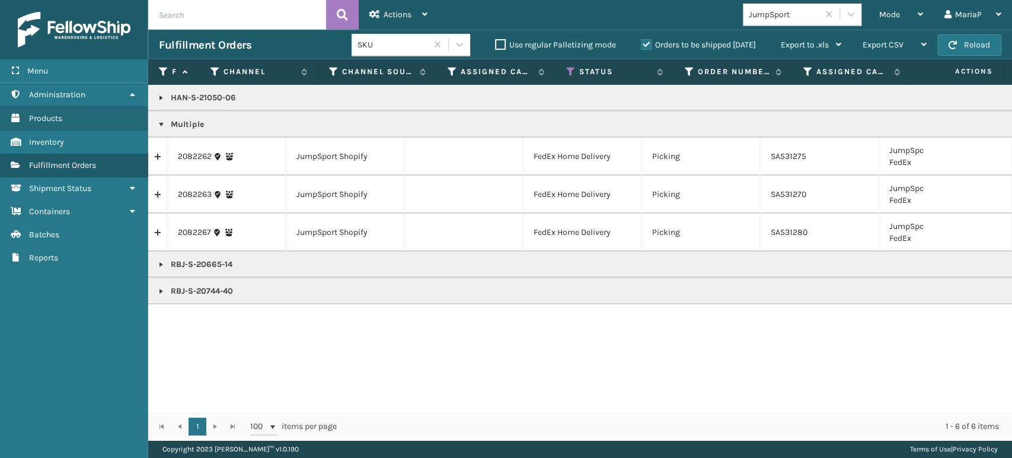
click at [155, 155] on link at bounding box center [157, 156] width 18 height 19
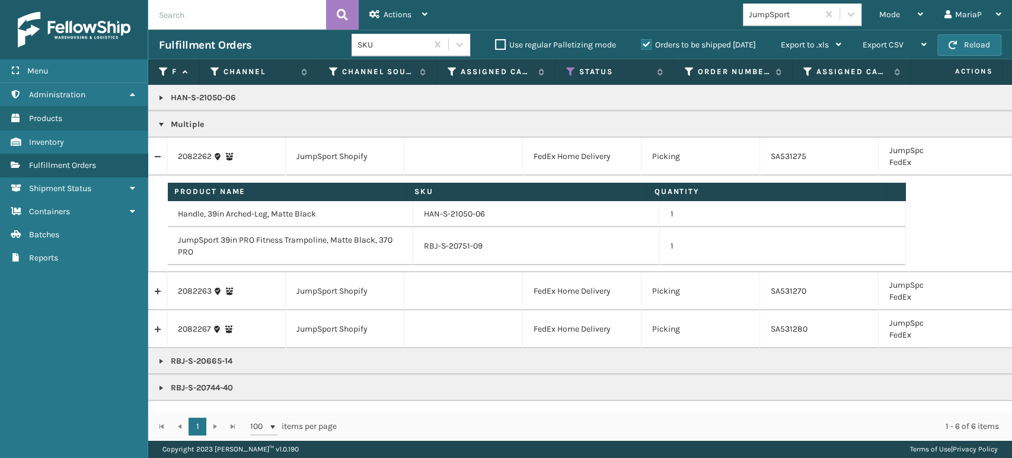
click at [153, 291] on link at bounding box center [157, 291] width 18 height 19
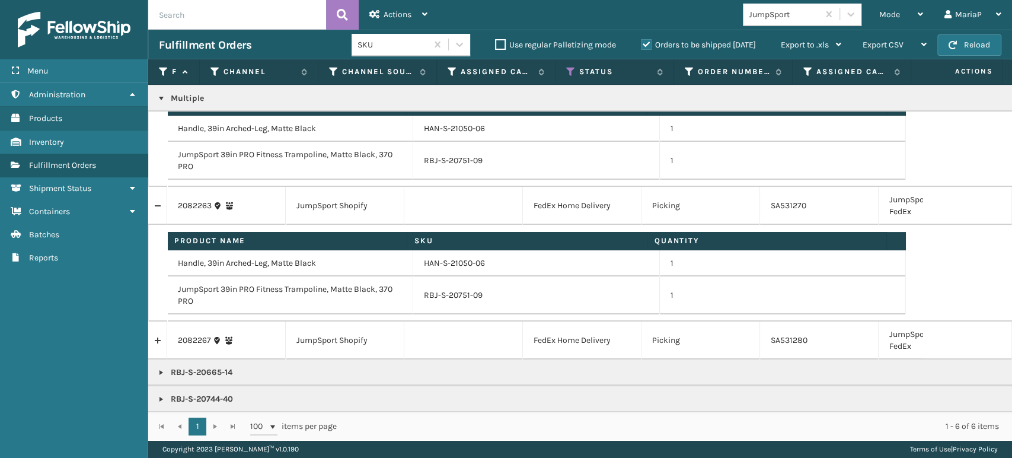
scroll to position [94, 0]
click at [154, 331] on link at bounding box center [157, 340] width 18 height 19
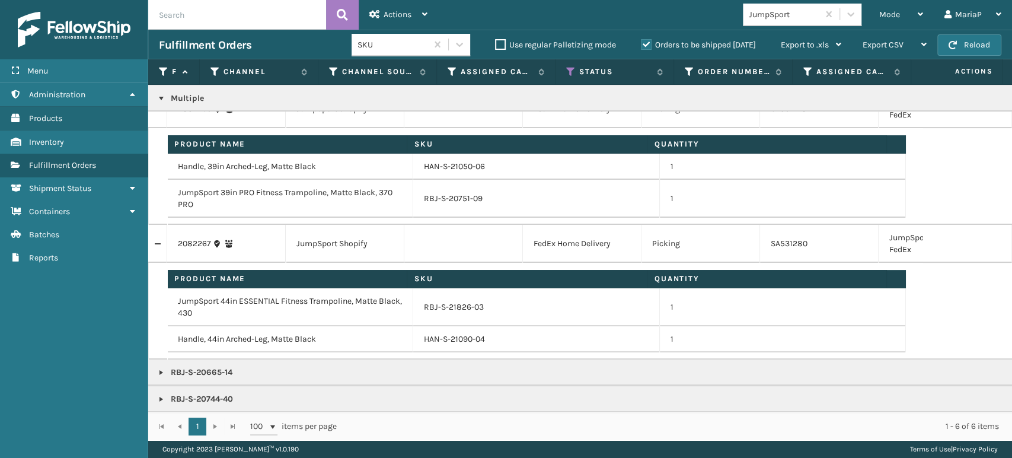
scroll to position [190, 0]
click at [899, 17] on span "Mode" at bounding box center [889, 14] width 21 height 10
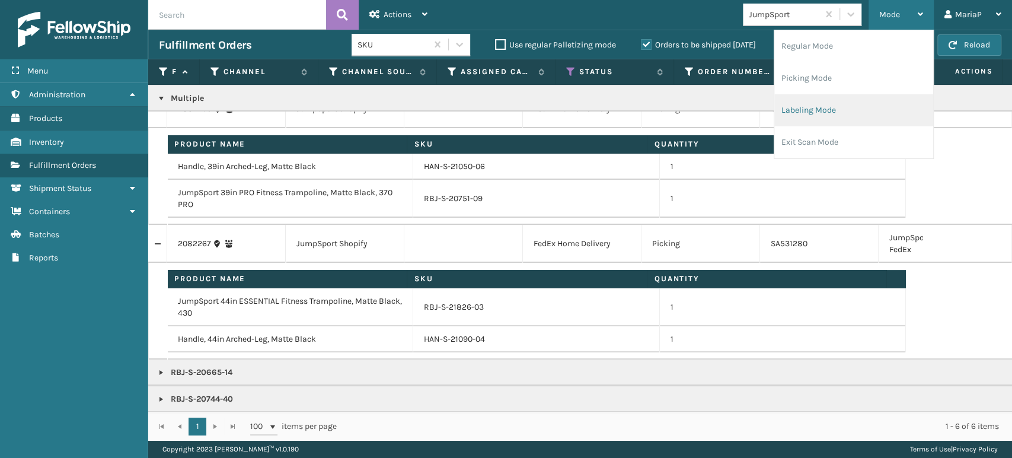
click at [835, 112] on li "Labeling Mode" at bounding box center [853, 110] width 159 height 32
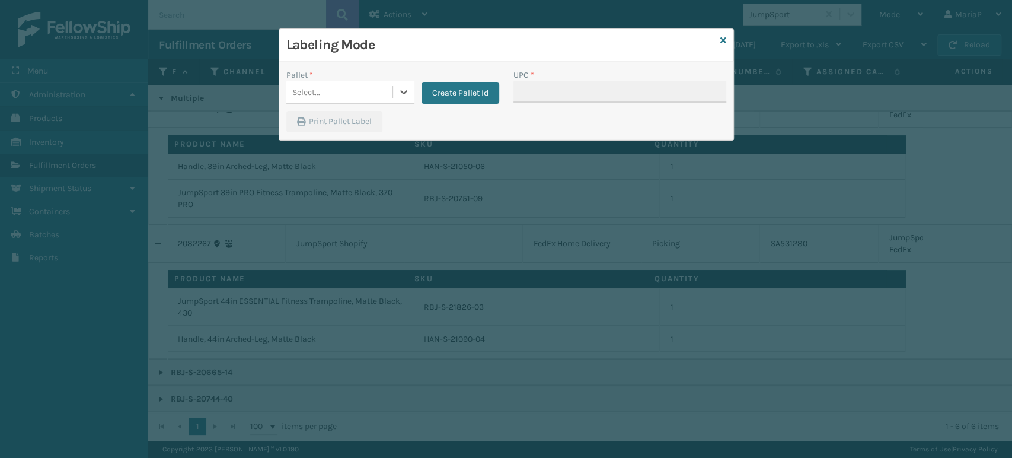
click at [351, 84] on div "Select..." at bounding box center [339, 92] width 106 height 20
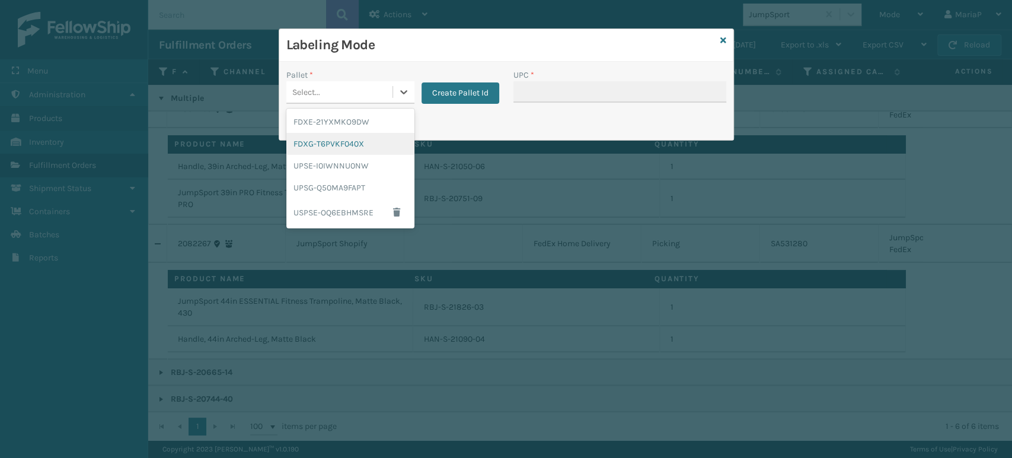
click at [342, 141] on div "FDXG-T6PVKF040X" at bounding box center [350, 144] width 128 height 22
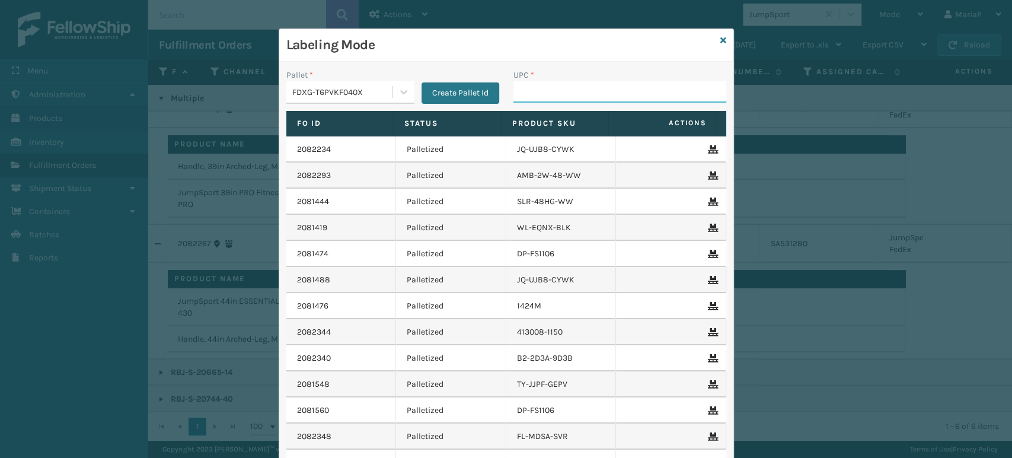
click at [545, 90] on input "UPC *" at bounding box center [619, 91] width 213 height 21
type input "HAN-S-21090-04"
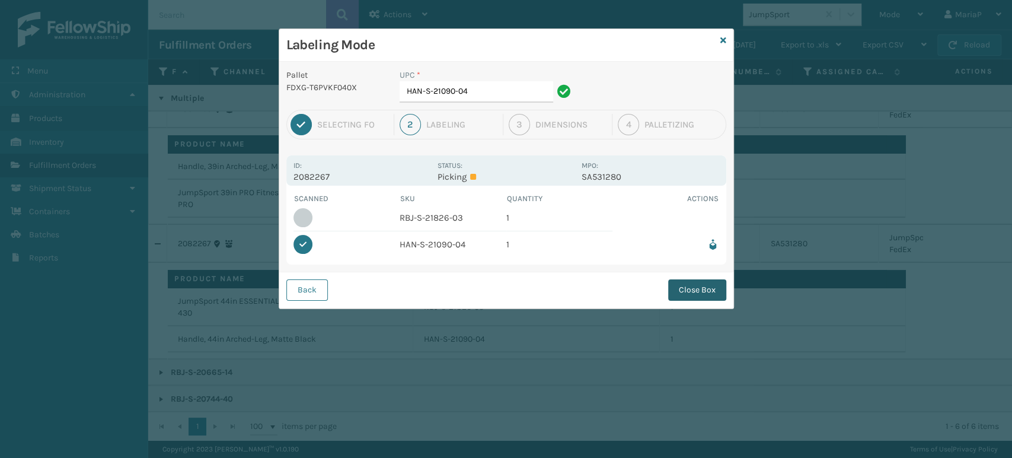
click at [684, 301] on div "Back Close Box" at bounding box center [506, 290] width 454 height 36
click at [681, 292] on button "Close Box" at bounding box center [697, 289] width 58 height 21
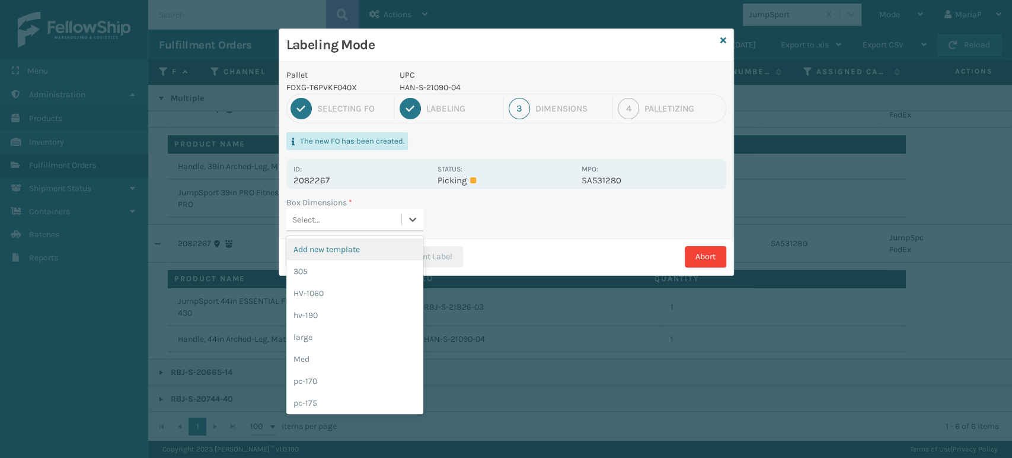
click at [349, 224] on div "Select..." at bounding box center [343, 220] width 115 height 20
type input "MED"
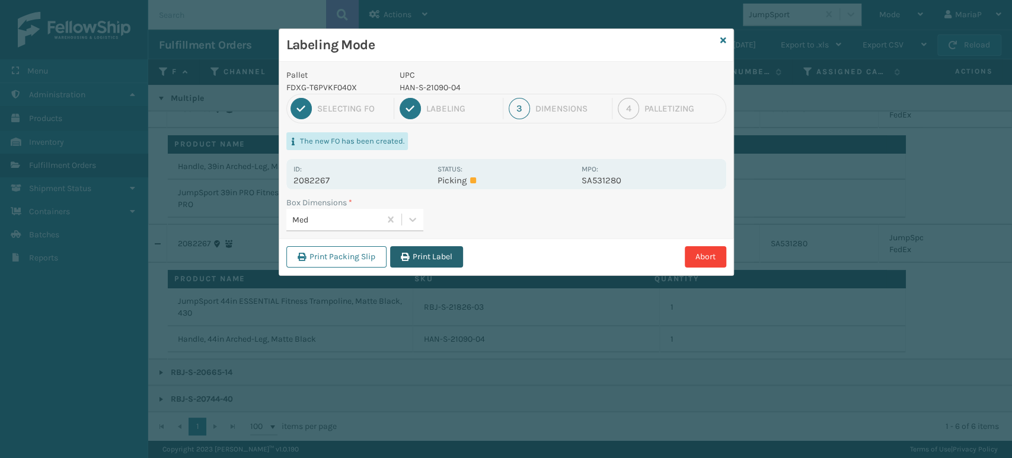
click at [416, 257] on button "Print Label" at bounding box center [426, 256] width 73 height 21
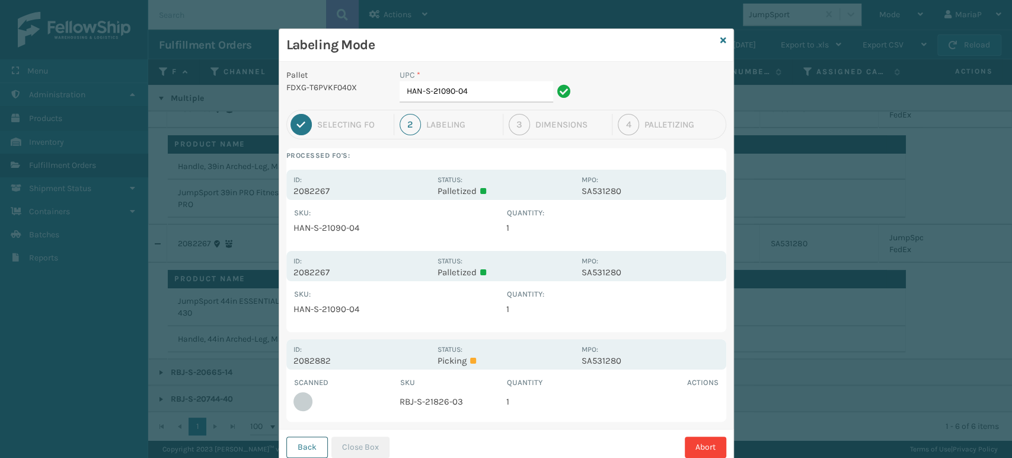
click at [299, 441] on button "Back" at bounding box center [307, 446] width 42 height 21
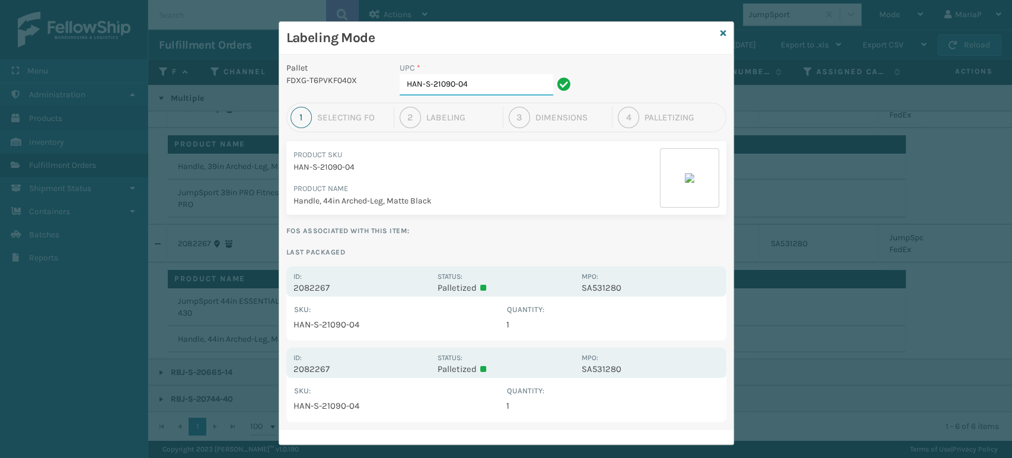
scroll to position [0, 0]
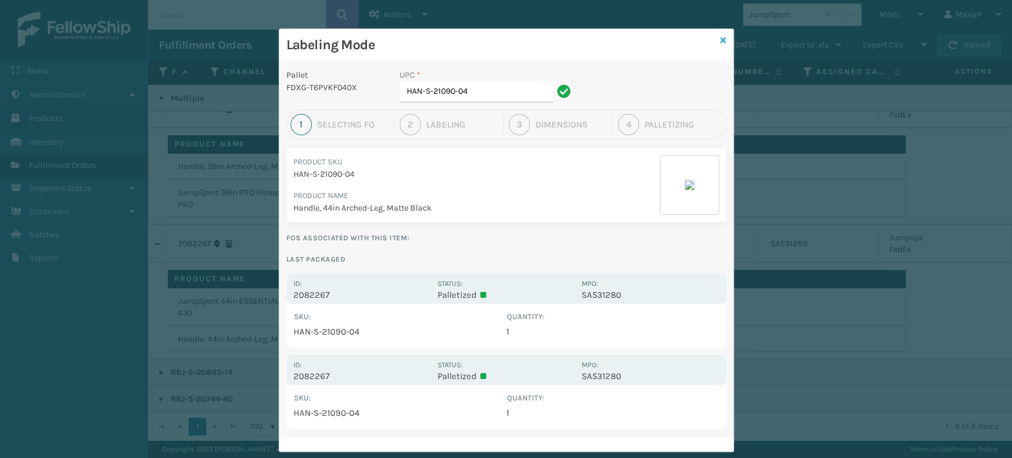
click at [720, 37] on icon at bounding box center [723, 40] width 6 height 8
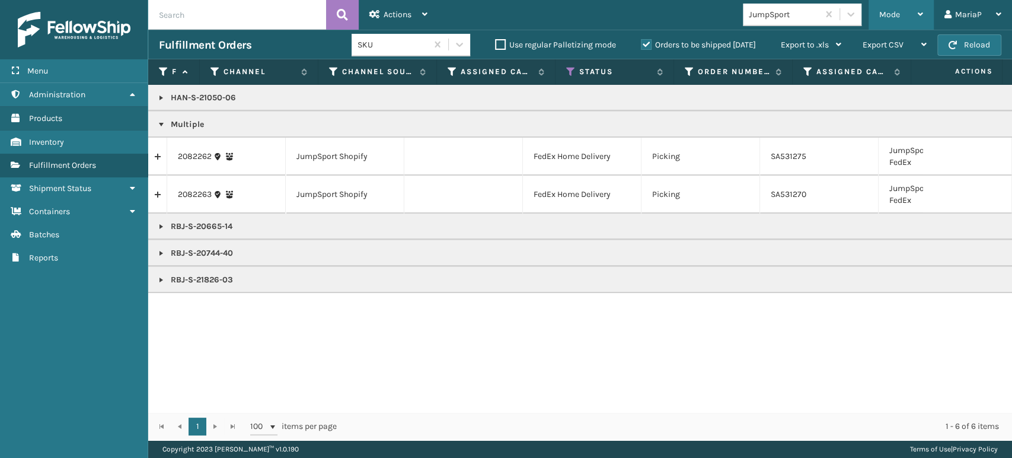
click at [887, 11] on span "Mode" at bounding box center [889, 14] width 21 height 10
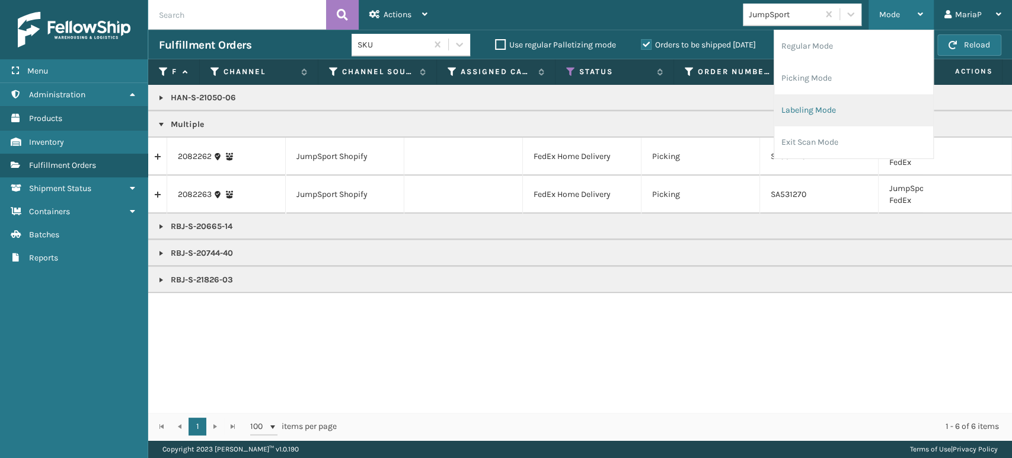
click at [834, 110] on li "Labeling Mode" at bounding box center [853, 110] width 159 height 32
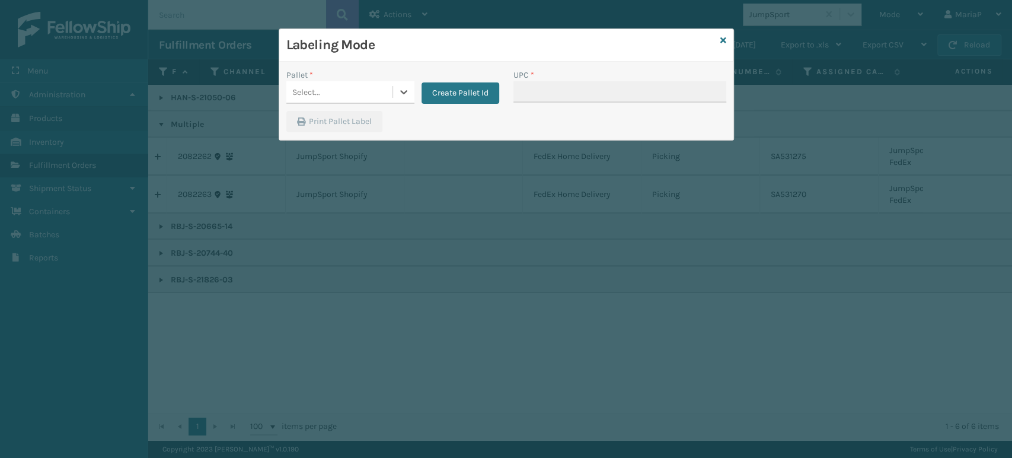
click at [340, 82] on div "Select..." at bounding box center [339, 92] width 106 height 20
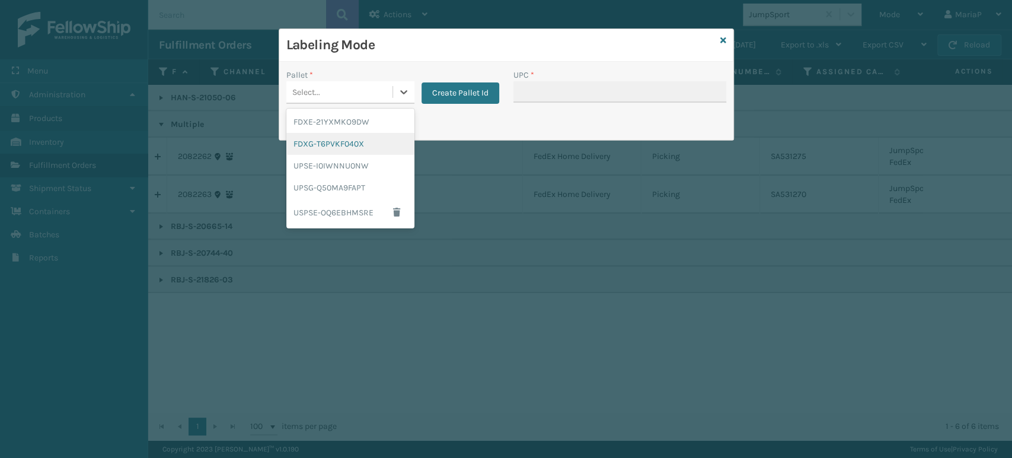
click at [353, 135] on div "FDXG-T6PVKF040X" at bounding box center [350, 144] width 128 height 22
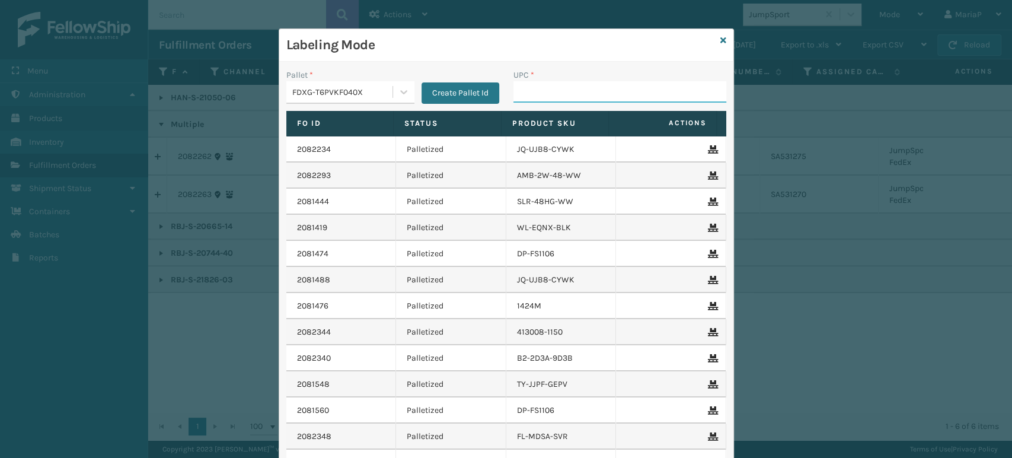
click at [538, 87] on input "UPC *" at bounding box center [619, 91] width 213 height 21
type input "RBJ-S-20665-14"
type input "RBJ-S-20744-40"
type input "RBJ-S-20751-09"
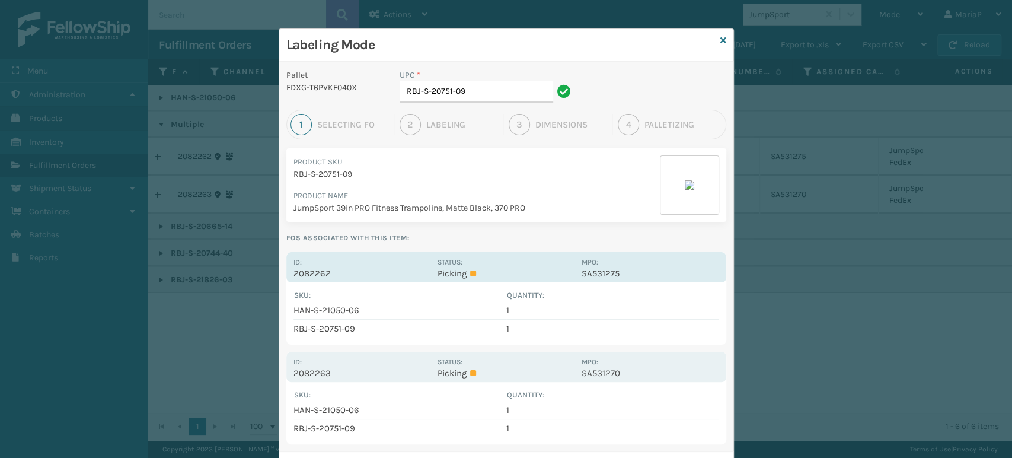
click at [305, 275] on p "2082262" at bounding box center [361, 273] width 137 height 11
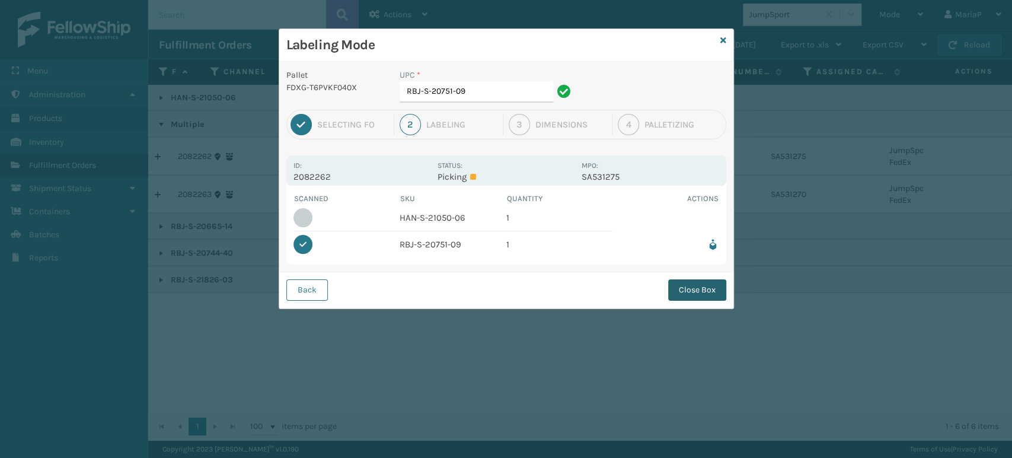
click at [698, 296] on button "Close Box" at bounding box center [697, 289] width 58 height 21
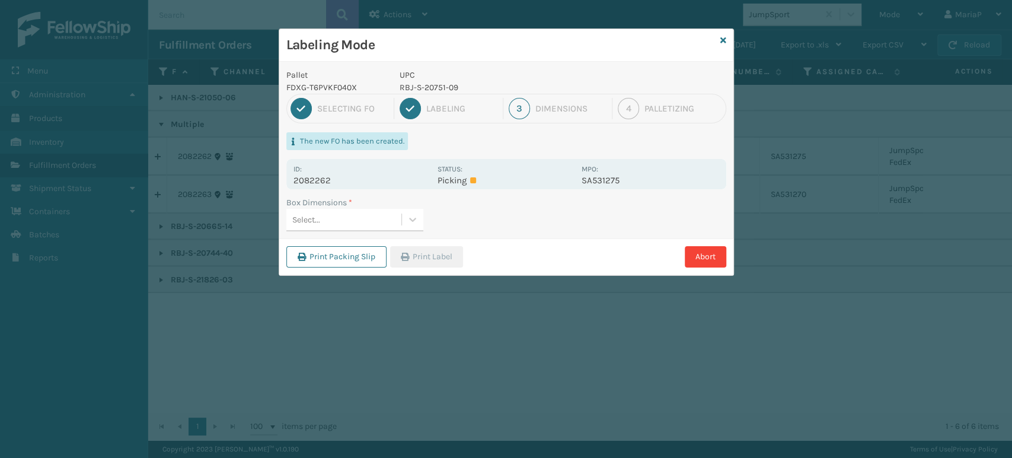
click at [330, 221] on div "Select..." at bounding box center [343, 220] width 115 height 20
click at [414, 240] on div "Print Packing Slip Print Label Abort" at bounding box center [506, 256] width 454 height 36
click at [418, 250] on button "Print Label" at bounding box center [426, 256] width 73 height 21
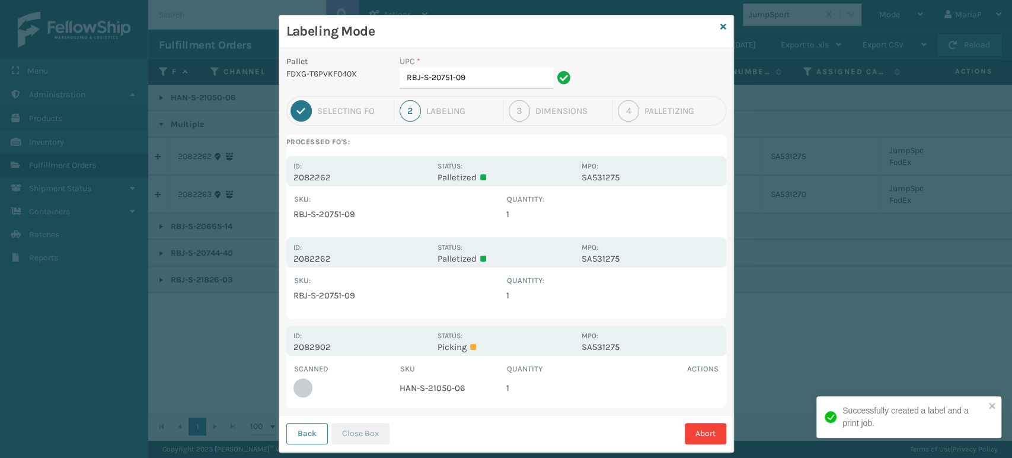
scroll to position [36, 0]
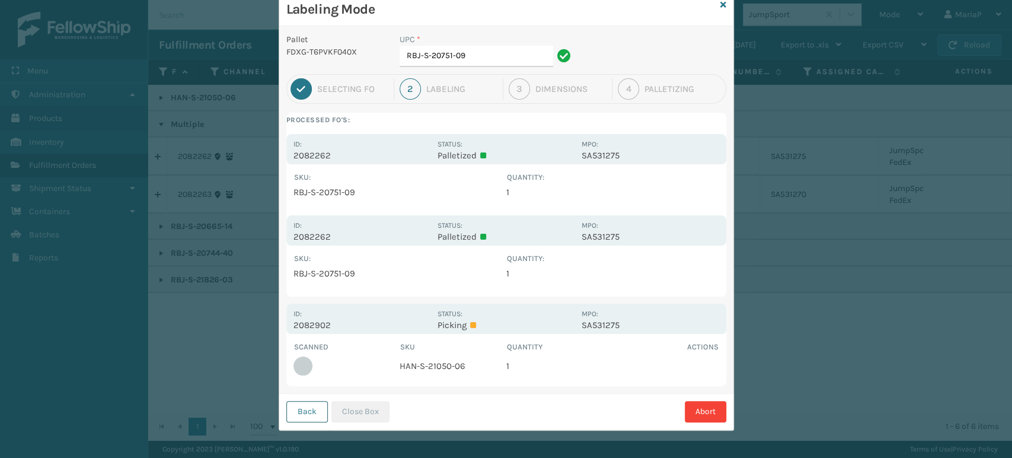
click at [298, 416] on button "Back" at bounding box center [307, 411] width 42 height 21
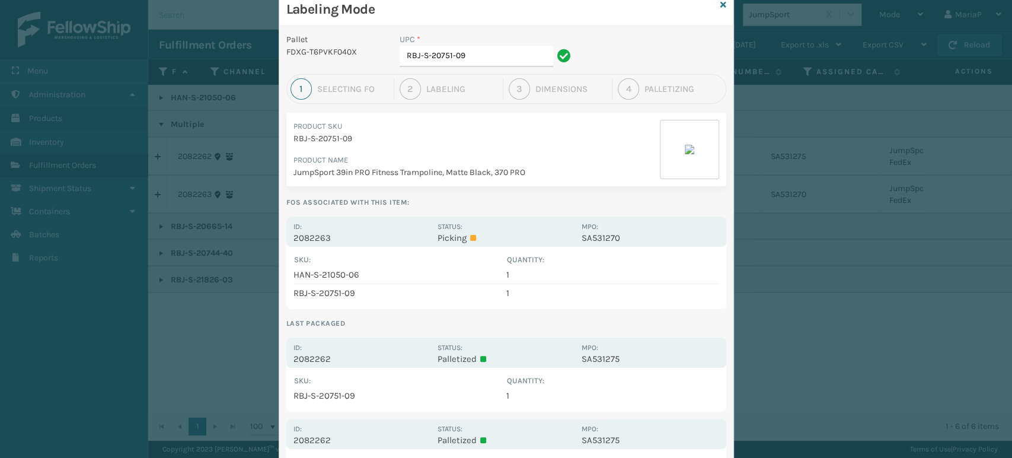
click at [713, 2] on div "Labeling Mode" at bounding box center [506, 9] width 454 height 33
click at [720, 8] on icon at bounding box center [723, 5] width 6 height 8
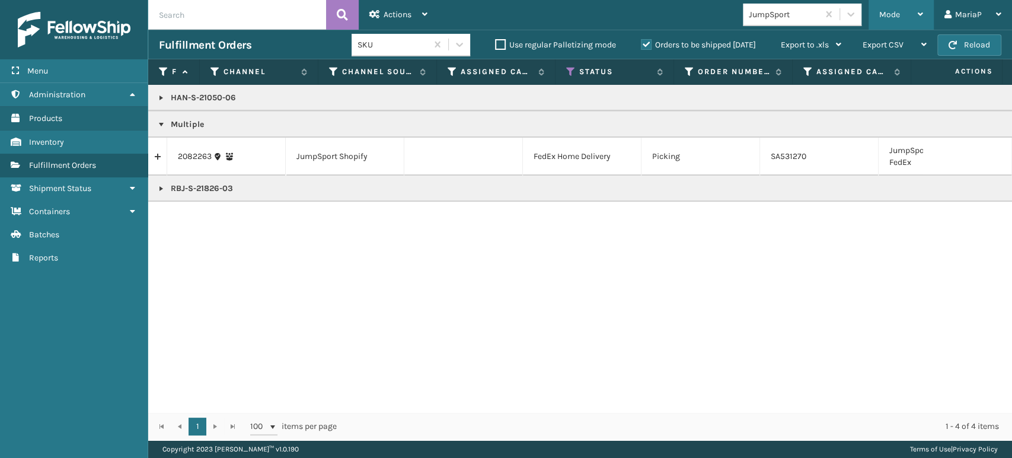
click at [883, 14] on span "Mode" at bounding box center [889, 14] width 21 height 10
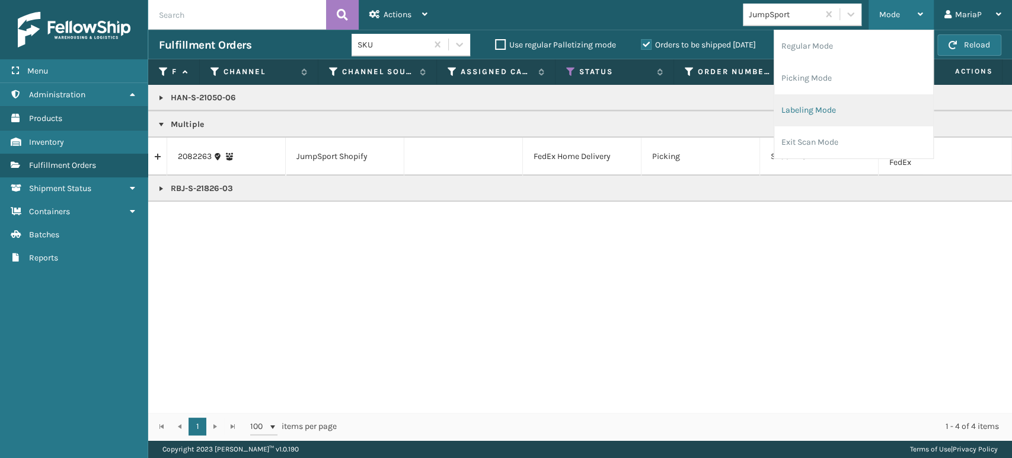
click at [797, 103] on li "Labeling Mode" at bounding box center [853, 110] width 159 height 32
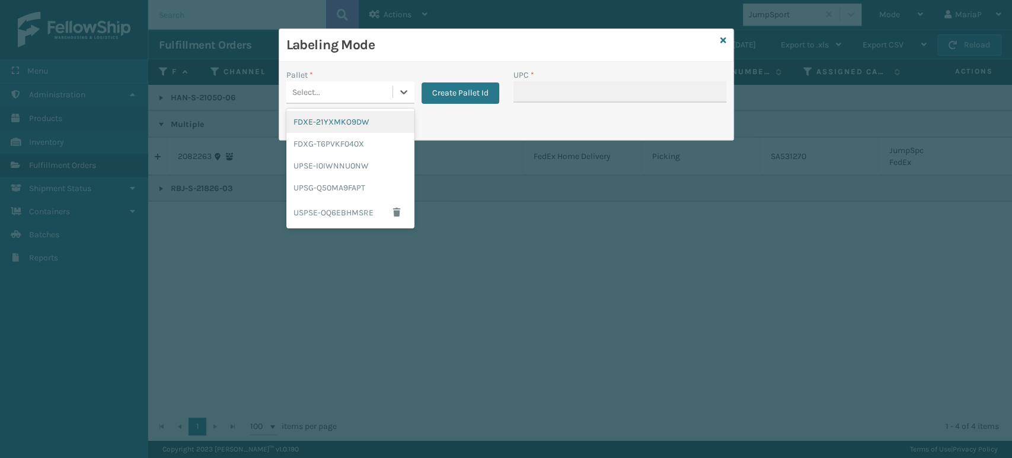
click at [346, 88] on div "Select..." at bounding box center [339, 92] width 106 height 20
click at [379, 136] on div "FDXG-T6PVKF040X" at bounding box center [350, 144] width 128 height 22
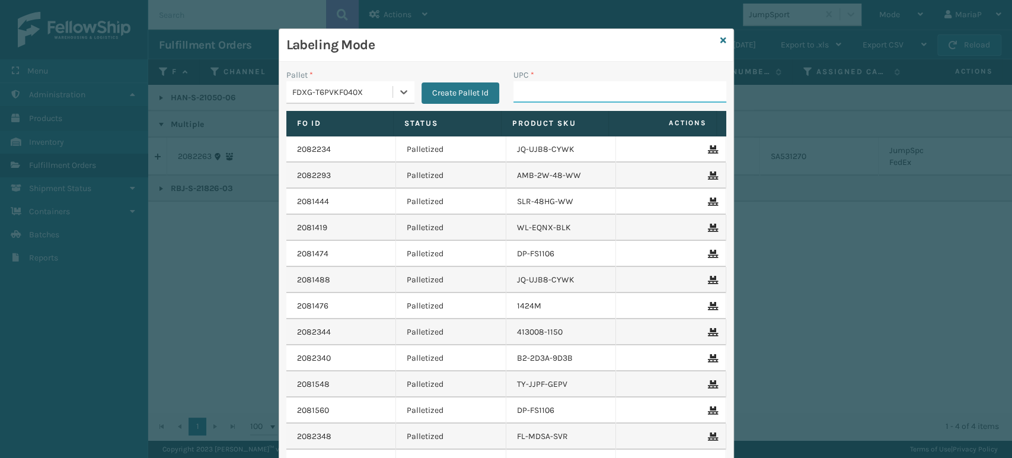
click at [571, 88] on input "UPC *" at bounding box center [619, 91] width 213 height 21
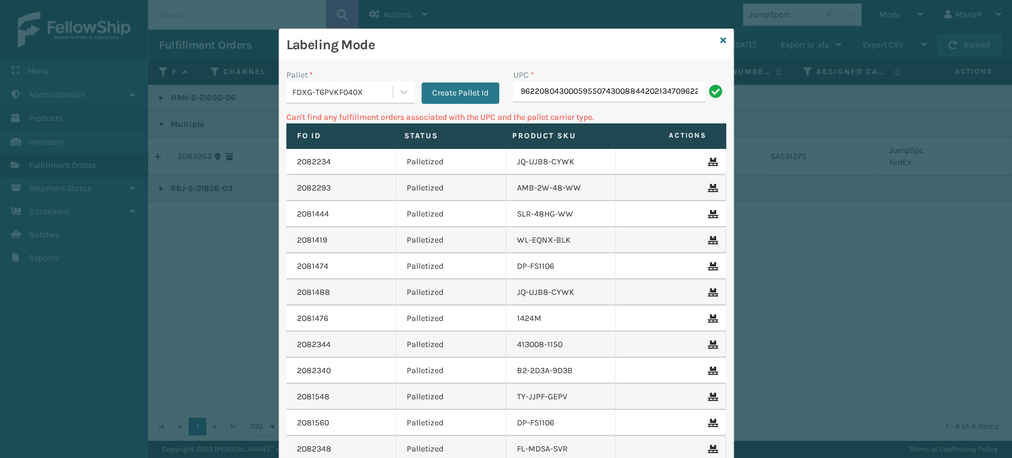
scroll to position [0, 142]
click at [604, 85] on input "96220804300059550743008844202134709622080430005955074300884401927687" at bounding box center [609, 91] width 192 height 21
click at [605, 85] on input "96220804300059550743008844202134709622080430005955074300884401927687" at bounding box center [609, 91] width 192 height 21
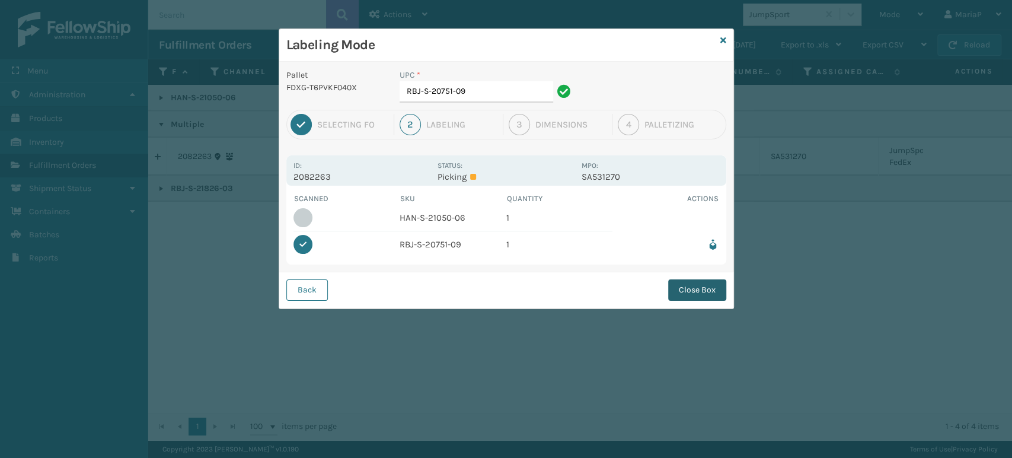
click at [685, 289] on button "Close Box" at bounding box center [697, 289] width 58 height 21
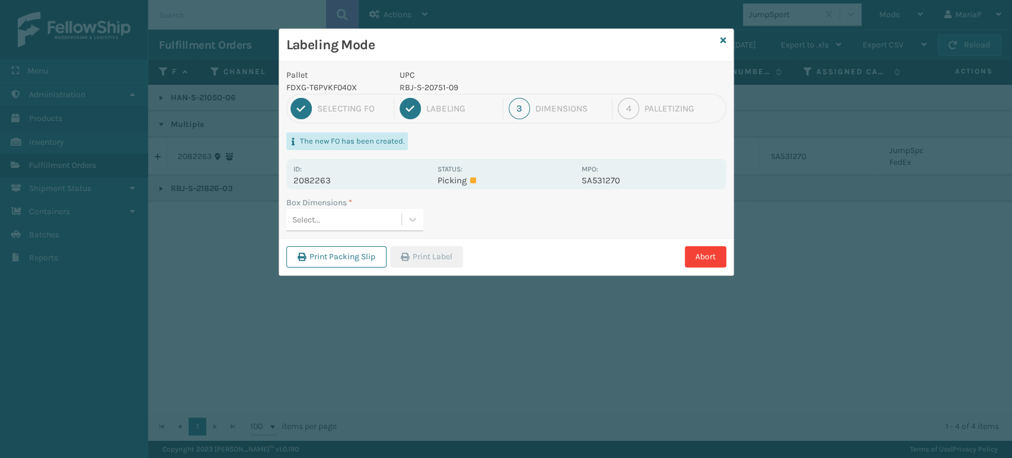
click at [381, 226] on div "Select..." at bounding box center [343, 220] width 115 height 20
click at [446, 263] on button "Print Label" at bounding box center [426, 256] width 73 height 21
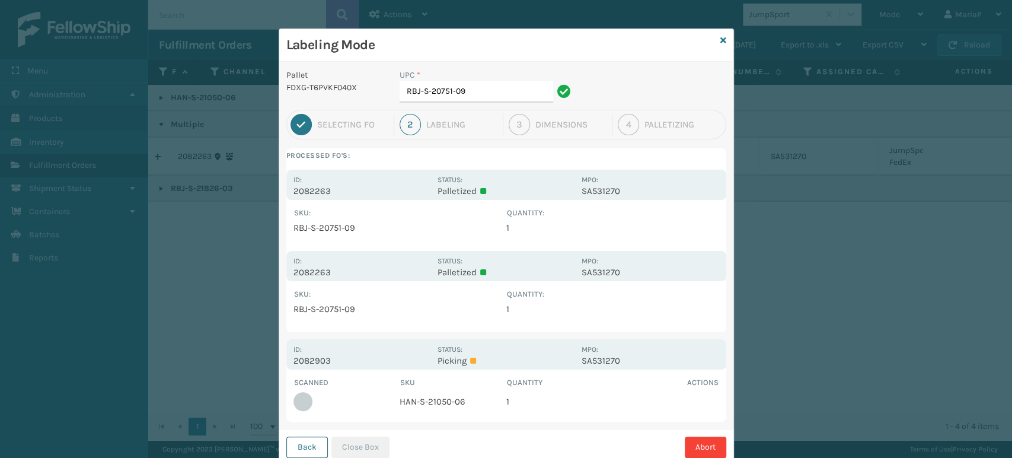
click at [313, 445] on button "Back" at bounding box center [307, 446] width 42 height 21
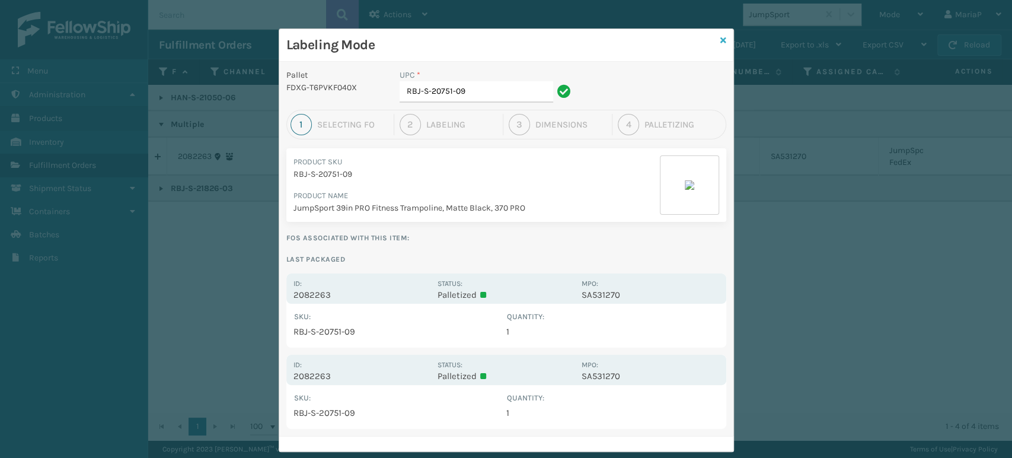
click at [720, 37] on icon at bounding box center [723, 40] width 6 height 8
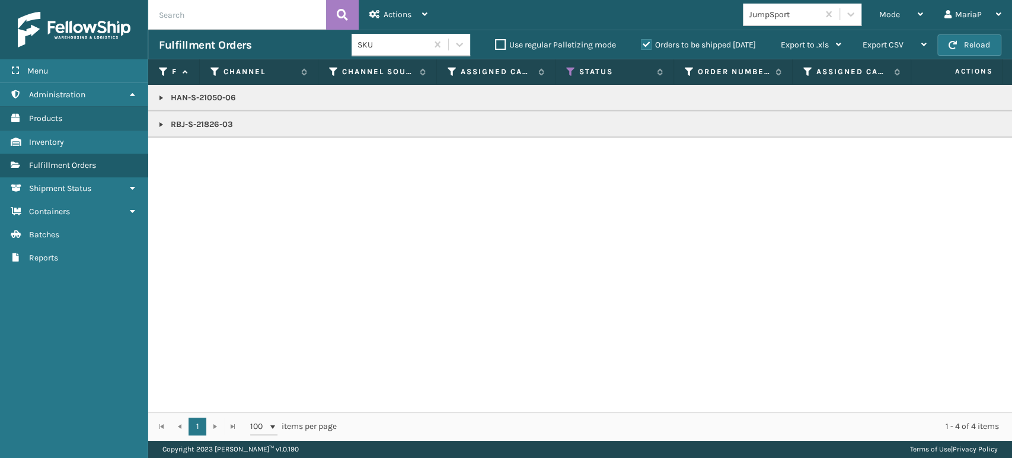
click at [901, 11] on div "Mode" at bounding box center [901, 15] width 44 height 30
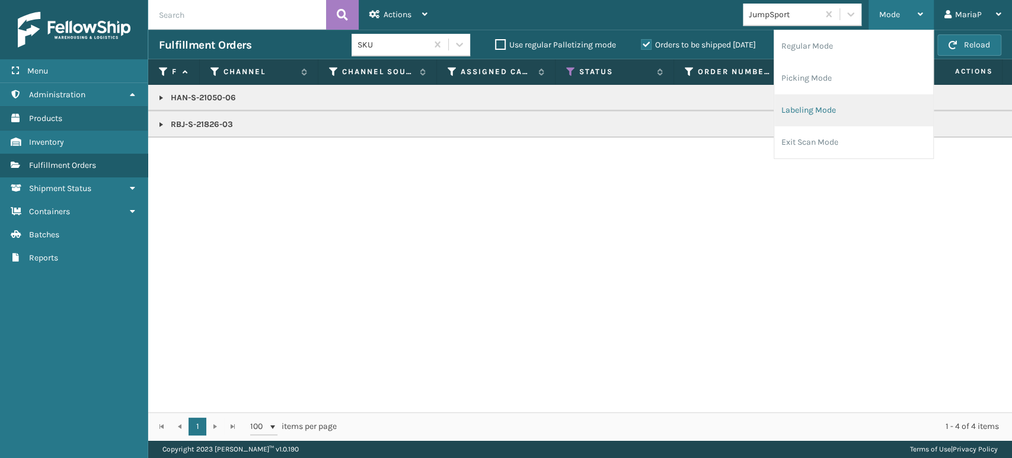
click at [866, 98] on li "Labeling Mode" at bounding box center [853, 110] width 159 height 32
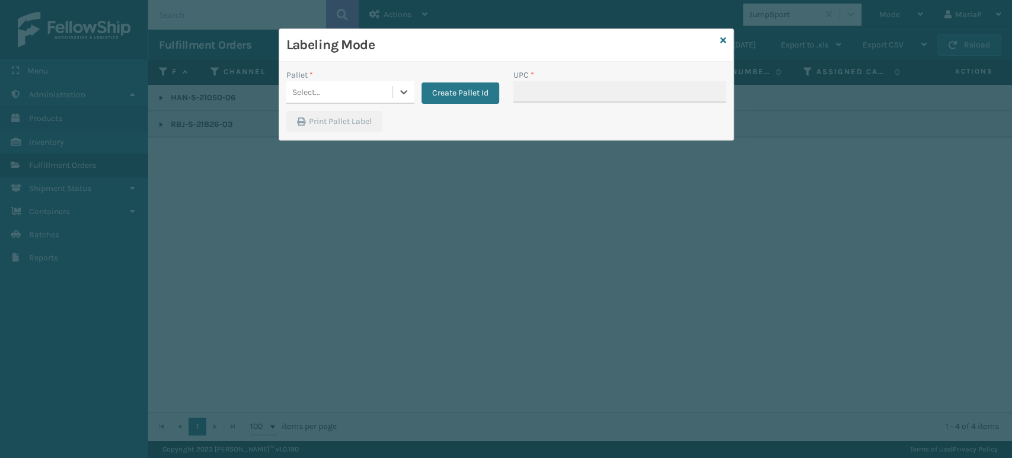
click at [374, 97] on div "Select..." at bounding box center [339, 92] width 106 height 20
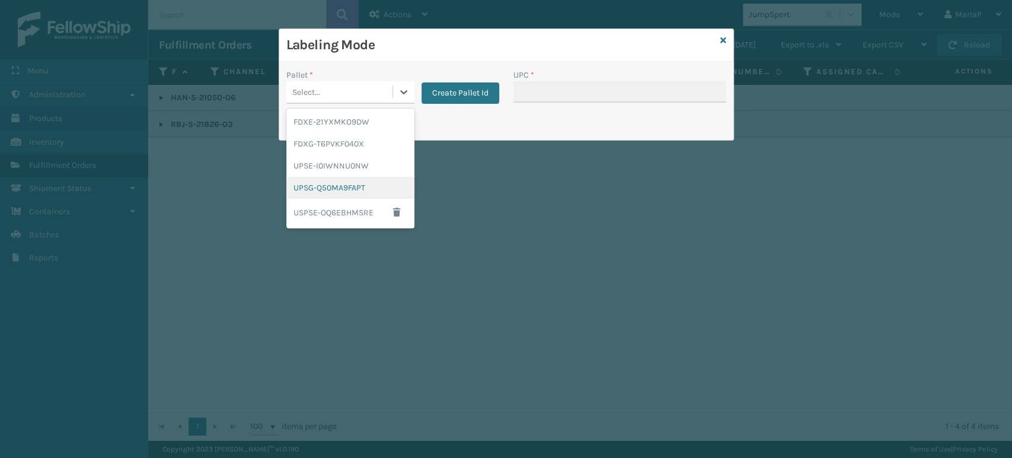
click at [352, 189] on div "UPSG-Q50MA9FAPT" at bounding box center [350, 188] width 128 height 22
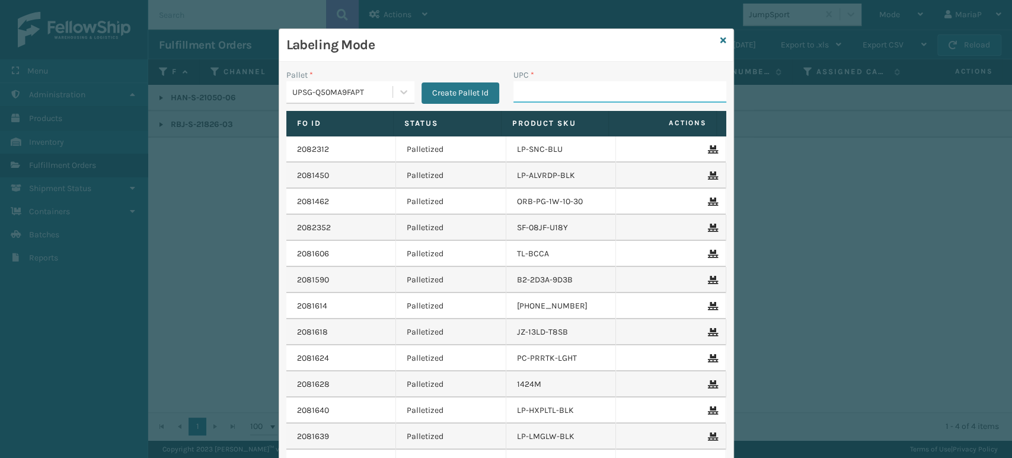
click at [545, 94] on input "UPC *" at bounding box center [619, 91] width 213 height 21
paste input "RBJ-S-21826-03"
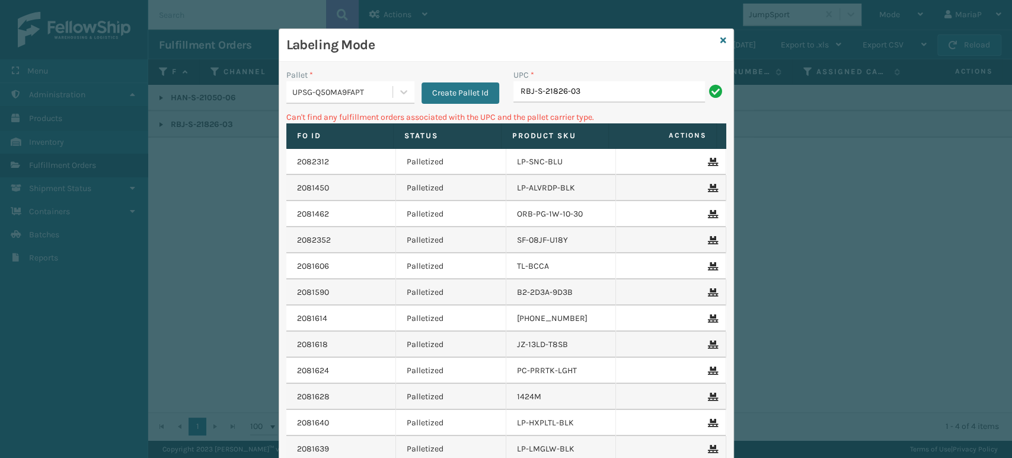
click at [343, 106] on div "Pallet * UPSG-Q50MA9FAPT Create Pallet Id" at bounding box center [392, 90] width 227 height 42
click at [361, 92] on div "UPSG-Q50MA9FAPT" at bounding box center [342, 92] width 101 height 12
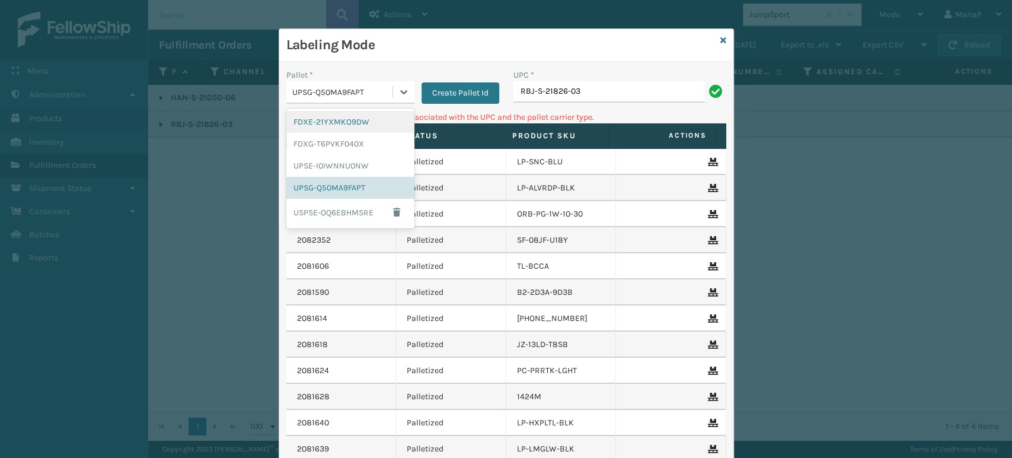
drag, startPoint x: 336, startPoint y: 120, endPoint x: 359, endPoint y: 117, distance: 23.4
click at [336, 120] on div "FDXE-21YXMKO9DW" at bounding box center [350, 122] width 128 height 22
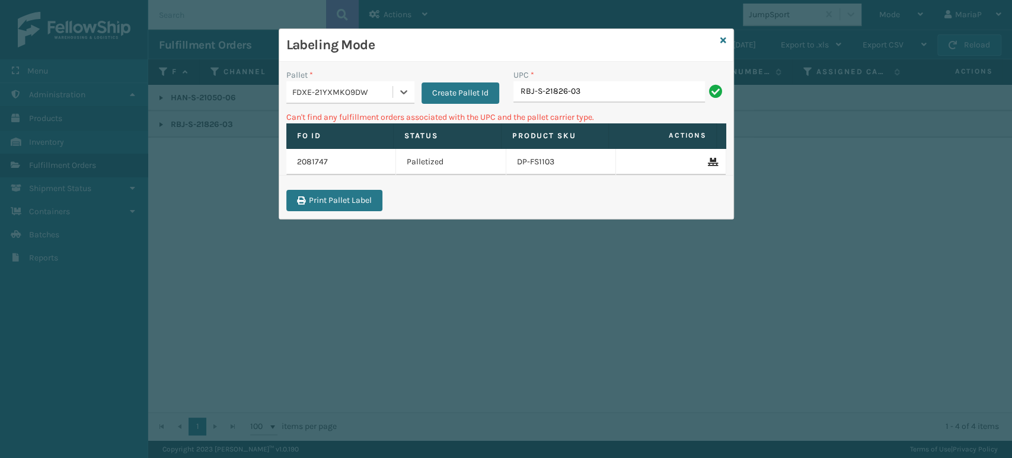
click at [370, 92] on div "FDXE-21YXMKO9DW" at bounding box center [342, 92] width 101 height 12
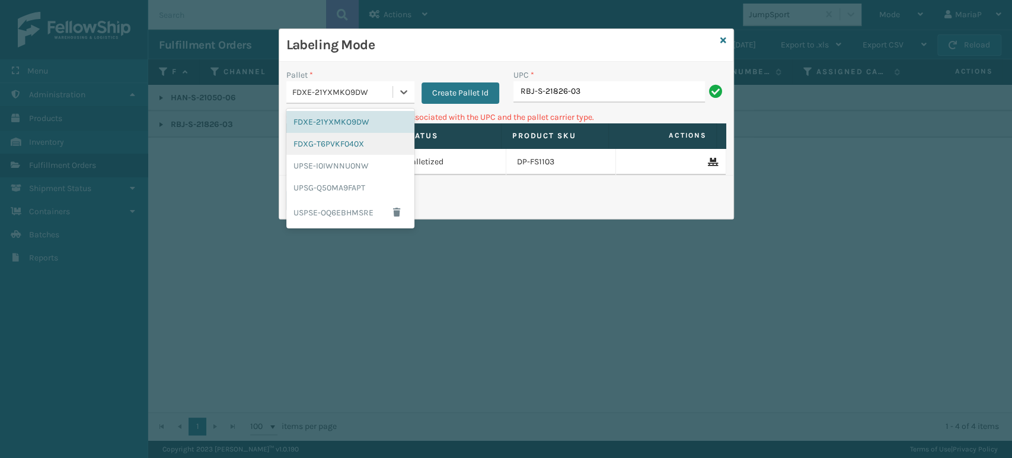
drag, startPoint x: 360, startPoint y: 149, endPoint x: 433, endPoint y: 129, distance: 76.2
click at [362, 148] on div "FDXG-T6PVKF040X" at bounding box center [350, 144] width 128 height 22
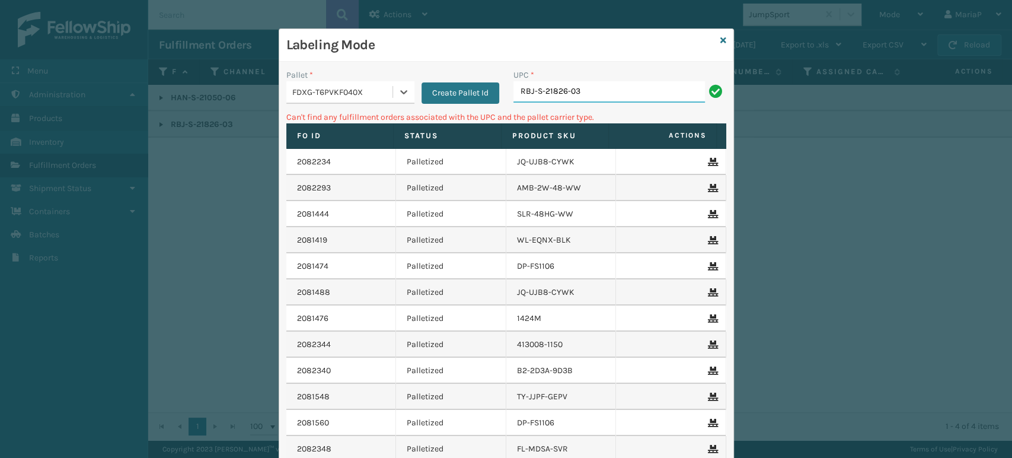
click at [607, 92] on input "RBJ-S-21826-03" at bounding box center [609, 91] width 192 height 21
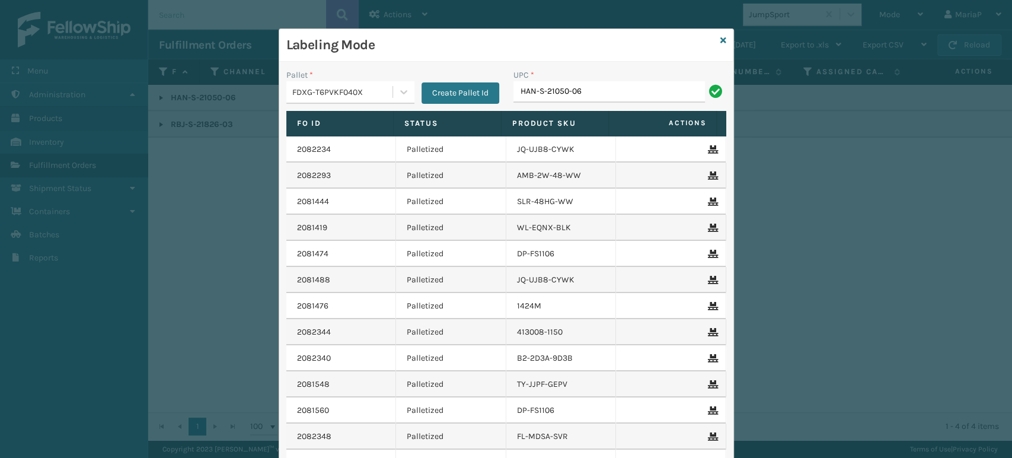
click at [543, 95] on input "HAN-S-21050-06" at bounding box center [609, 91] width 192 height 21
click at [544, 95] on input "HAN-S-21050-06" at bounding box center [609, 91] width 192 height 21
click at [540, 93] on input "HAN-S-21050-06" at bounding box center [609, 91] width 192 height 21
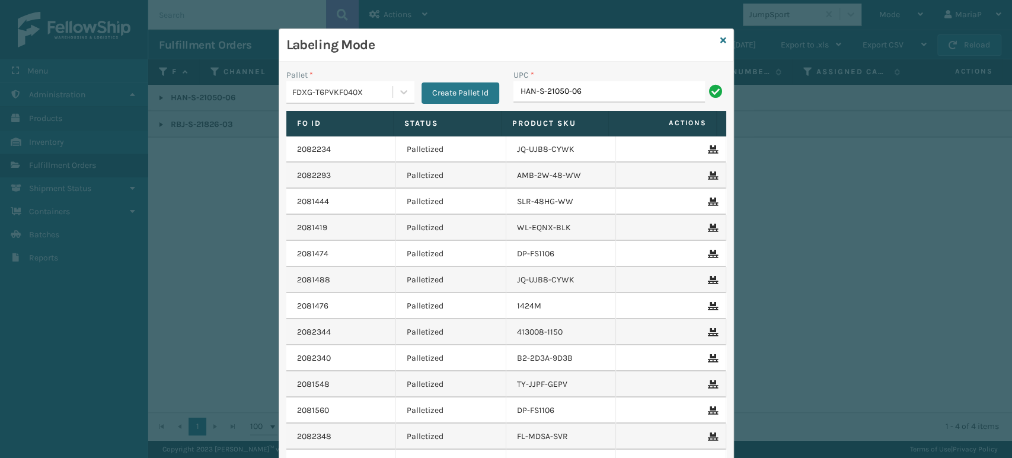
click at [540, 92] on input "HAN-S-21050-06" at bounding box center [609, 91] width 192 height 21
click at [540, 93] on input "HAN-S-21050-06" at bounding box center [609, 91] width 192 height 21
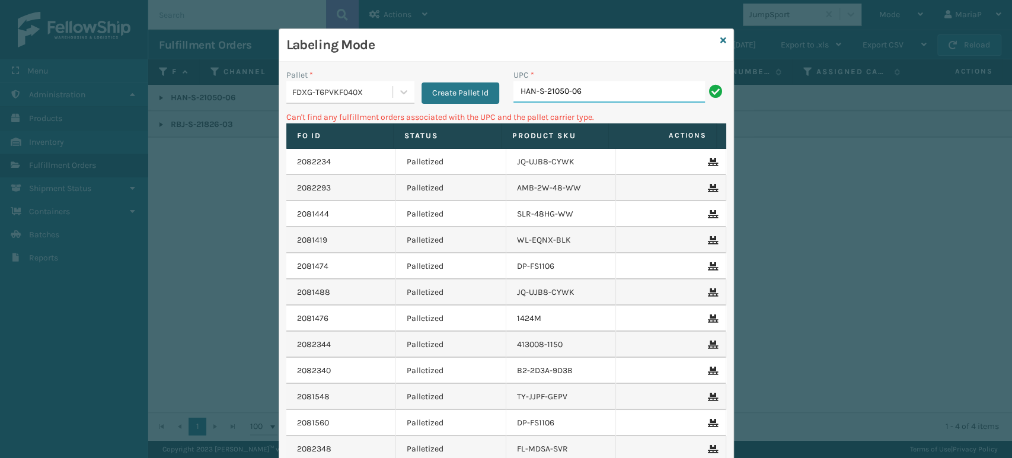
click at [655, 100] on input "HAN-S-21050-06" at bounding box center [609, 91] width 192 height 21
drag, startPoint x: 653, startPoint y: 98, endPoint x: 645, endPoint y: 98, distance: 7.7
click at [646, 98] on input "HAN-S-21050-06" at bounding box center [609, 91] width 192 height 21
click at [643, 98] on input "HAN-S-21050-06" at bounding box center [609, 91] width 192 height 21
click at [642, 98] on input "HAN-S-21050-06" at bounding box center [609, 91] width 192 height 21
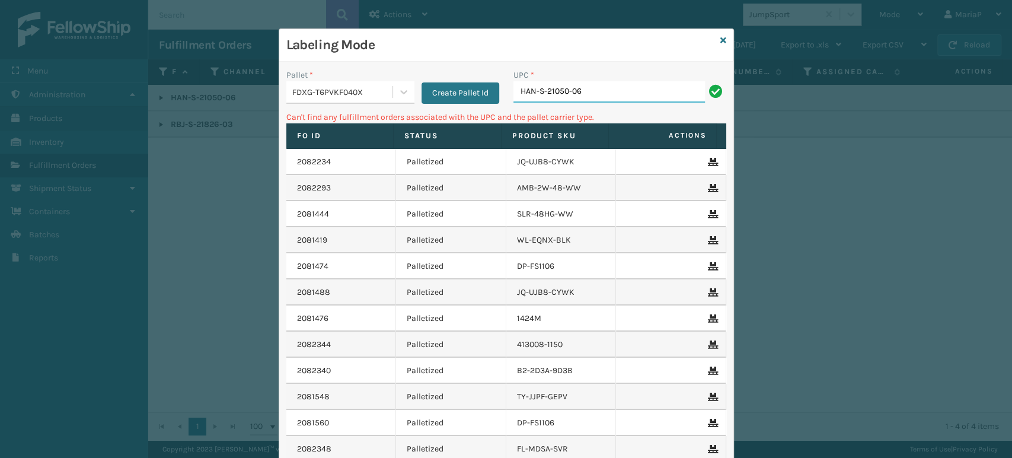
click at [640, 98] on input "HAN-S-21050-06" at bounding box center [609, 91] width 192 height 21
drag, startPoint x: 640, startPoint y: 98, endPoint x: 636, endPoint y: 94, distance: 6.3
click at [637, 98] on input "HAN-S-21050-06" at bounding box center [609, 91] width 192 height 21
click at [636, 92] on input "HAN-S-21050-06" at bounding box center [609, 91] width 192 height 21
click at [631, 88] on input "HAN-S-21050-06" at bounding box center [609, 91] width 192 height 21
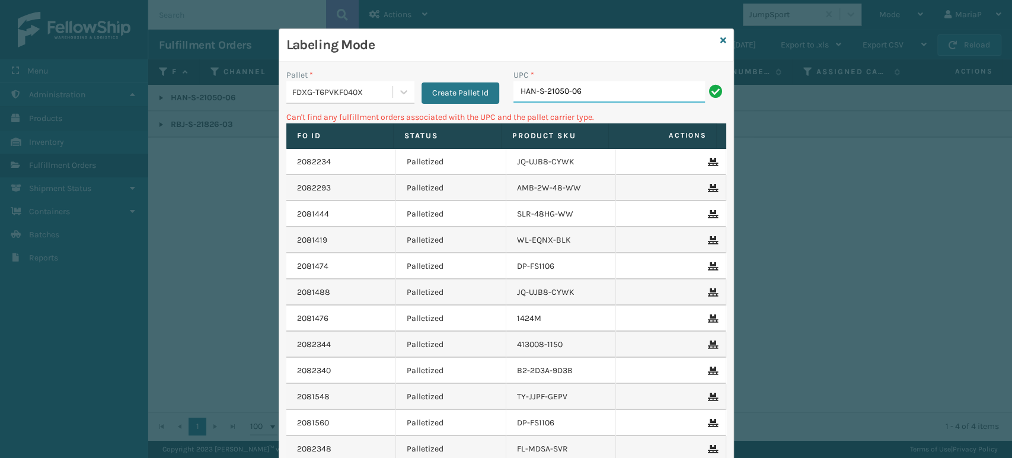
click at [631, 88] on input "HAN-S-21050-06" at bounding box center [609, 91] width 192 height 21
click at [574, 89] on input "HAN-S-21050-06" at bounding box center [609, 91] width 192 height 21
click at [576, 89] on input "HAN-S-21050-06" at bounding box center [609, 91] width 192 height 21
click at [578, 89] on input "HAN-S-21050-06" at bounding box center [609, 91] width 192 height 21
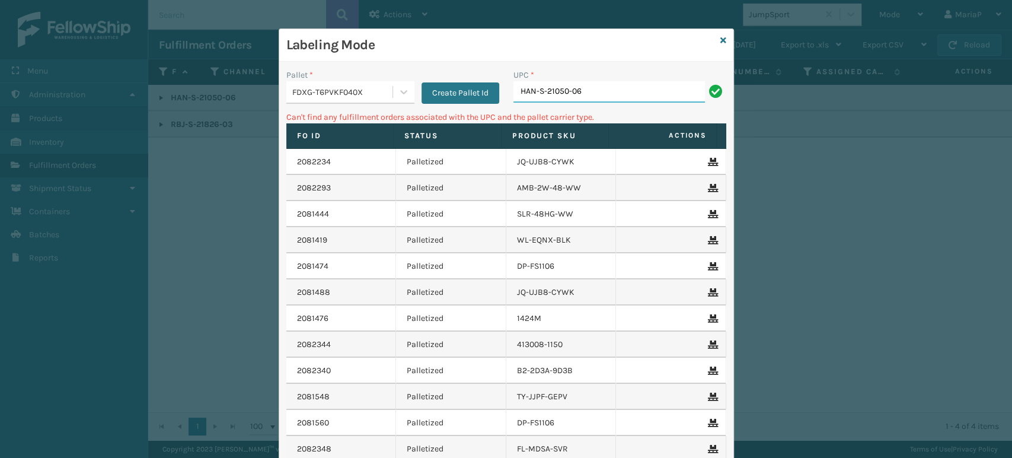
drag, startPoint x: 571, startPoint y: 86, endPoint x: 565, endPoint y: 84, distance: 6.4
click at [570, 86] on input "HAN-S-21050-06" at bounding box center [609, 91] width 192 height 21
drag, startPoint x: 565, startPoint y: 84, endPoint x: 559, endPoint y: 83, distance: 6.0
click at [564, 84] on input "HAN-S-21050-06" at bounding box center [609, 91] width 192 height 21
click at [559, 83] on input "HAN-S-21050-06" at bounding box center [609, 91] width 192 height 21
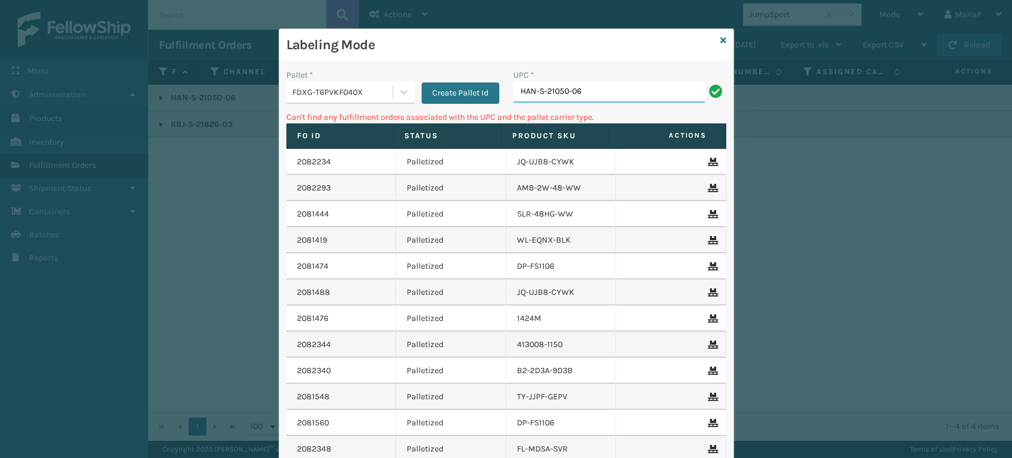
click at [559, 83] on input "HAN-S-21050-06" at bounding box center [609, 91] width 192 height 21
click at [579, 89] on input "1/120" at bounding box center [609, 91] width 192 height 21
